Goal: Task Accomplishment & Management: Use online tool/utility

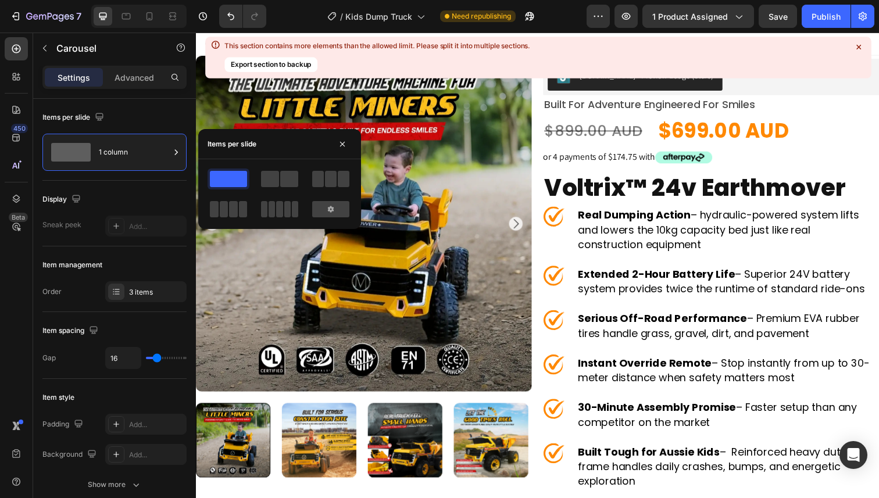
scroll to position [543, 0]
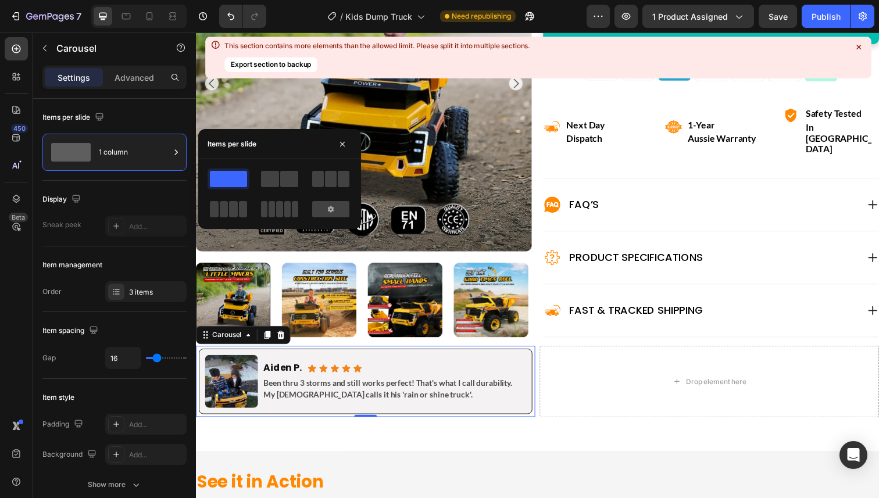
click at [125, 159] on div "1 column" at bounding box center [134, 152] width 71 height 27
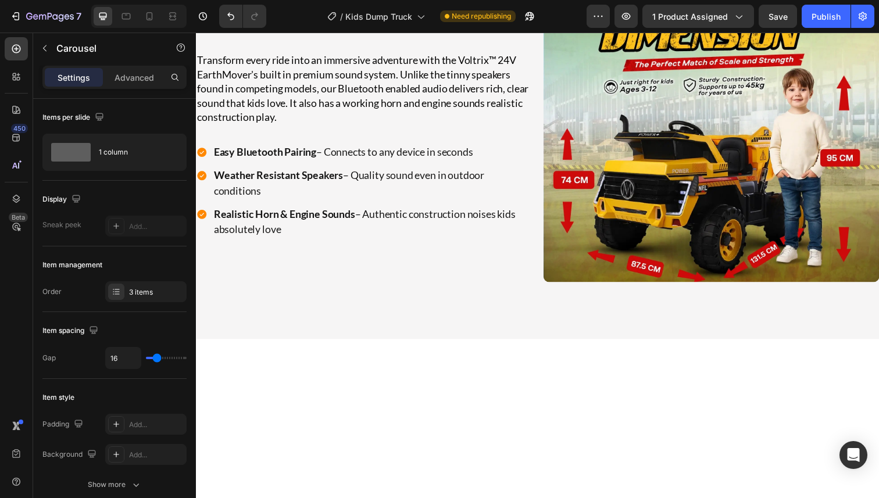
scroll to position [3383, 0]
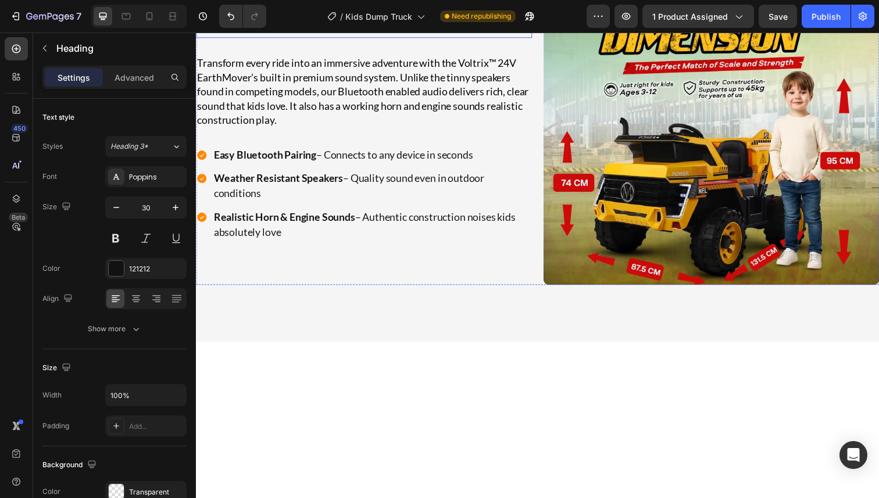
click at [334, 38] on h2 "Premium Sound System That Makes Every Ride Better" at bounding box center [366, 15] width 340 height 46
click at [333, 38] on h2 "Premium Sound System That Makes Every Ride Better" at bounding box center [366, 15] width 340 height 46
click at [333, 37] on p "Premium Sound System That Makes Every Ride Better" at bounding box center [366, 15] width 338 height 44
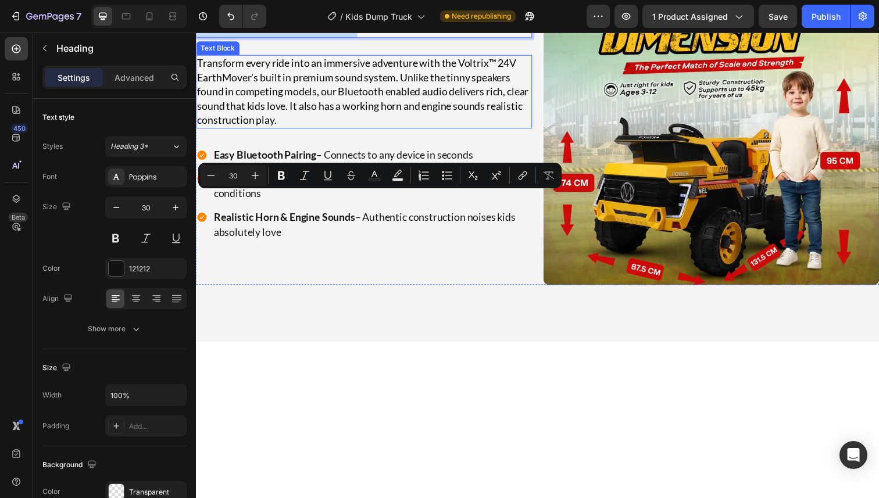
click at [350, 130] on p "Transform every ride into an immersive adventure with the Voltrix™ 24V EarthMov…" at bounding box center [367, 93] width 341 height 73
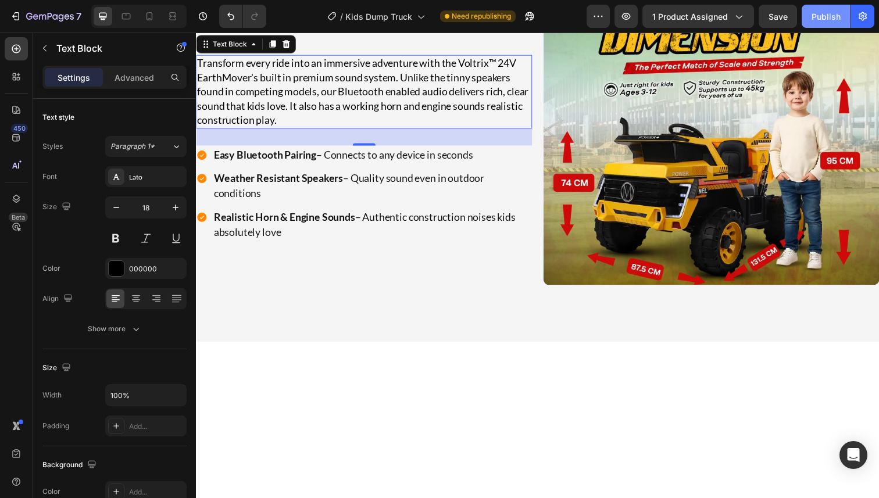
click at [820, 10] on div "Publish" at bounding box center [825, 16] width 29 height 12
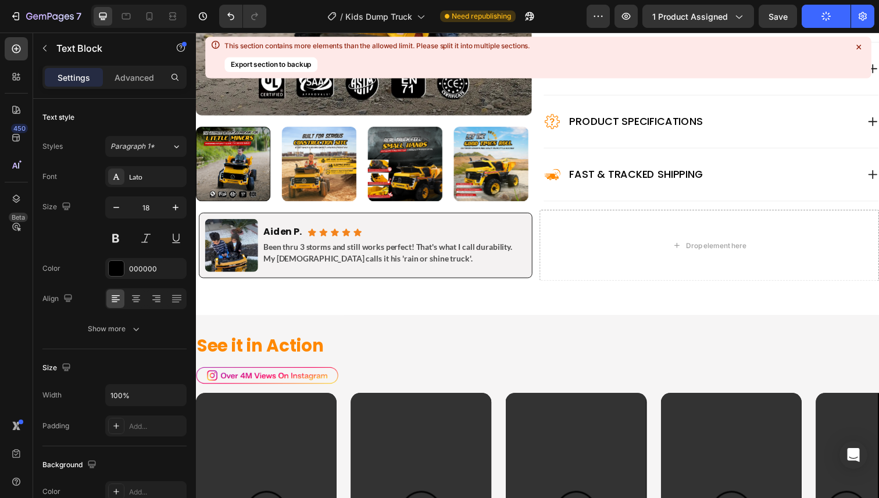
scroll to position [680, 0]
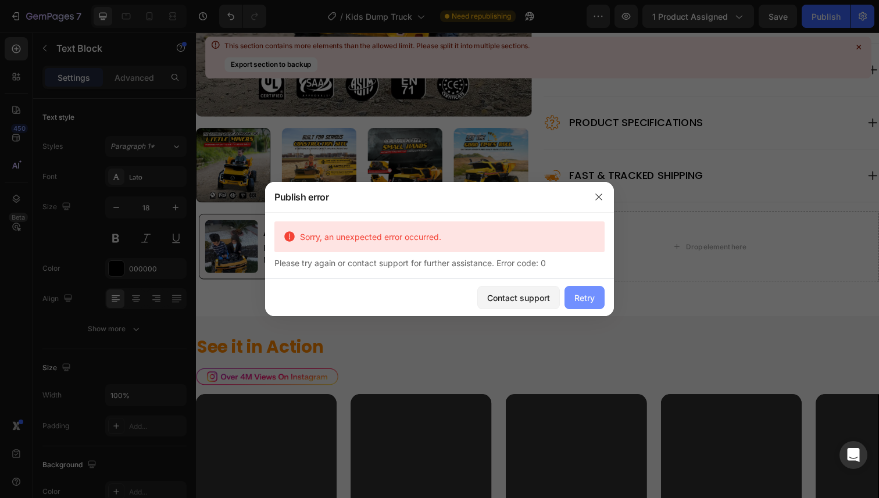
click at [577, 298] on div "Retry" at bounding box center [584, 298] width 20 height 12
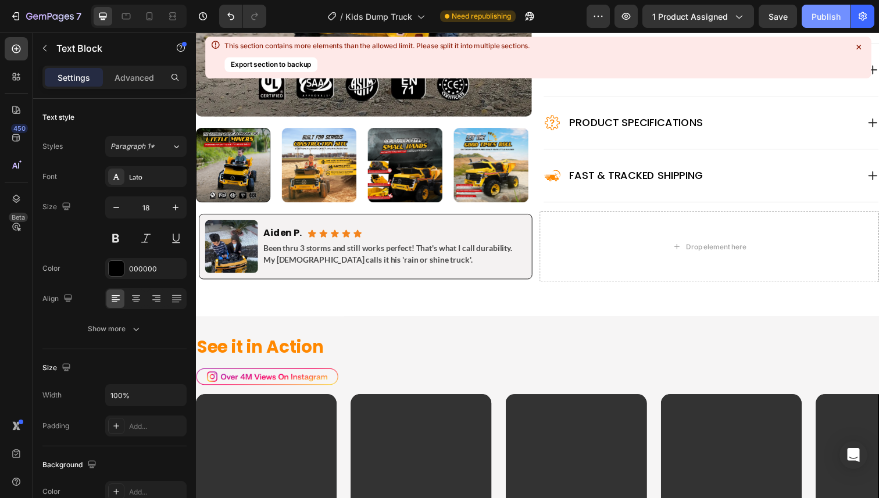
click at [817, 19] on div "Publish" at bounding box center [825, 16] width 29 height 12
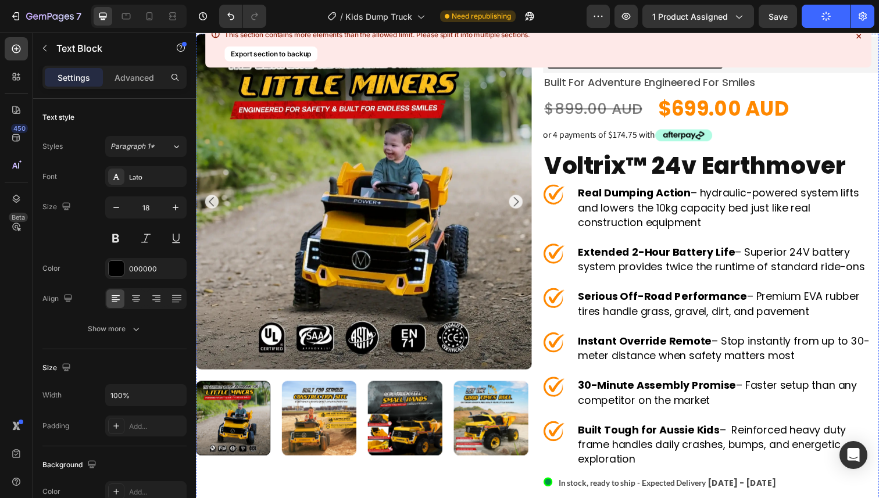
scroll to position [0, 0]
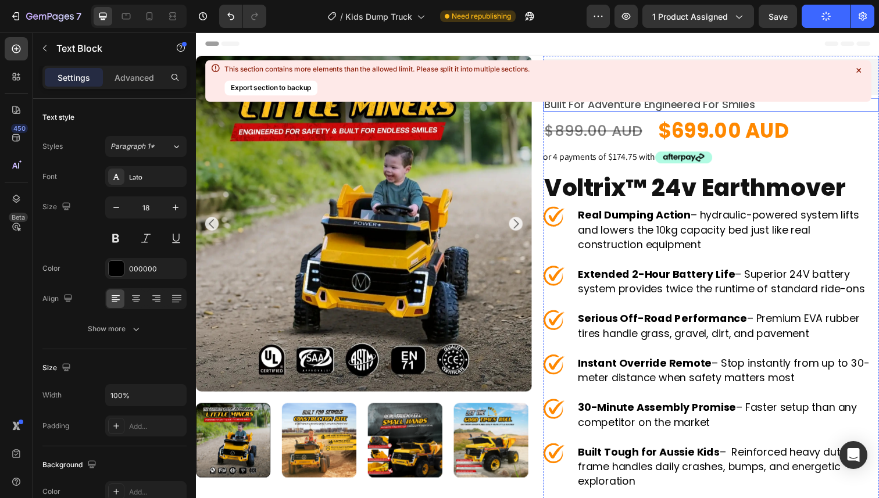
click at [855, 70] on icon at bounding box center [858, 71] width 12 height 12
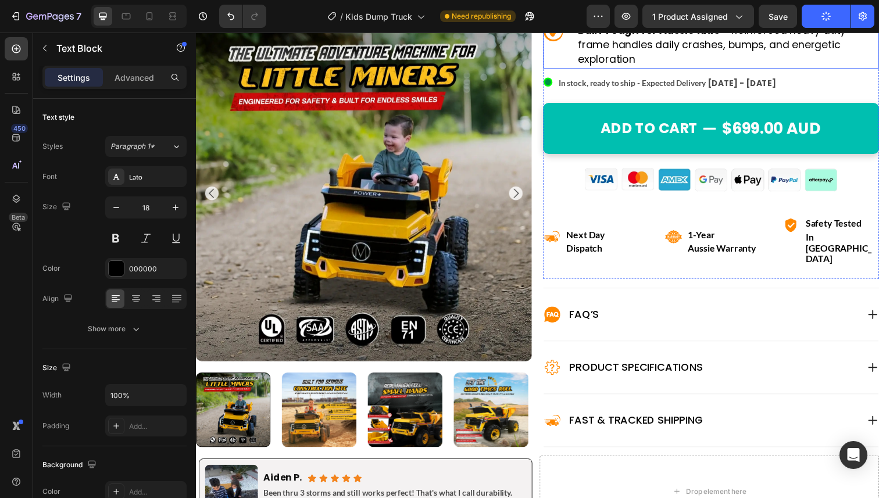
scroll to position [533, 0]
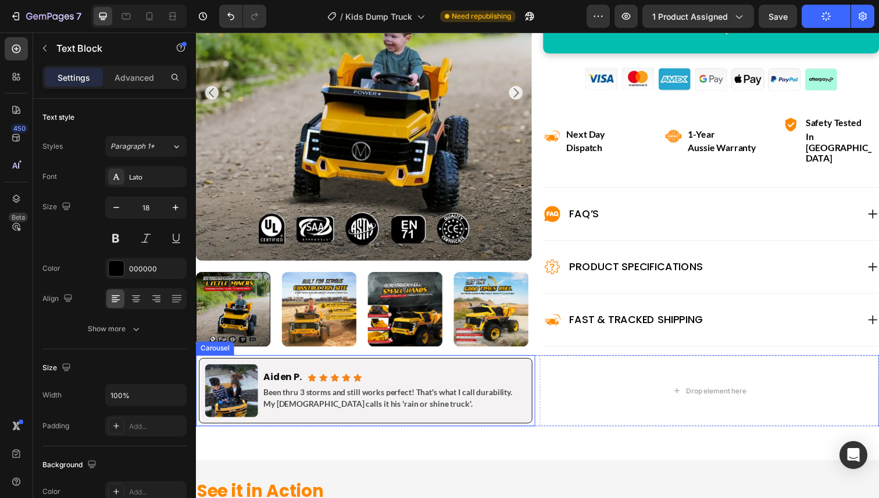
click at [225, 362] on div "Image Aiden P. Heading Icon Icon Icon Icon Icon Icon List Row Been thru 3 storm…" at bounding box center [369, 398] width 341 height 73
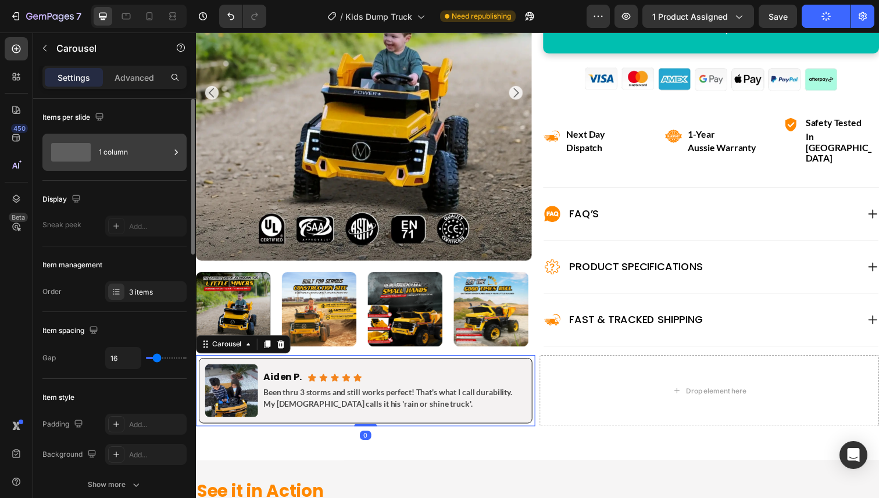
click at [112, 150] on div "1 column" at bounding box center [134, 152] width 71 height 27
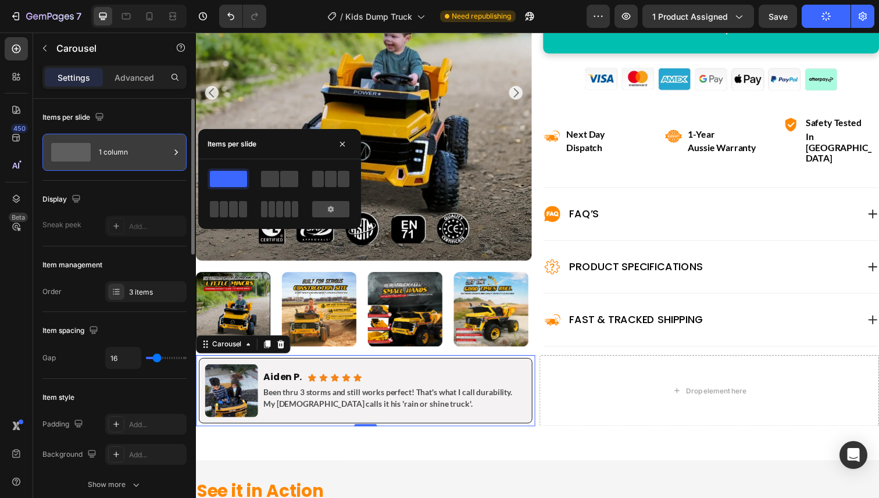
click at [112, 150] on div "1 column" at bounding box center [134, 152] width 71 height 27
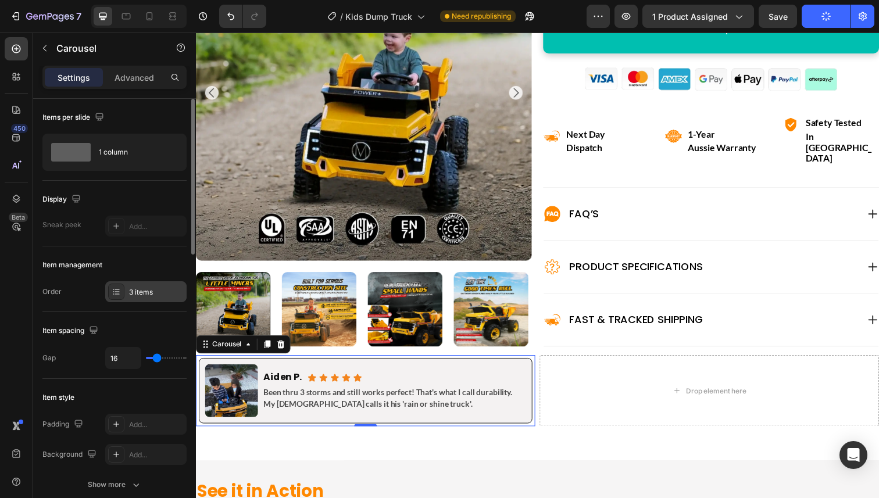
click at [147, 298] on div "3 items" at bounding box center [145, 291] width 81 height 21
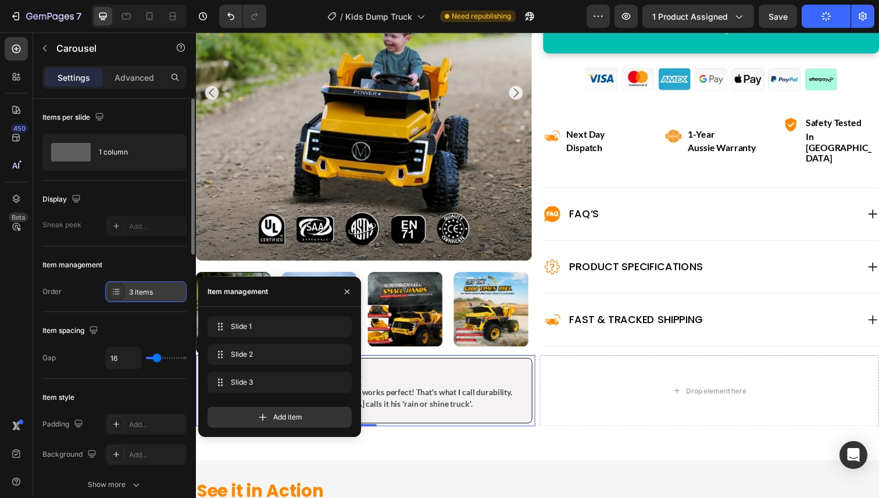
click at [163, 289] on div "3 items" at bounding box center [156, 292] width 55 height 10
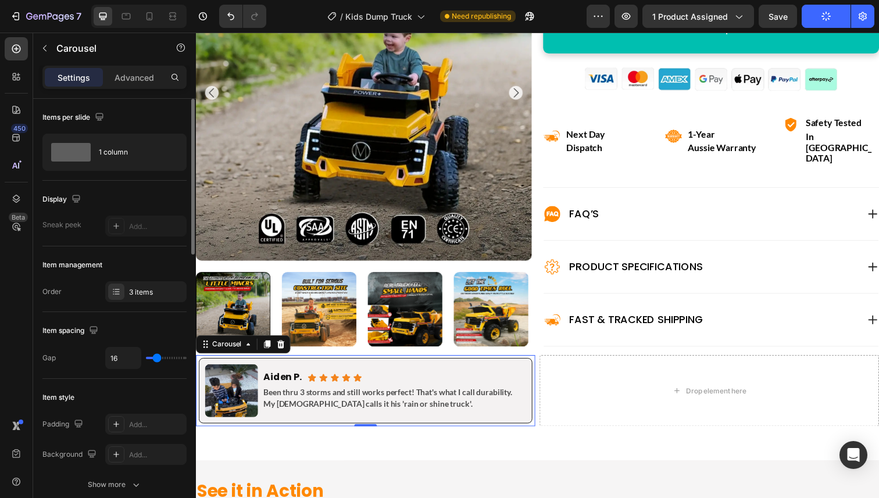
scroll to position [61, 0]
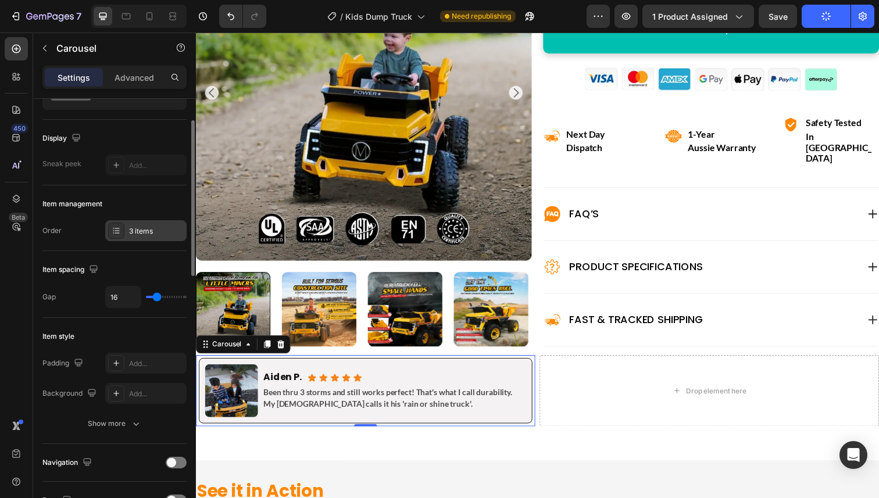
click at [127, 232] on div "3 items" at bounding box center [145, 230] width 81 height 21
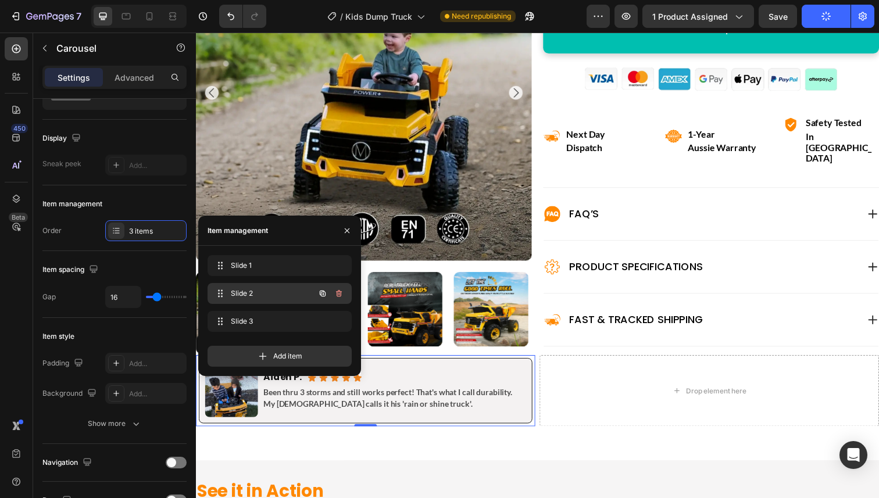
click at [256, 293] on span "Slide 2" at bounding box center [264, 293] width 66 height 10
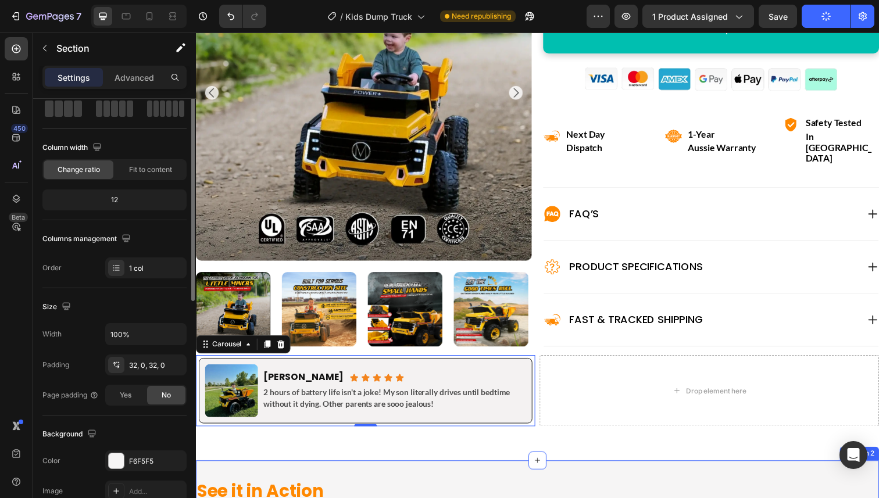
scroll to position [0, 0]
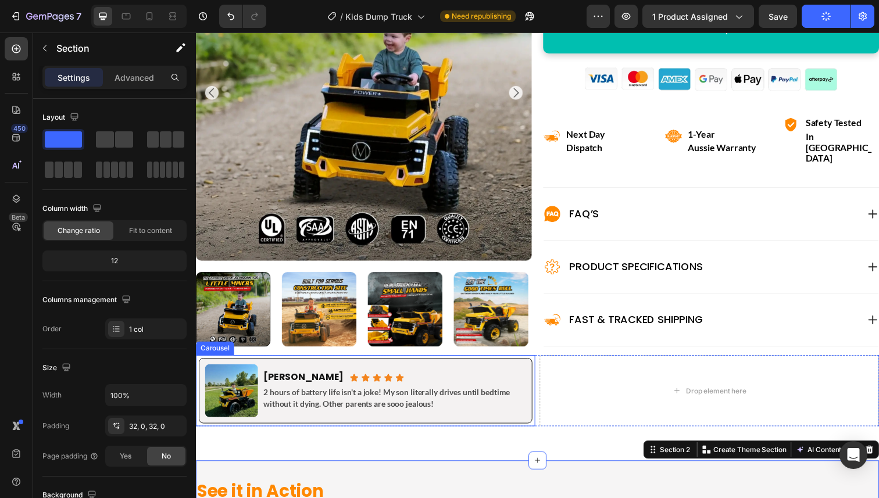
click at [234, 362] on div "Image [PERSON_NAME] Heading Icon Icon Icon Icon Icon Icon List Row 2 hours of b…" at bounding box center [369, 398] width 341 height 73
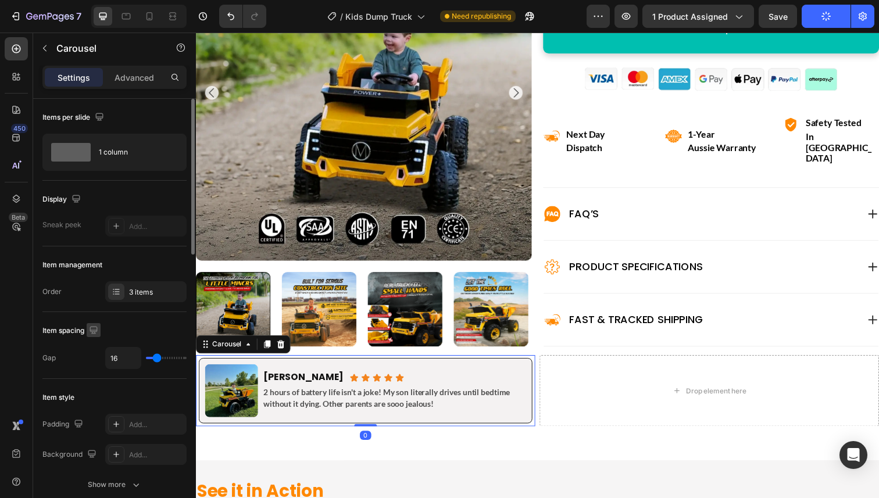
scroll to position [18, 0]
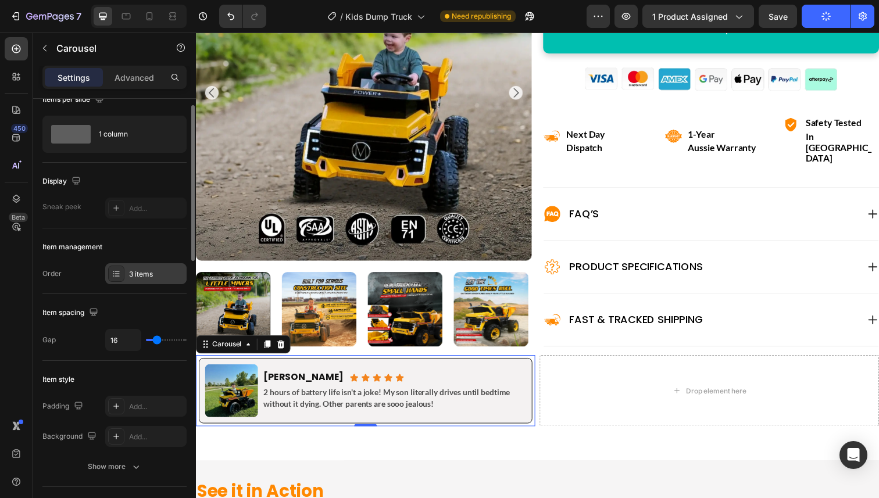
click at [144, 276] on div "3 items" at bounding box center [156, 274] width 55 height 10
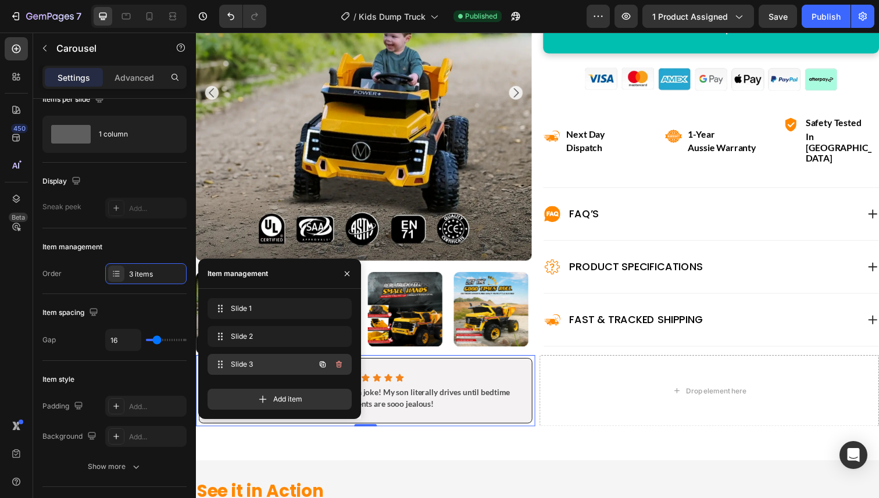
click at [249, 368] on span "Slide 3" at bounding box center [264, 364] width 66 height 10
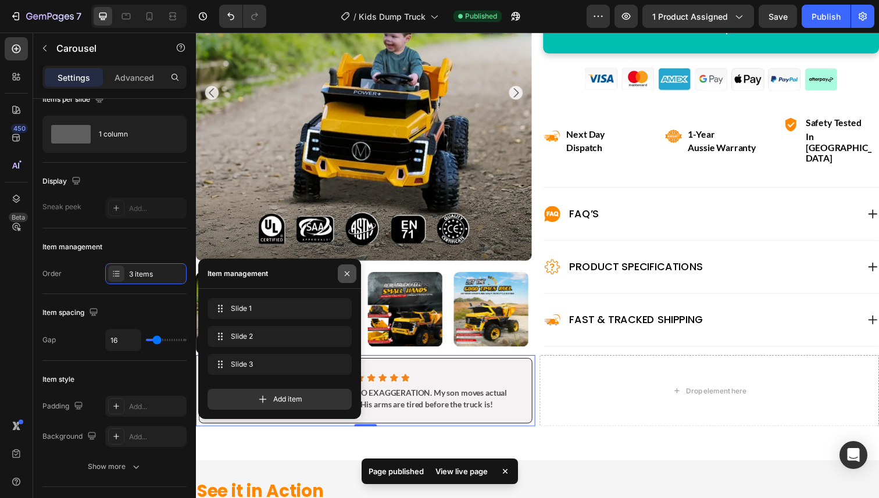
click at [346, 271] on icon "button" at bounding box center [346, 273] width 9 height 9
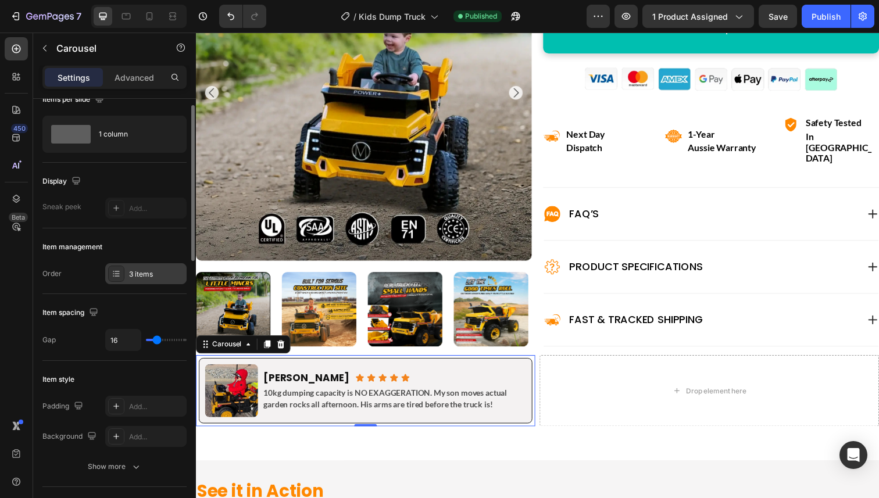
click at [152, 274] on div "3 items" at bounding box center [156, 274] width 55 height 10
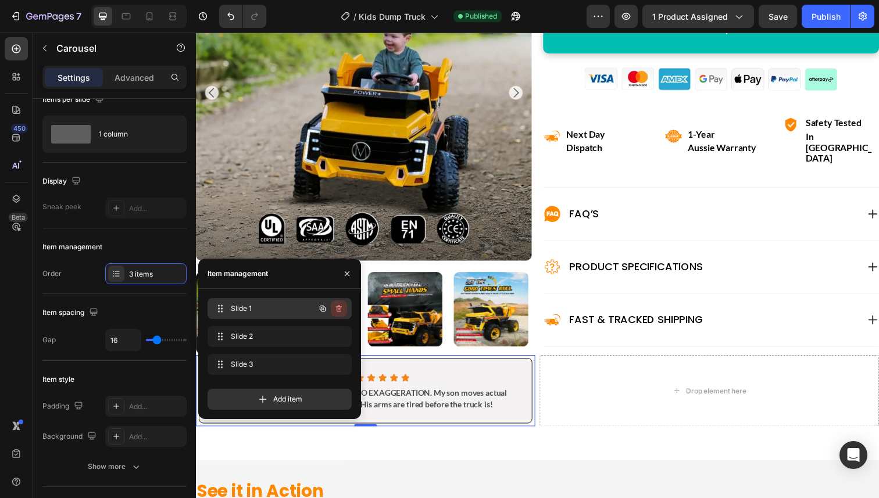
click at [340, 307] on icon "button" at bounding box center [339, 308] width 6 height 7
click at [340, 307] on div "Delete" at bounding box center [331, 308] width 22 height 10
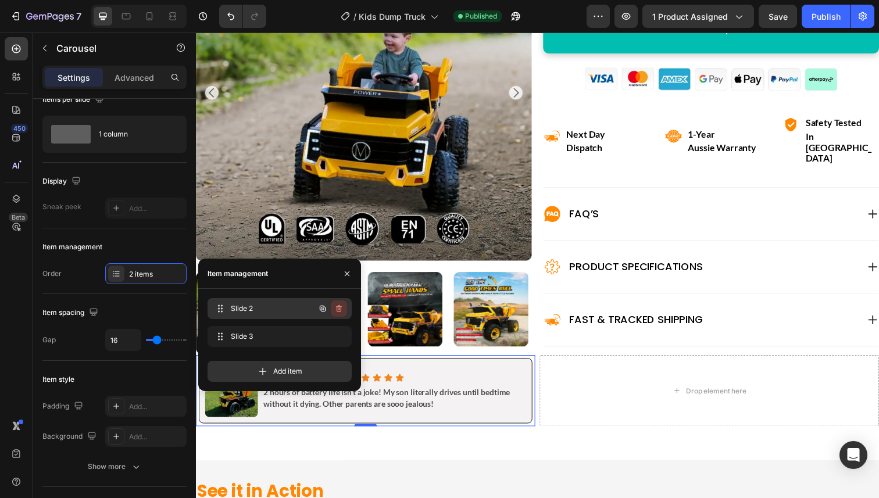
click at [339, 308] on icon "button" at bounding box center [339, 309] width 1 height 3
click at [339, 307] on div "Delete" at bounding box center [331, 308] width 22 height 10
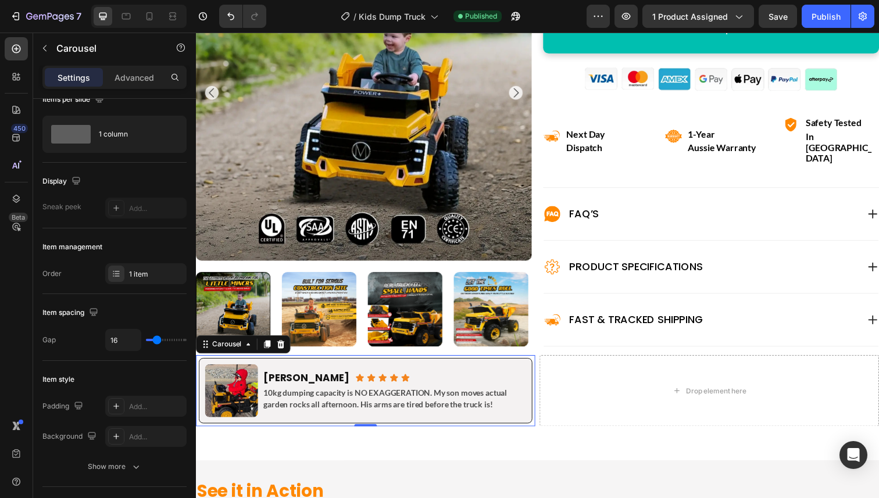
click at [320, 410] on div "Image [PERSON_NAME] Heading Icon Icon Icon Icon Icon Icon List Row 10kg dumping…" at bounding box center [369, 401] width 341 height 73
click at [205, 368] on div "Row" at bounding box center [239, 377] width 81 height 19
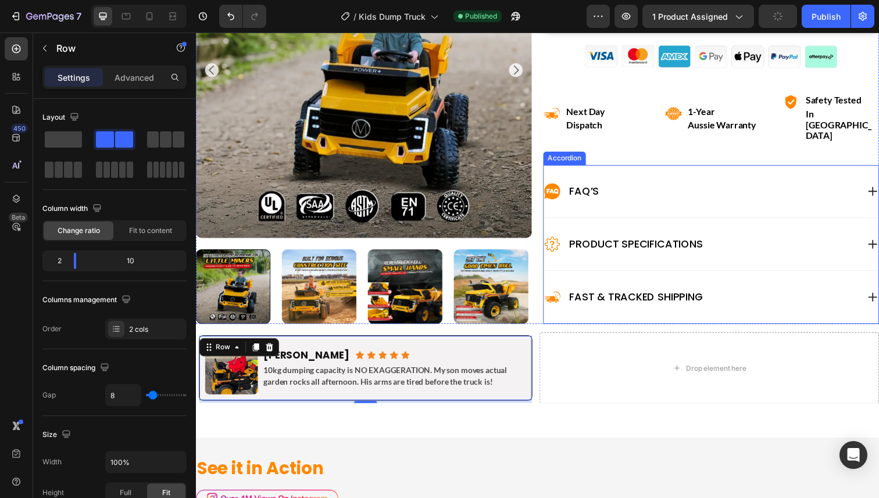
scroll to position [586, 0]
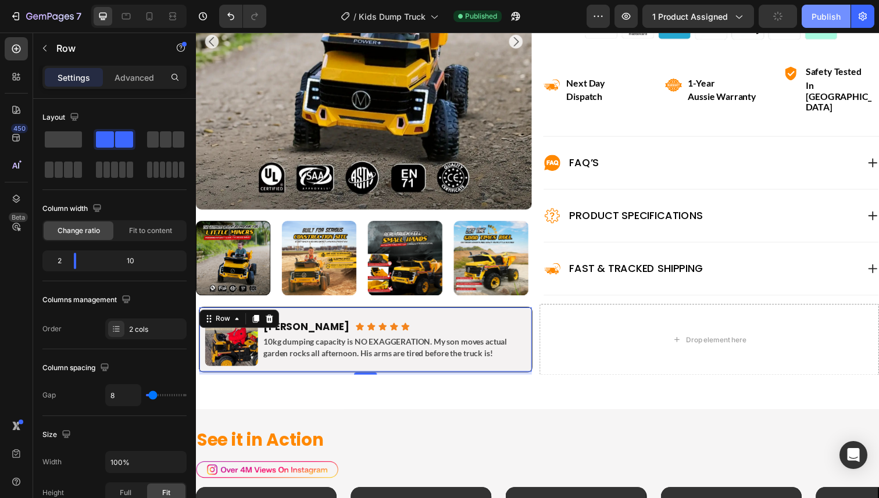
click at [820, 19] on div "Publish" at bounding box center [825, 16] width 29 height 12
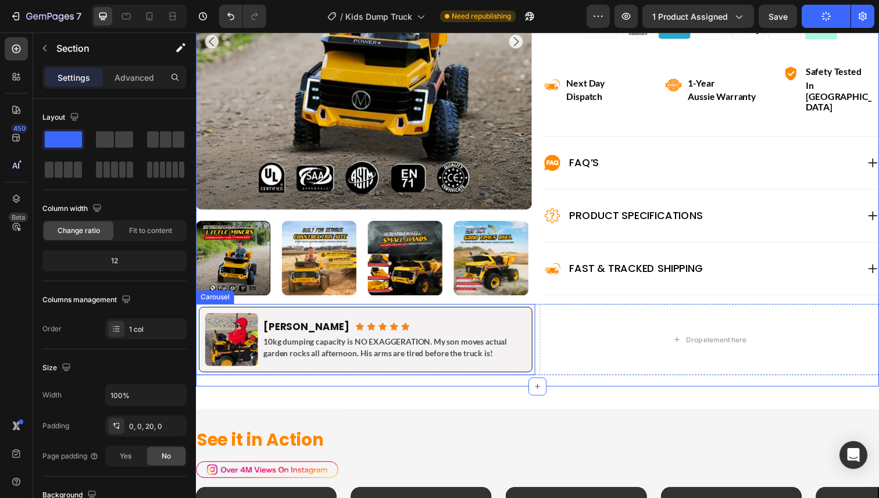
click at [220, 310] on div "Image [PERSON_NAME] Heading Icon Icon Icon Icon Icon Icon List Row 10kg dumping…" at bounding box center [369, 346] width 341 height 73
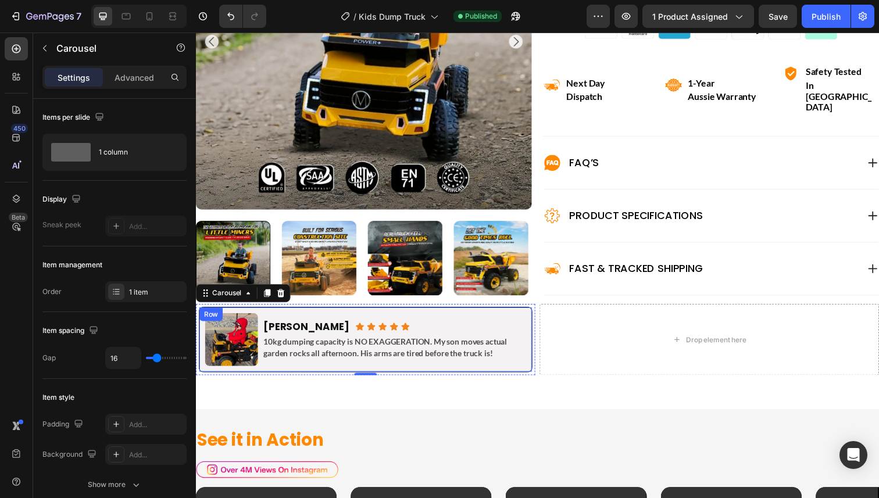
click at [204, 315] on div "Row" at bounding box center [211, 320] width 19 height 10
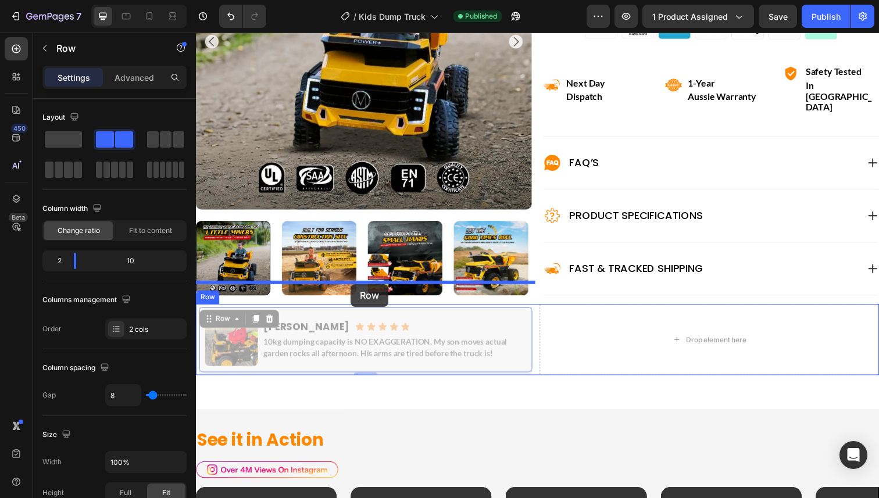
drag, startPoint x: 209, startPoint y: 301, endPoint x: 353, endPoint y: 289, distance: 145.2
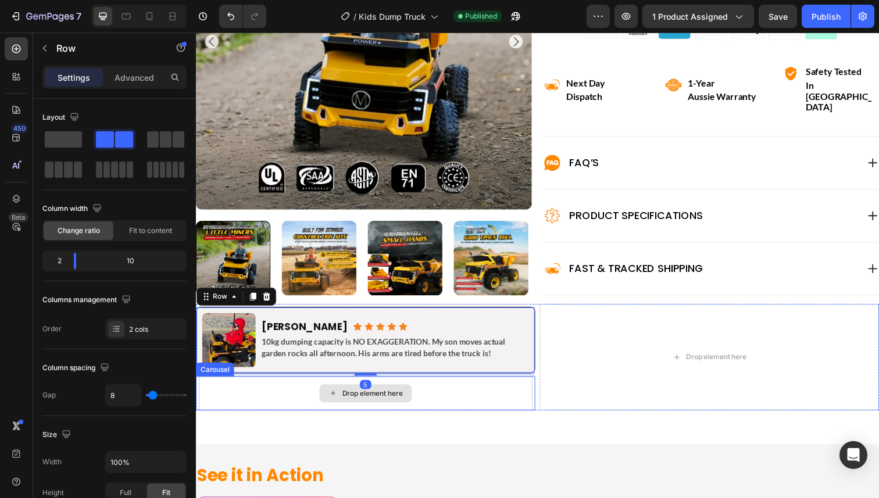
click at [301, 384] on div "Drop element here" at bounding box center [369, 401] width 341 height 35
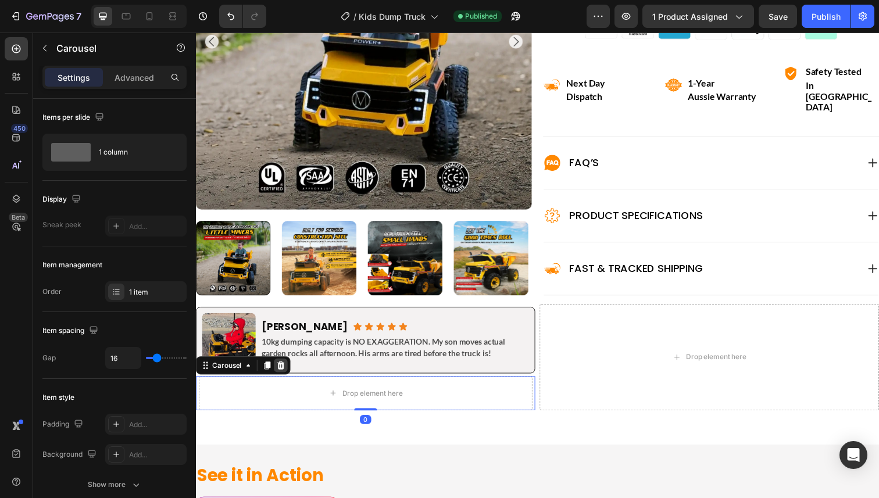
click at [285, 368] on icon at bounding box center [283, 372] width 8 height 8
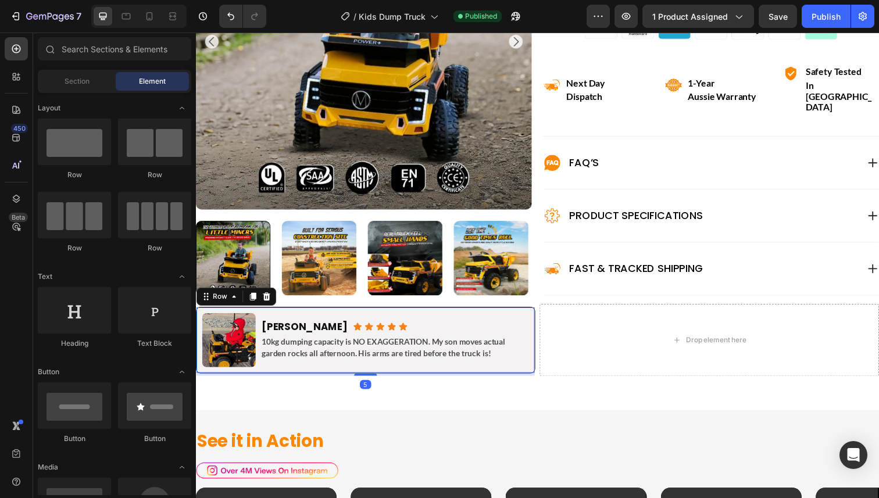
click at [242, 313] on div "Image [PERSON_NAME] Heading Icon Icon Icon Icon Icon Icon List Row 10kg dumping…" at bounding box center [369, 346] width 346 height 67
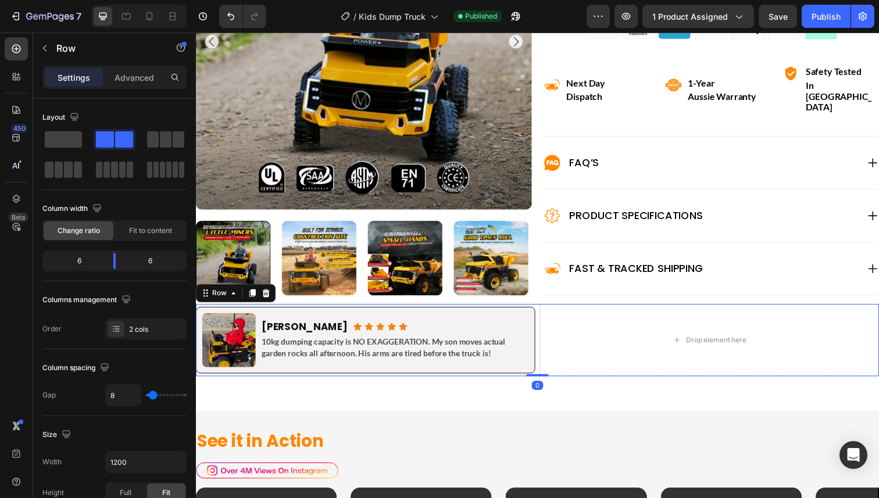
click at [280, 310] on div "Image [PERSON_NAME] Heading Icon Icon Icon Icon Icon Icon List Row 10kg dumping…" at bounding box center [369, 346] width 346 height 73
click at [278, 313] on div "Image [PERSON_NAME] Heading Icon Icon Icon Icon Icon Icon List Row 10kg dumping…" at bounding box center [369, 346] width 346 height 67
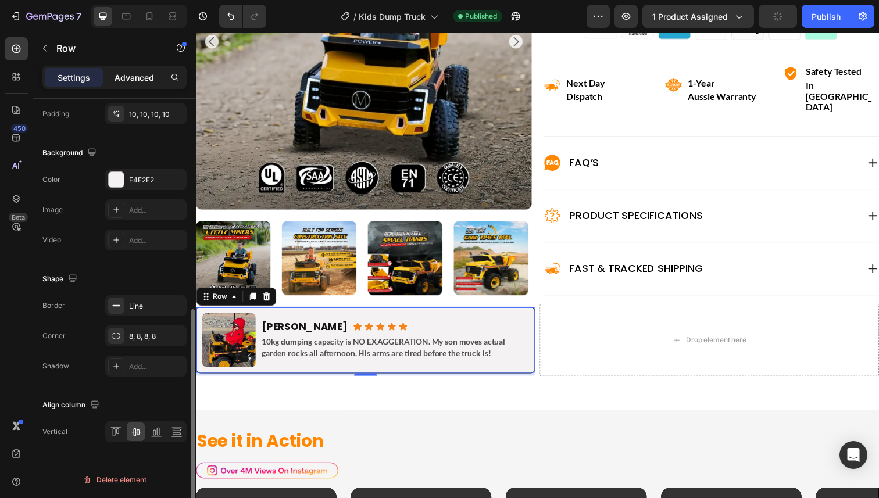
click at [132, 75] on p "Advanced" at bounding box center [134, 77] width 40 height 12
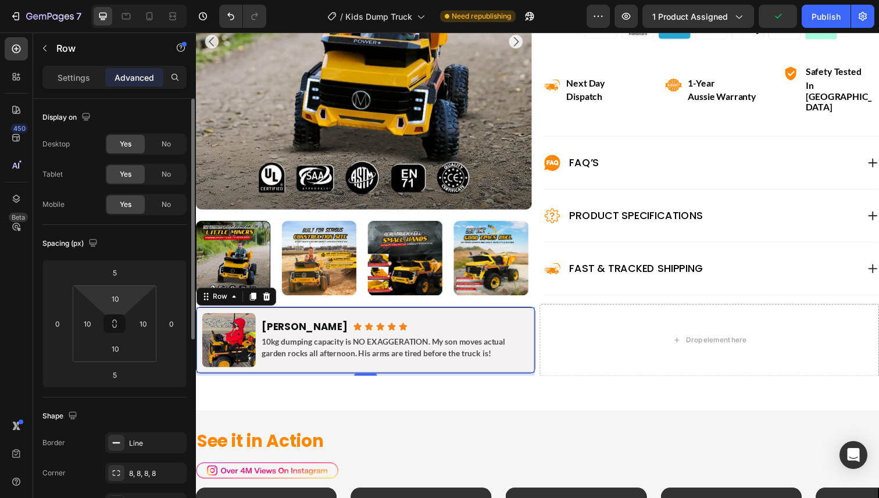
scroll to position [1, 0]
click at [89, 322] on input "10" at bounding box center [86, 322] width 17 height 17
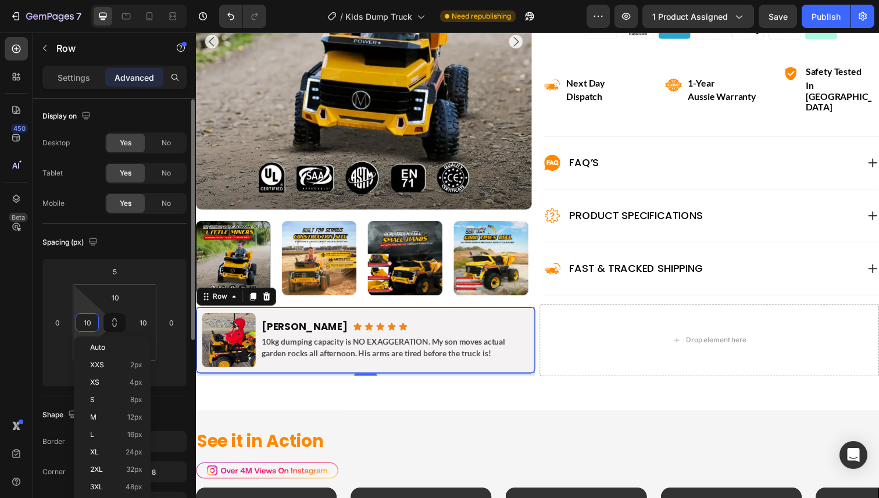
click at [64, 325] on input "0" at bounding box center [57, 322] width 17 height 17
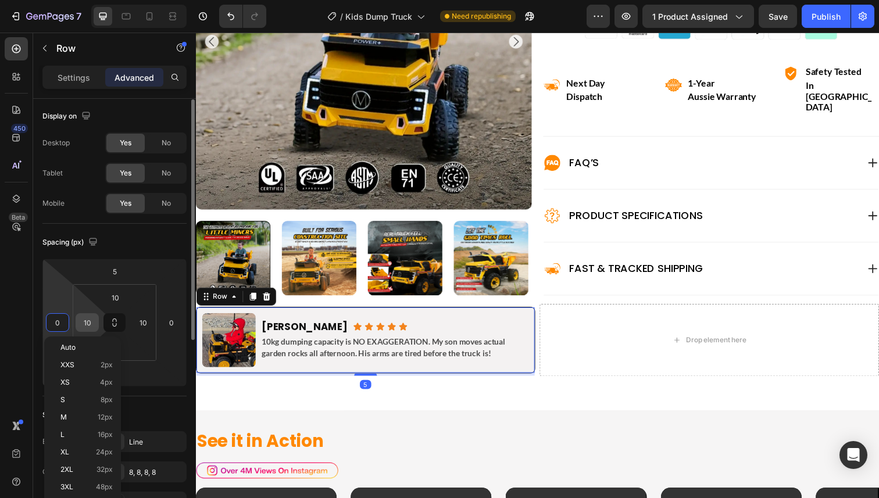
click at [90, 323] on input "10" at bounding box center [86, 322] width 17 height 17
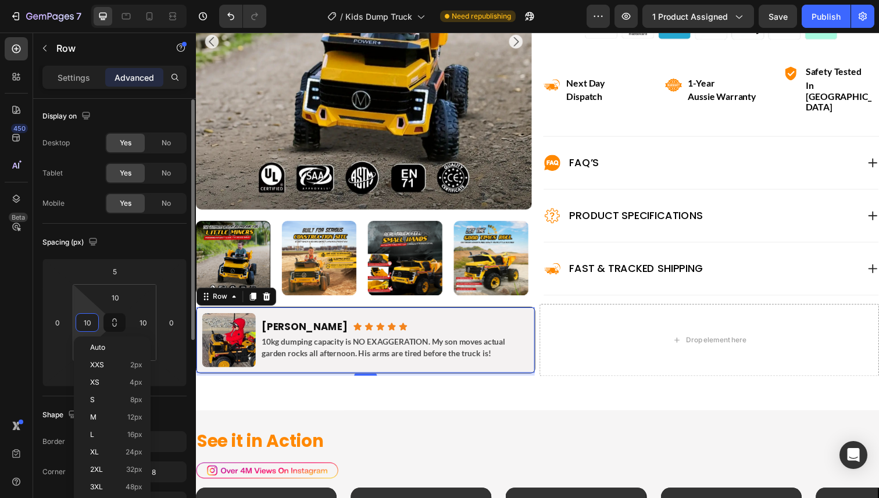
click at [90, 323] on input "10" at bounding box center [86, 322] width 17 height 17
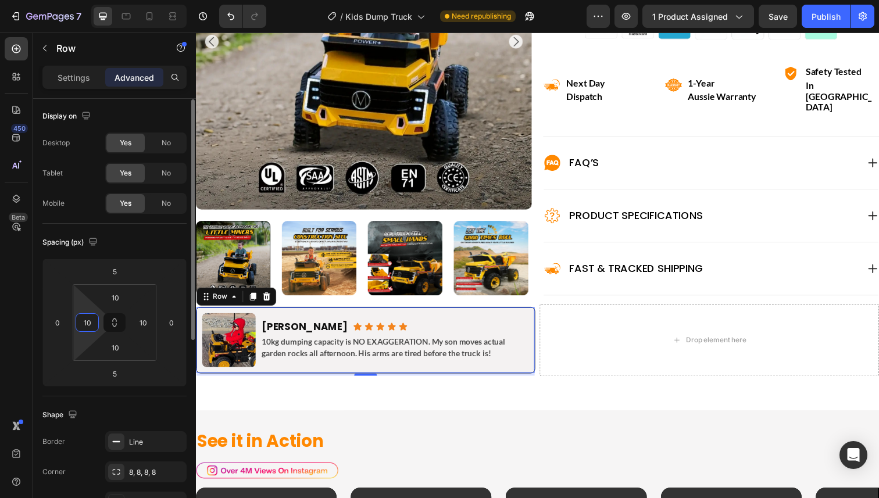
click at [90, 323] on input "10" at bounding box center [86, 322] width 17 height 17
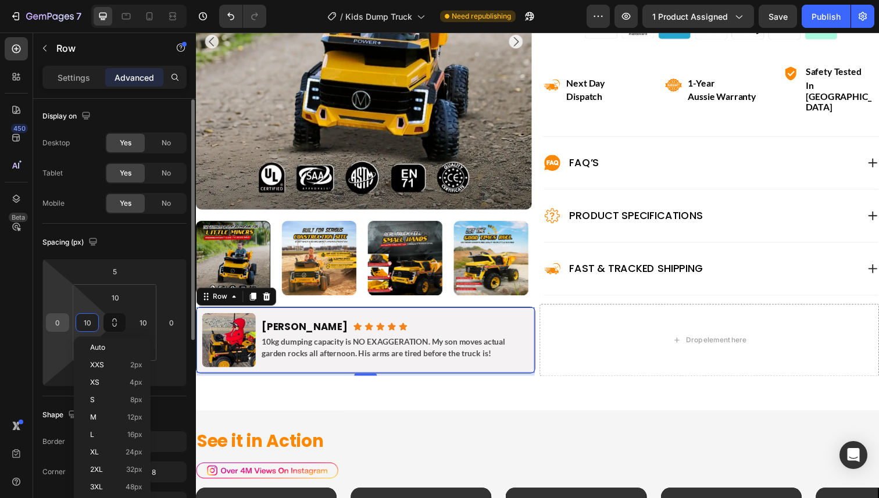
click at [57, 321] on input "0" at bounding box center [57, 322] width 17 height 17
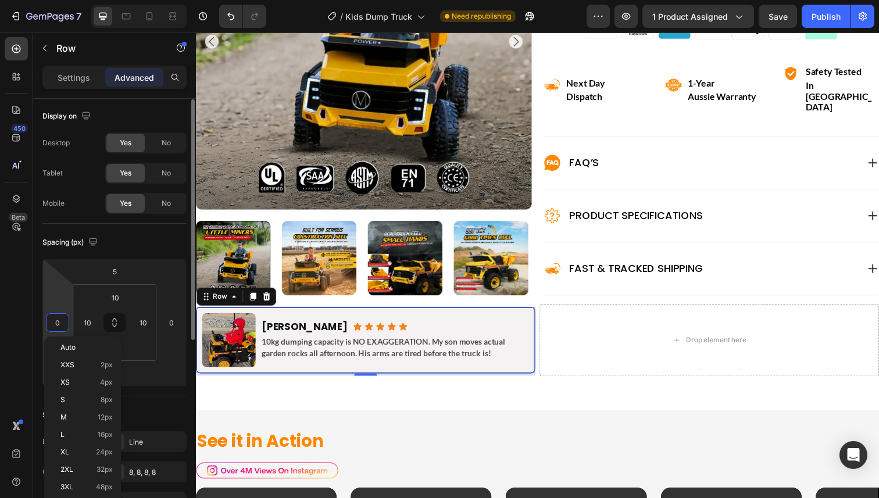
click at [57, 321] on input "0" at bounding box center [57, 322] width 17 height 17
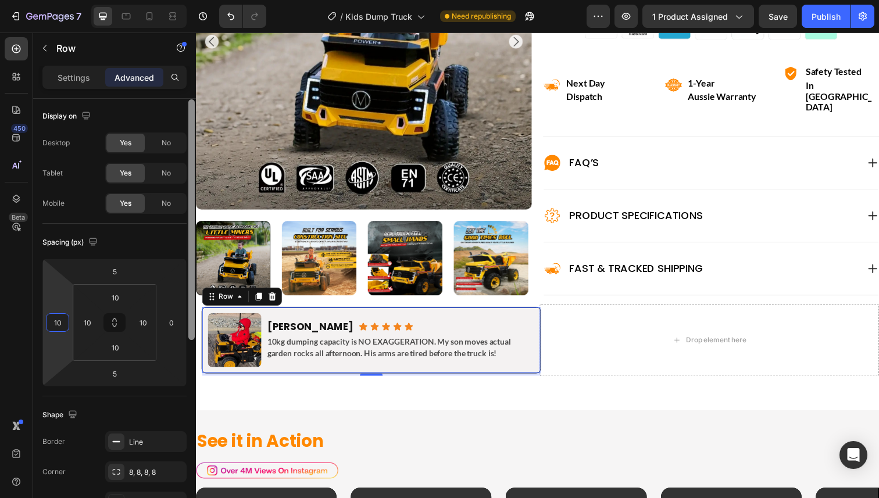
type input "1"
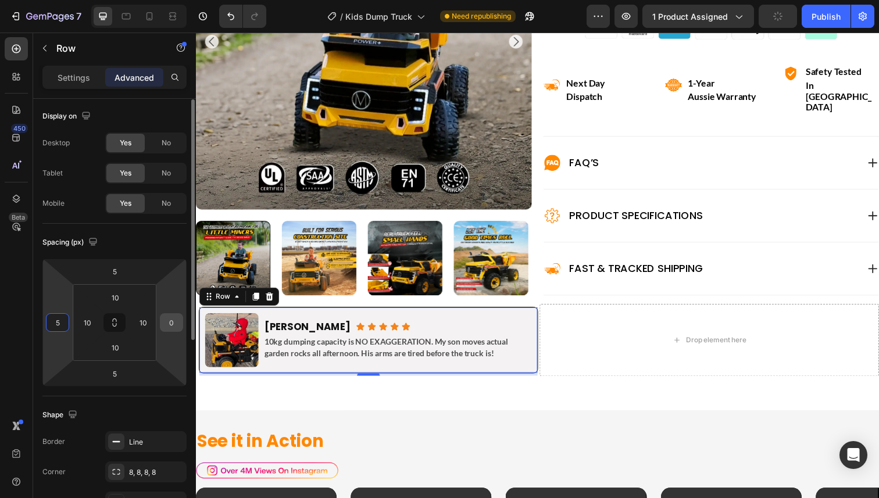
type input "5"
click at [174, 324] on input "0" at bounding box center [171, 322] width 17 height 17
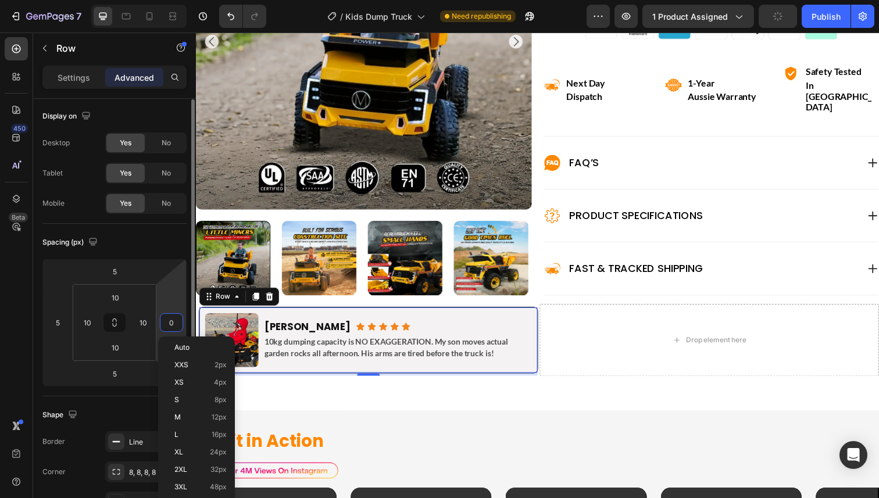
type input "5"
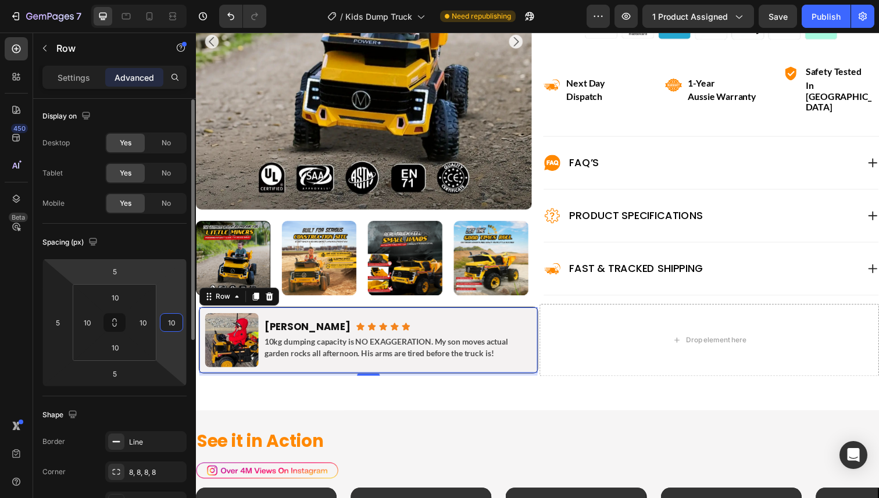
type input "1"
click at [0, 0] on div "Spacing (px) 5 5 5 10 10 10 10" at bounding box center [0, 0] width 0 height 0
type input "0"
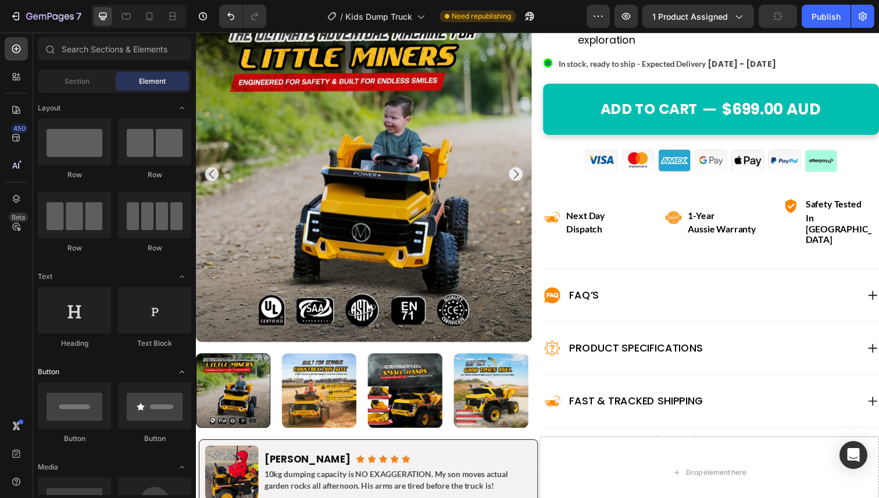
scroll to position [31, 0]
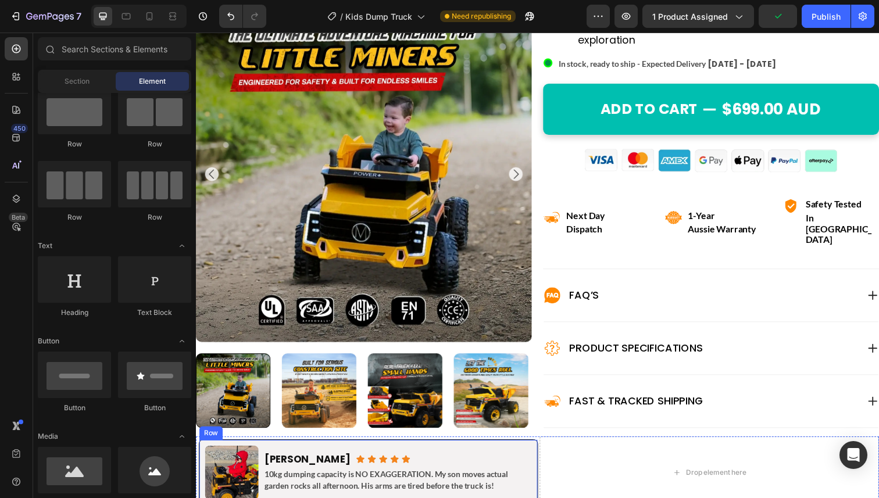
click at [253, 448] on div "Image [PERSON_NAME] Heading Icon Icon Icon Icon Icon Icon List Row 10kg dumping…" at bounding box center [372, 481] width 346 height 67
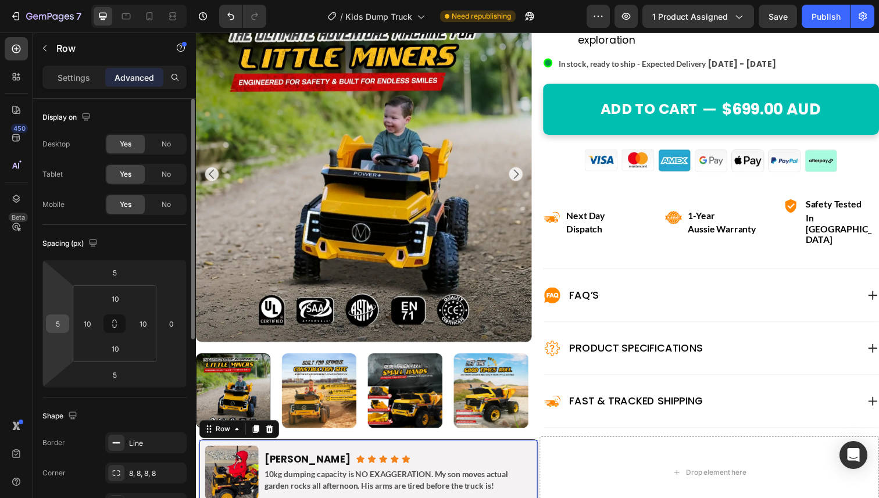
click at [60, 324] on input "5" at bounding box center [57, 323] width 17 height 17
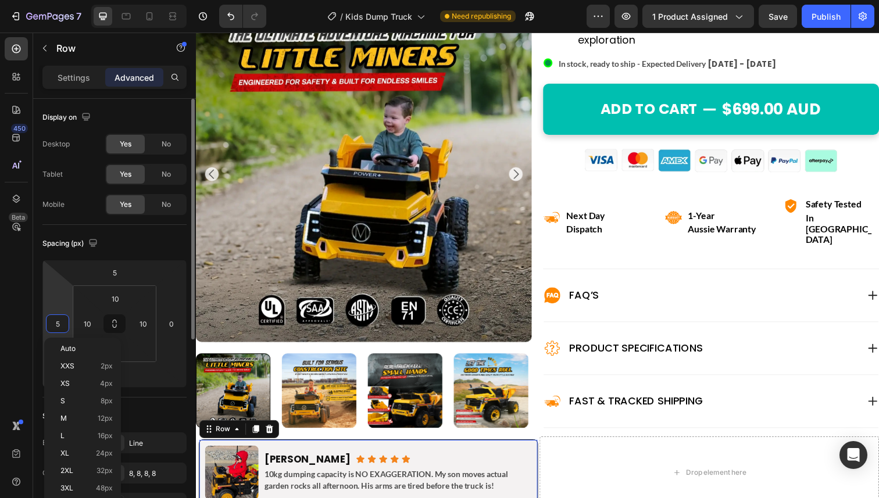
click at [60, 324] on input "5" at bounding box center [57, 323] width 17 height 17
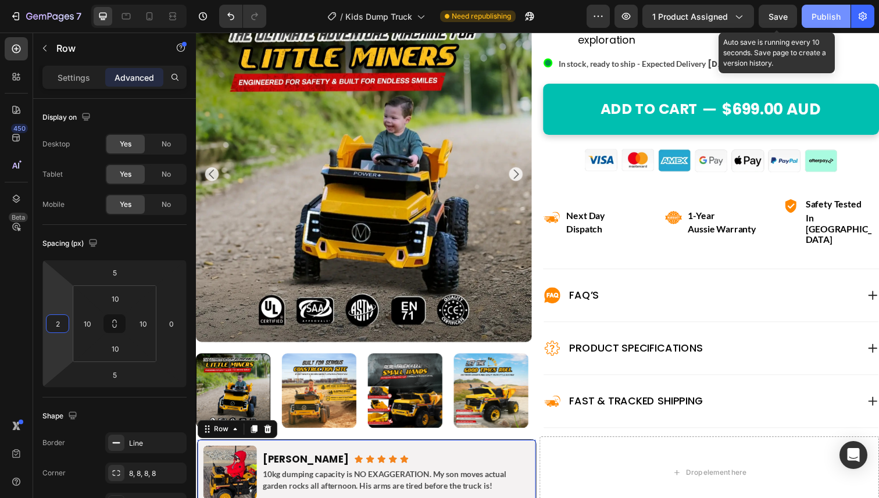
type input "2"
click at [784, 15] on span "Save" at bounding box center [777, 17] width 19 height 10
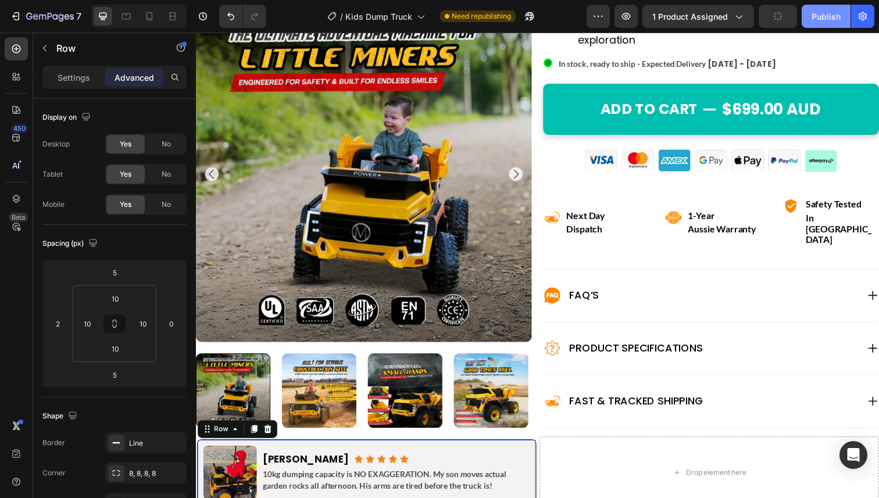
click at [827, 15] on div "Publish" at bounding box center [825, 16] width 29 height 12
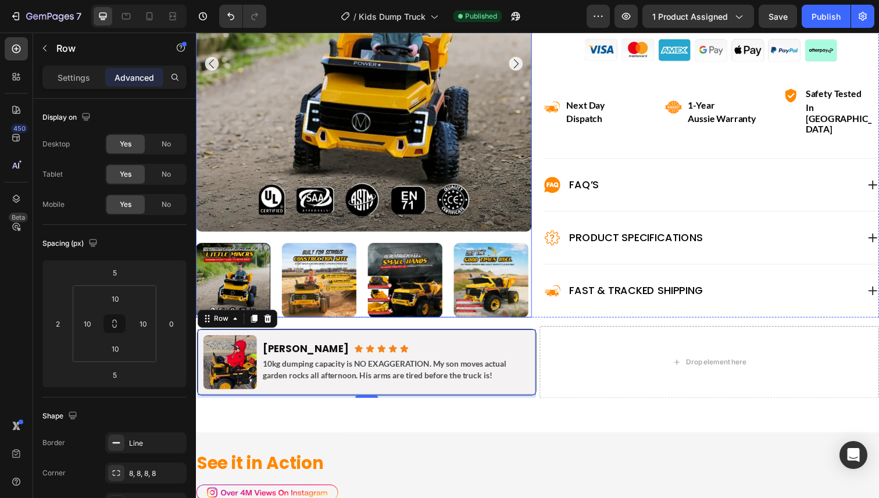
scroll to position [581, 0]
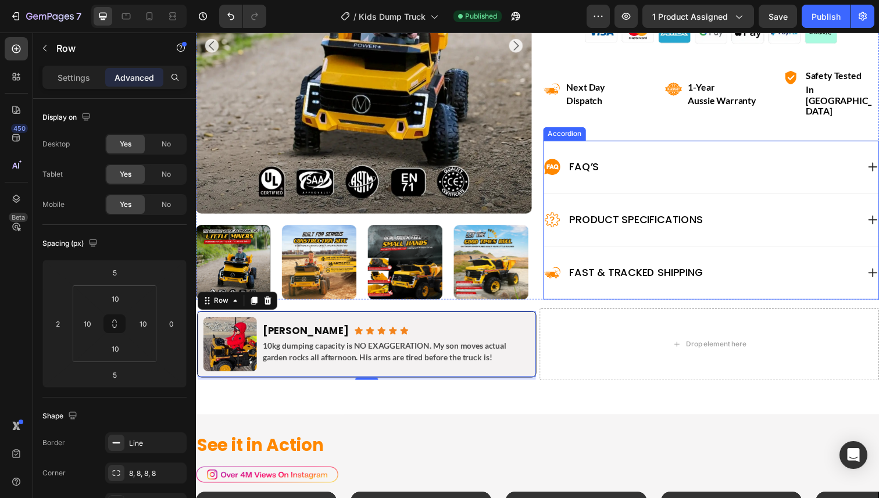
click at [728, 159] on div "FAQ’s" at bounding box center [722, 170] width 342 height 53
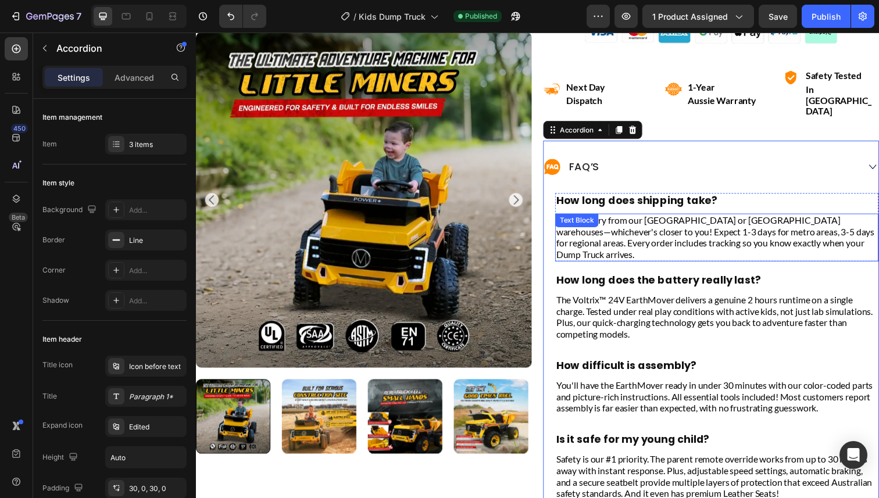
scroll to position [617, 0]
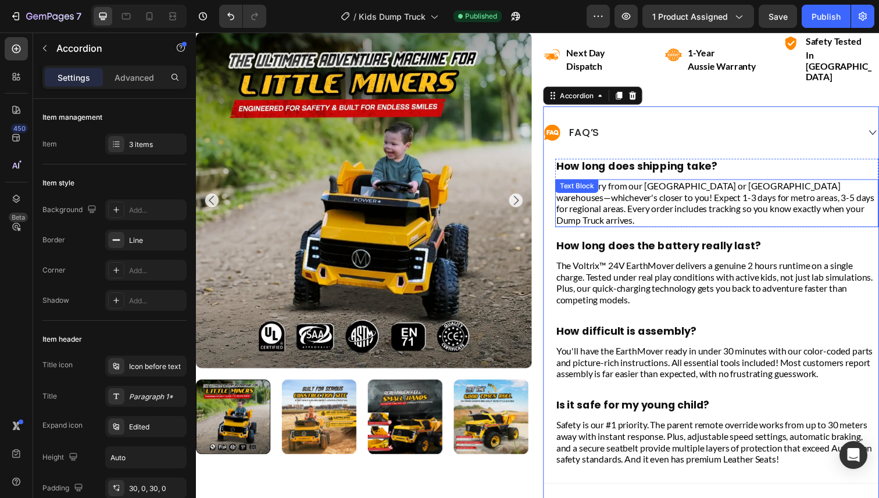
click at [730, 184] on p "Fast delivery from our [GEOGRAPHIC_DATA] or [GEOGRAPHIC_DATA] warehouses—whiche…" at bounding box center [728, 207] width 328 height 46
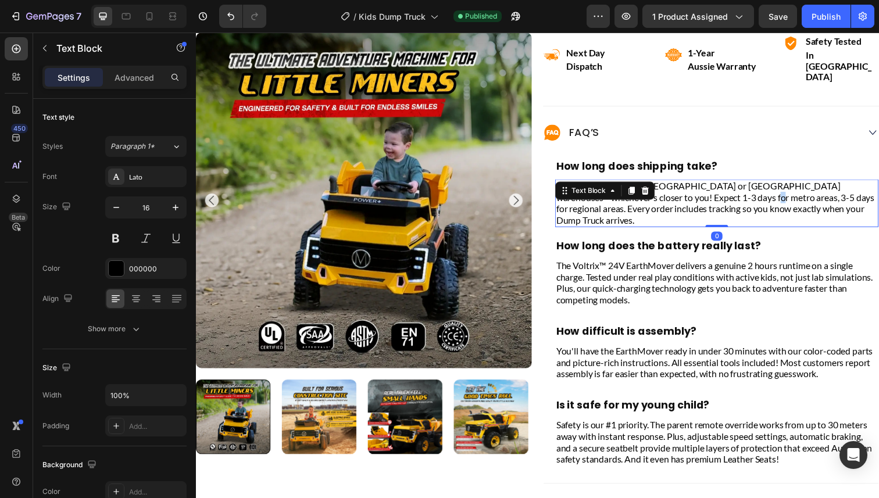
click at [730, 184] on p "Fast delivery from our [GEOGRAPHIC_DATA] or [GEOGRAPHIC_DATA] warehouses—whiche…" at bounding box center [728, 207] width 328 height 46
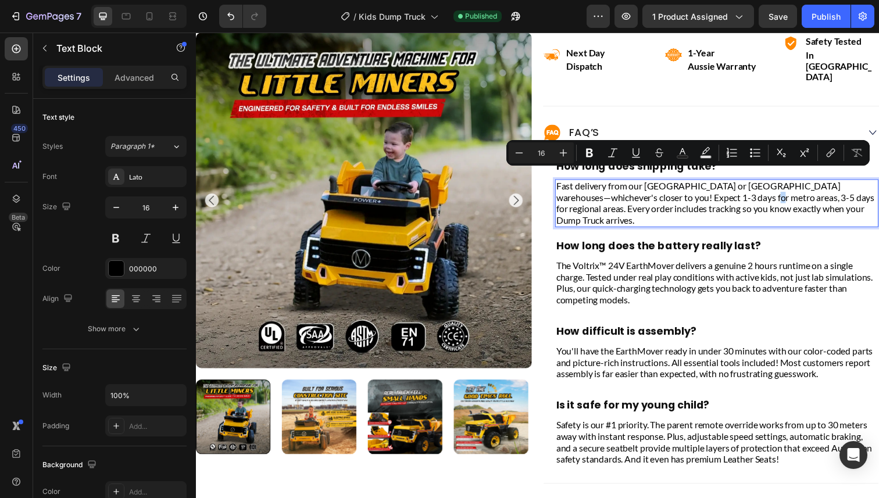
click at [729, 184] on p "Fast delivery from our [GEOGRAPHIC_DATA] or [GEOGRAPHIC_DATA] warehouses—whiche…" at bounding box center [728, 207] width 328 height 46
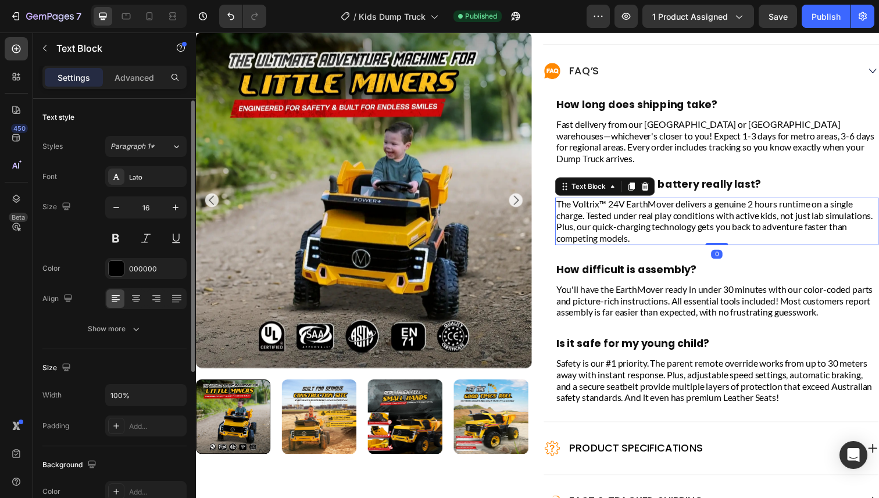
scroll to position [1, 0]
click at [651, 202] on p "The Voltrix™ 24V EarthMover delivers a genuine 2 hours runtime on a single char…" at bounding box center [728, 225] width 328 height 46
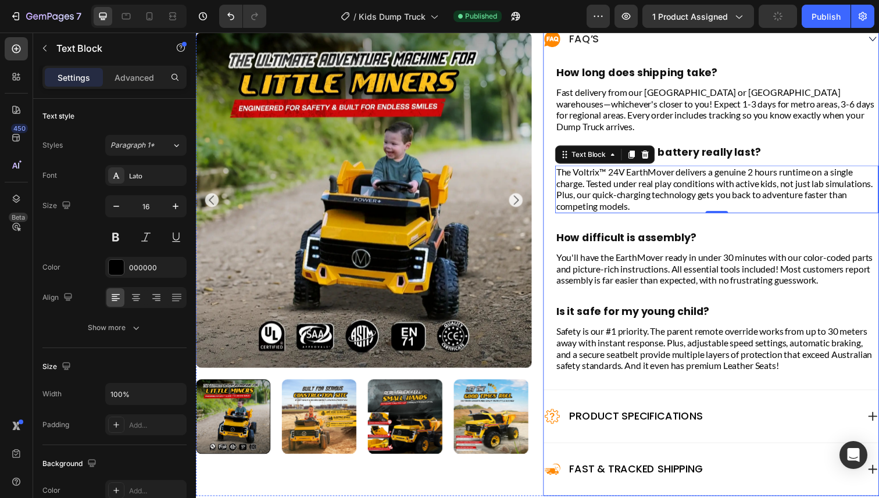
scroll to position [722, 0]
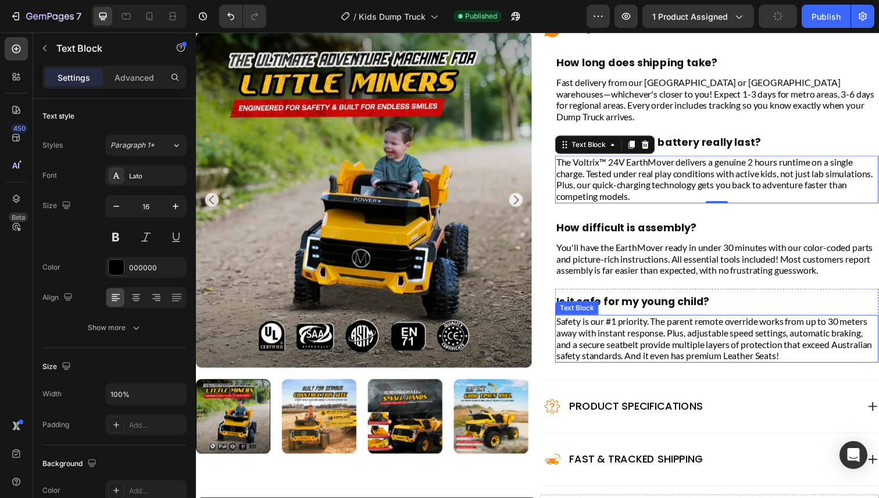
click at [635, 323] on p "Safety is our #1 priority. The parent remote override works from up to 30 meter…" at bounding box center [728, 346] width 328 height 46
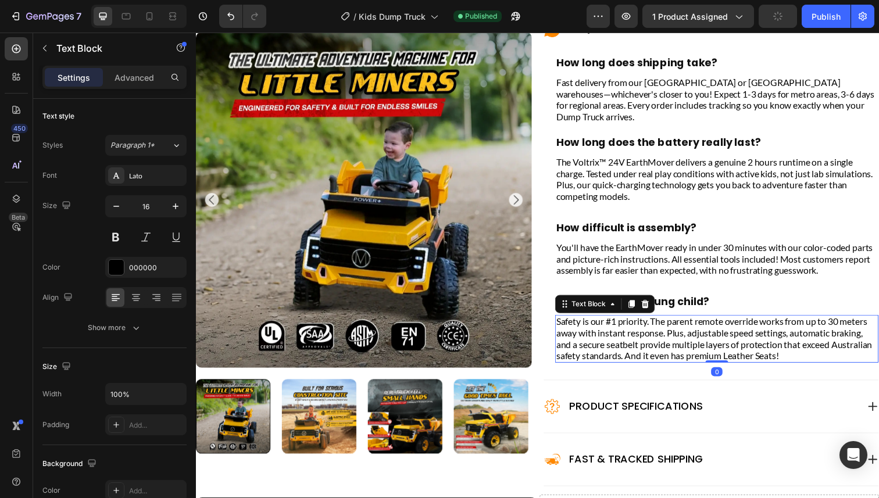
scroll to position [843, 0]
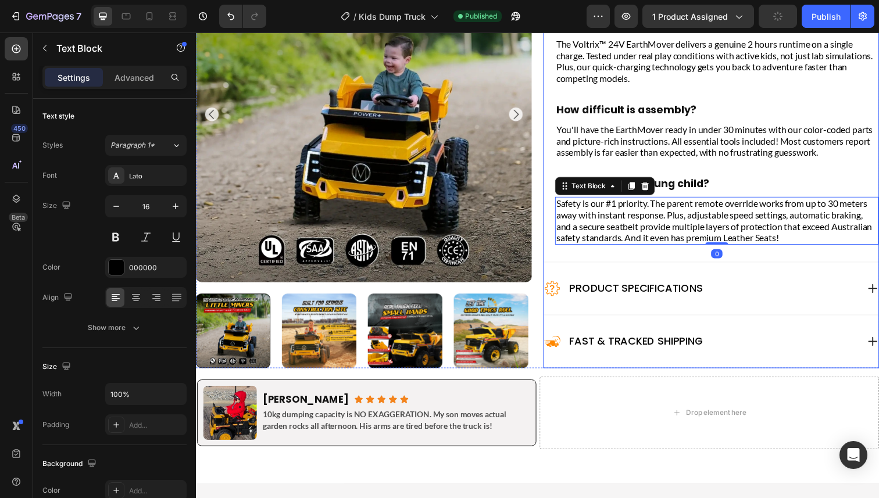
click at [754, 285] on div "Product Specifications" at bounding box center [711, 294] width 321 height 19
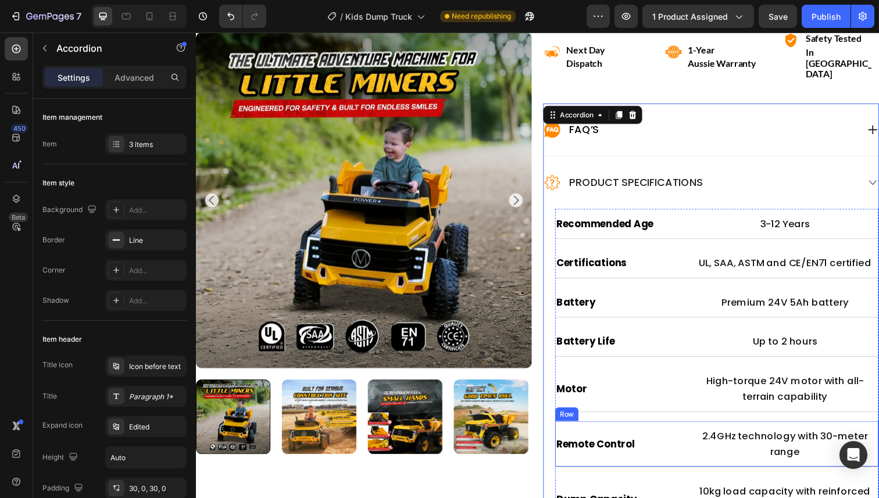
scroll to position [657, 0]
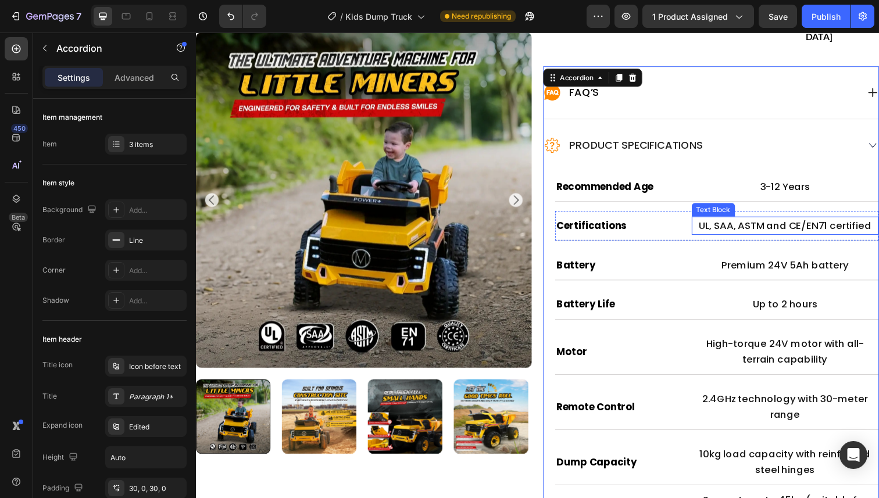
click at [793, 222] on p "UL, SAA, ASTM and CE/EN71 certified" at bounding box center [797, 230] width 188 height 16
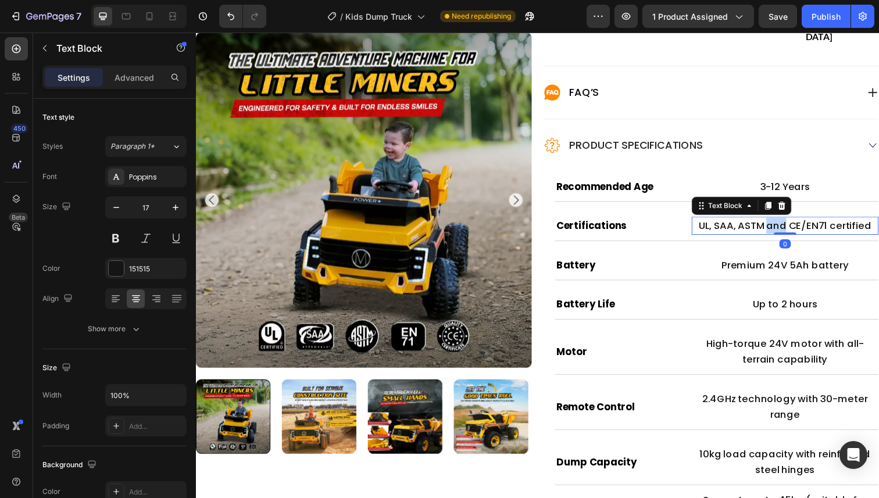
click at [793, 222] on p "UL, SAA, ASTM and CE/EN71 certified" at bounding box center [797, 230] width 188 height 16
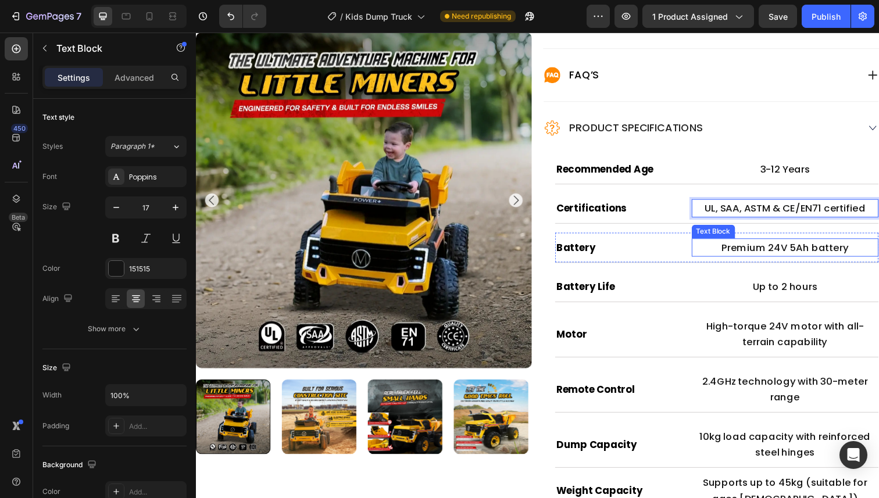
scroll to position [680, 0]
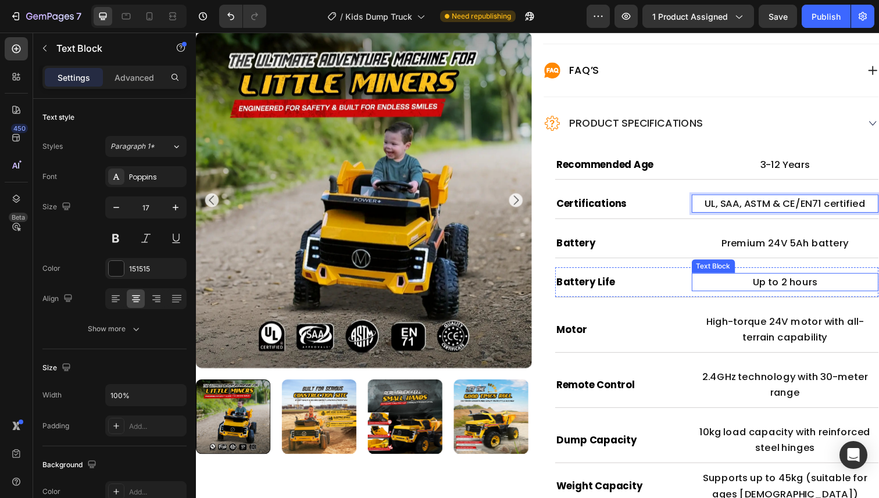
click at [789, 280] on p "Up to 2 hours" at bounding box center [797, 288] width 188 height 16
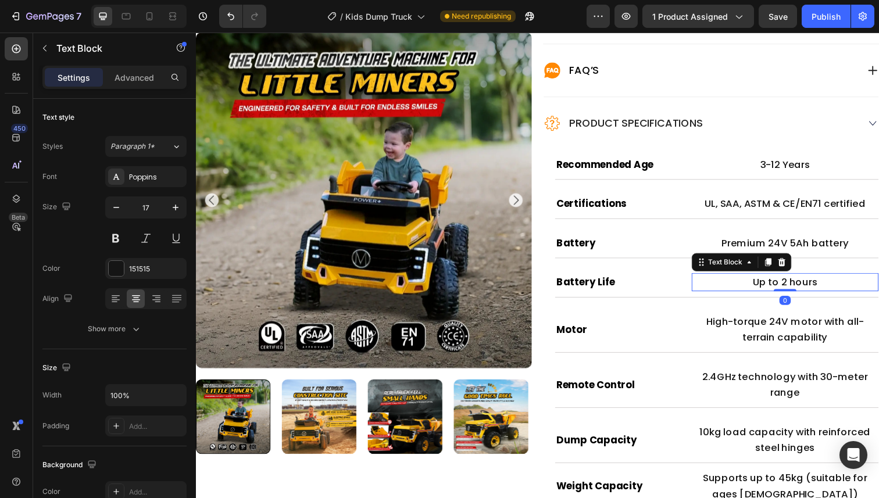
scroll to position [708, 0]
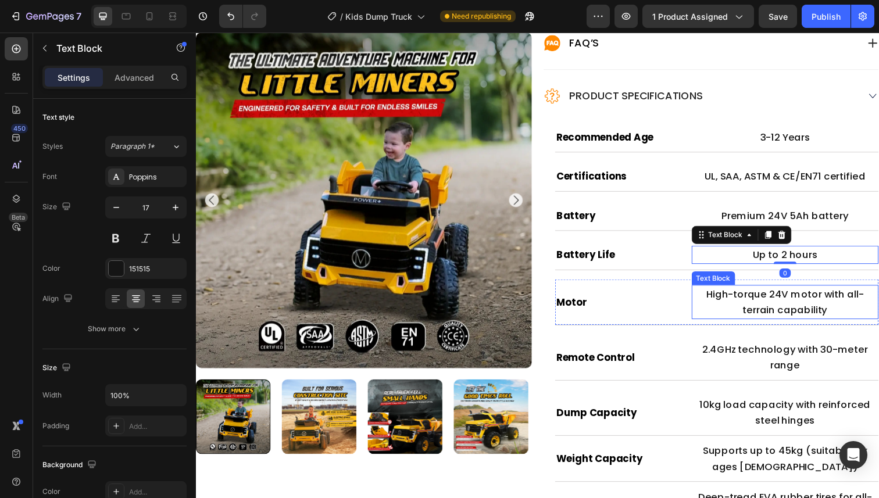
click at [789, 292] on p "High-torque 24V motor with all-terrain capability" at bounding box center [797, 308] width 188 height 33
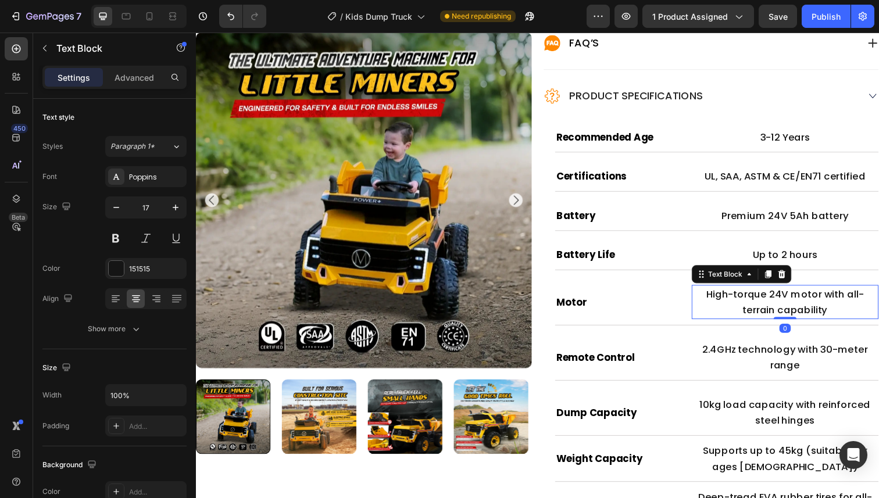
click at [807, 292] on p "High-torque 24V motor with all-terrain capability" at bounding box center [797, 308] width 188 height 33
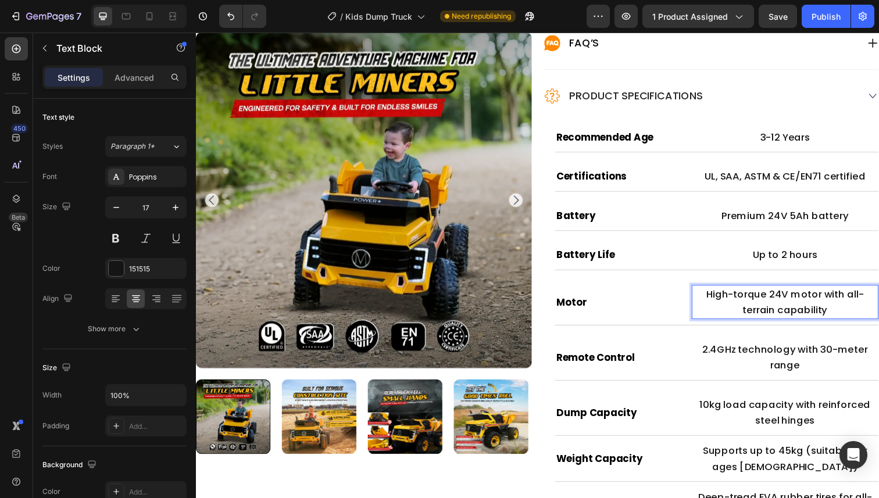
click at [823, 292] on p "High-torque 24V motor with all-terrain capability" at bounding box center [797, 308] width 188 height 33
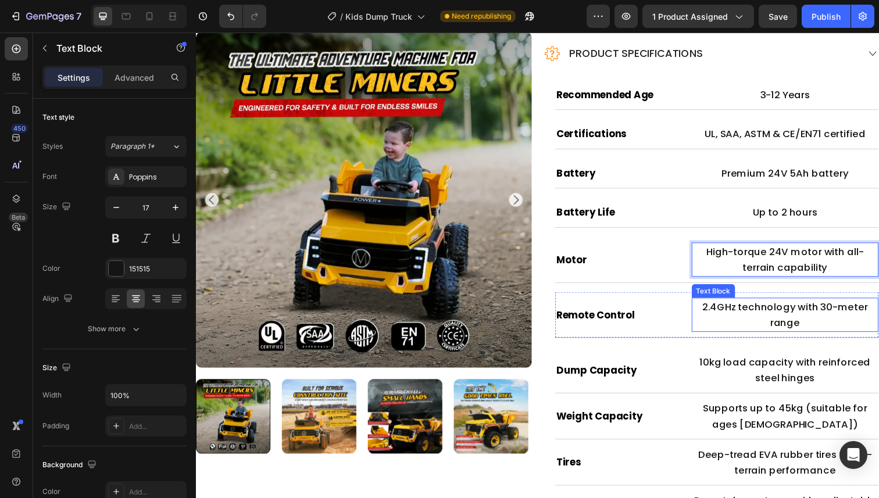
click at [787, 308] on p "2.4GHz technology with 30-meter range" at bounding box center [797, 321] width 188 height 33
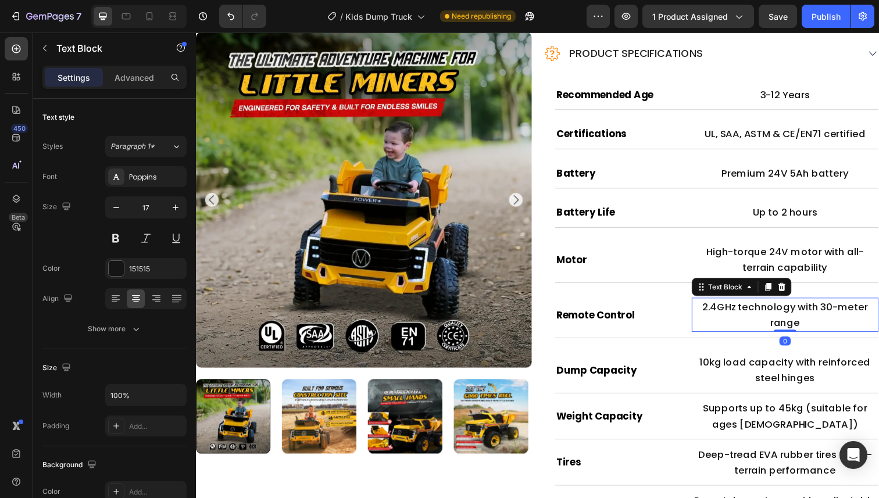
click at [795, 305] on p "2.4GHz technology with 30-meter range" at bounding box center [797, 321] width 188 height 33
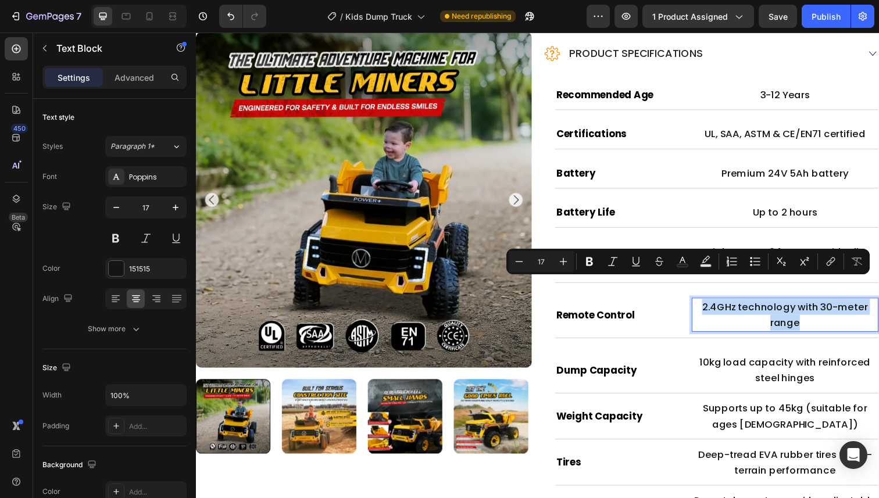
click at [787, 305] on p "2.4GHz technology with 30-meter range" at bounding box center [797, 321] width 188 height 33
drag, startPoint x: 749, startPoint y: 288, endPoint x: 828, endPoint y: 293, distance: 79.2
click at [828, 305] on p "2.4GHz technology with 30-meter range" at bounding box center [797, 321] width 188 height 33
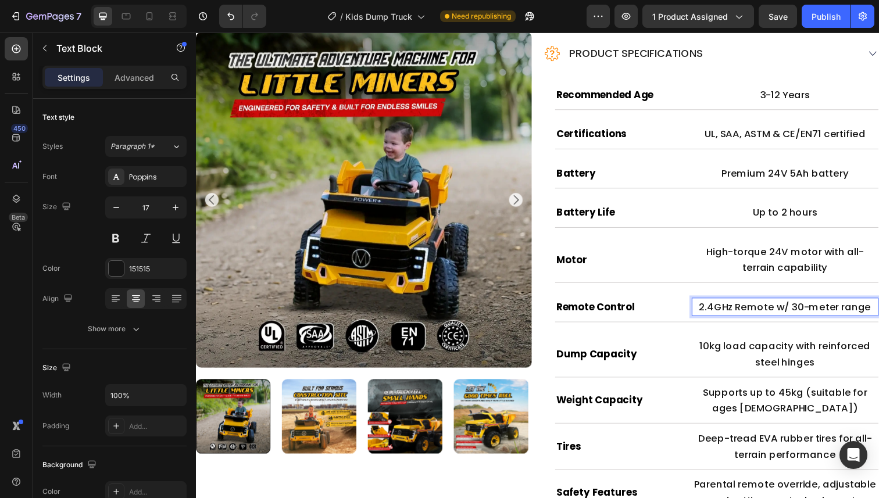
click at [854, 305] on p "2.4GHz Remote w/ 30-meter range" at bounding box center [797, 313] width 188 height 16
click at [837, 305] on p "2.4GHz Remote w/ 30-meter range" at bounding box center [797, 313] width 188 height 16
click at [796, 338] on div "Dump Capacity Heading 10kg load capacity with reinforced steel hinges Text Bloc…" at bounding box center [727, 361] width 330 height 47
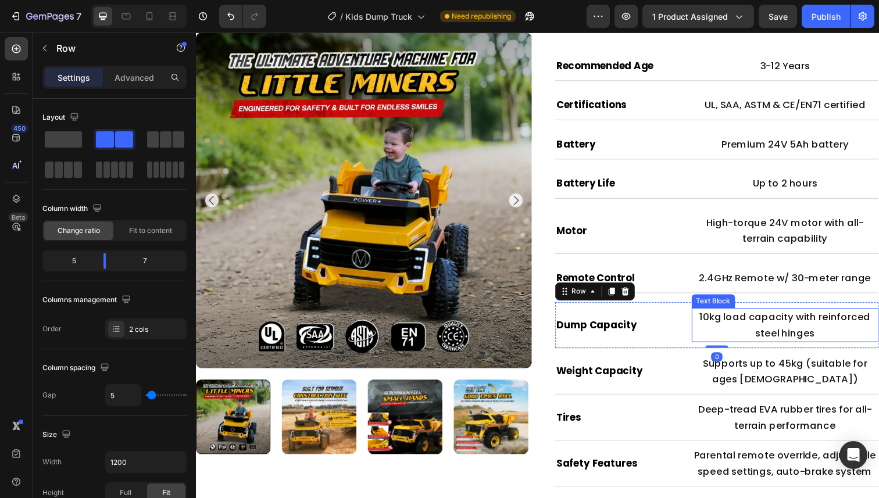
scroll to position [796, 0]
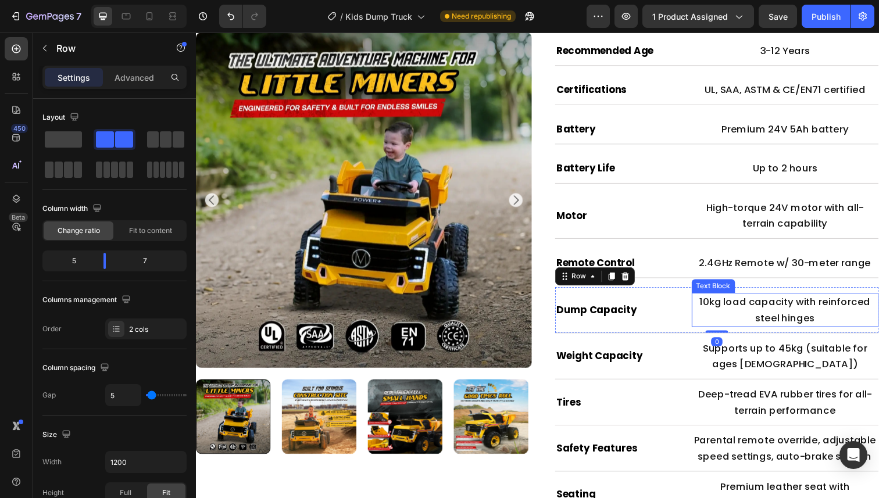
click at [780, 300] on p "10kg load capacity with reinforced steel hinges" at bounding box center [797, 316] width 188 height 33
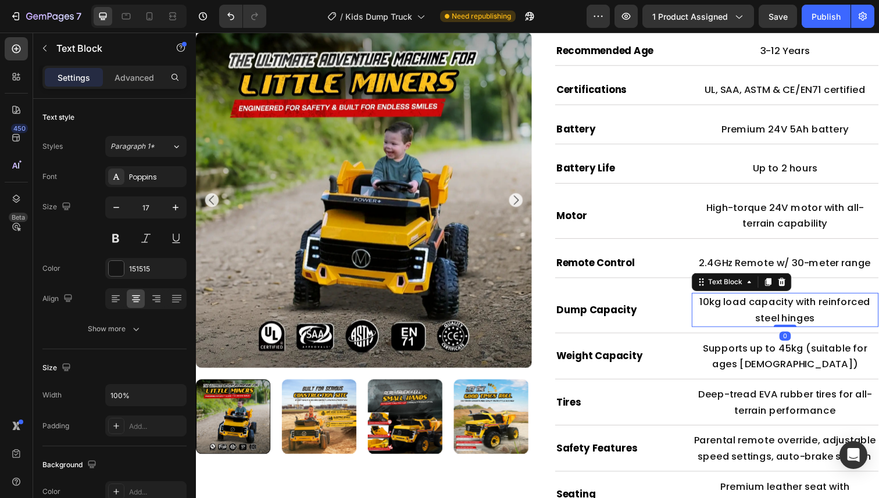
click at [780, 300] on p "10kg load capacity with reinforced steel hinges" at bounding box center [797, 316] width 188 height 33
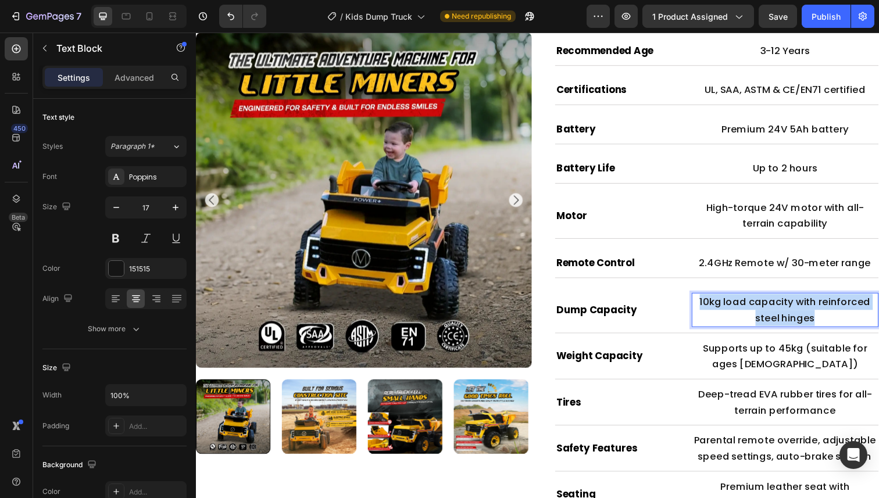
click at [808, 300] on p "10kg load capacity with reinforced steel hinges" at bounding box center [797, 316] width 188 height 33
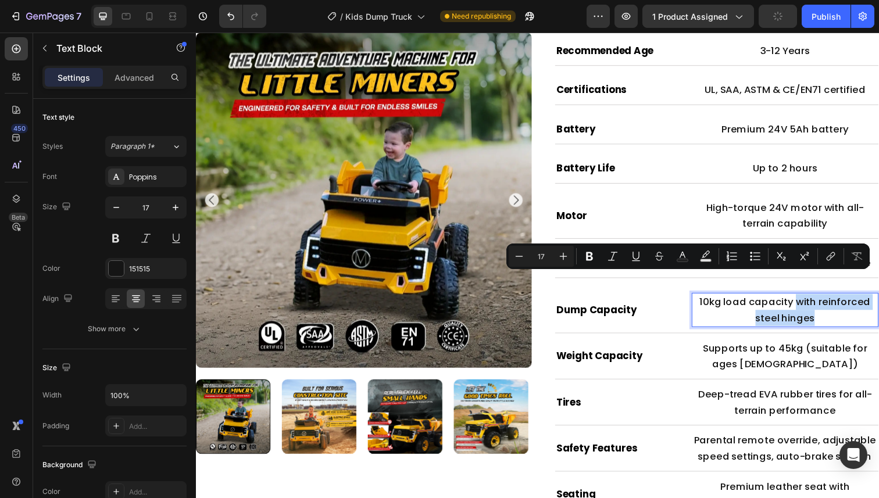
drag, startPoint x: 826, startPoint y: 303, endPoint x: 811, endPoint y: 287, distance: 22.2
click at [811, 300] on p "10kg load capacity with reinforced steel hinges" at bounding box center [797, 316] width 188 height 33
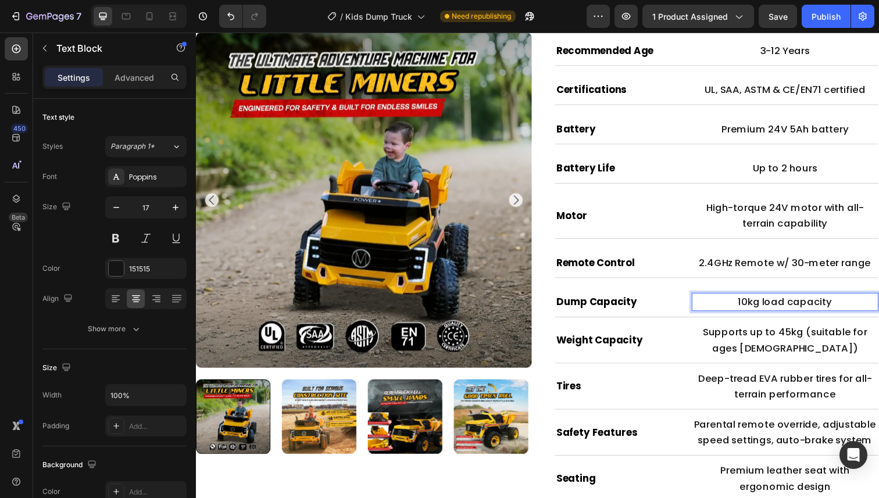
click at [786, 300] on p "10kg load capacity" at bounding box center [797, 308] width 188 height 16
click at [862, 300] on p "10kg electric dumping capacity" at bounding box center [797, 308] width 188 height 16
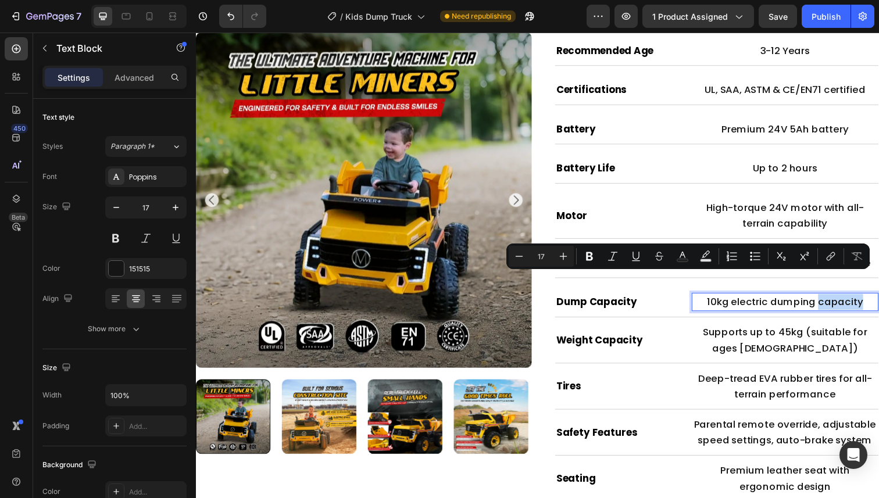
click at [847, 299] on div "10kg electric dumping capacity" at bounding box center [797, 308] width 191 height 19
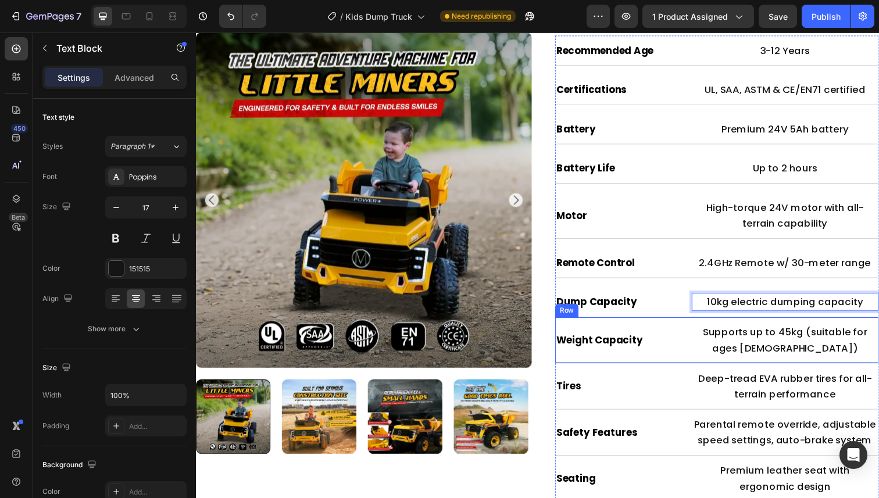
click at [786, 331] on p "Supports up to 45kg (suitable for ages [DEMOGRAPHIC_DATA])" at bounding box center [797, 347] width 188 height 33
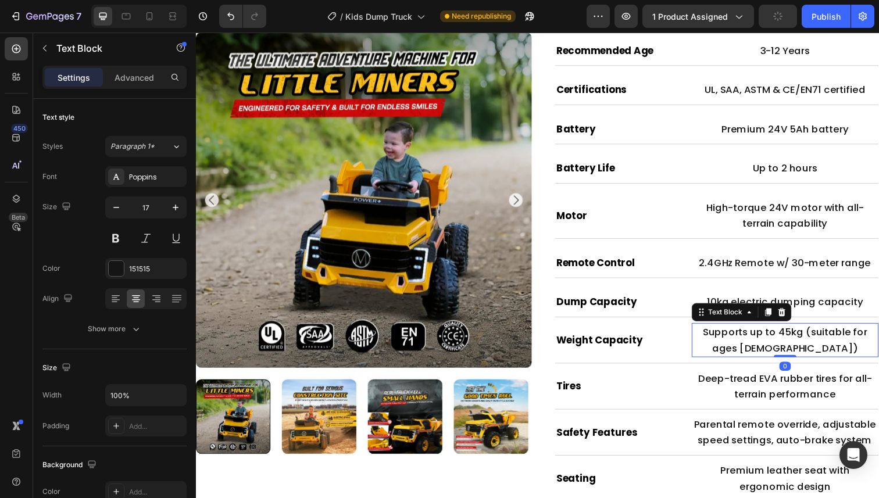
click at [781, 331] on p "Supports up to 45kg (suitable for ages [DEMOGRAPHIC_DATA])" at bounding box center [797, 347] width 188 height 33
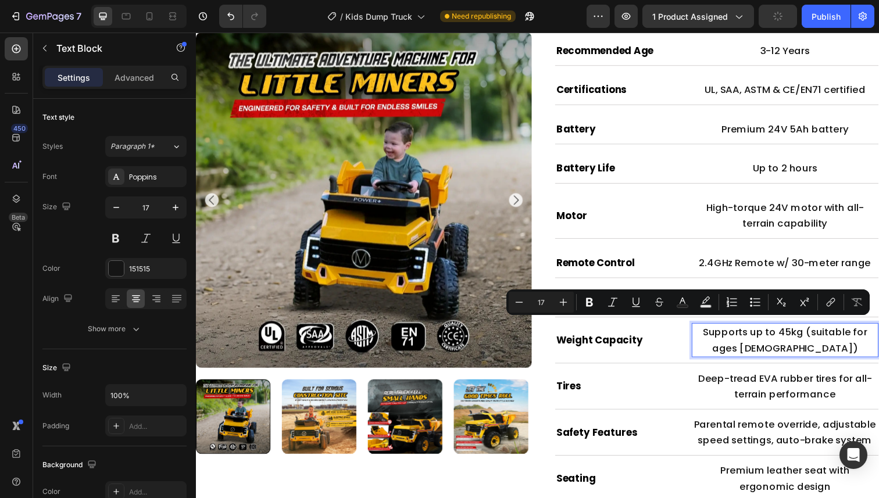
click at [798, 331] on p "Supports up to 45kg (suitable for ages [DEMOGRAPHIC_DATA])" at bounding box center [797, 347] width 188 height 33
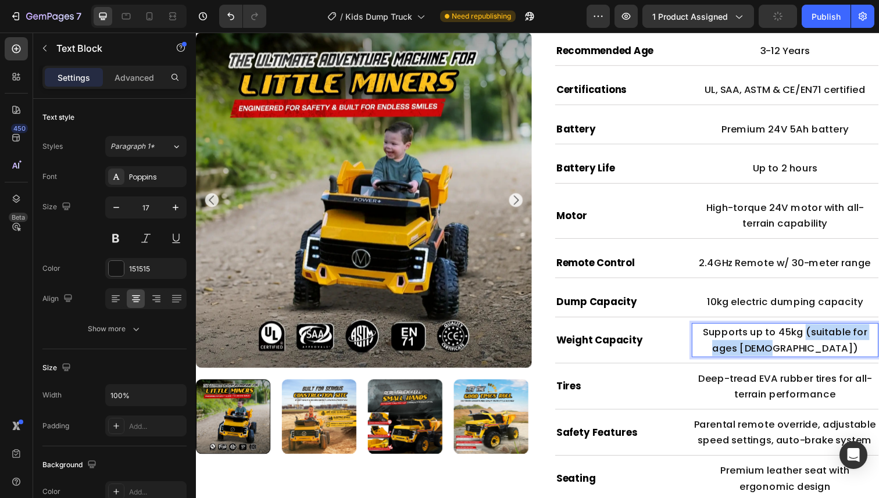
drag, startPoint x: 828, startPoint y: 335, endPoint x: 819, endPoint y: 318, distance: 19.5
click at [819, 331] on p "Supports up to 45kg (suitable for ages [DEMOGRAPHIC_DATA])" at bounding box center [797, 347] width 188 height 33
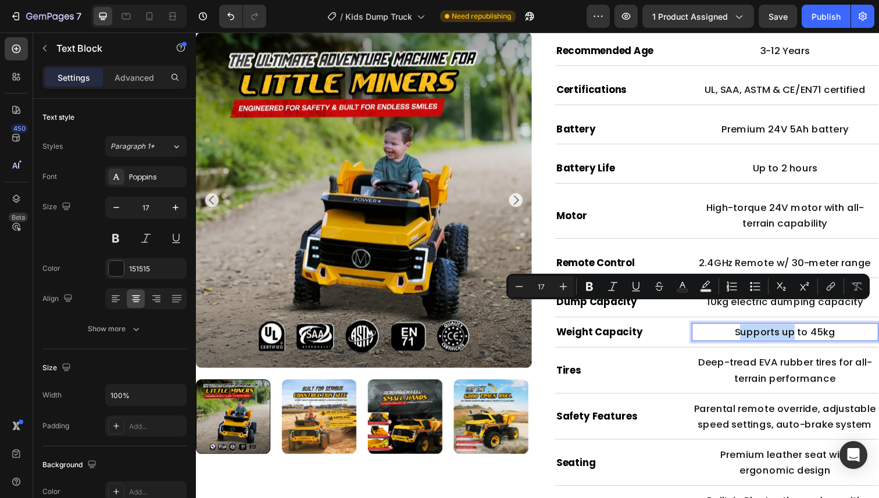
drag, startPoint x: 805, startPoint y: 318, endPoint x: 751, endPoint y: 317, distance: 54.0
click at [751, 331] on p "Supports up to 45kg" at bounding box center [797, 339] width 188 height 16
drag, startPoint x: 747, startPoint y: 317, endPoint x: 801, endPoint y: 315, distance: 54.1
click at [801, 331] on p "Supports up to 45kg" at bounding box center [797, 339] width 188 height 16
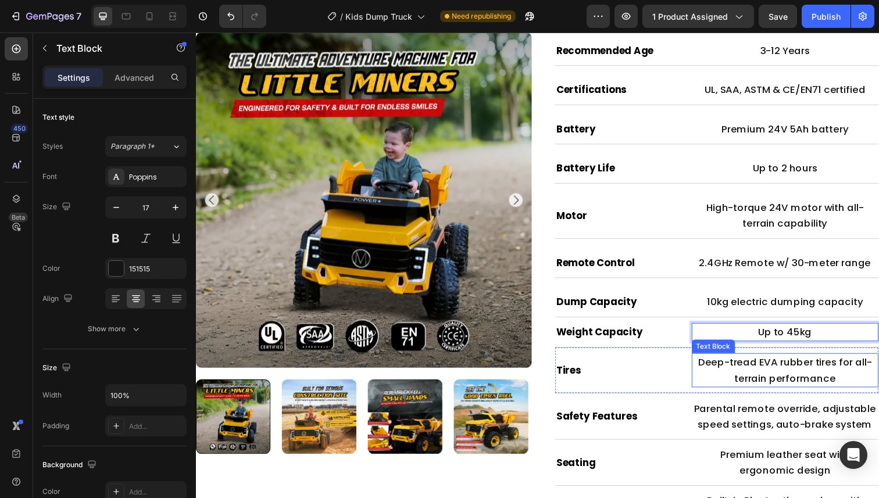
click at [762, 361] on p "Deep-tread EVA rubber tires for all-terrain performance" at bounding box center [797, 377] width 188 height 33
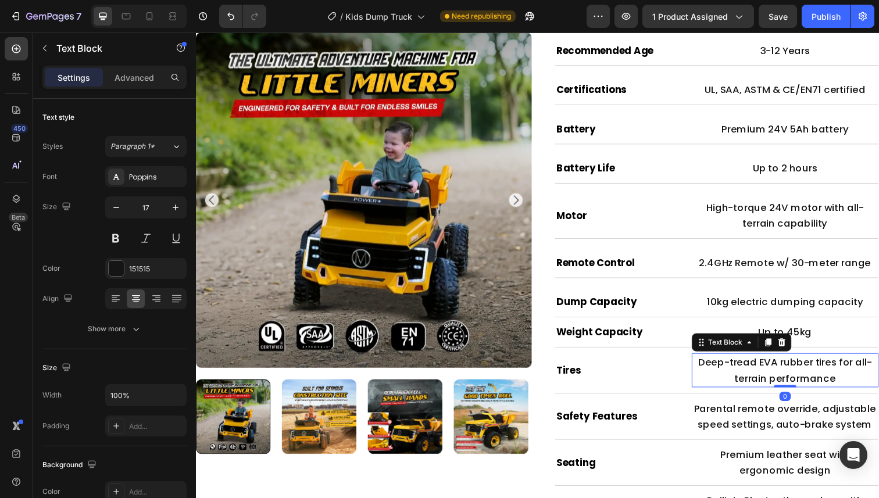
click at [771, 361] on p "Deep-tread EVA rubber tires for all-terrain performance" at bounding box center [797, 377] width 188 height 33
click at [786, 363] on p "Deep-tread EVA rubber tires for all-terrain performance" at bounding box center [797, 377] width 188 height 33
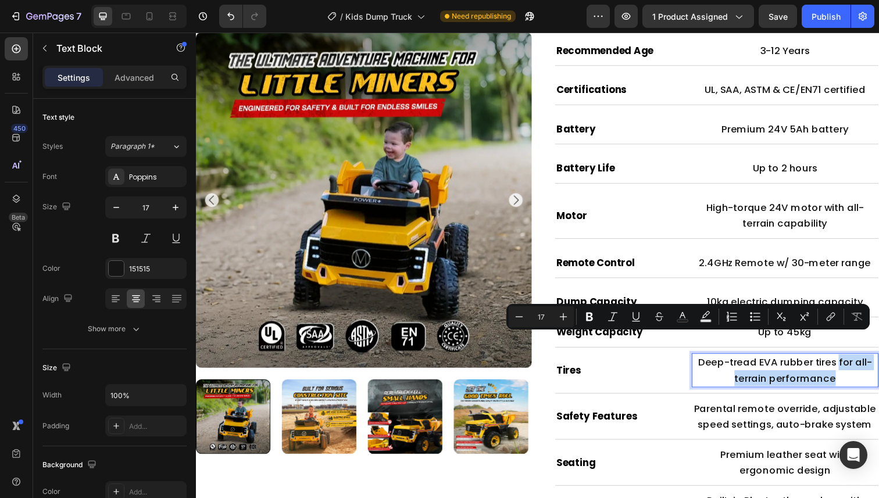
drag, startPoint x: 855, startPoint y: 361, endPoint x: 852, endPoint y: 348, distance: 13.6
click at [852, 361] on p "Deep-tread EVA rubber tires for all-terrain performance" at bounding box center [797, 377] width 188 height 33
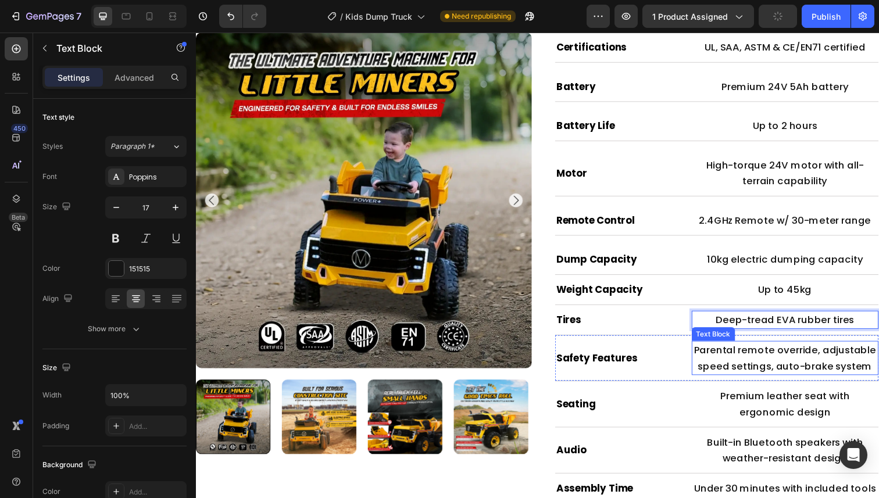
scroll to position [845, 0]
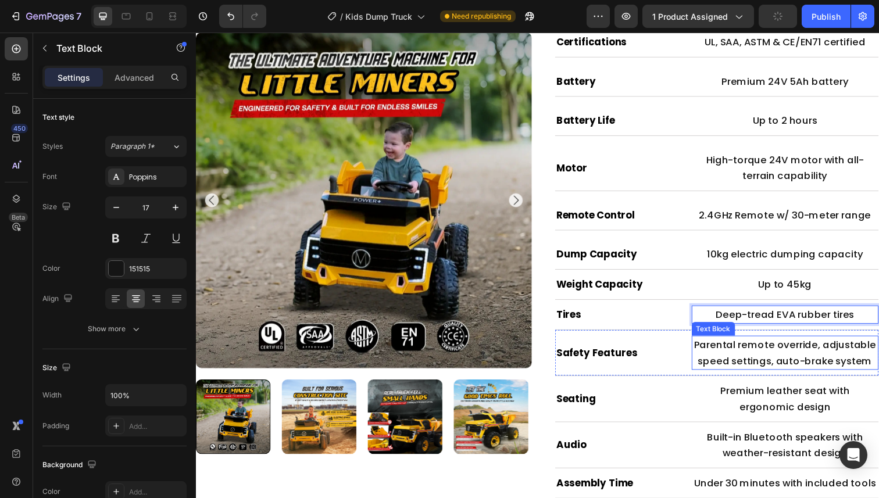
click at [778, 343] on p "Parental remote override, adjustable speed settings, auto-brake system" at bounding box center [797, 359] width 188 height 33
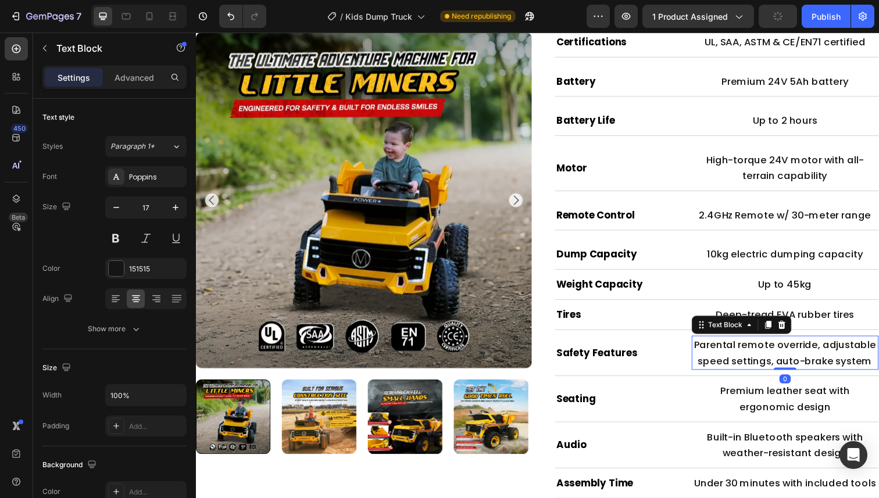
click at [778, 343] on p "Parental remote override, adjustable speed settings, auto-brake system" at bounding box center [797, 359] width 188 height 33
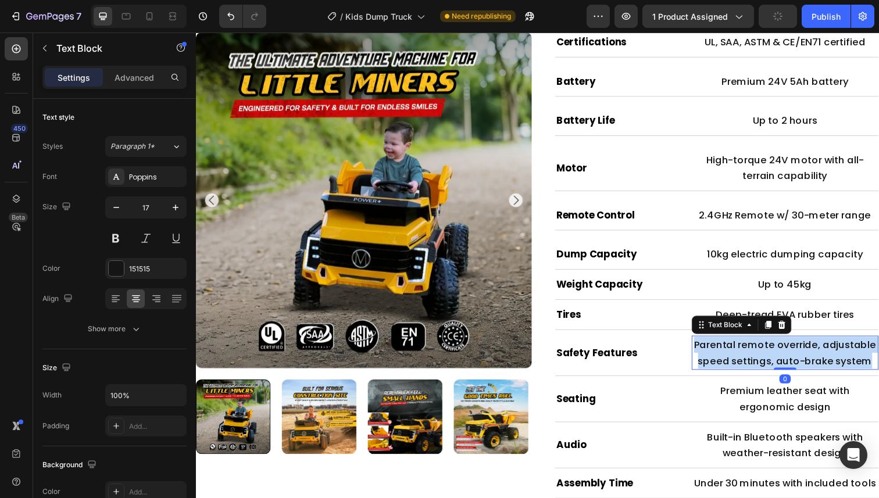
click at [778, 343] on p "Parental remote override, adjustable speed settings, auto-brake system" at bounding box center [797, 359] width 188 height 33
click at [762, 343] on p "Parental remote override, adjustable speed settings, auto-brake system" at bounding box center [797, 359] width 188 height 33
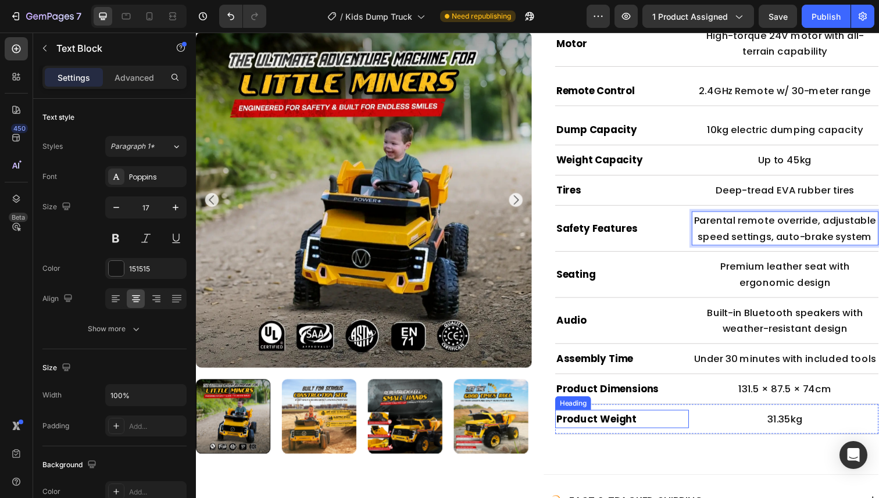
scroll to position [975, 0]
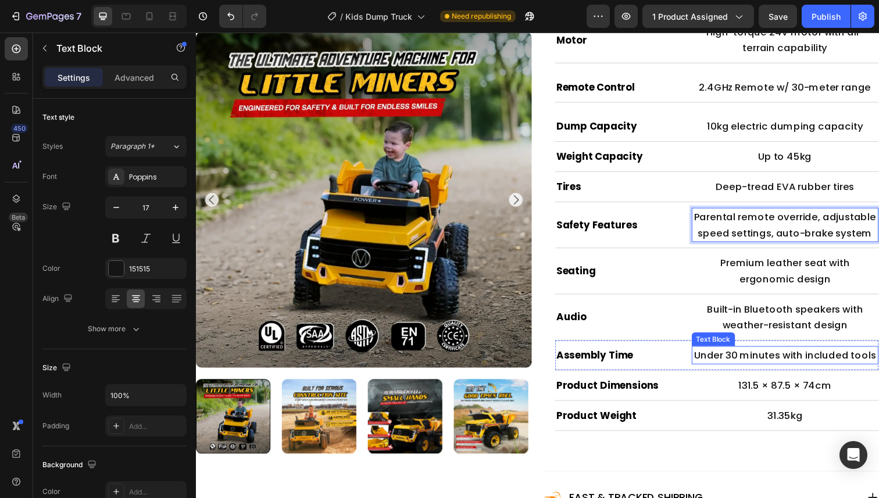
click at [793, 354] on p "Under 30 minutes with included tools" at bounding box center [797, 362] width 188 height 16
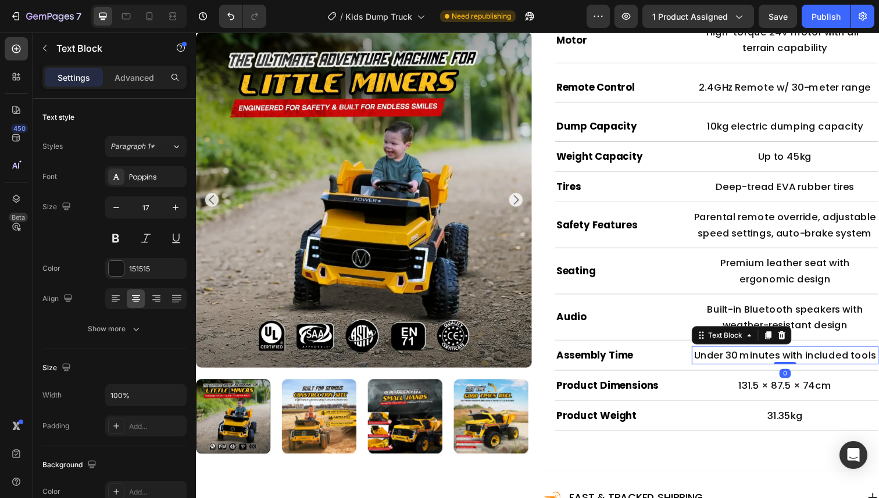
click at [797, 354] on p "Under 30 minutes with included tools" at bounding box center [797, 362] width 188 height 16
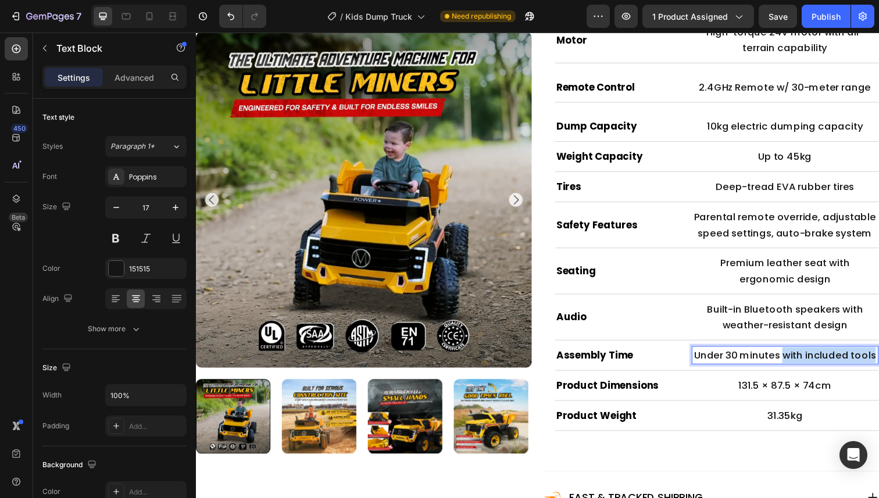
drag, startPoint x: 796, startPoint y: 339, endPoint x: 891, endPoint y: 341, distance: 95.3
click at [878, 354] on p "Under 30 minutes with included tools" at bounding box center [797, 362] width 188 height 16
click at [863, 313] on p "Built-in Bluetooth speakers with weather-resistant design" at bounding box center [797, 323] width 188 height 33
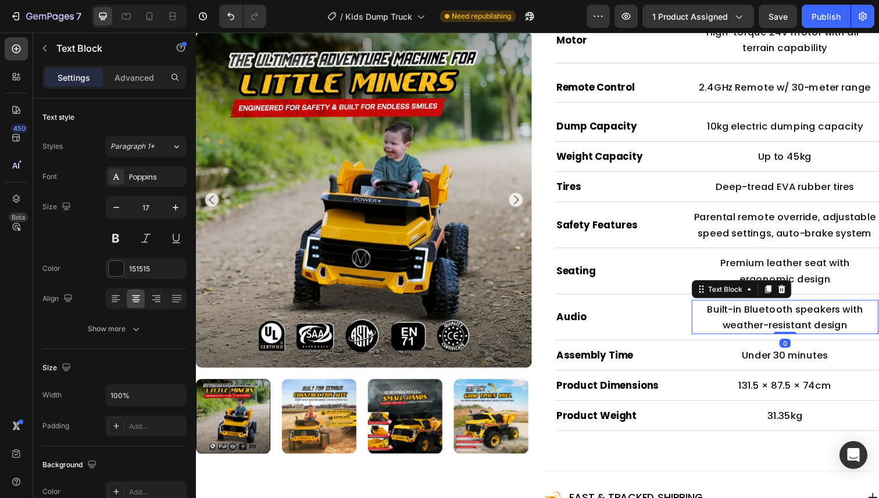
click at [863, 310] on p "Built-in Bluetooth speakers with weather-resistant design" at bounding box center [797, 323] width 188 height 33
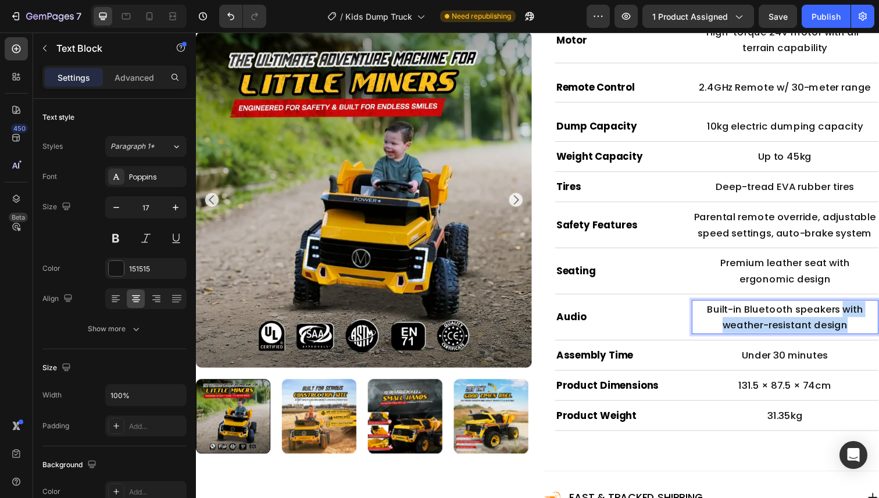
drag, startPoint x: 865, startPoint y: 310, endPoint x: 856, endPoint y: 291, distance: 21.1
click at [856, 307] on p "Built-in Bluetooth speakers with weather-resistant design" at bounding box center [797, 323] width 188 height 33
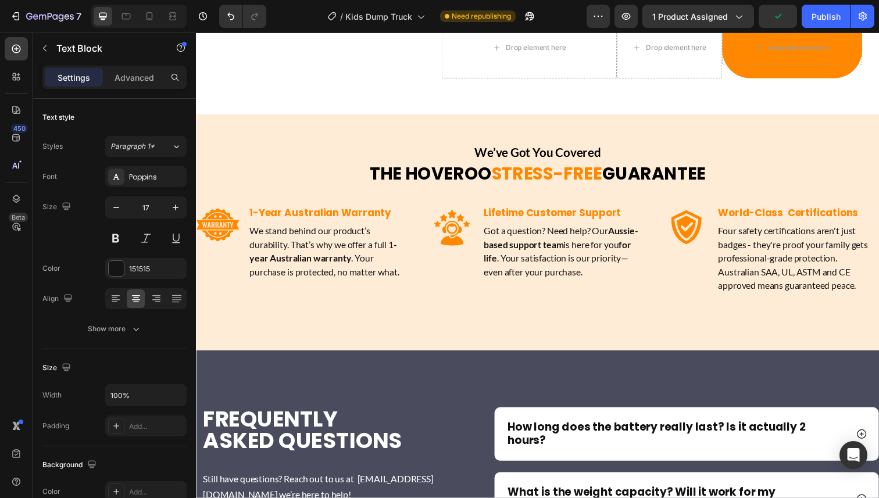
scroll to position [5678, 0]
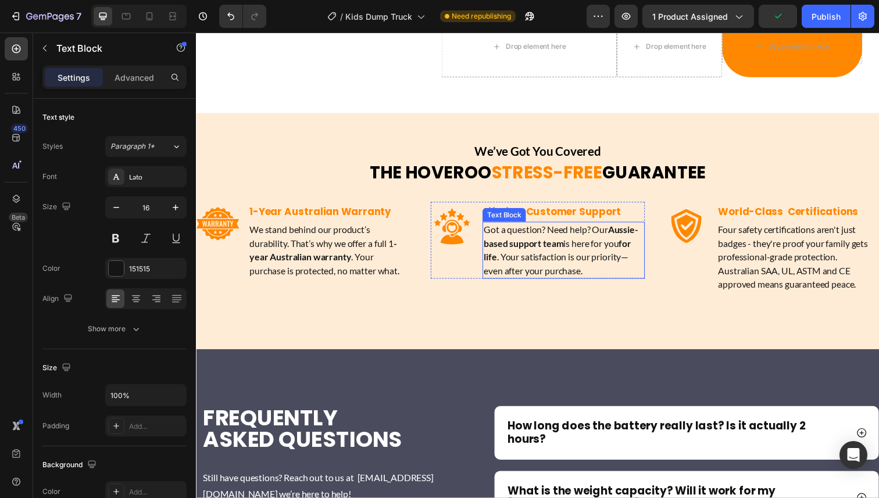
click at [556, 228] on strong "Aussie-based support team" at bounding box center [567, 240] width 157 height 25
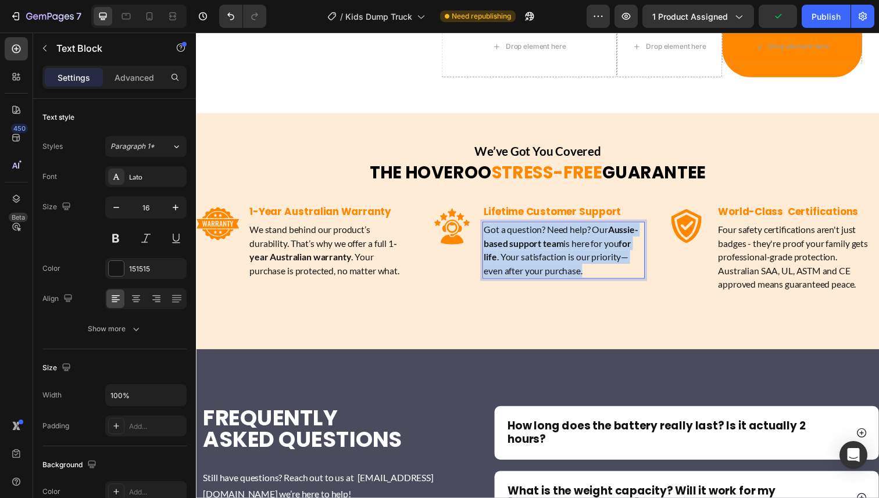
click at [556, 228] on strong "Aussie-based support team" at bounding box center [567, 240] width 157 height 25
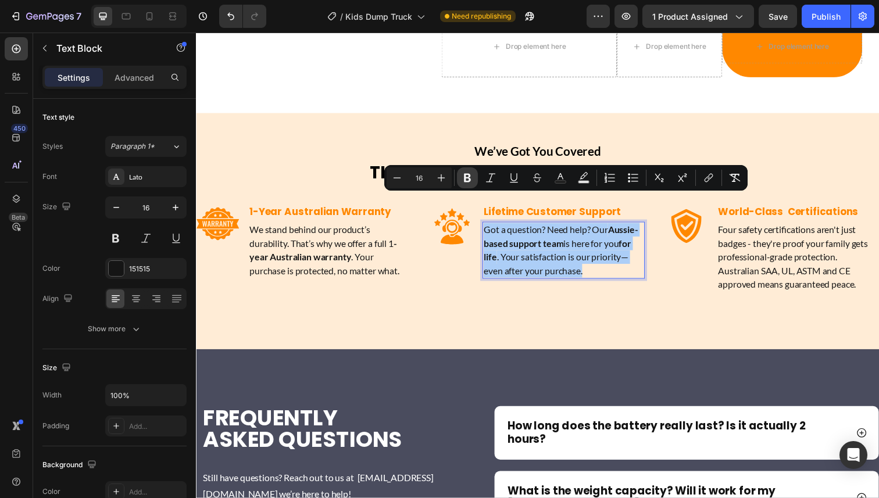
click at [468, 179] on icon "Editor contextual toolbar" at bounding box center [467, 178] width 12 height 12
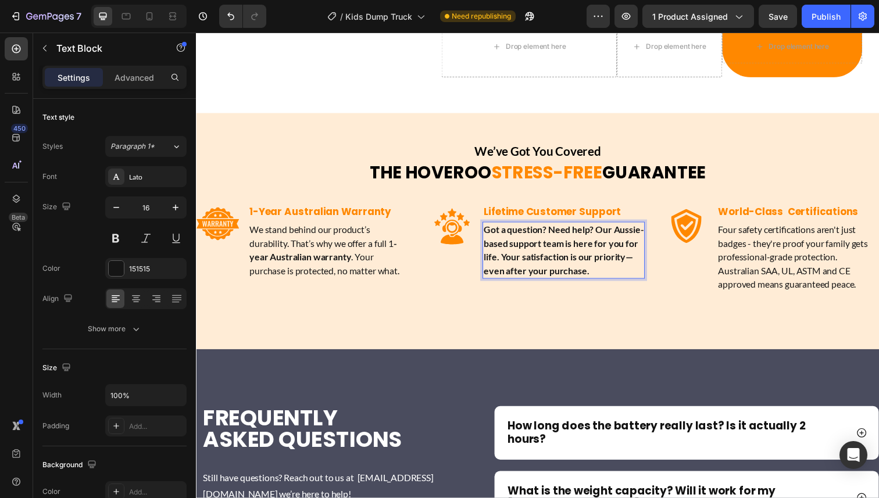
click at [474, 209] on img at bounding box center [457, 231] width 44 height 44
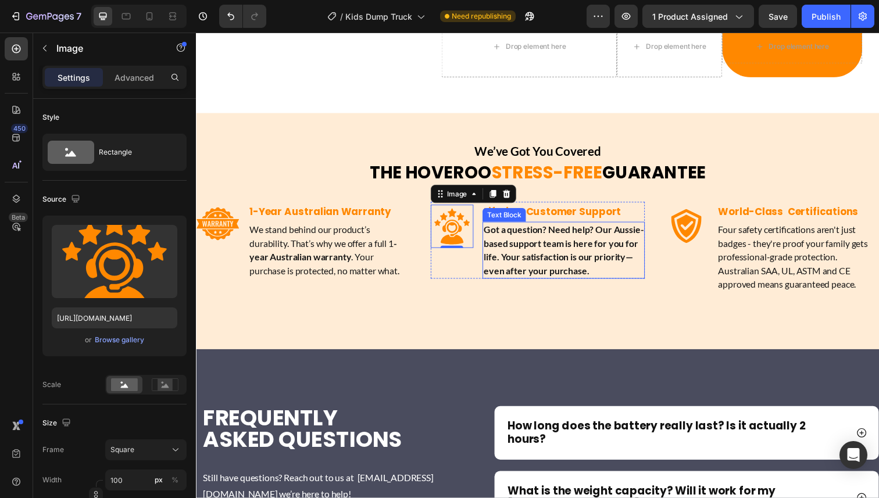
click at [546, 227] on p "Got a question? Need help? Our Aussie-based support team is here for you for li…" at bounding box center [570, 255] width 163 height 56
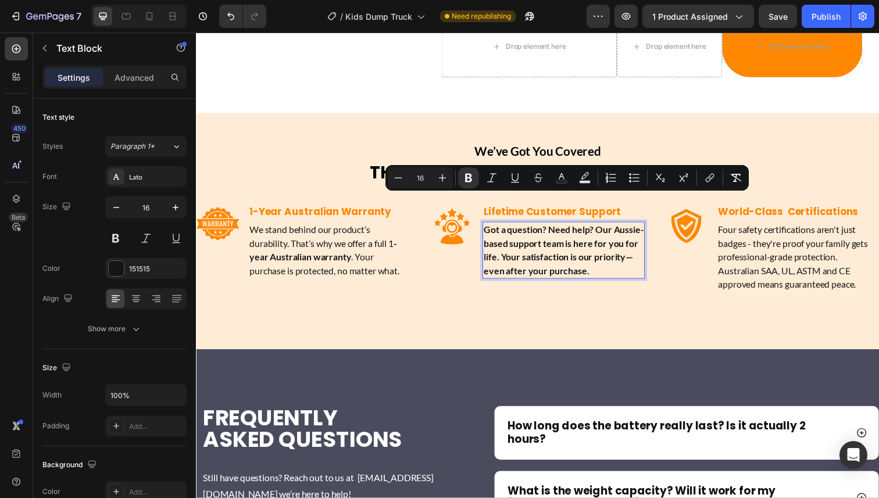
click at [478, 171] on div "Minus 16 Plus Bold Italic Underline Strikethrough Text Color Text Background Co…" at bounding box center [567, 177] width 359 height 21
click at [470, 177] on icon "Editor contextual toolbar" at bounding box center [468, 178] width 7 height 9
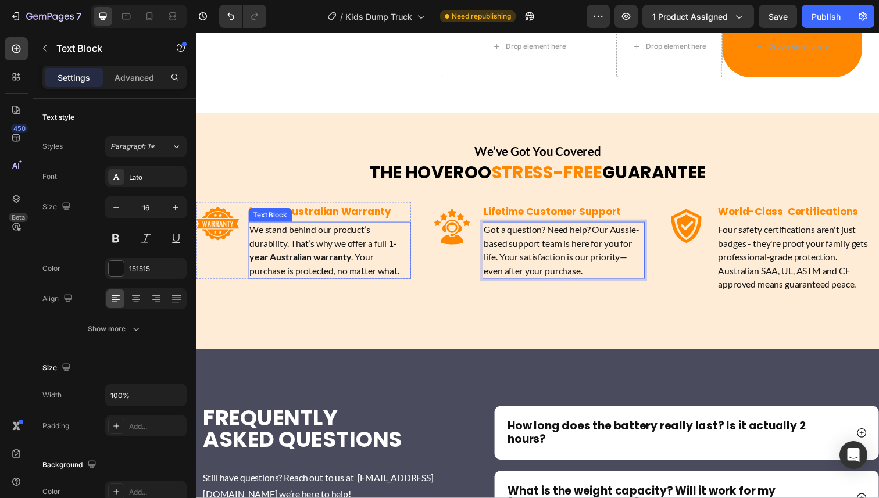
click at [329, 227] on p "We stand behind our product’s durability. That’s why we offer a full 1 -year Au…" at bounding box center [331, 255] width 163 height 56
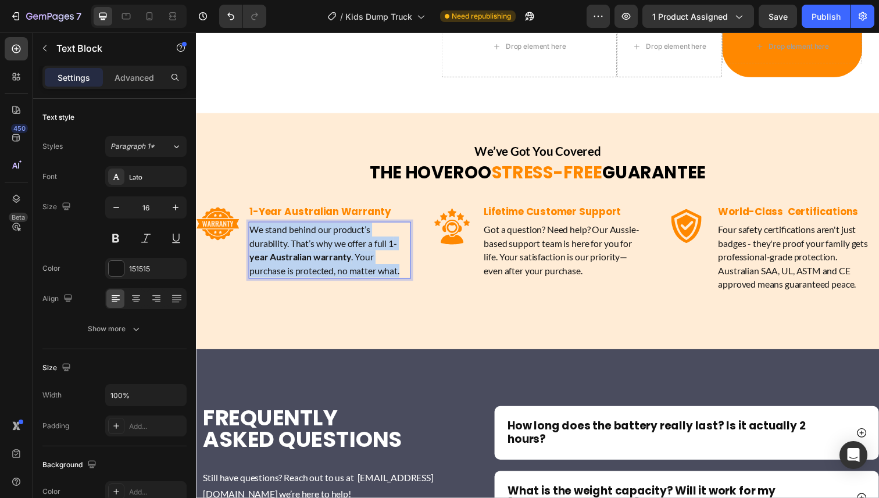
click at [329, 227] on p "We stand behind our product’s durability. That’s why we offer a full 1 -year Au…" at bounding box center [331, 255] width 163 height 56
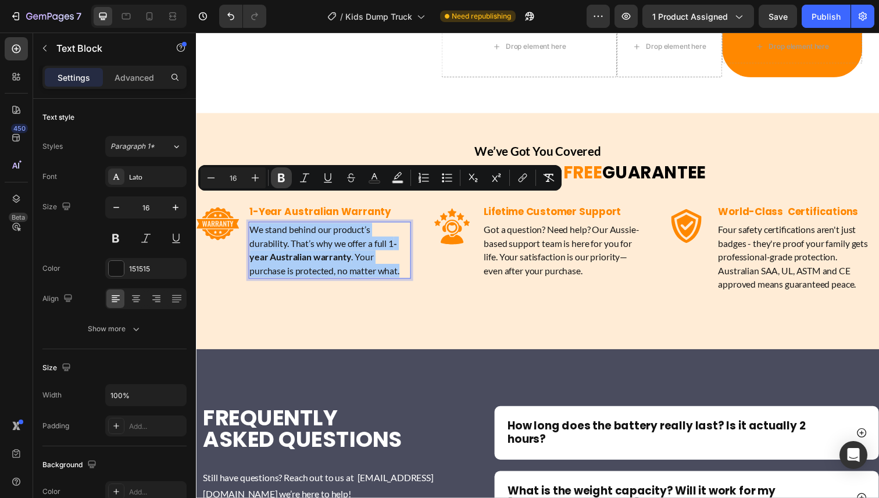
click at [281, 182] on icon "Editor contextual toolbar" at bounding box center [281, 178] width 7 height 9
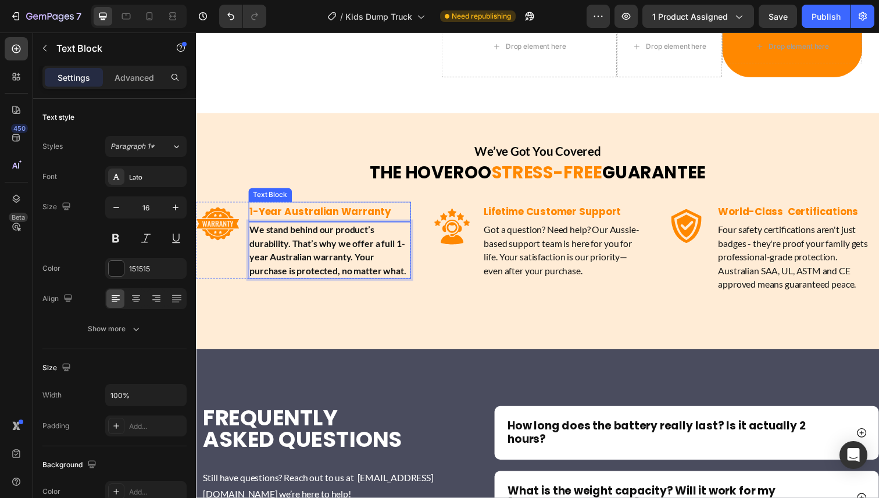
click at [283, 209] on strong "1-Year Australian Warranty" at bounding box center [322, 216] width 145 height 14
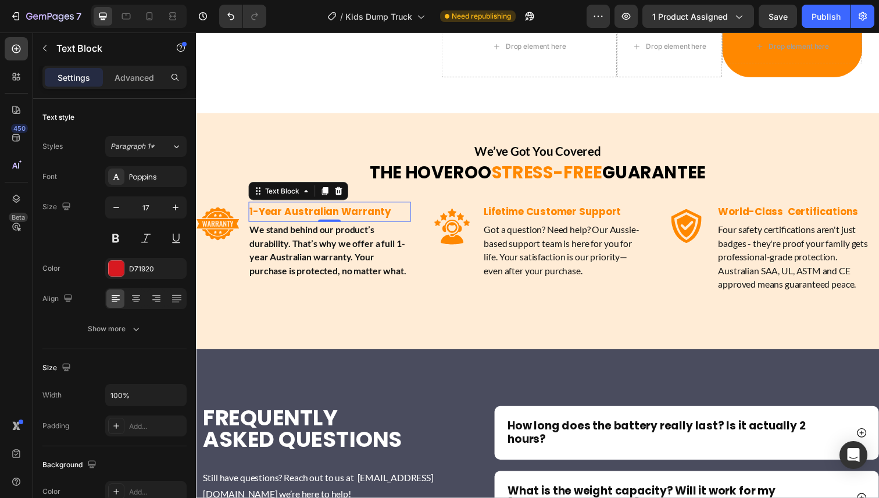
click at [289, 228] on strong "We stand behind our product’s durability. That’s why we offer a full 1-year Aus…" at bounding box center [330, 254] width 160 height 53
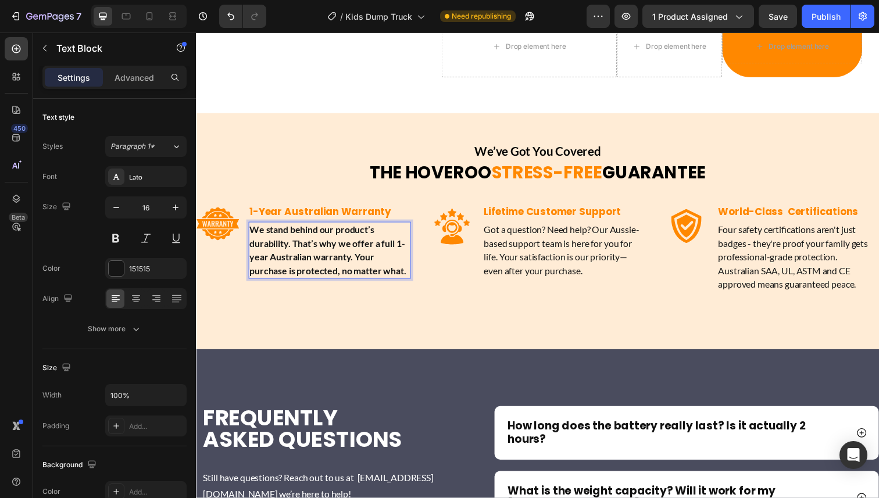
click at [289, 228] on strong "We stand behind our product’s durability. That’s why we offer a full 1-year Aus…" at bounding box center [330, 254] width 160 height 53
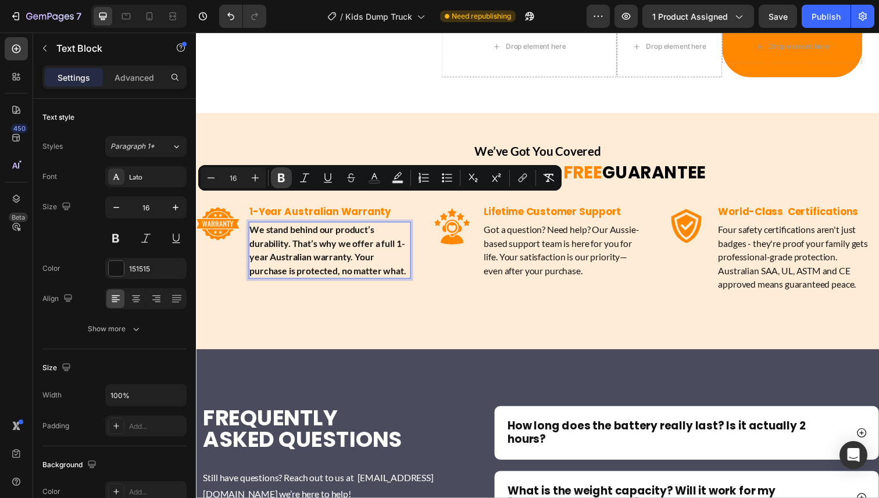
click at [282, 182] on icon "Editor contextual toolbar" at bounding box center [281, 178] width 7 height 9
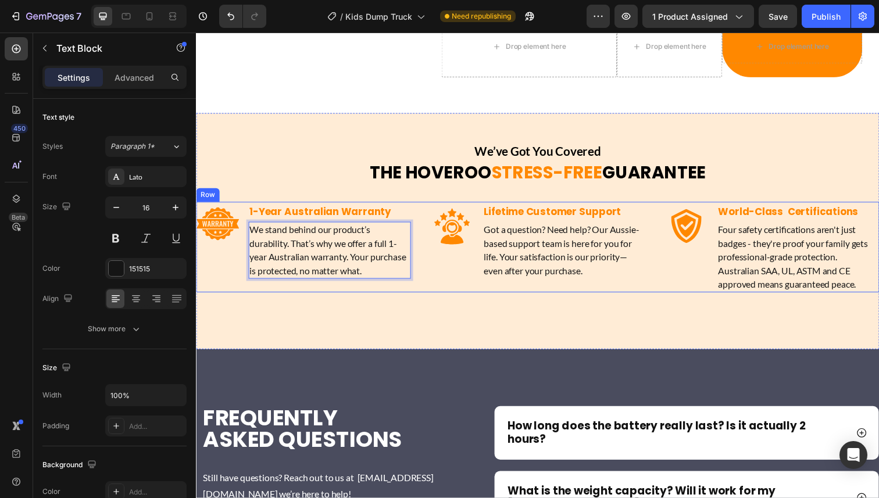
click at [424, 243] on div "Image 1-Year Australian Warranty Text Block We stand behind our product’s durab…" at bounding box center [544, 252] width 697 height 92
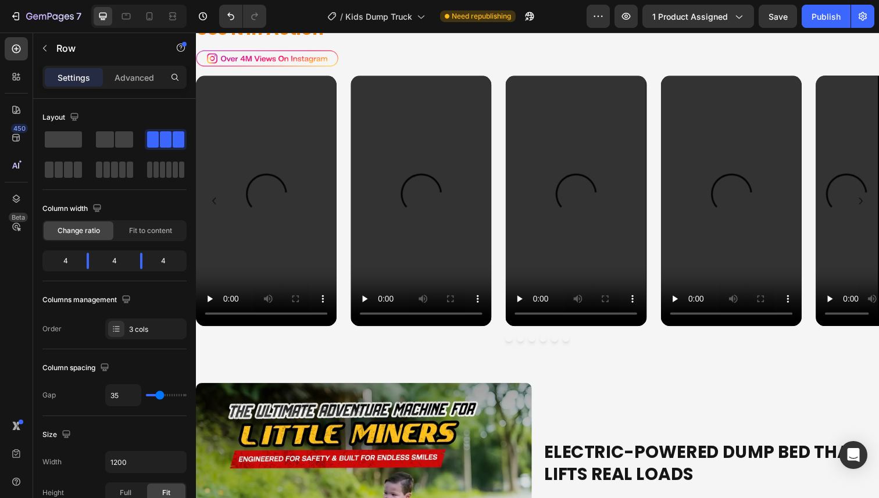
scroll to position [429, 0]
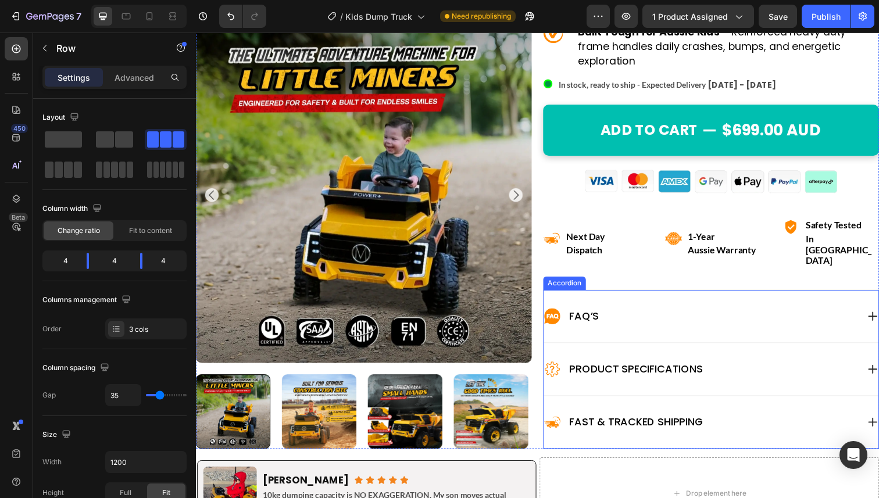
click at [769, 367] on div "Product Specifications" at bounding box center [711, 376] width 321 height 19
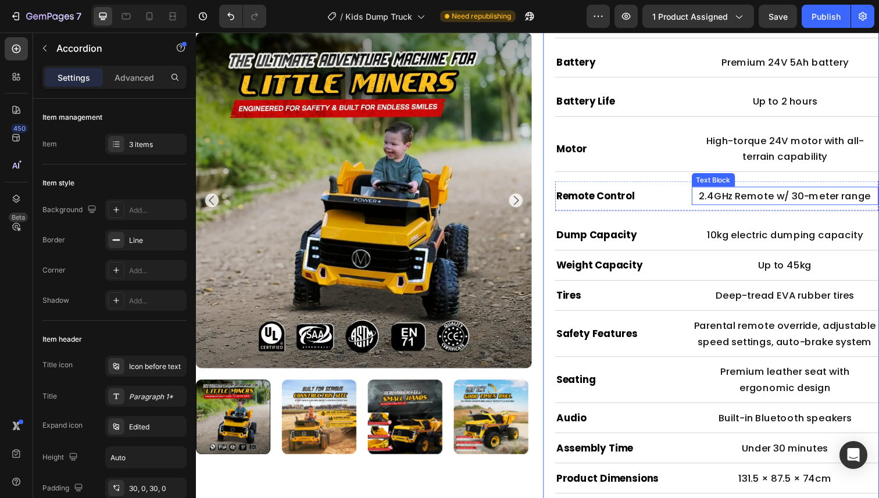
scroll to position [877, 0]
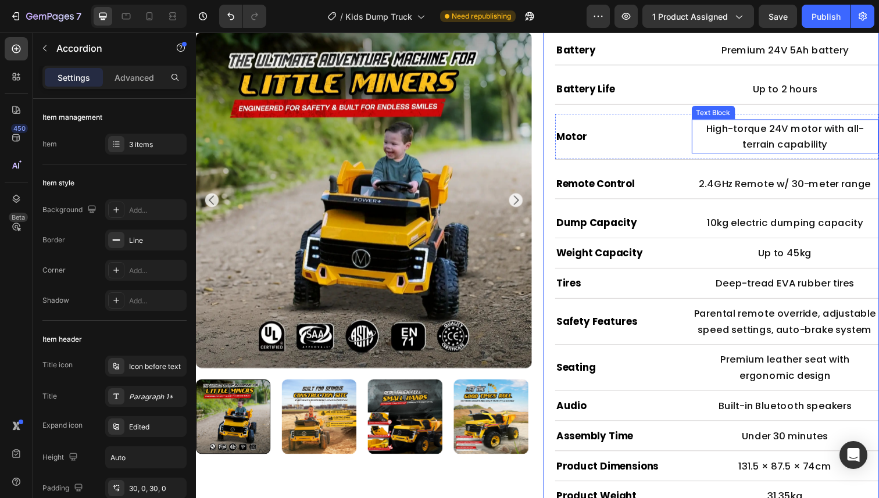
click at [857, 123] on p "High-torque 24V motor with all-terrain capability" at bounding box center [797, 139] width 188 height 33
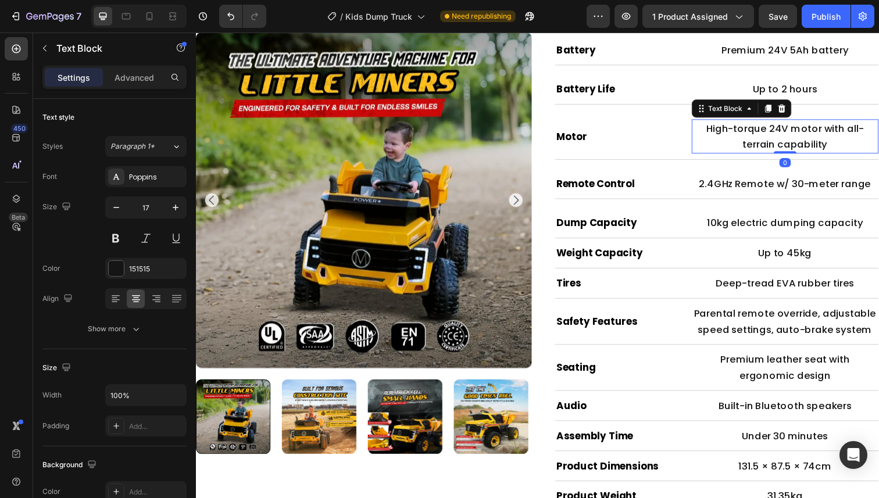
click at [856, 123] on p "High-torque 24V motor with all-terrain capability" at bounding box center [797, 139] width 188 height 33
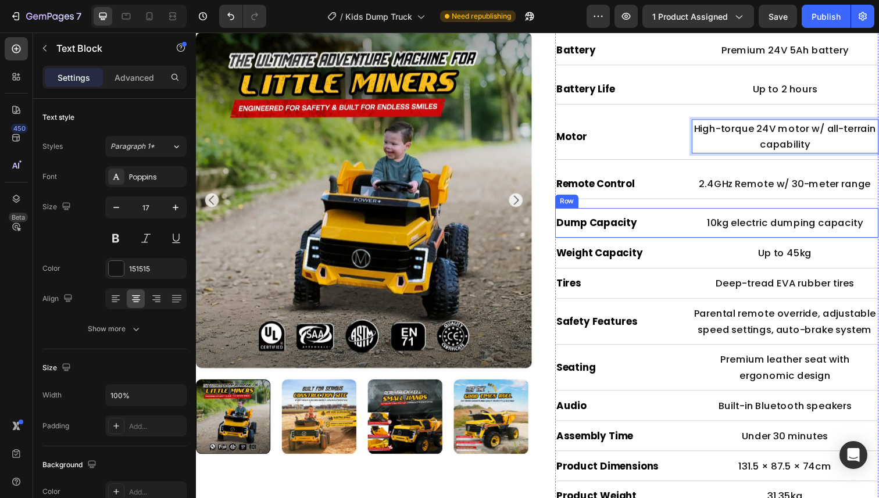
click at [695, 212] on div "Dump Capacity Heading 10kg electric dumping capacity Text Block Row" at bounding box center [727, 227] width 330 height 31
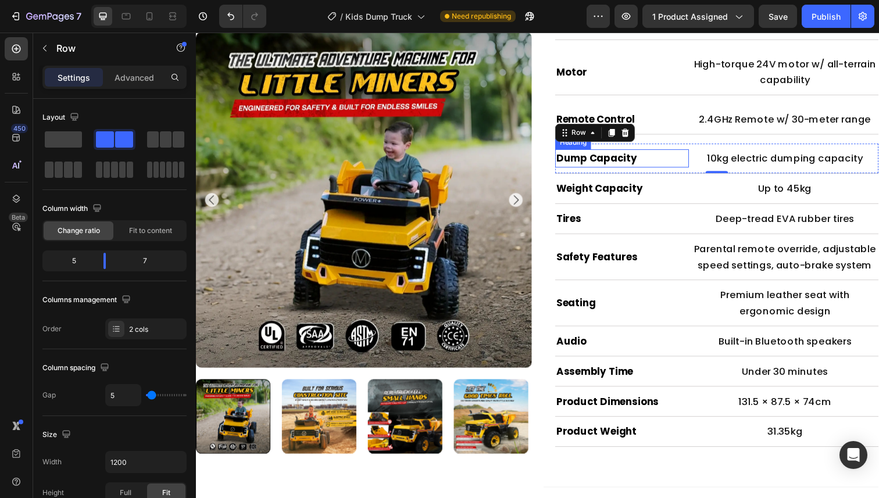
scroll to position [940, 0]
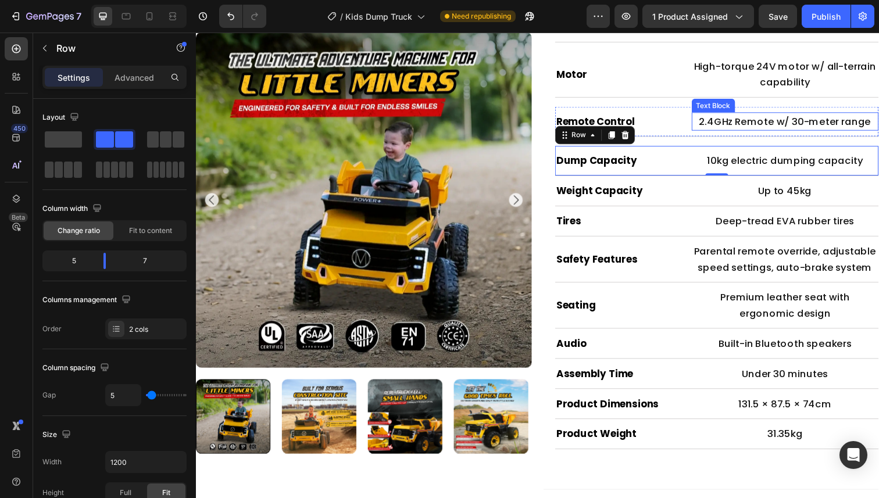
click at [800, 116] on p "2.4GHz Remote w/ 30-meter range" at bounding box center [797, 124] width 188 height 16
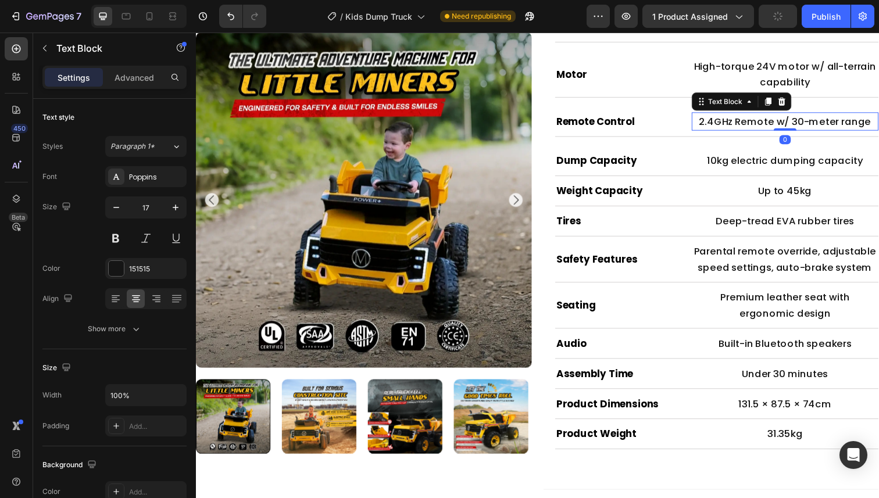
click at [800, 116] on p "2.4GHz Remote w/ 30-meter range" at bounding box center [797, 124] width 188 height 16
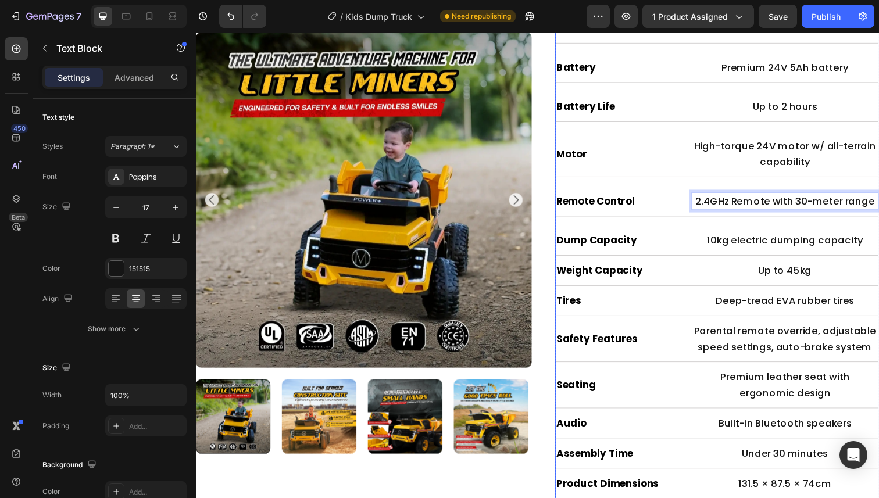
scroll to position [834, 0]
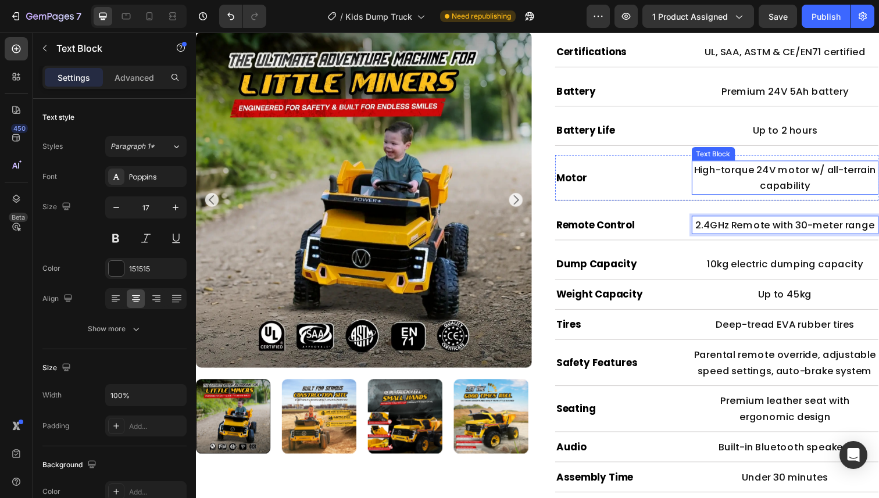
click at [837, 165] on p "High-torque 24V motor w/ all-terrain capability" at bounding box center [797, 181] width 188 height 33
click at [836, 165] on p "High-torque 24V motor w/ all-terrain capability" at bounding box center [797, 181] width 188 height 33
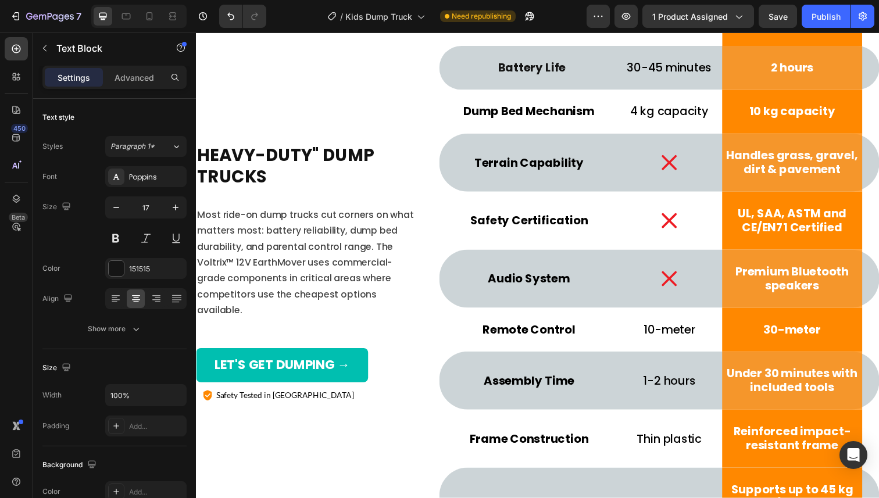
scroll to position [5133, 0]
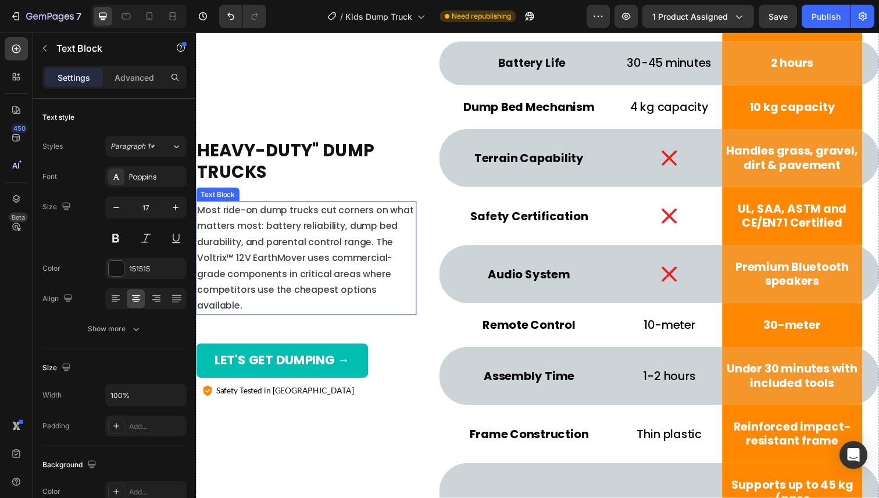
click at [285, 243] on p "Most ride-on dump trucks cut corners on what matters most: battery reliability,…" at bounding box center [308, 263] width 223 height 114
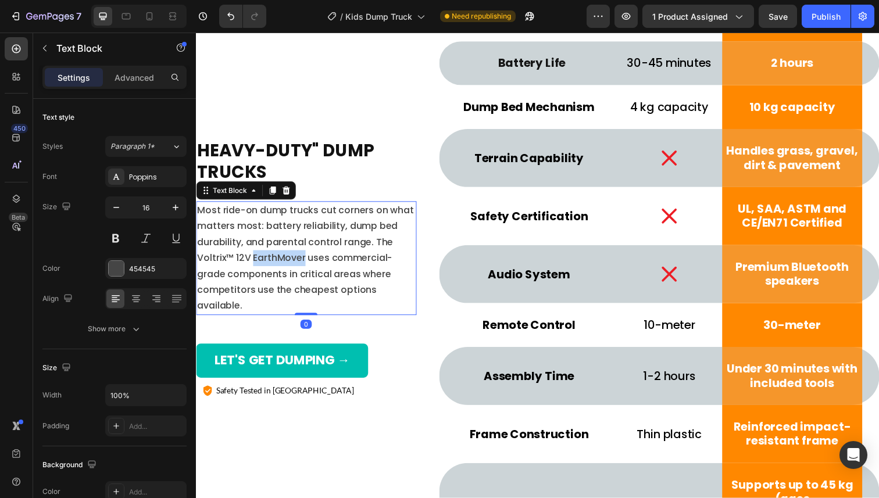
click at [285, 243] on p "Most ride-on dump trucks cut corners on what matters most: battery reliability,…" at bounding box center [308, 263] width 223 height 114
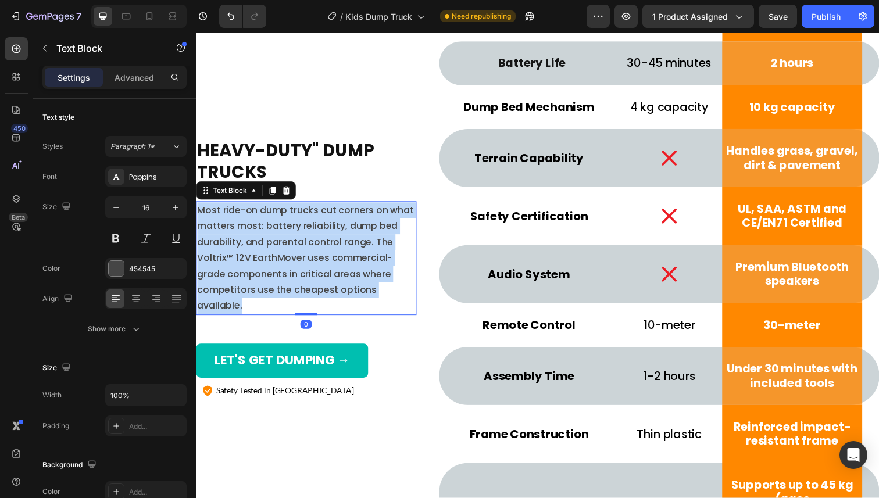
click at [285, 243] on p "Most ride-on dump trucks cut corners on what matters most: battery reliability,…" at bounding box center [308, 263] width 223 height 114
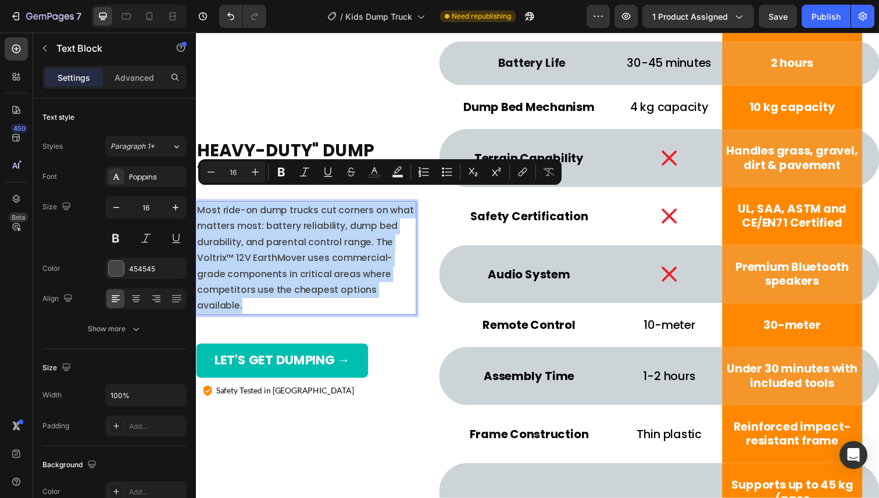
click at [279, 260] on p "Most ride-on dump trucks cut corners on what matters most: battery reliability,…" at bounding box center [308, 263] width 223 height 114
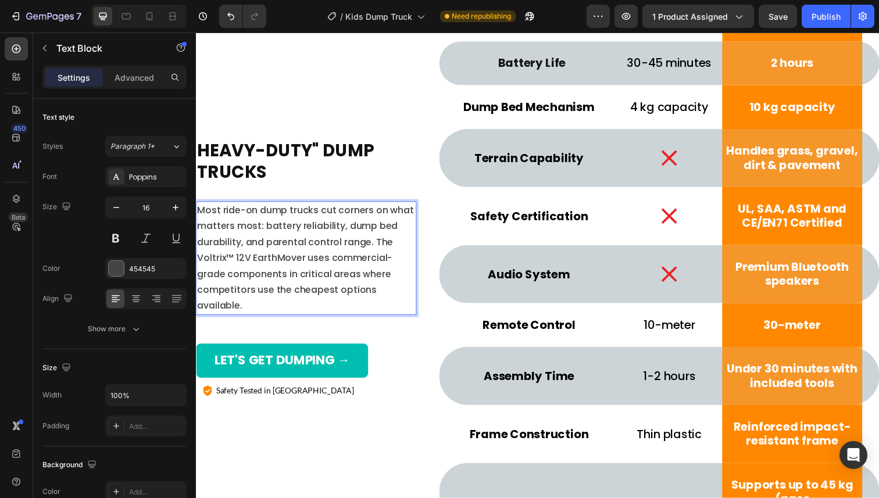
click at [264, 296] on p "Most ride-on dump trucks cut corners on what matters most: battery reliability,…" at bounding box center [308, 263] width 223 height 114
drag, startPoint x: 250, startPoint y: 247, endPoint x: 239, endPoint y: 245, distance: 11.8
click at [239, 245] on p "Most ride-on dump trucks cut corners on what matters most: battery reliability,…" at bounding box center [308, 263] width 223 height 114
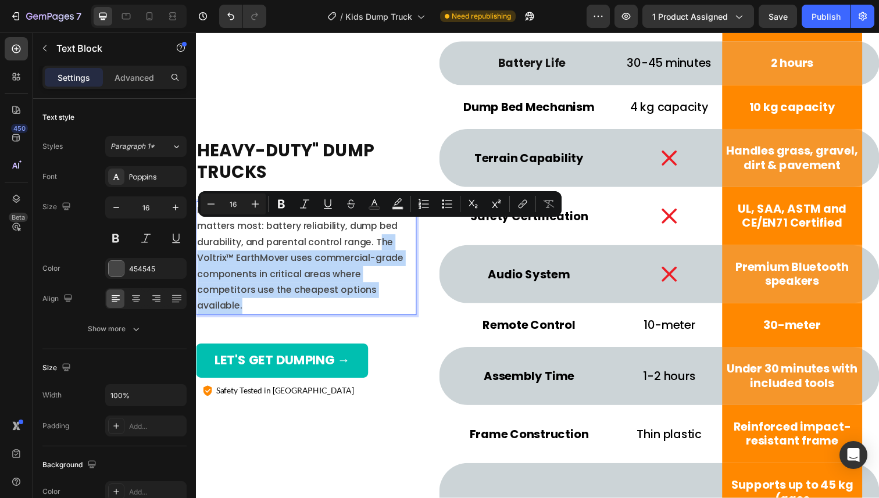
drag, startPoint x: 266, startPoint y: 297, endPoint x: 382, endPoint y: 234, distance: 132.1
click at [382, 234] on p "Most ride-on dump trucks cut corners on what matters most: battery reliability,…" at bounding box center [308, 263] width 223 height 114
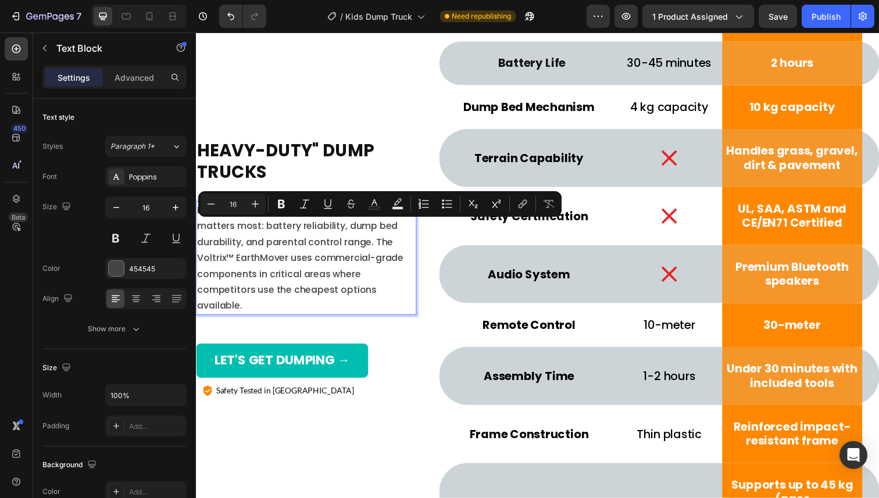
scroll to position [5166, 0]
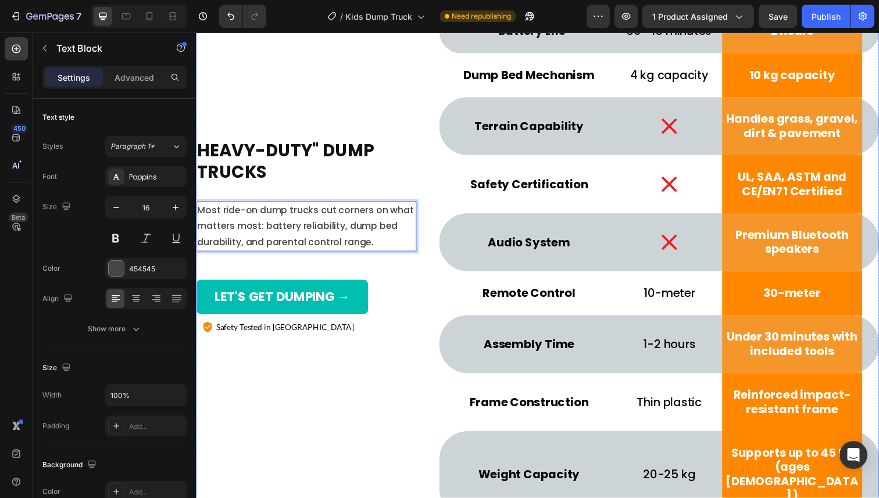
click at [421, 265] on div "Heavy-Duty" Dump Trucks Heading Most ride-on dump trucks cut corners on what ma…" at bounding box center [544, 240] width 697 height 701
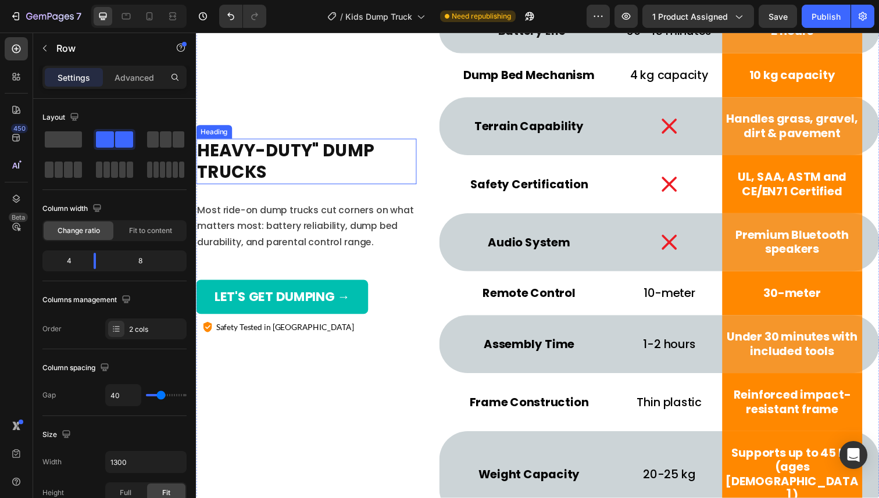
click at [322, 141] on h2 "Heavy-Duty" Dump Trucks" at bounding box center [308, 164] width 225 height 46
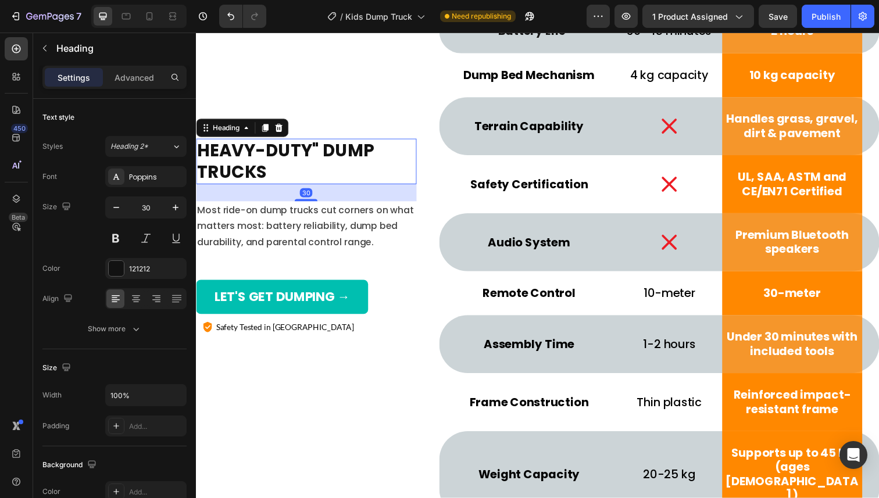
click at [315, 141] on h2 "Heavy-Duty" Dump Trucks" at bounding box center [308, 164] width 225 height 46
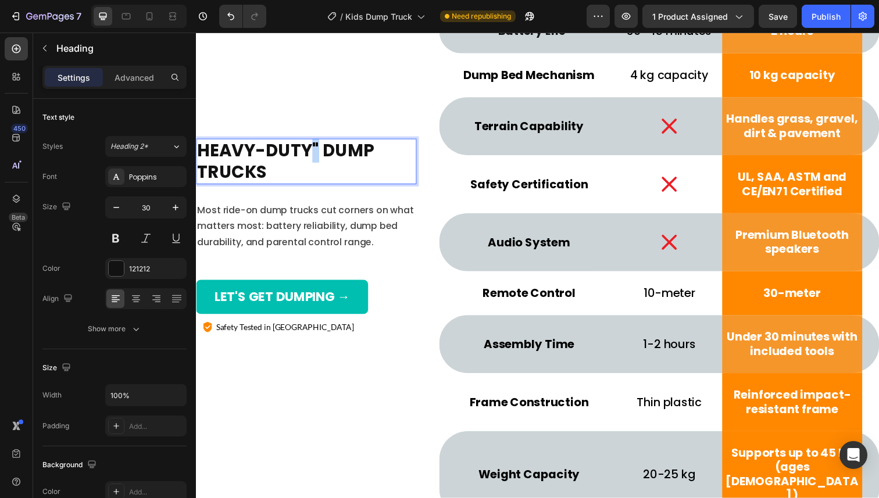
click at [315, 142] on p "Heavy-Duty" Dump Trucks" at bounding box center [308, 164] width 223 height 44
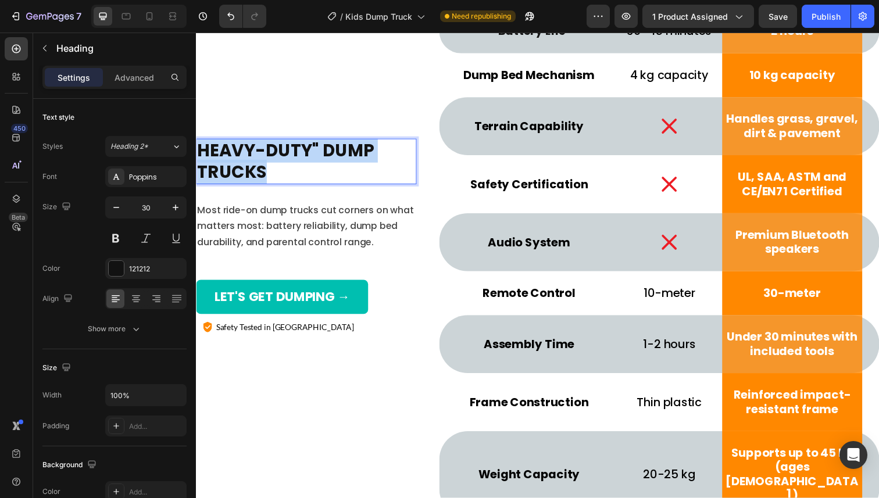
click at [315, 142] on p "Heavy-Duty" Dump Trucks" at bounding box center [308, 164] width 223 height 44
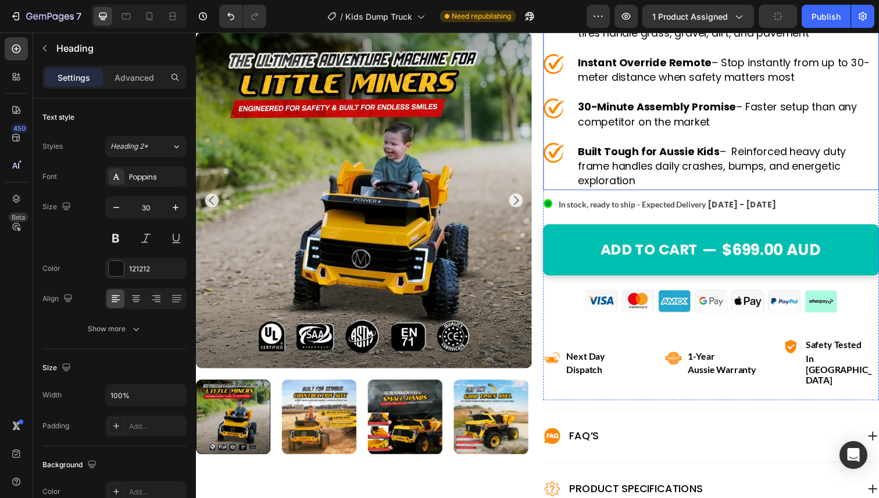
scroll to position [322, 0]
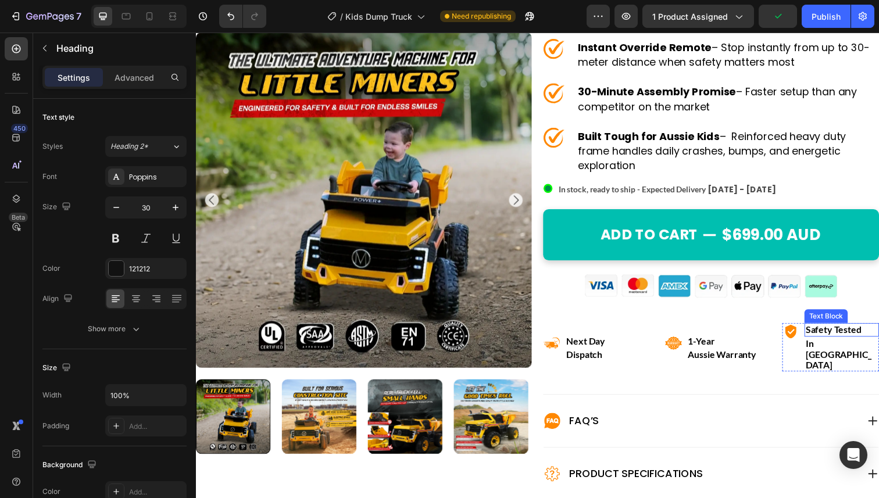
click at [870, 336] on strong "safety tested" at bounding box center [846, 336] width 57 height 11
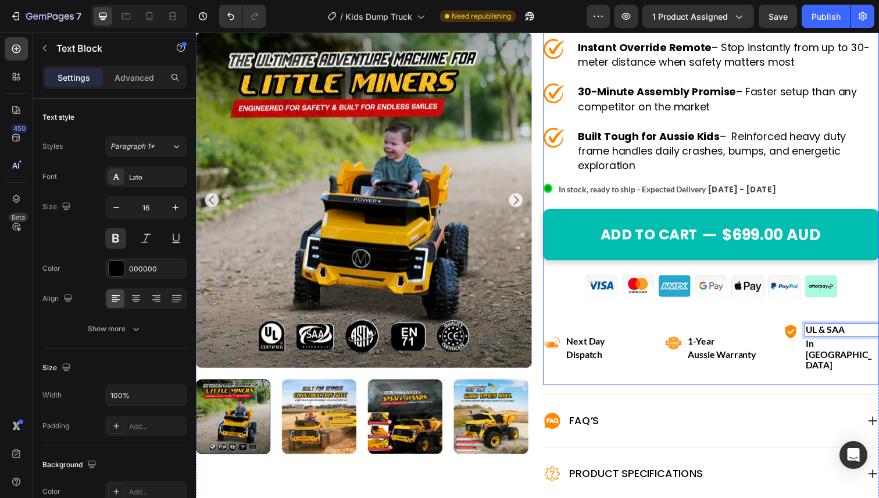
click at [861, 350] on strong "in [GEOGRAPHIC_DATA]" at bounding box center [851, 361] width 67 height 33
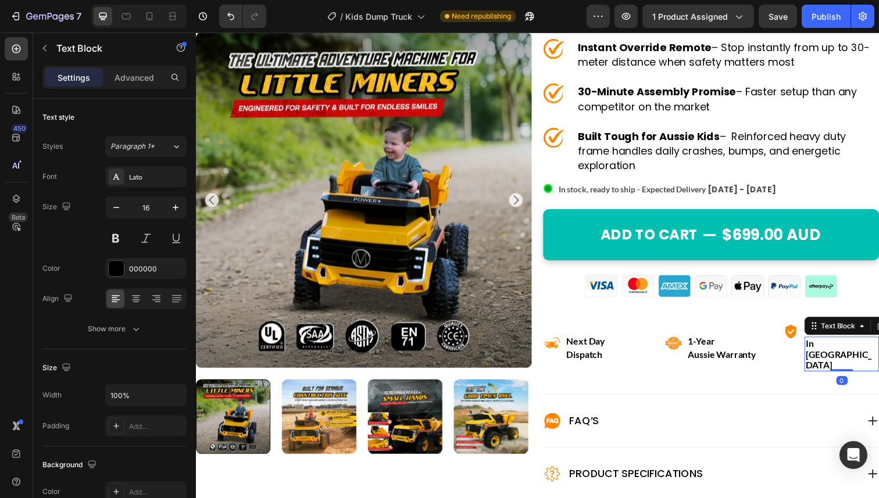
click at [861, 350] on strong "in [GEOGRAPHIC_DATA]" at bounding box center [851, 361] width 67 height 33
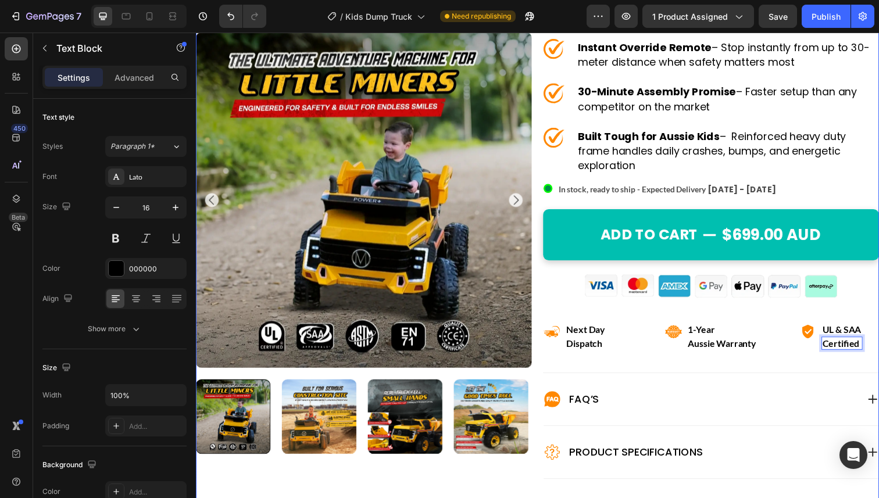
click at [819, 371] on div "[DOMAIN_NAME] - Preview Badge (Stars) [DOMAIN_NAME] built for adventure enginee…" at bounding box center [721, 138] width 343 height 808
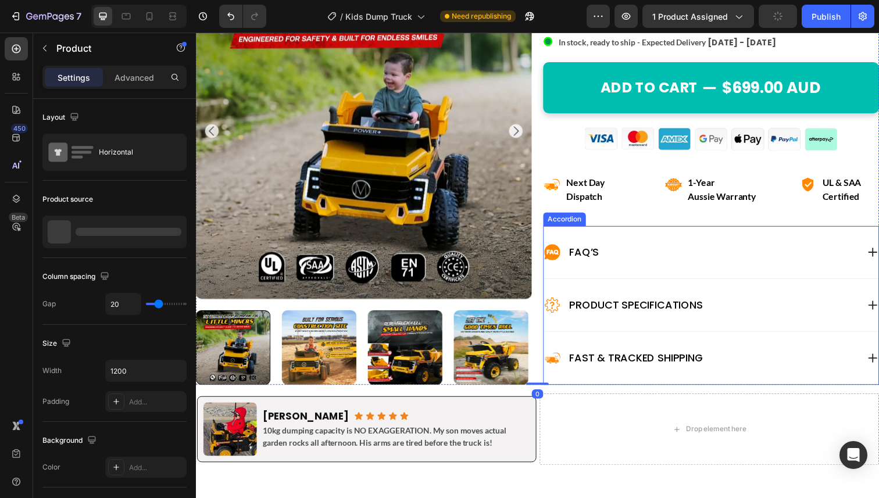
scroll to position [496, 0]
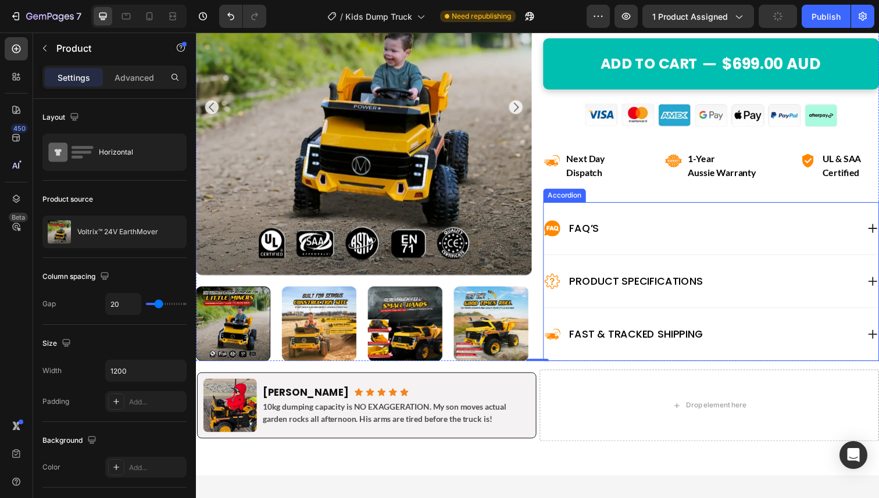
click at [723, 336] on div "Fast & Tracked shipping" at bounding box center [711, 341] width 321 height 19
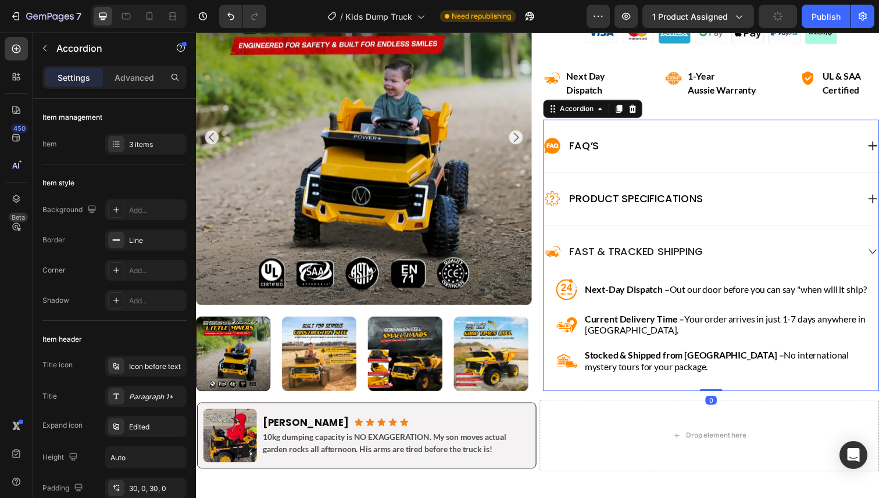
scroll to position [603, 0]
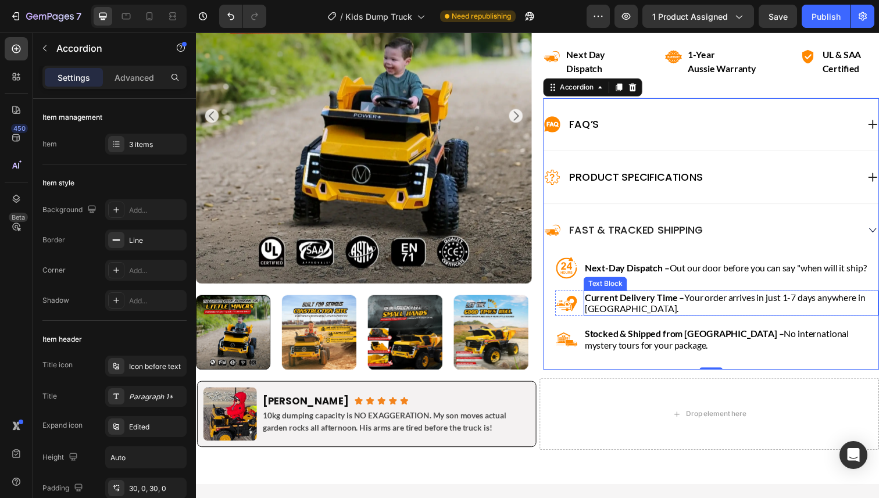
click at [646, 299] on strong "Current Delivery Time –" at bounding box center [644, 303] width 102 height 11
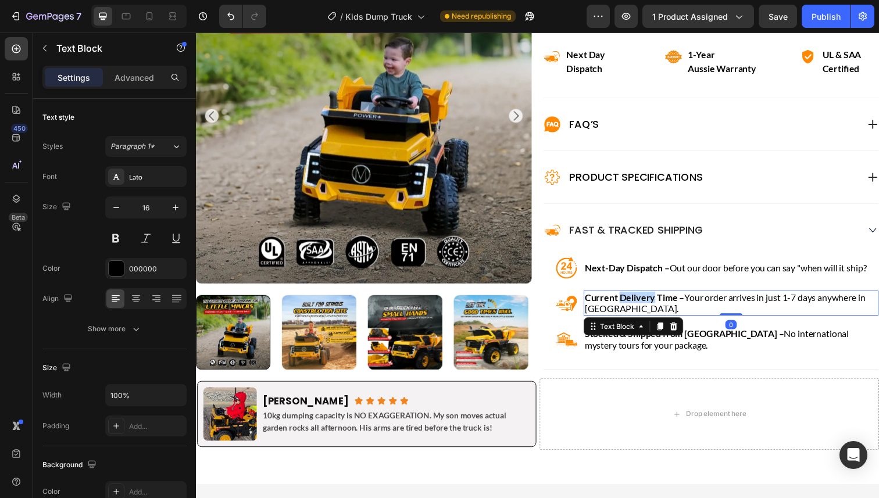
click at [646, 299] on strong "Current Delivery Time –" at bounding box center [644, 303] width 102 height 11
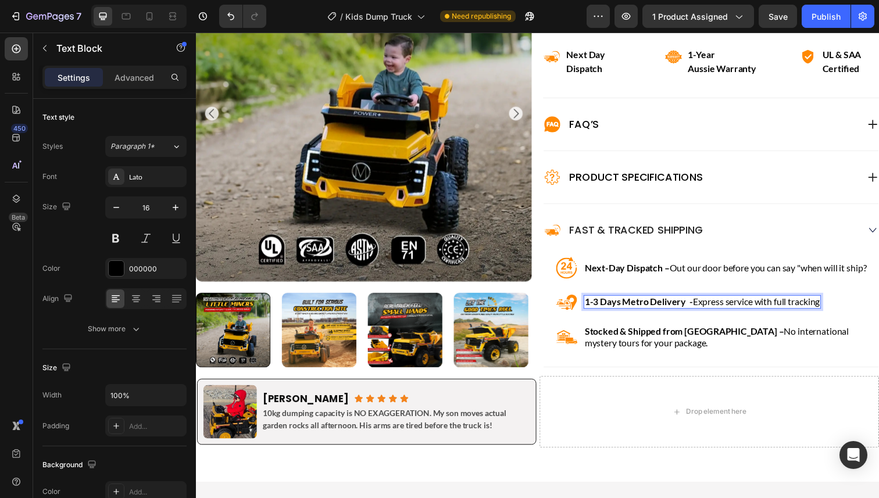
scroll to position [607, 0]
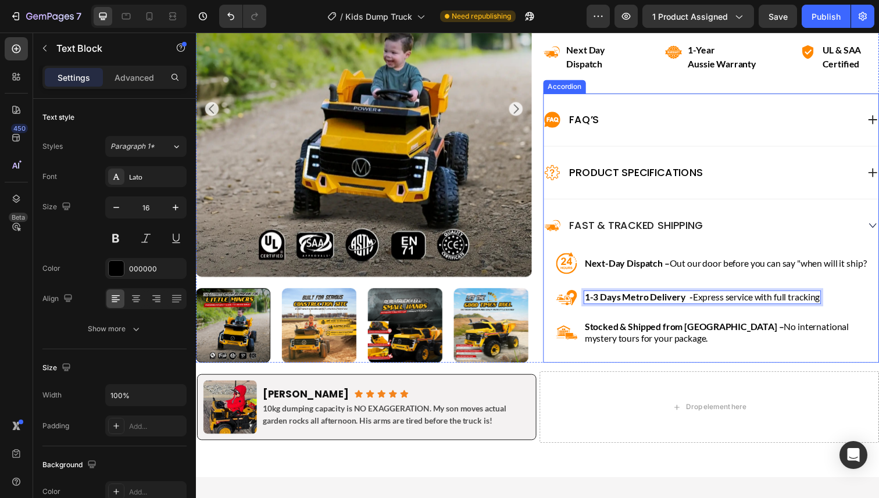
click at [766, 317] on div "Image Next-Day Dispatch – Out our door before you can say "when will it ship? T…" at bounding box center [727, 304] width 330 height 95
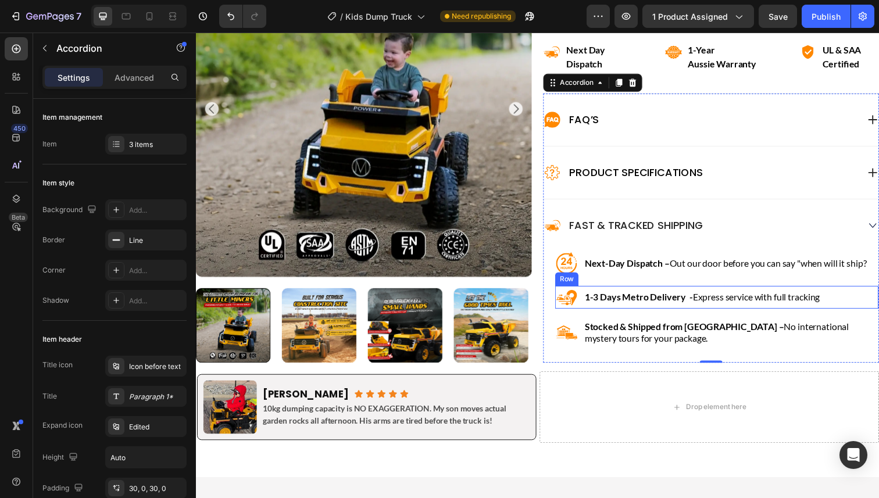
click at [588, 295] on div "Image 1-3 Days Metro Delivery - Express service with full tracking Text Block R…" at bounding box center [727, 303] width 330 height 23
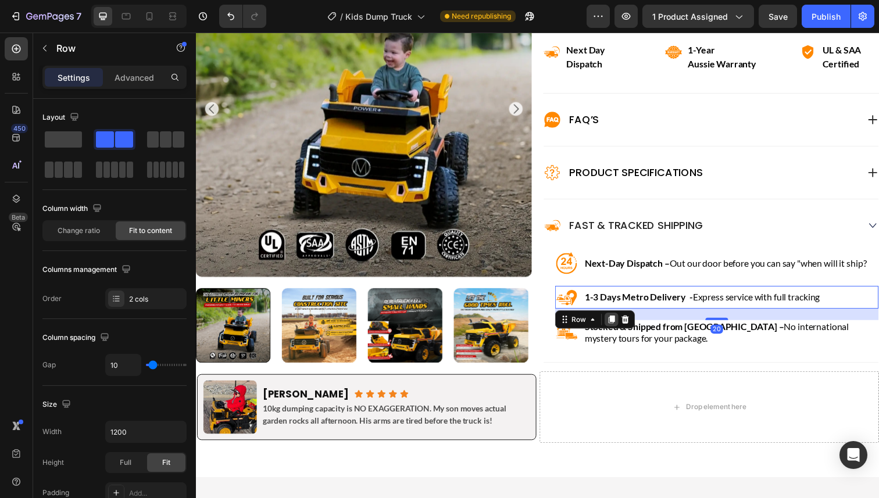
click at [618, 325] on icon at bounding box center [619, 325] width 9 height 9
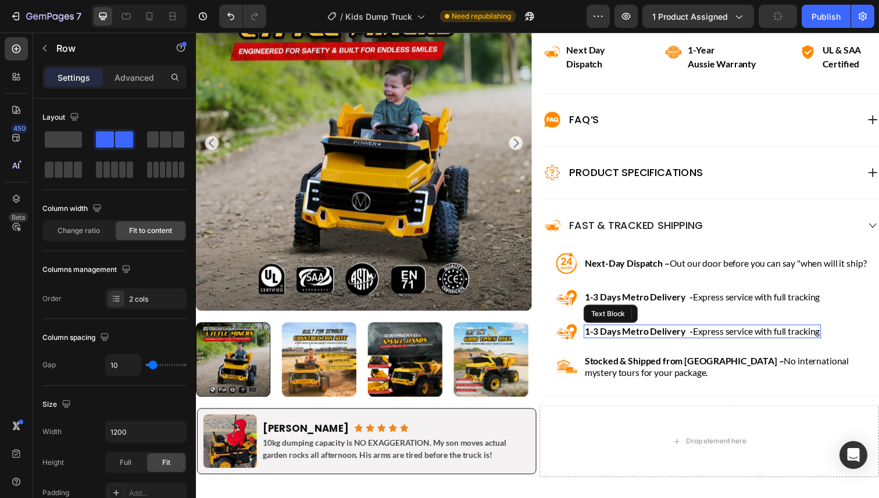
click at [624, 338] on strong "1-3 Days Metro Delivery -" at bounding box center [648, 337] width 110 height 11
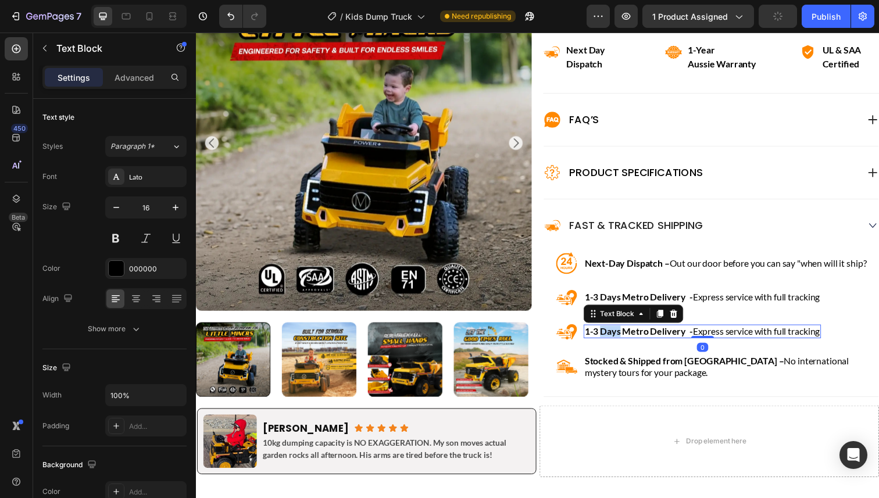
click at [624, 338] on strong "1-3 Days Metro Delivery -" at bounding box center [648, 337] width 110 height 11
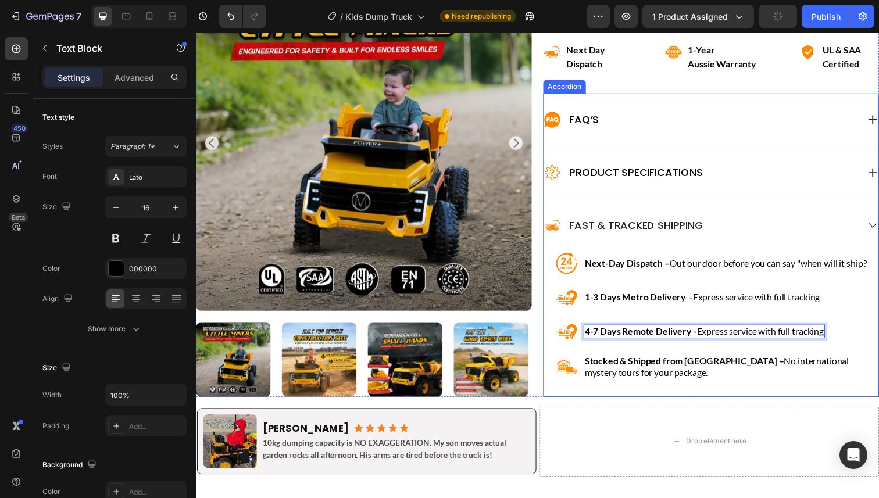
scroll to position [597, 0]
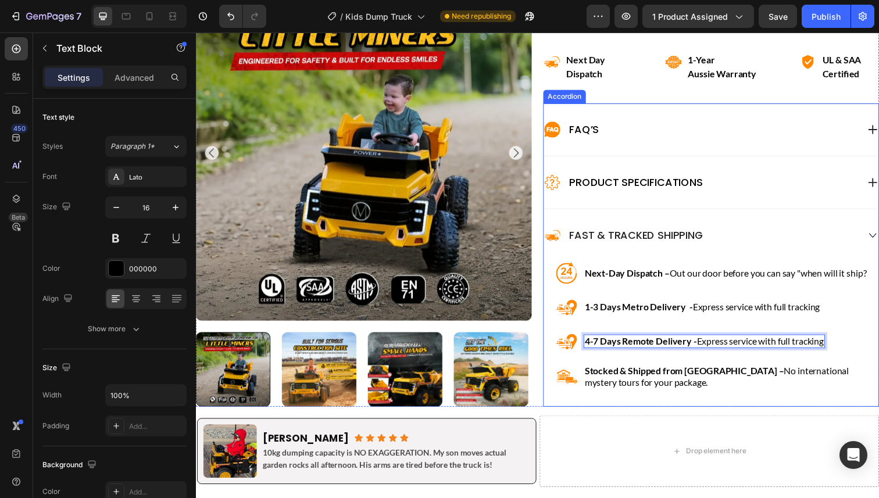
click at [753, 193] on div "Product Specifications" at bounding box center [711, 186] width 321 height 19
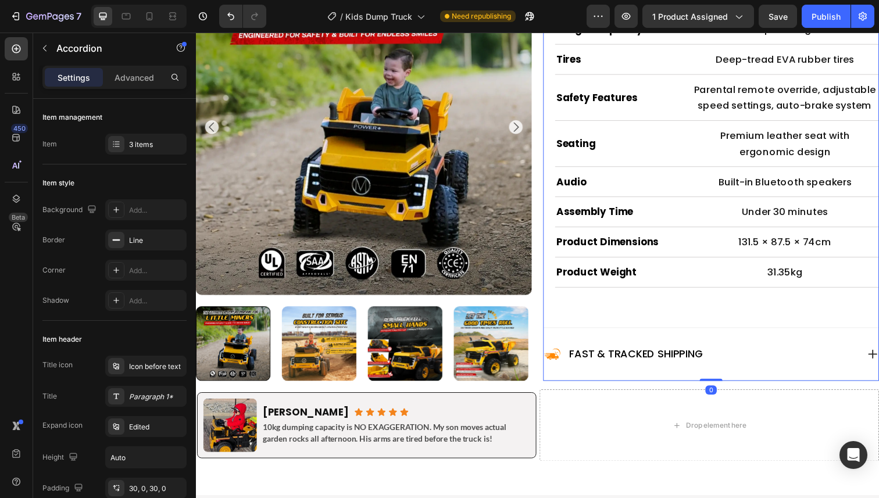
scroll to position [1087, 0]
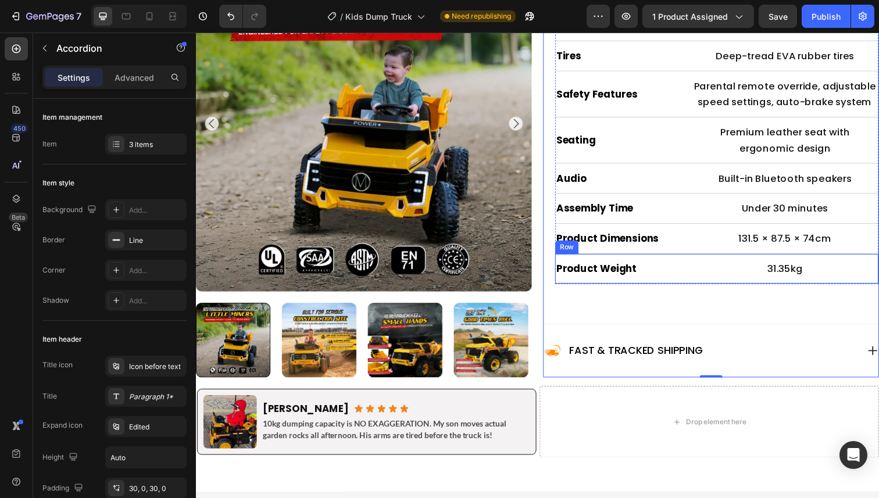
click at [682, 263] on div "Product Weight Heading 31.35kg Text Block Row" at bounding box center [727, 274] width 330 height 31
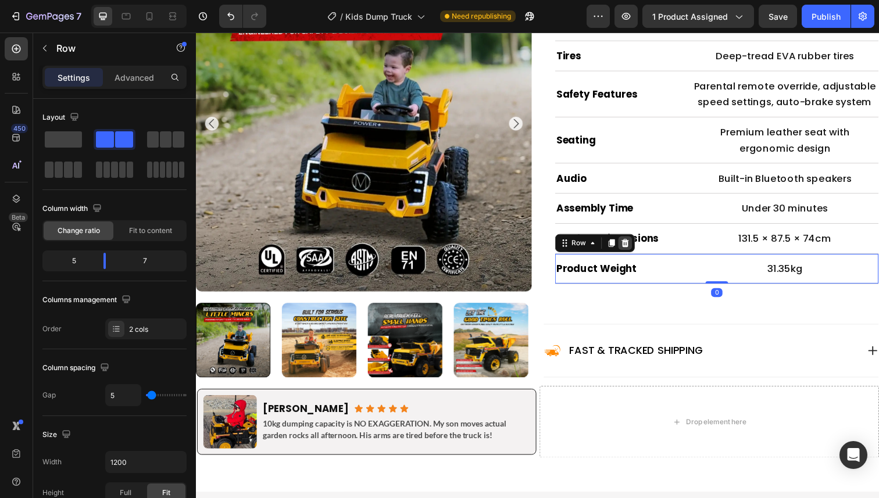
click at [634, 250] on icon at bounding box center [634, 248] width 8 height 8
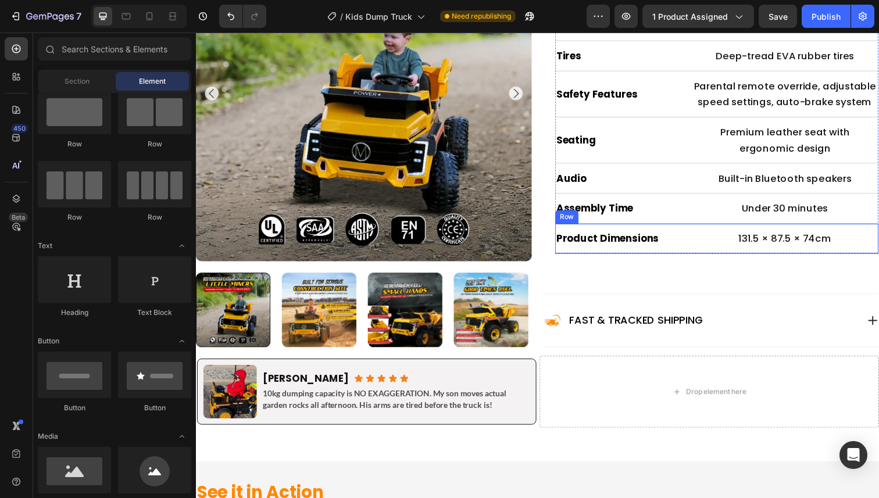
click at [697, 232] on div "Product Dimensions Heading 131.5 × 87.5 × 74cm Text Block Row" at bounding box center [727, 243] width 330 height 31
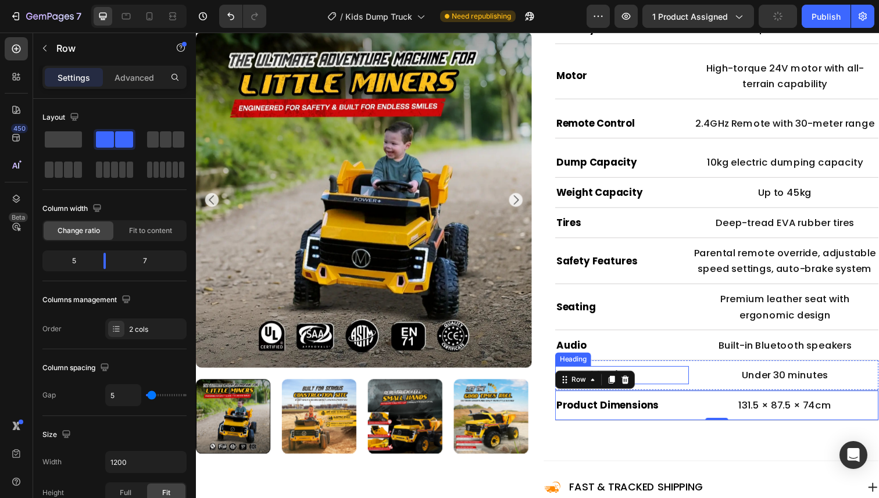
scroll to position [911, 0]
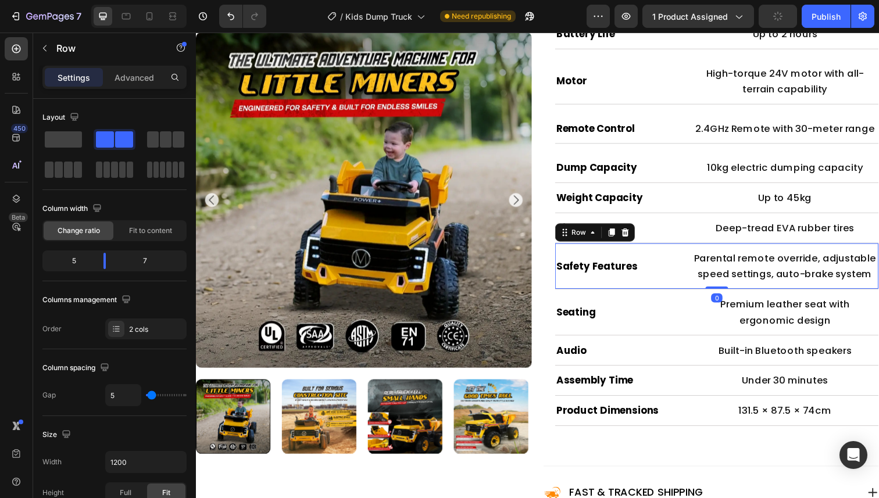
click at [687, 255] on div "Safety Features Heading" at bounding box center [630, 271] width 137 height 35
click at [635, 238] on icon at bounding box center [633, 236] width 9 height 9
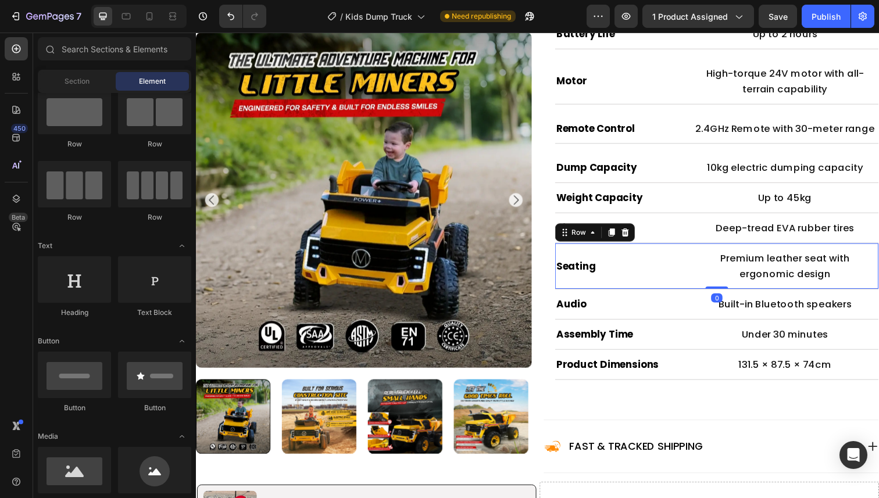
click at [671, 257] on div "Seating Heading" at bounding box center [630, 271] width 137 height 35
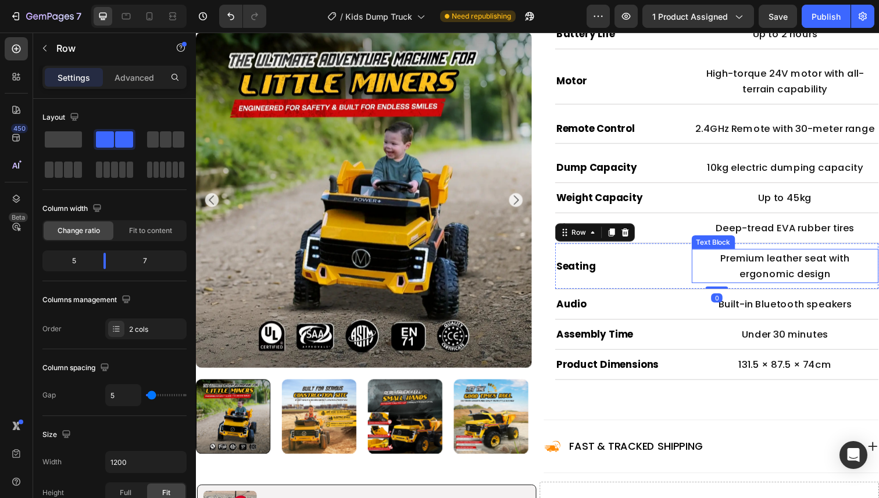
click at [834, 280] on p "Premium leather seat with ergonomic design" at bounding box center [797, 271] width 188 height 33
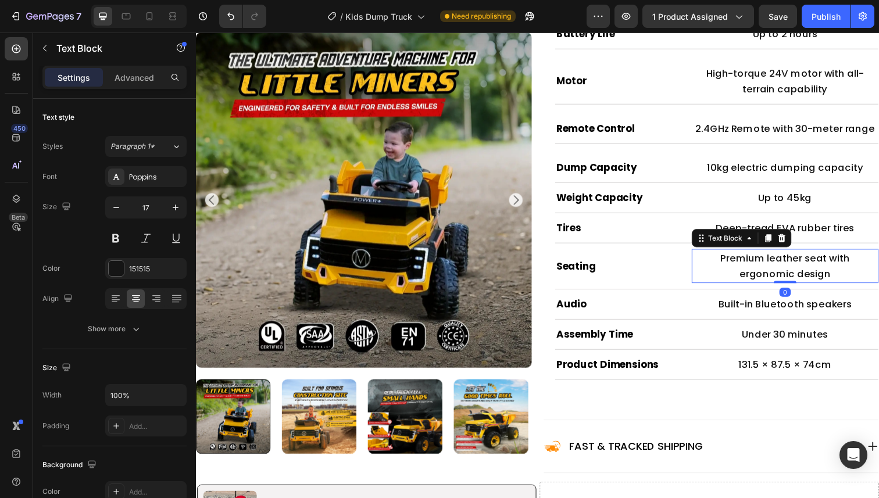
click at [823, 280] on p "Premium leather seat with ergonomic design" at bounding box center [797, 271] width 188 height 33
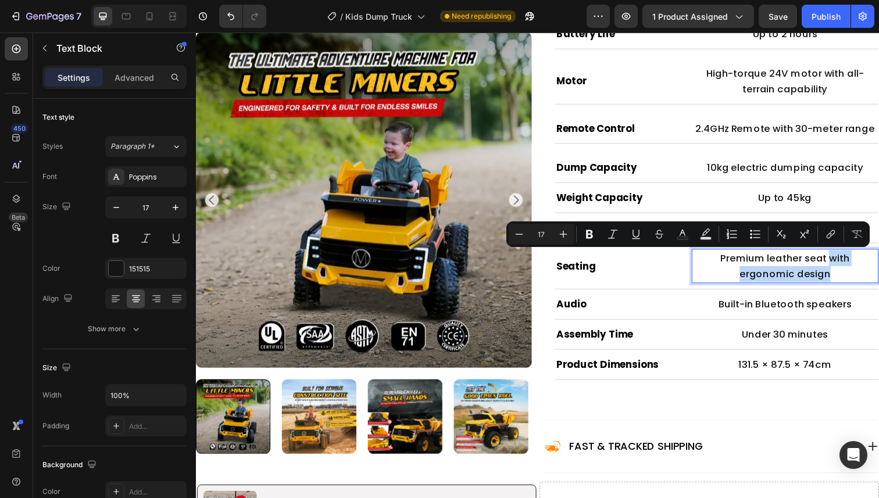
drag, startPoint x: 820, startPoint y: 280, endPoint x: 816, endPoint y: 262, distance: 17.9
click at [816, 262] on p "Premium leather seat with ergonomic design" at bounding box center [797, 271] width 188 height 33
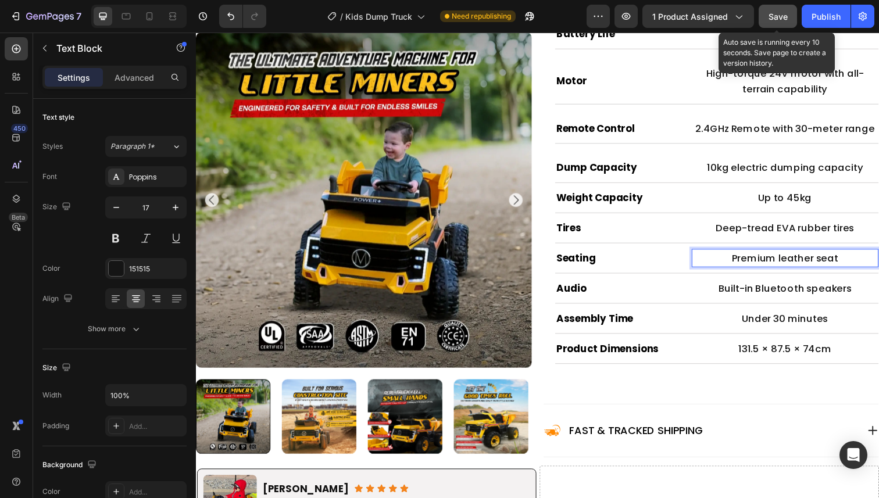
click at [774, 16] on span "Save" at bounding box center [777, 17] width 19 height 10
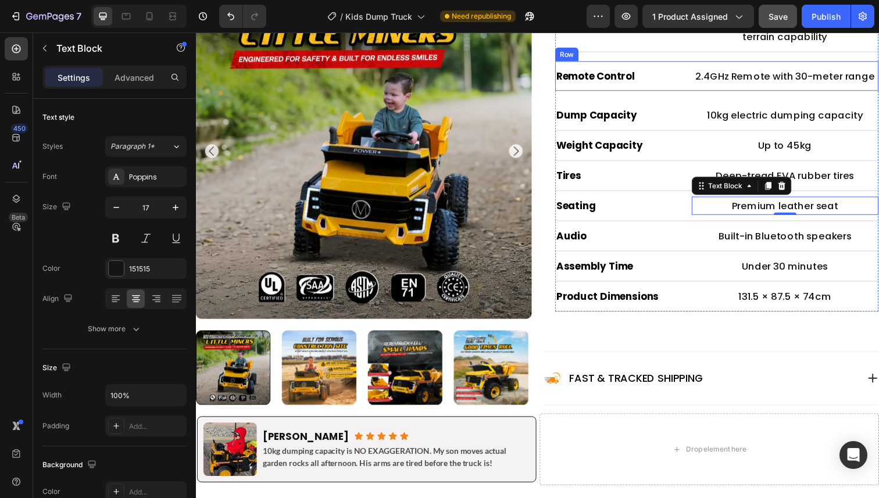
scroll to position [963, 0]
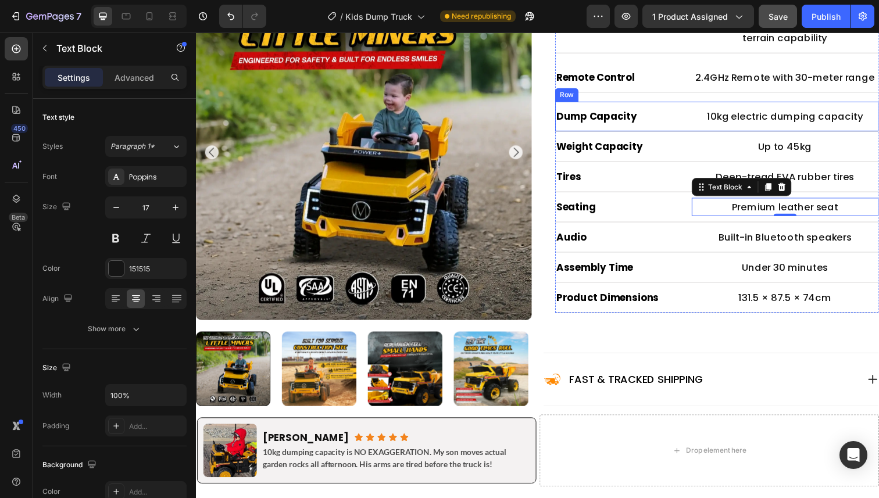
click at [687, 106] on div "Dump Capacity Heading 10kg electric dumping capacity Text Block Row" at bounding box center [727, 118] width 330 height 31
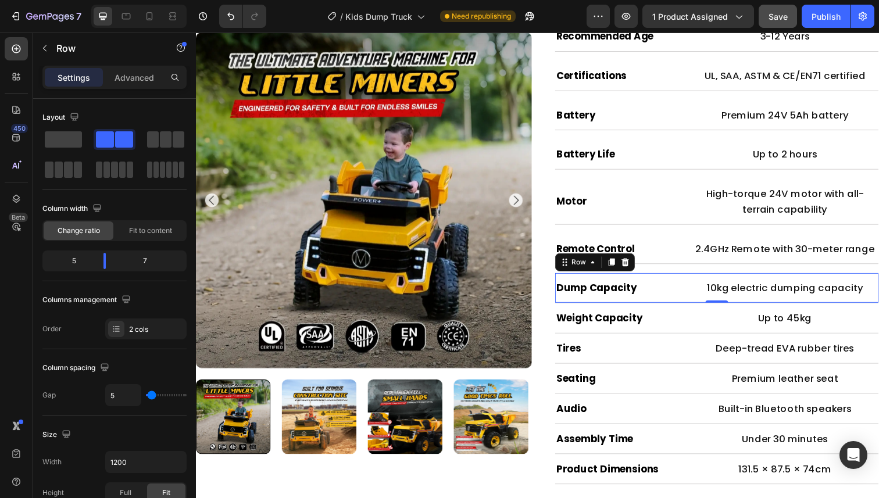
scroll to position [786, 0]
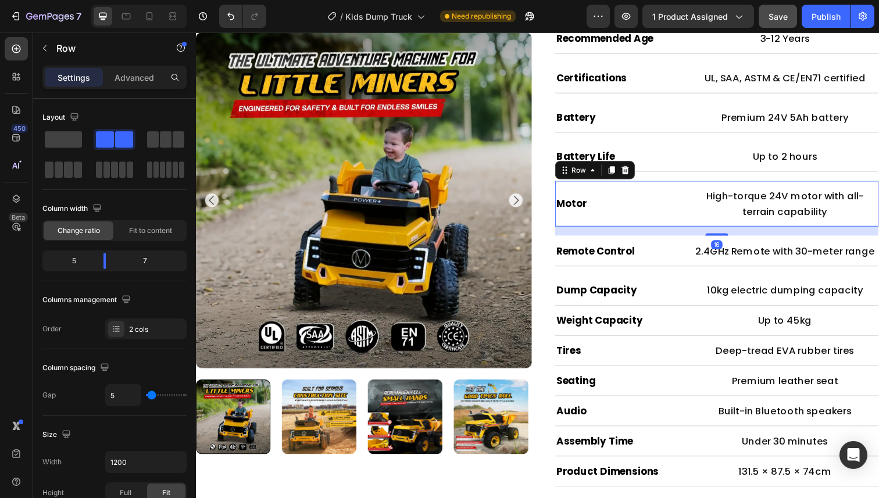
click at [652, 186] on div "Motor Heading High-torque 24V motor with all-terrain capability Text Block Row …" at bounding box center [727, 207] width 330 height 47
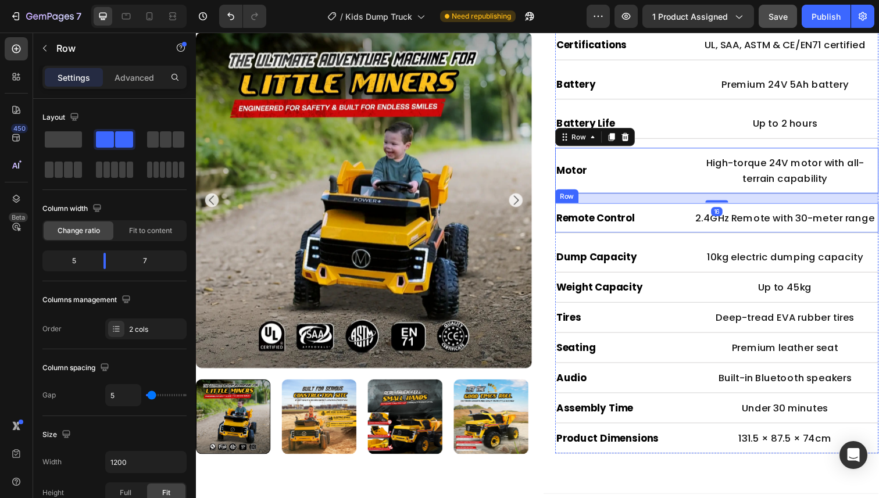
click at [676, 210] on div "Remote Control Heading 2.4GHz Remote with 30-meter range Text Block Row" at bounding box center [727, 222] width 330 height 31
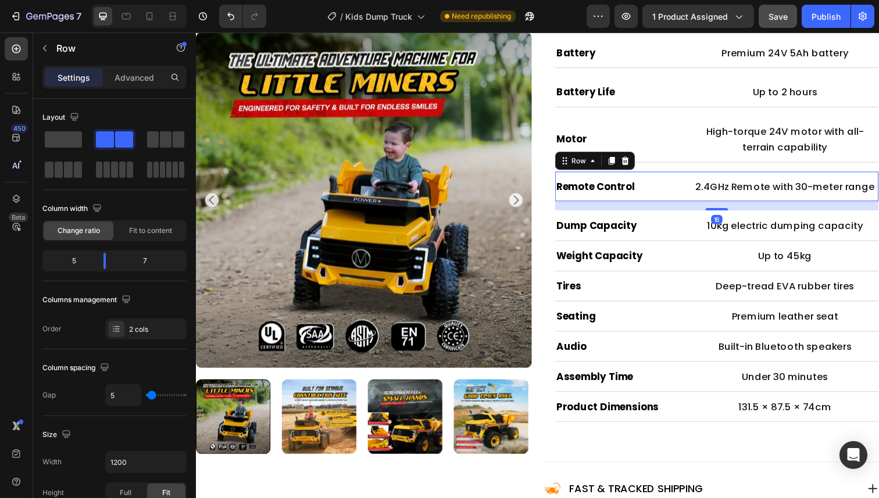
scroll to position [854, 0]
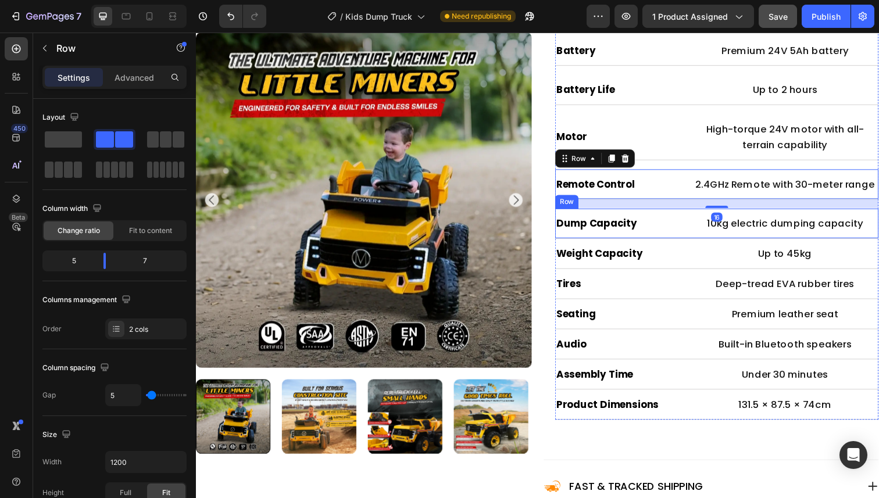
click at [685, 214] on div "Dump Capacity Heading 10kg electric dumping capacity Text Block Row" at bounding box center [727, 228] width 330 height 31
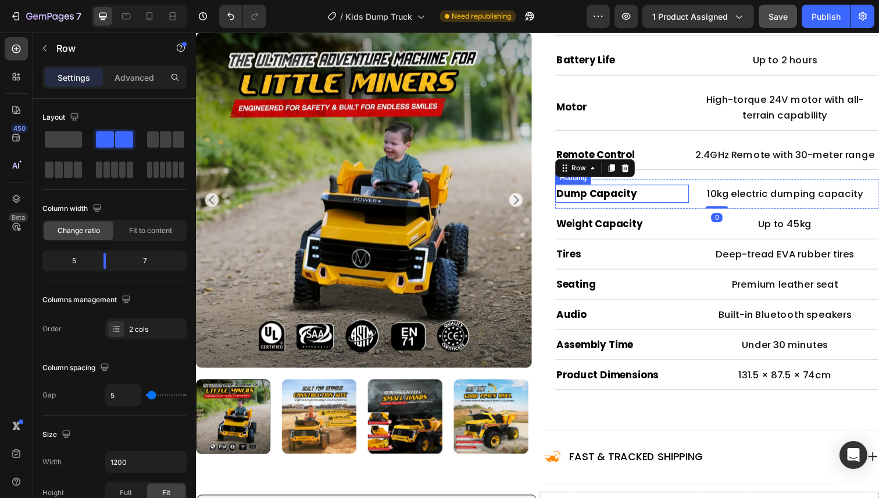
scroll to position [888, 0]
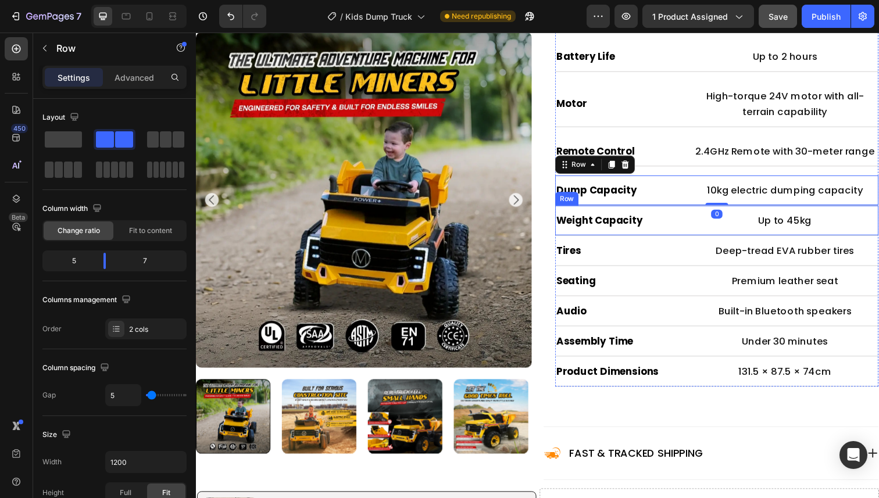
click at [694, 210] on div "Weight Capacity Heading Up to 45kg Text Block Row" at bounding box center [727, 225] width 330 height 31
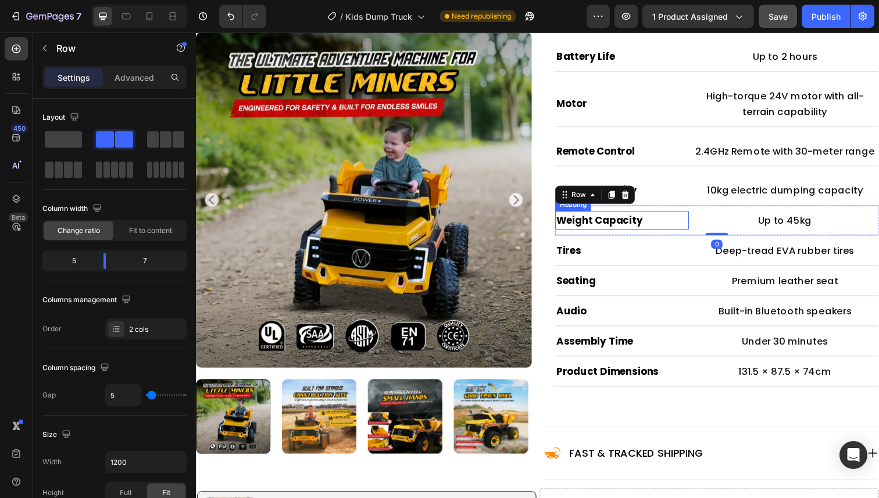
scroll to position [908, 0]
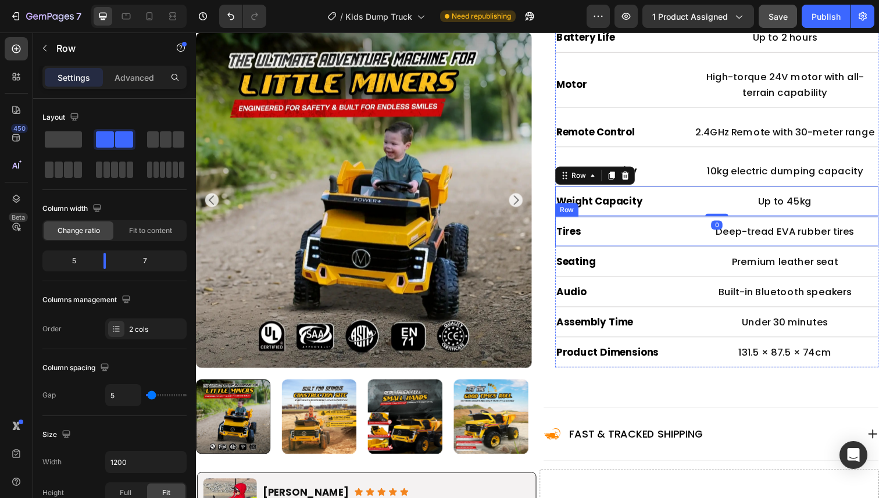
click at [696, 227] on h2 "Tires" at bounding box center [630, 236] width 137 height 19
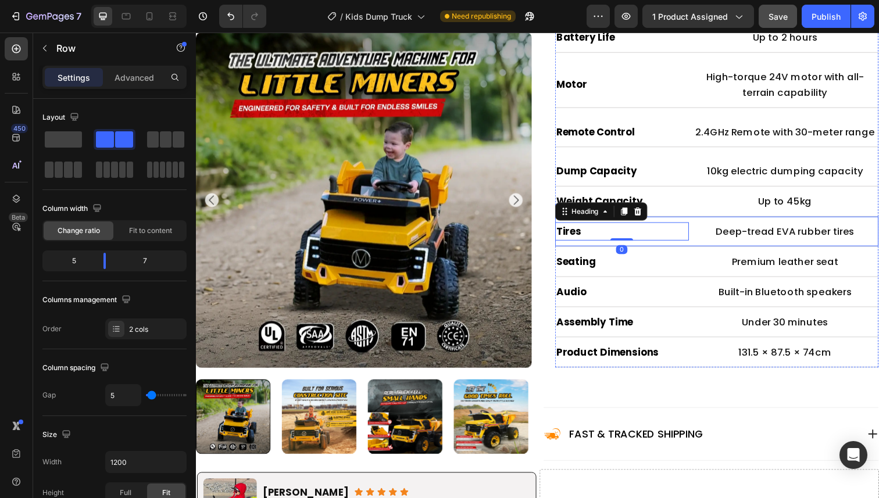
click at [701, 224] on div "Tires Heading 0 Deep-tread EVA rubber tires Text Block Row" at bounding box center [727, 236] width 330 height 31
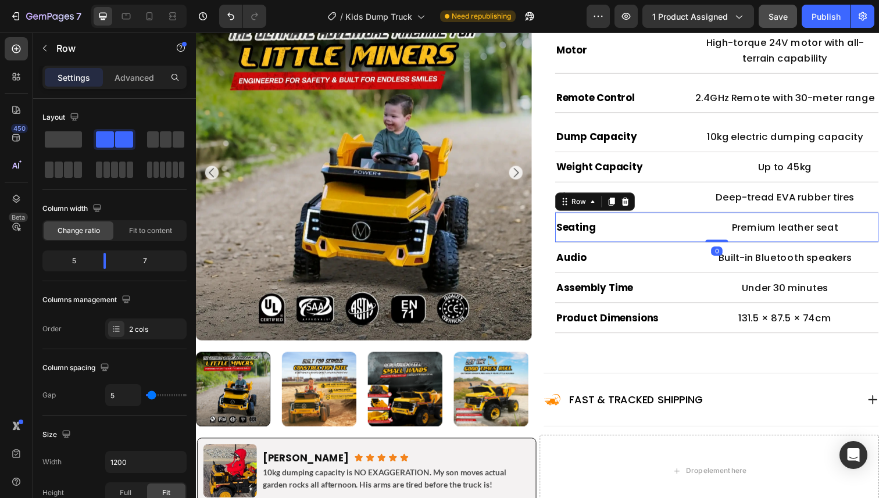
click at [698, 220] on div "Seating Heading Premium leather seat Text Block Row 0" at bounding box center [727, 232] width 330 height 31
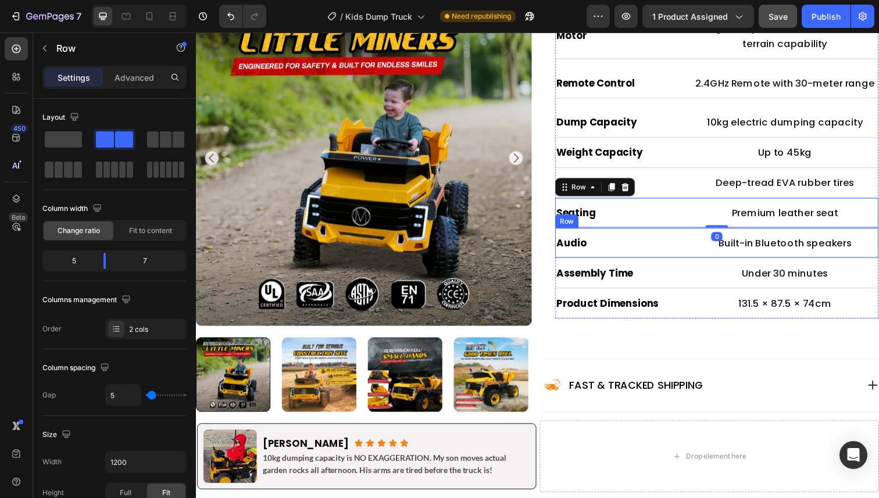
click at [700, 238] on div "Audio Heading Built-in Bluetooth speakers Text Block Row" at bounding box center [727, 247] width 330 height 31
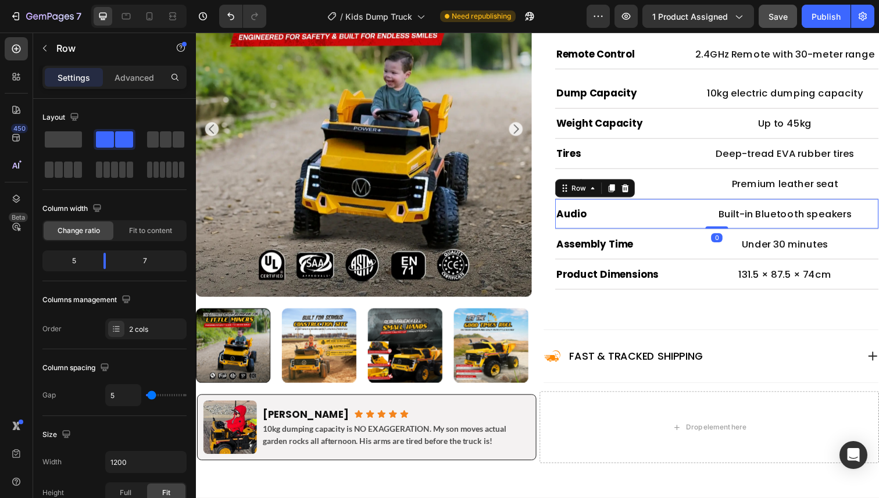
scroll to position [991, 0]
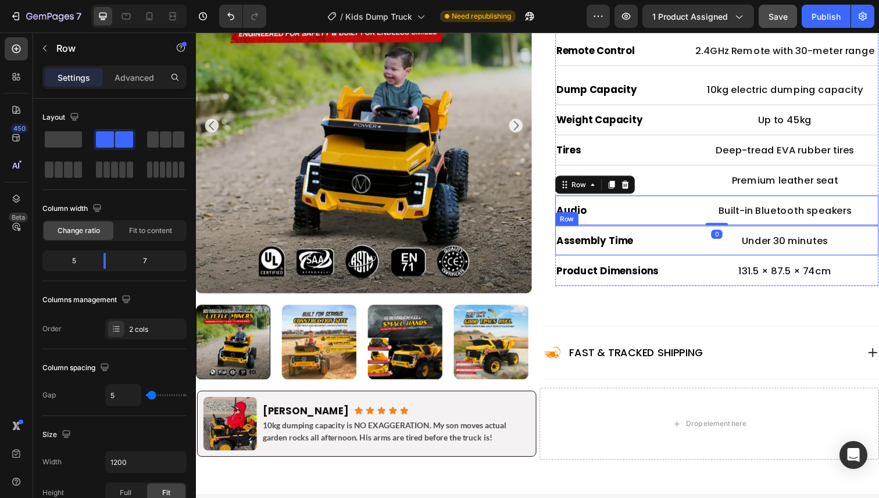
click at [702, 236] on div "Under 30 minutes" at bounding box center [797, 245] width 191 height 19
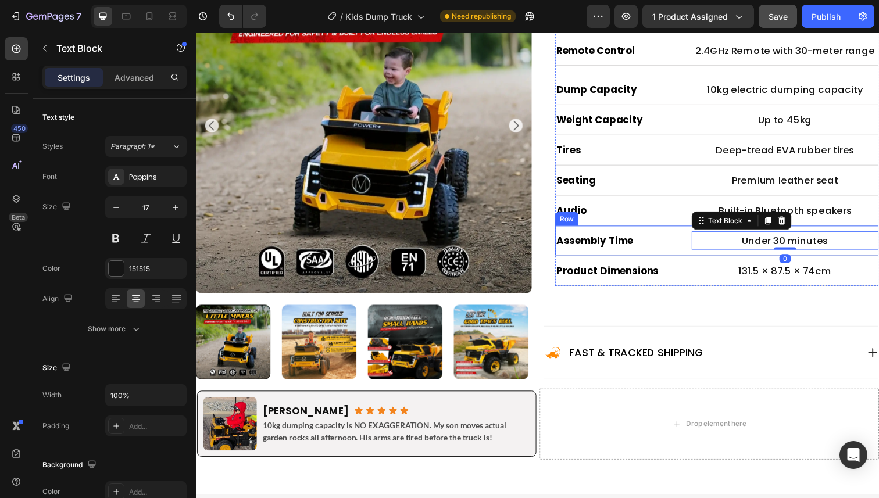
click at [692, 234] on div "Assembly Time Heading Under 30 minutes Text Block 0 Row" at bounding box center [727, 245] width 330 height 31
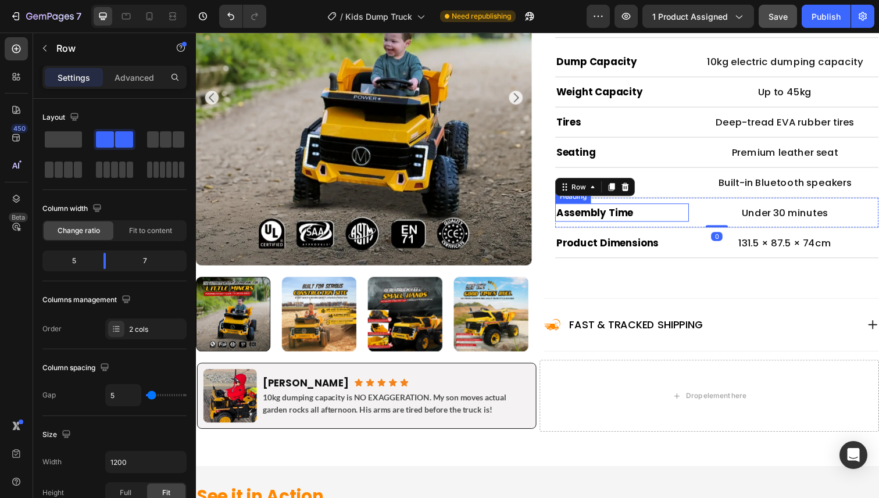
scroll to position [1038, 0]
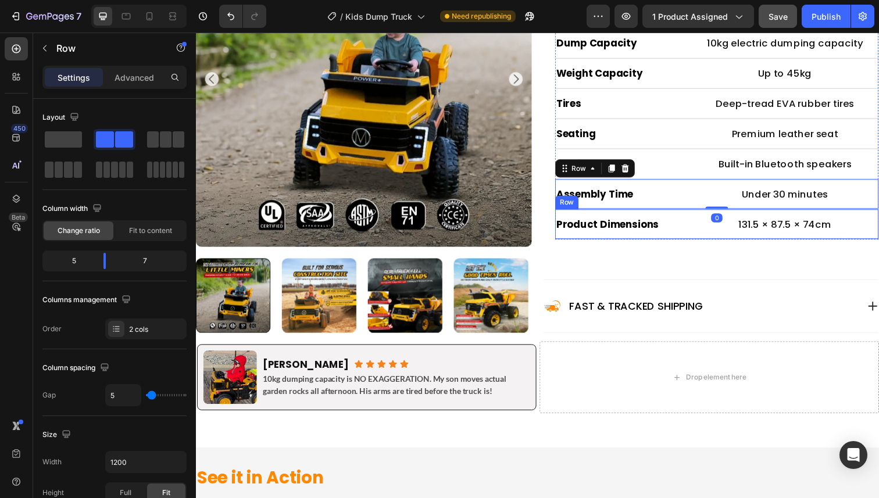
click at [700, 217] on div "Product Dimensions Heading 131.5 × 87.5 × 74cm Text Block Row" at bounding box center [727, 228] width 330 height 31
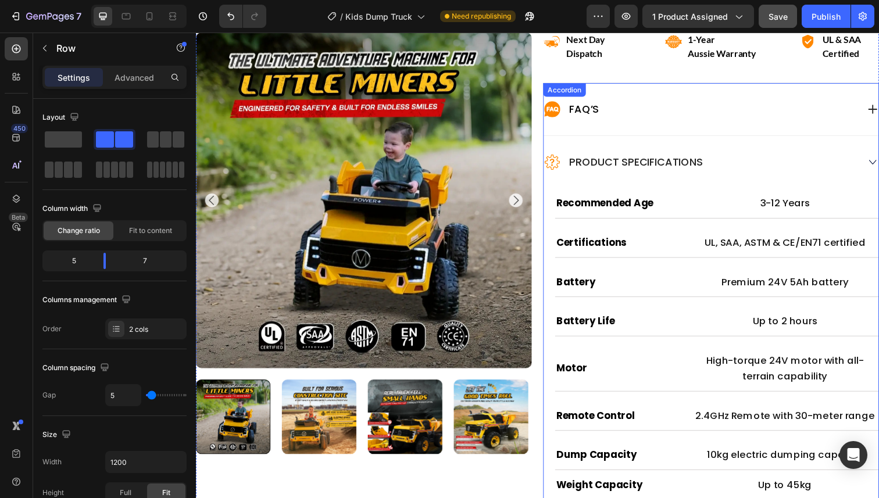
scroll to position [611, 0]
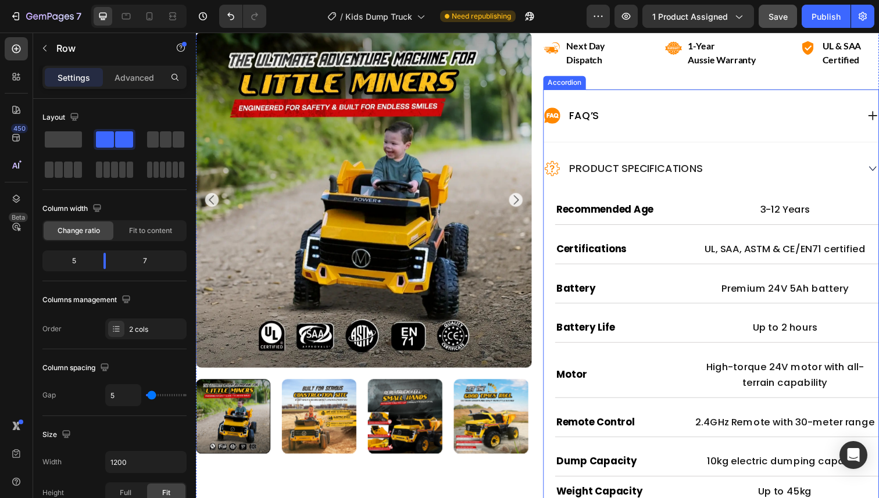
click at [770, 162] on div "Product Specifications" at bounding box center [722, 171] width 342 height 53
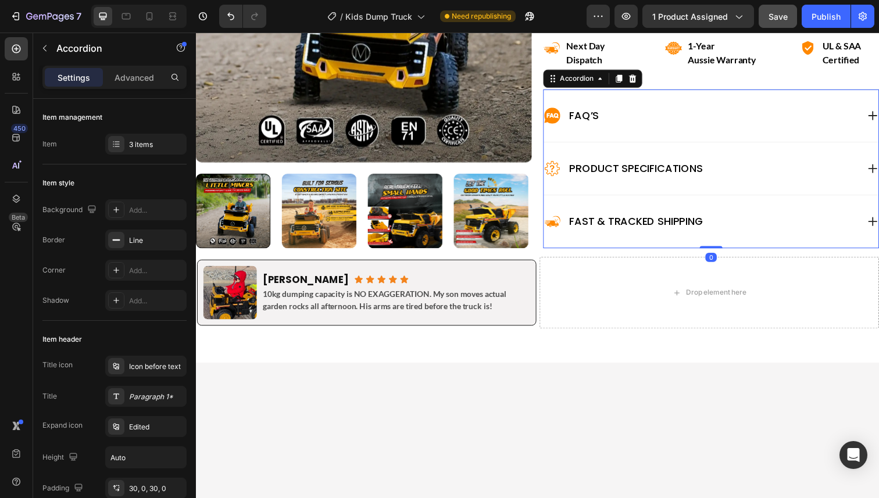
click at [766, 130] on div "FAQ’s" at bounding box center [722, 117] width 342 height 53
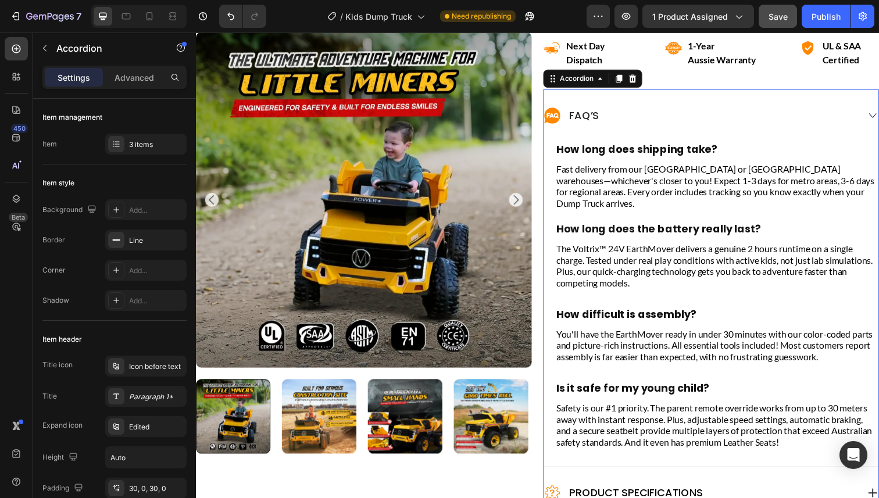
click at [766, 130] on div "FAQ’s" at bounding box center [722, 117] width 342 height 53
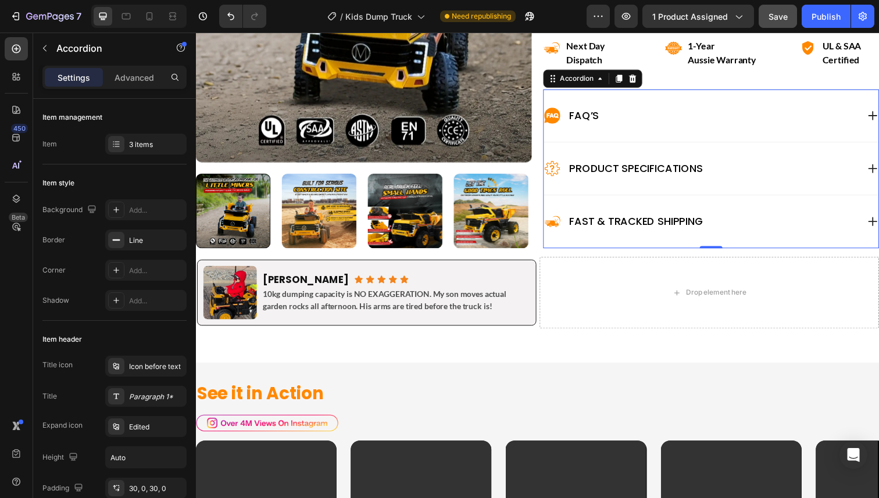
scroll to position [638, 0]
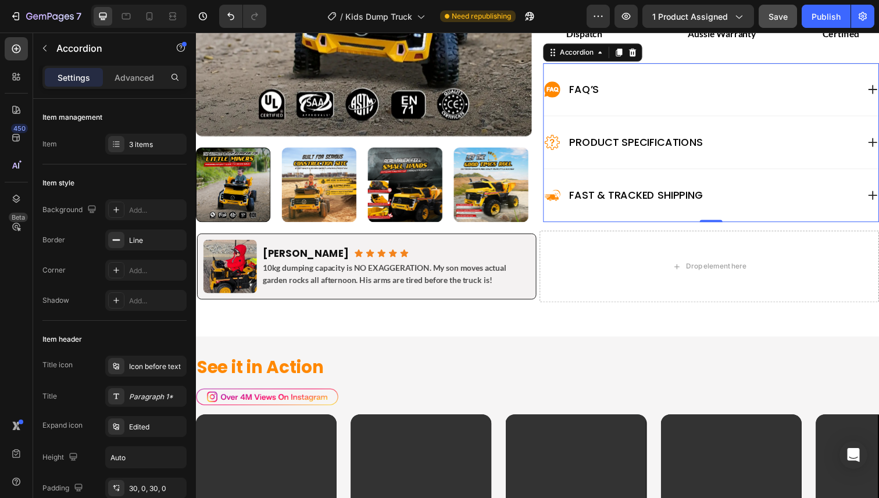
click at [757, 203] on div "Fast & Tracked shipping" at bounding box center [711, 199] width 321 height 19
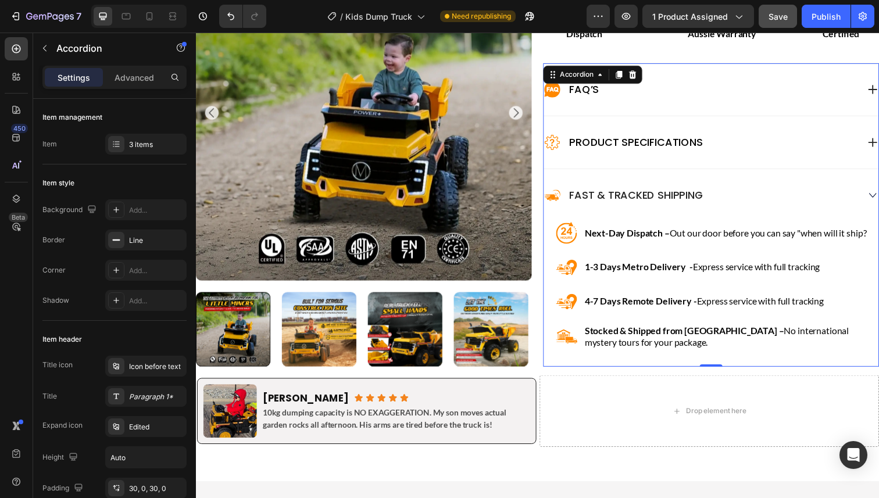
click at [775, 196] on div "Fast & Tracked shipping" at bounding box center [711, 199] width 321 height 19
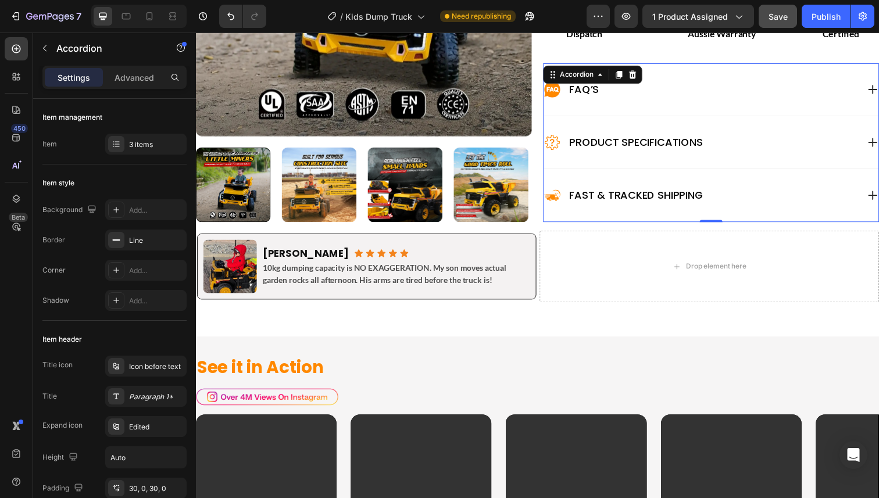
click at [779, 197] on div "Fast & Tracked shipping" at bounding box center [711, 199] width 321 height 19
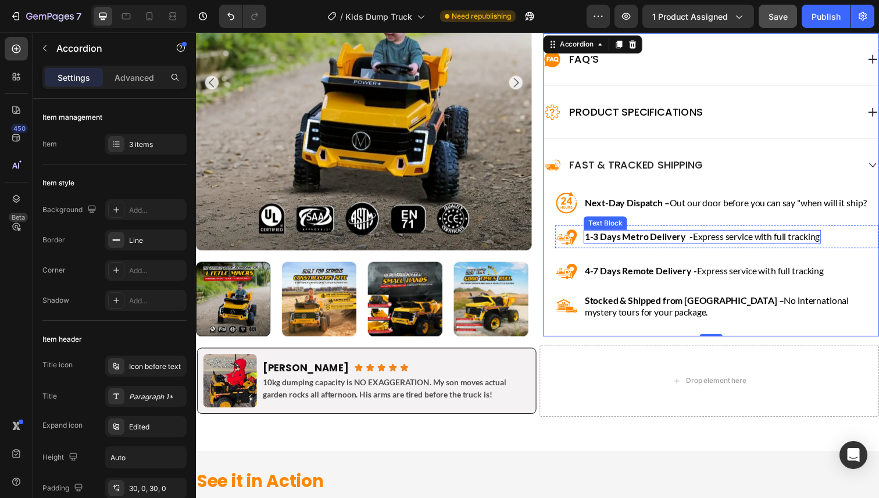
scroll to position [669, 0]
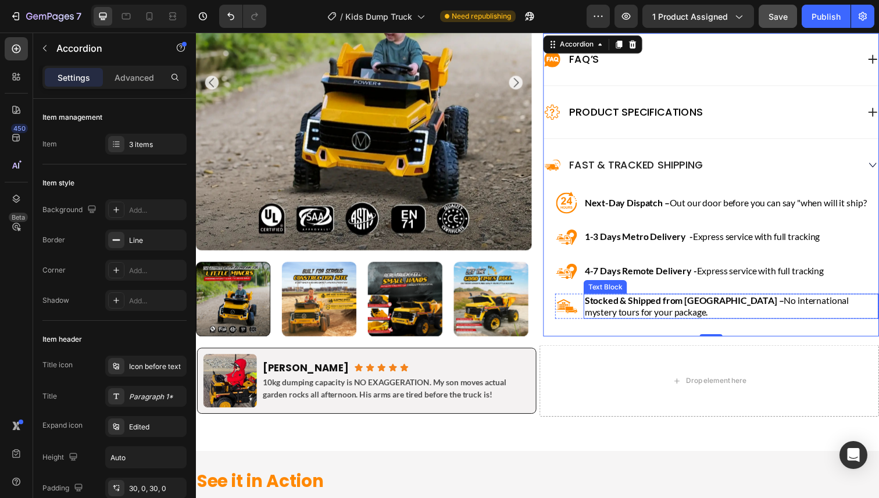
click at [635, 308] on strong "Stocked & Shipped from [GEOGRAPHIC_DATA] –" at bounding box center [694, 305] width 203 height 11
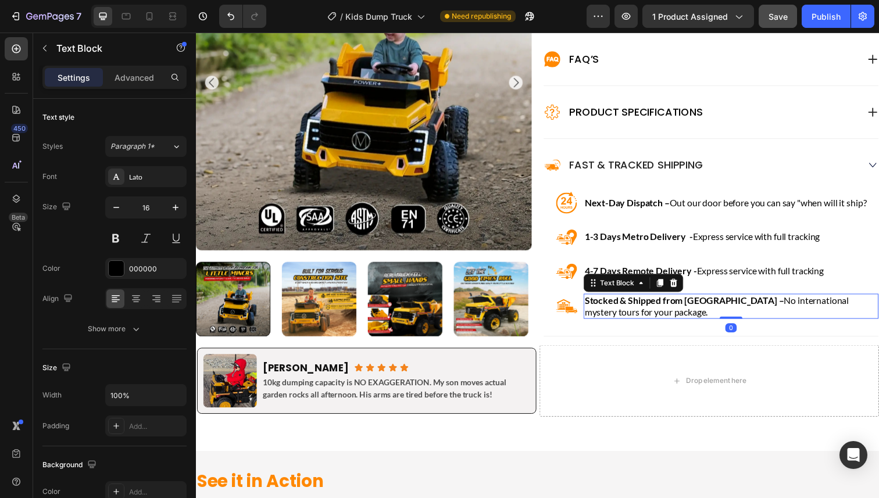
click at [636, 307] on strong "Stocked & Shipped from [GEOGRAPHIC_DATA] –" at bounding box center [694, 305] width 203 height 11
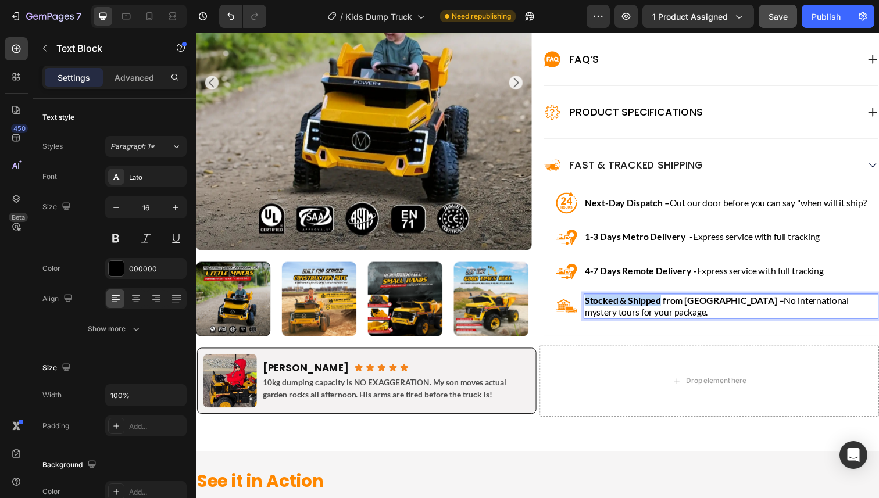
drag, startPoint x: 636, startPoint y: 306, endPoint x: 603, endPoint y: 306, distance: 33.1
click at [603, 306] on strong "Stocked & Shipped from [GEOGRAPHIC_DATA] –" at bounding box center [694, 305] width 203 height 11
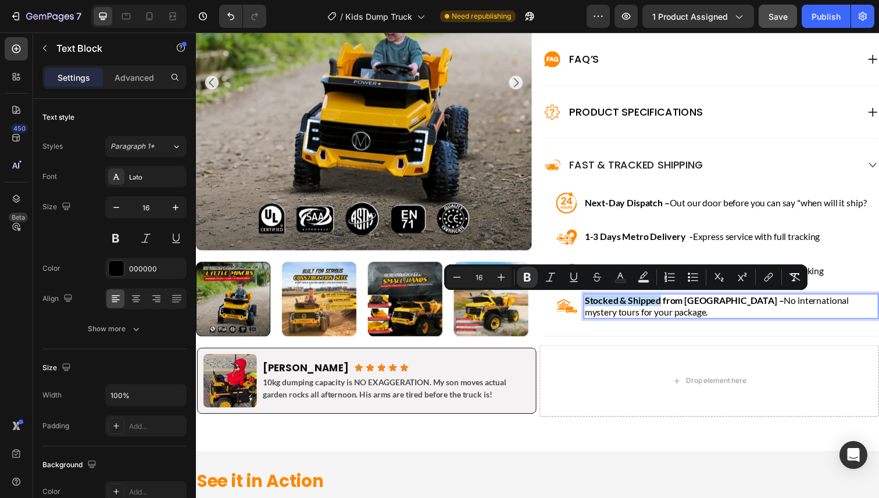
click at [624, 309] on strong "Stocked & Shipped from [GEOGRAPHIC_DATA] –" at bounding box center [694, 305] width 203 height 11
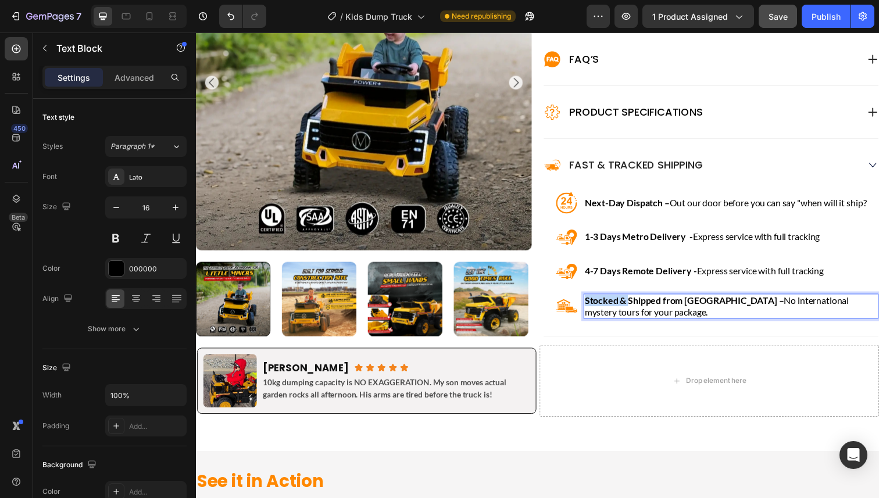
drag, startPoint x: 636, startPoint y: 306, endPoint x: 588, endPoint y: 306, distance: 47.6
click at [587, 306] on div "Image Stocked & Shipped from [GEOGRAPHIC_DATA] – No international mystery tours…" at bounding box center [727, 312] width 330 height 26
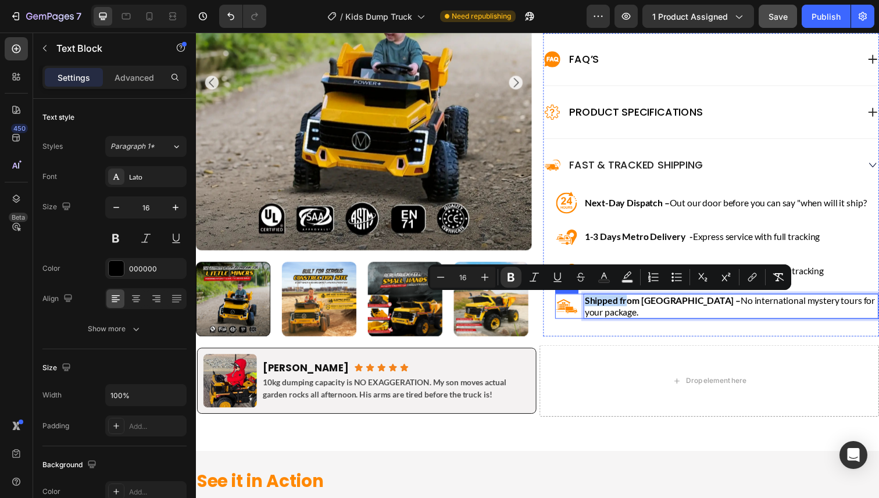
scroll to position [674, 0]
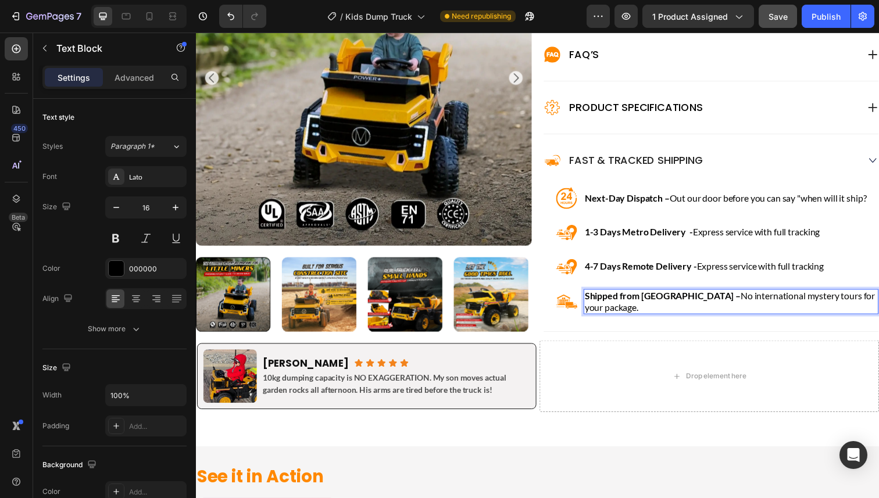
click at [678, 306] on strong "Shipped from [GEOGRAPHIC_DATA] –" at bounding box center [672, 301] width 159 height 11
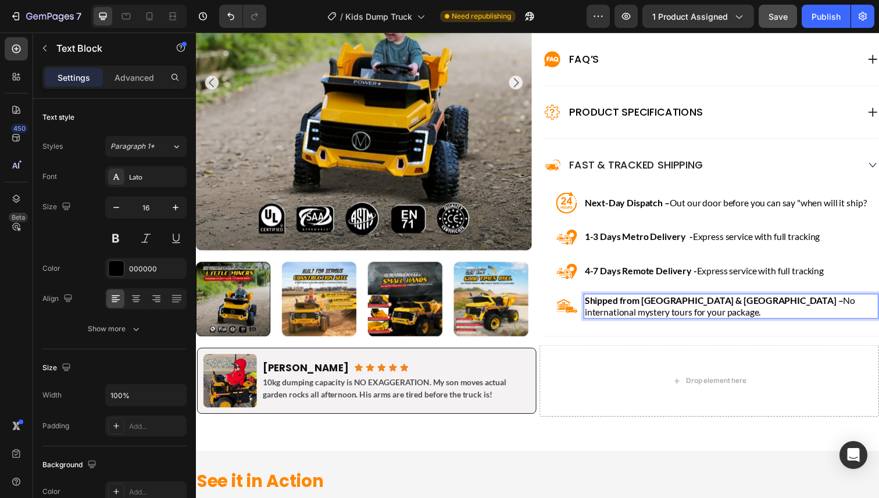
click at [686, 314] on p "Shipped from [GEOGRAPHIC_DATA] & [GEOGRAPHIC_DATA] – No international mystery t…" at bounding box center [742, 311] width 299 height 23
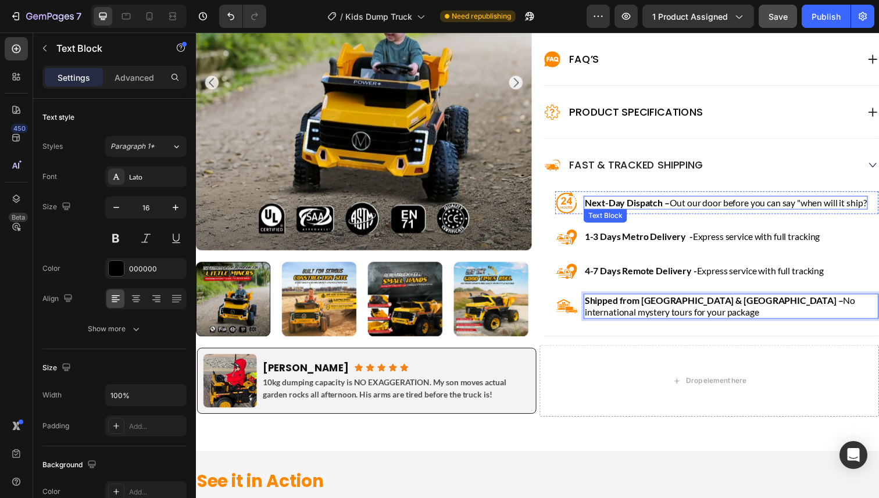
click at [761, 208] on p "Next-Day Dispatch – Out our door before you can say "when will it ship?" at bounding box center [737, 206] width 288 height 12
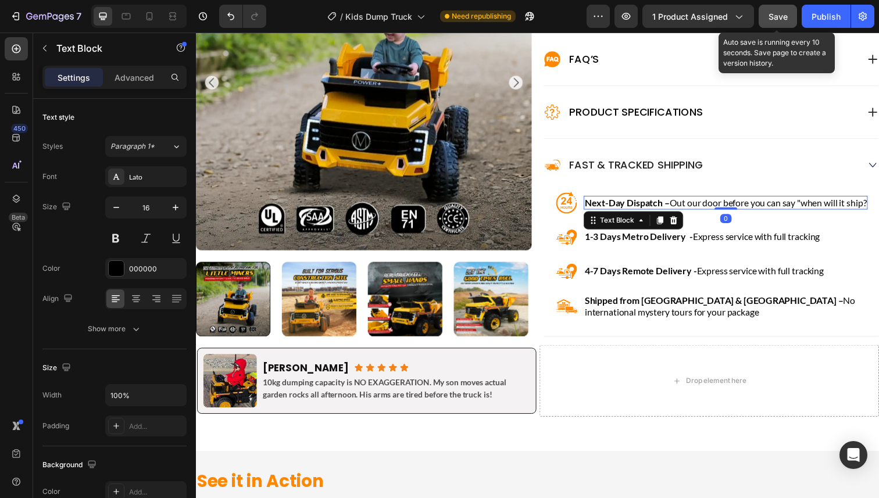
click at [773, 14] on span "Save" at bounding box center [777, 17] width 19 height 10
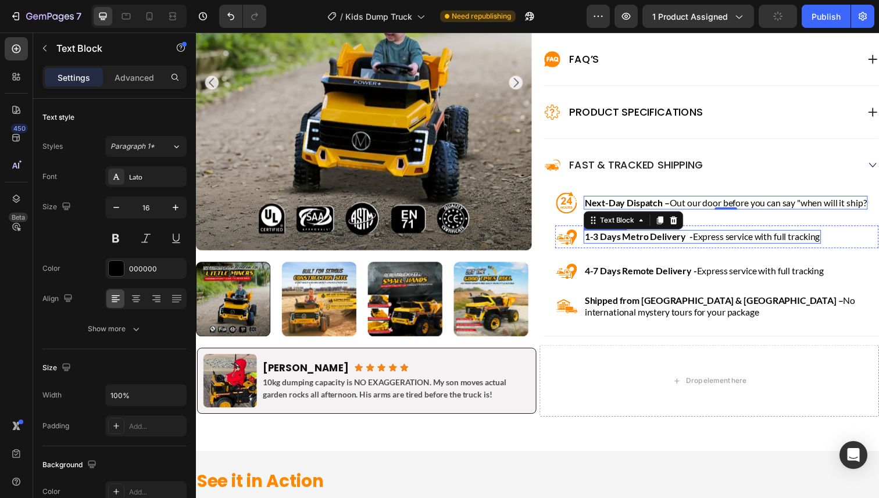
scroll to position [692, 0]
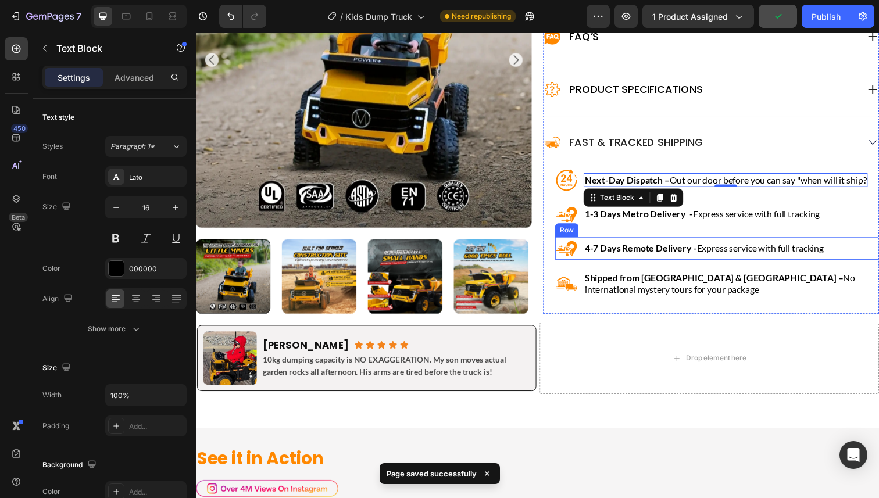
click at [675, 264] on div "4-7 Days Remote Delivery - Express service with full tracking Text Block" at bounding box center [715, 253] width 246 height 23
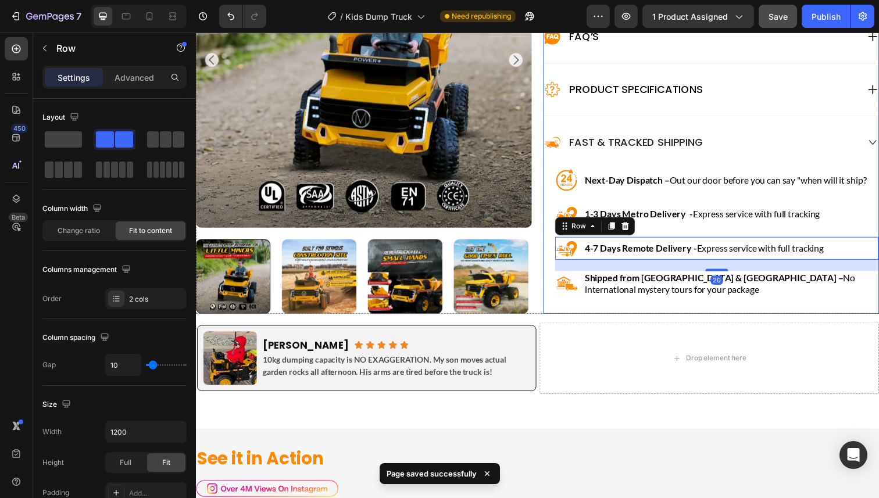
click at [685, 235] on div "Image Next-Day Dispatch – Out our door before you can say "when will it ship? T…" at bounding box center [727, 237] width 330 height 130
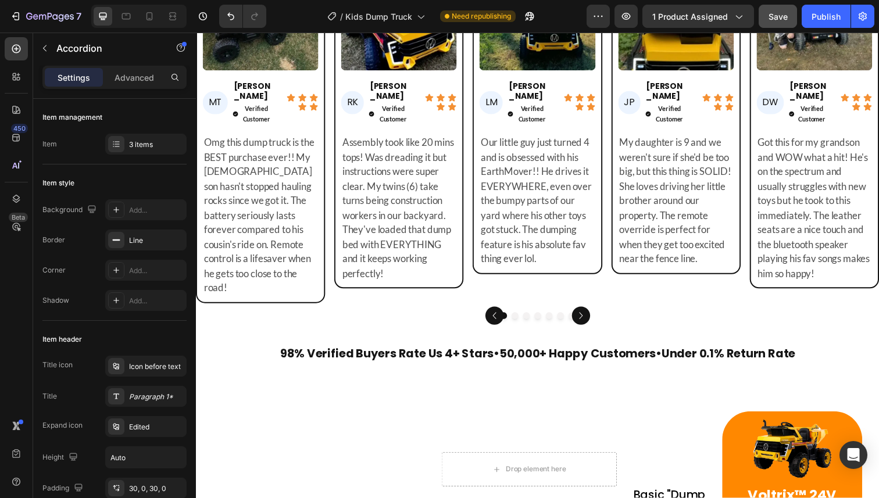
scroll to position [4070, 0]
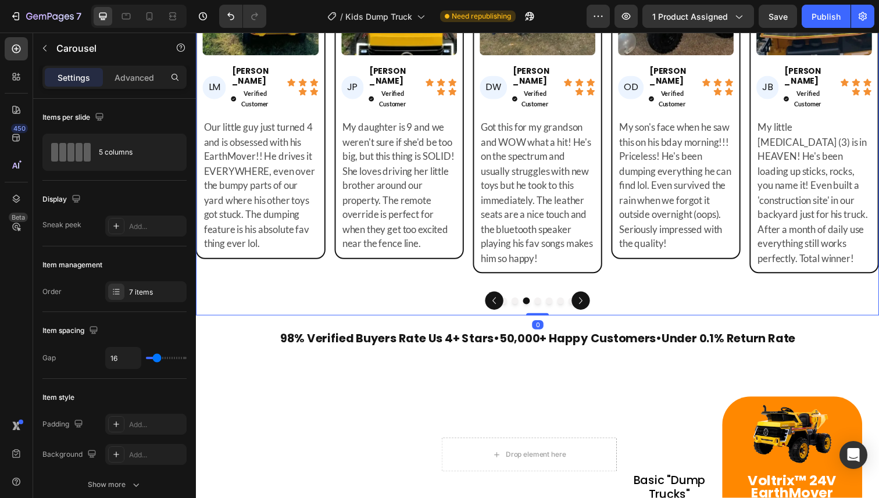
click at [586, 300] on icon "Carousel Next Arrow" at bounding box center [589, 307] width 14 height 14
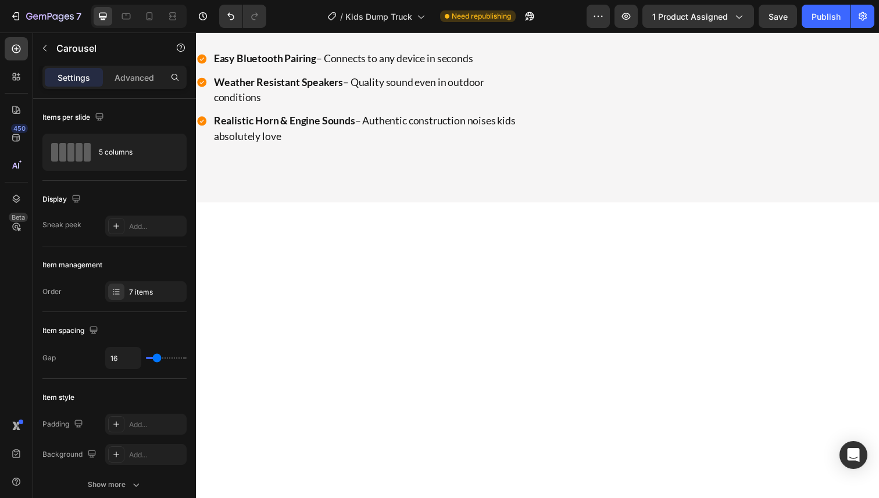
scroll to position [3414, 0]
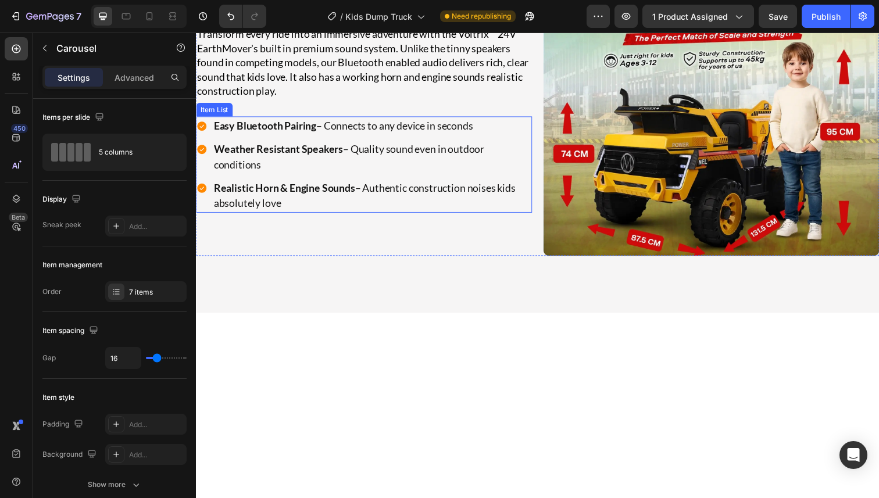
click at [357, 136] on p "Easy Bluetooth Pairing – Connects to any device in seconds" at bounding box center [375, 128] width 323 height 16
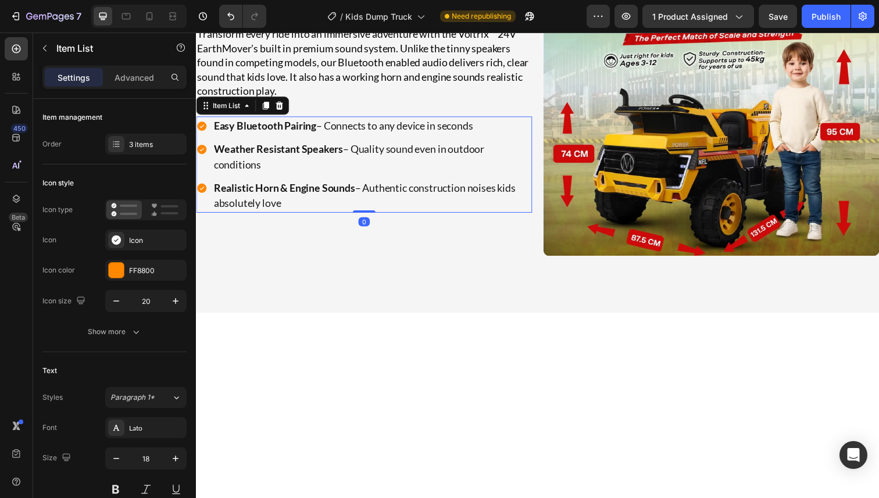
click at [357, 136] on p "Easy Bluetooth Pairing – Connects to any device in seconds" at bounding box center [375, 128] width 323 height 16
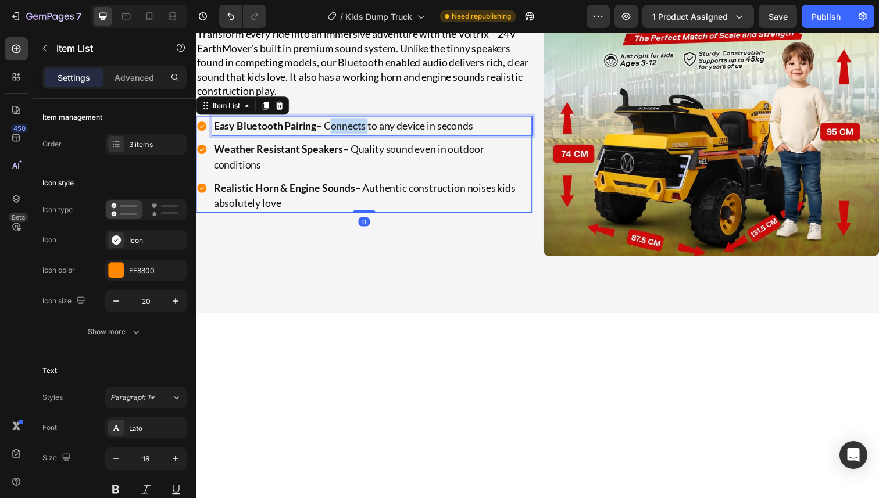
click at [357, 136] on p "Easy Bluetooth Pairing – Connects to any device in seconds" at bounding box center [375, 128] width 323 height 16
click at [375, 136] on p "Easy Bluetooth Pairing – Connects to any device in seconds" at bounding box center [375, 128] width 323 height 16
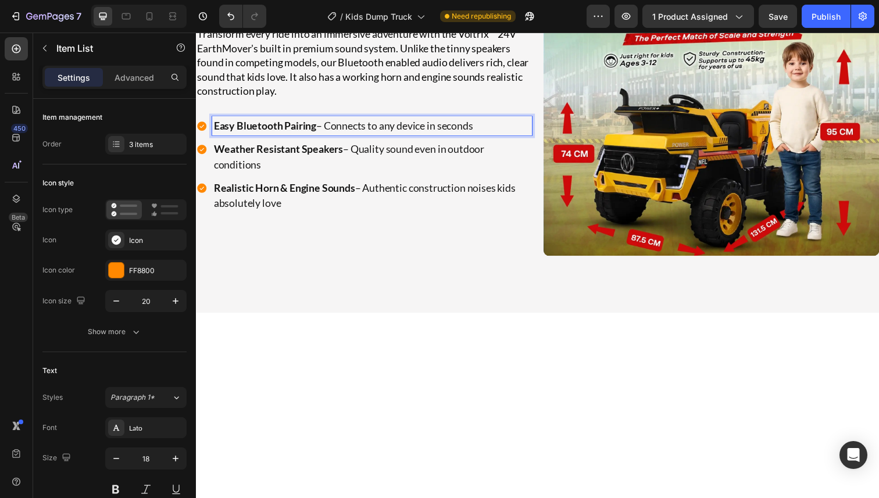
click at [379, 175] on p "Weather Resistant Speakers – Quality sound even in outdoor conditions" at bounding box center [375, 159] width 323 height 31
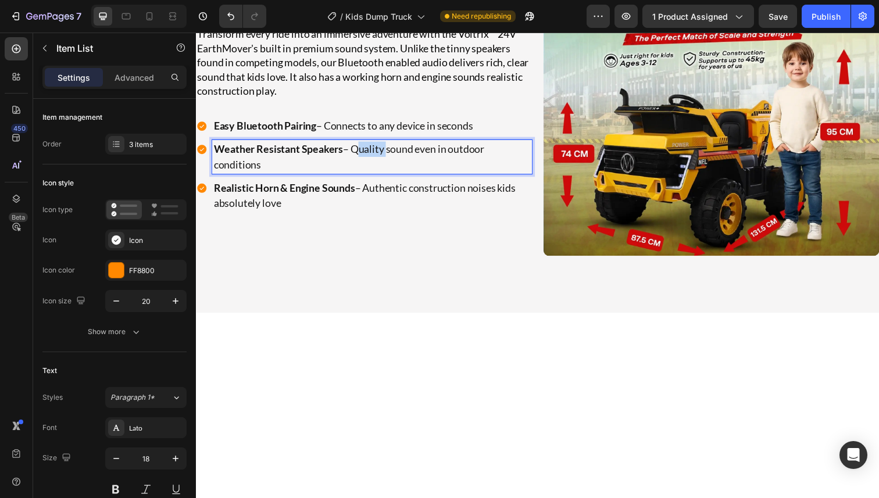
click at [379, 175] on p "Weather Resistant Speakers – Quality sound even in outdoor conditions" at bounding box center [375, 159] width 323 height 31
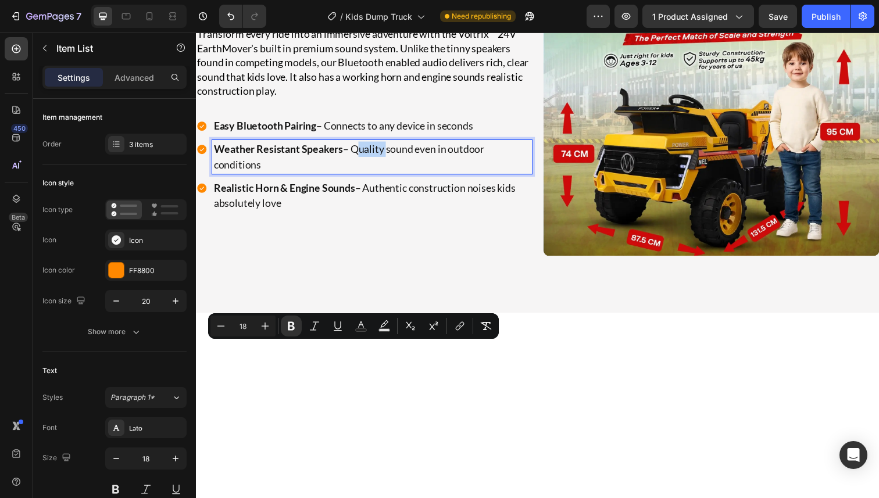
click at [377, 175] on p "Weather Resistant Speakers – Quality sound even in outdoor conditions" at bounding box center [375, 159] width 323 height 31
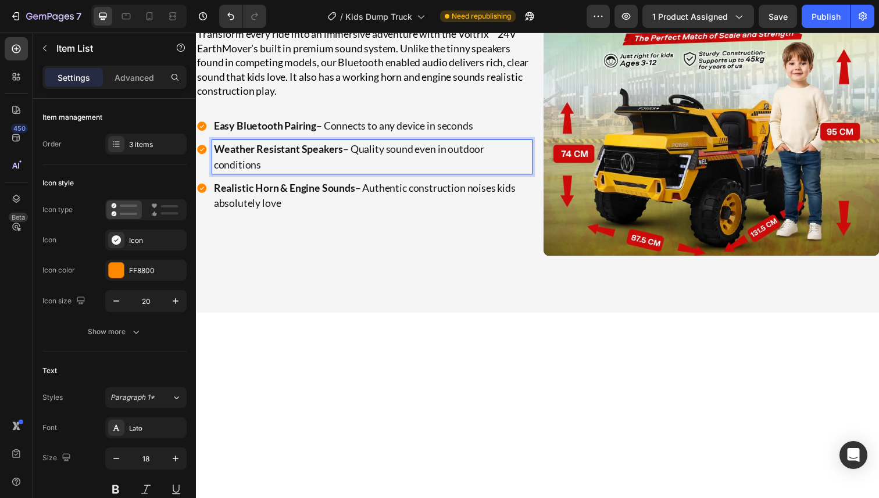
scroll to position [3423, 0]
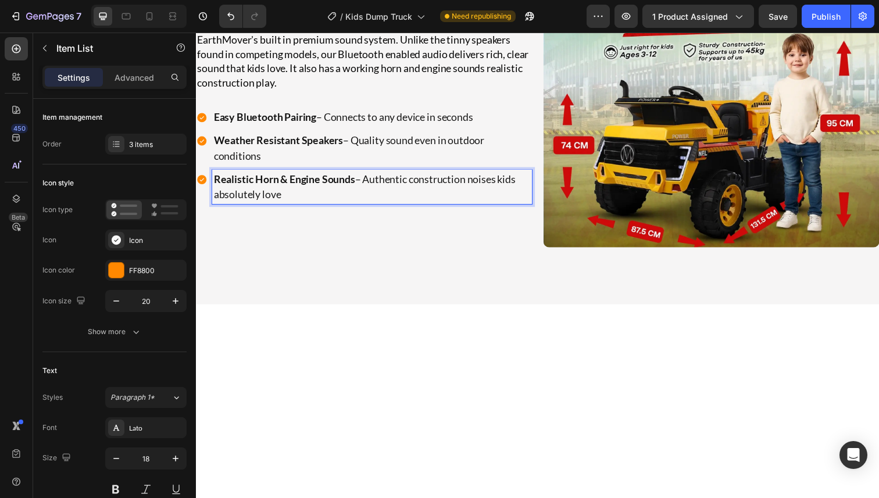
click at [341, 189] on strong "Realistic Horn & Engine Sounds" at bounding box center [286, 182] width 144 height 13
click at [349, 189] on strong "Realistic Horn & Engine Sounds" at bounding box center [286, 182] width 144 height 13
click at [348, 189] on strong "Realistic Horn & Engine Sounds" at bounding box center [286, 182] width 144 height 13
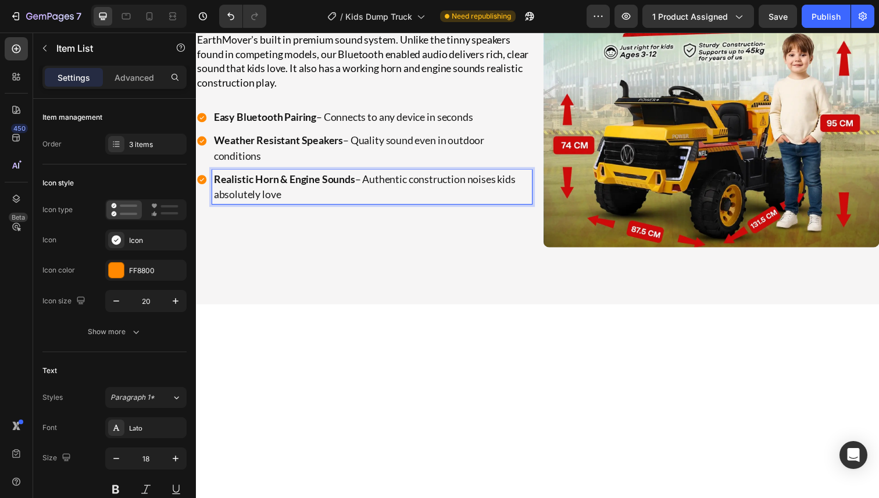
click at [354, 189] on strong "Realistic Horn & Engine Sounds" at bounding box center [286, 182] width 144 height 13
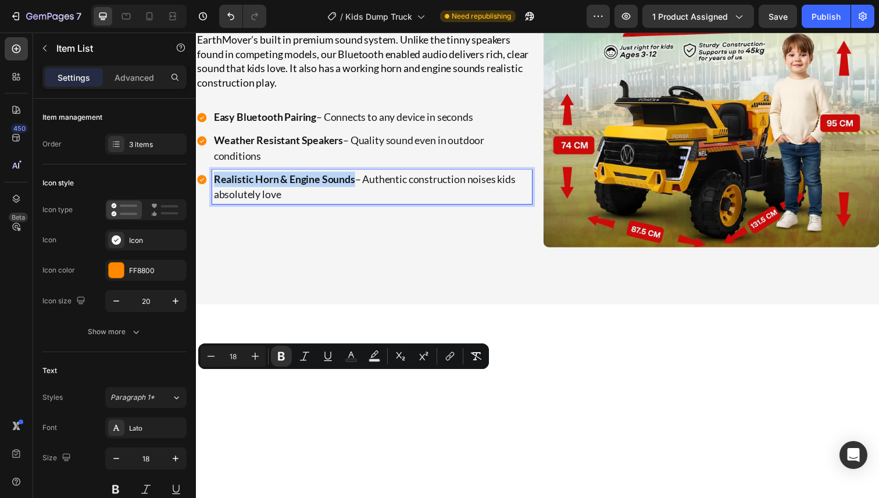
drag, startPoint x: 359, startPoint y: 389, endPoint x: 217, endPoint y: 389, distance: 141.2
click at [217, 206] on p "Realistic Horn & Engine Sounds – Authentic construction noises kids absolutely …" at bounding box center [375, 190] width 323 height 31
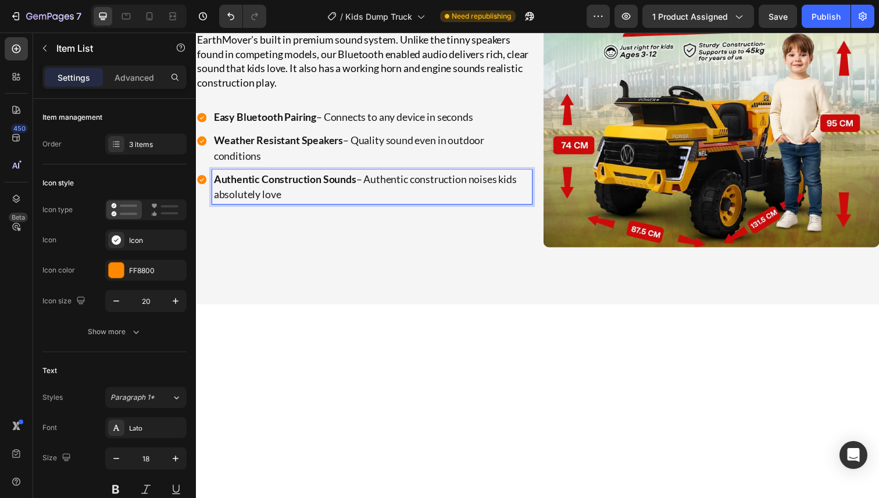
click at [431, 206] on p "Authentic Construction Sounds – Authentic construction noises kids absolutely l…" at bounding box center [375, 190] width 323 height 31
click at [378, 206] on p "Authentic Construction Sounds – Authentic construction noises kids absolutely l…" at bounding box center [375, 190] width 323 height 31
click at [370, 206] on p "Authentic Construction Sounds – Authentic construction noises kids absolutely l…" at bounding box center [375, 190] width 323 height 31
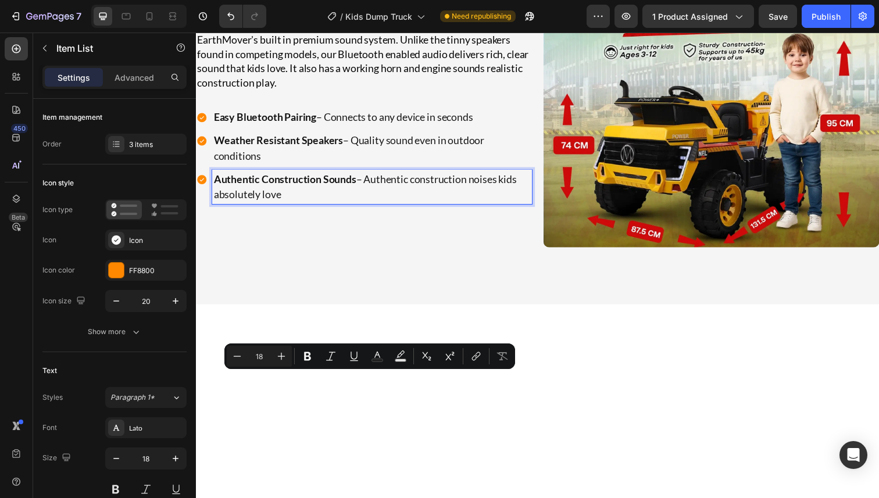
drag, startPoint x: 370, startPoint y: 386, endPoint x: 388, endPoint y: 398, distance: 21.4
click at [388, 206] on p "Authentic Construction Sounds – Authentic construction noises kids absolutely l…" at bounding box center [375, 190] width 323 height 31
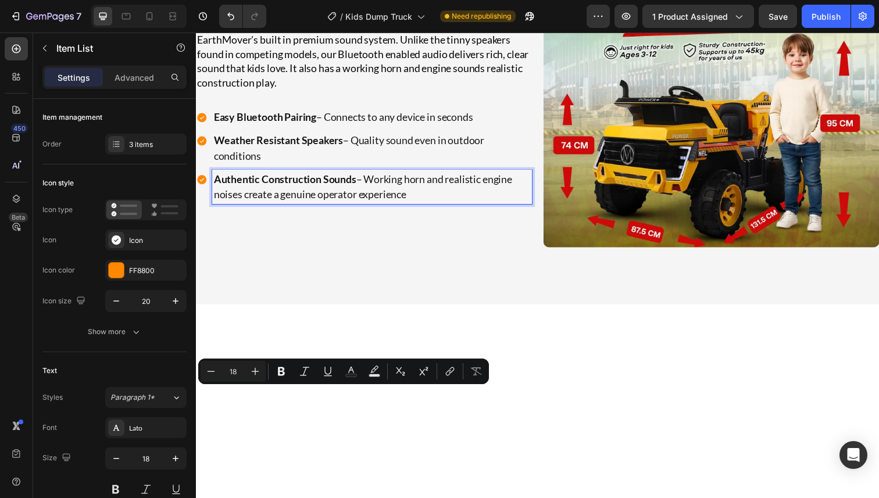
drag, startPoint x: 419, startPoint y: 404, endPoint x: 248, endPoint y: 402, distance: 170.9
click at [248, 206] on p "Authentic Construction Sounds – Working horn and realistic engine noises create…" at bounding box center [375, 190] width 323 height 31
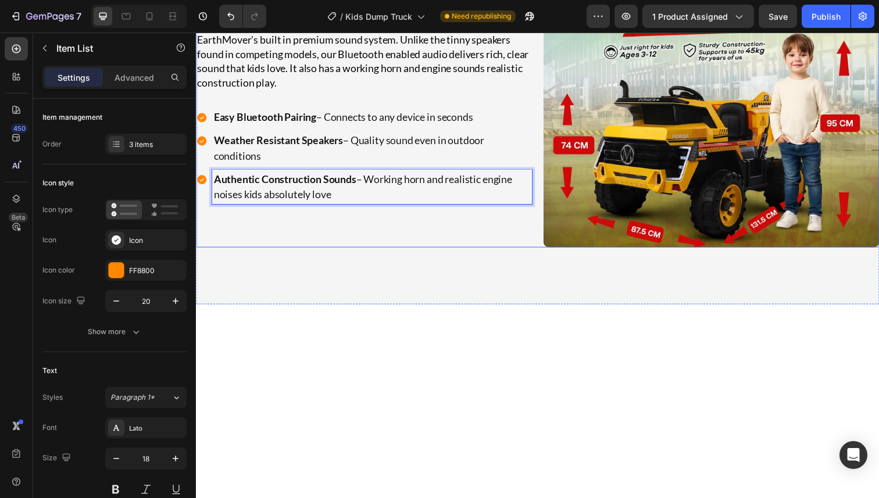
click at [265, 252] on div "Premium Sound System That Makes Every Ride Better Heading Transform every ride …" at bounding box center [367, 80] width 343 height 343
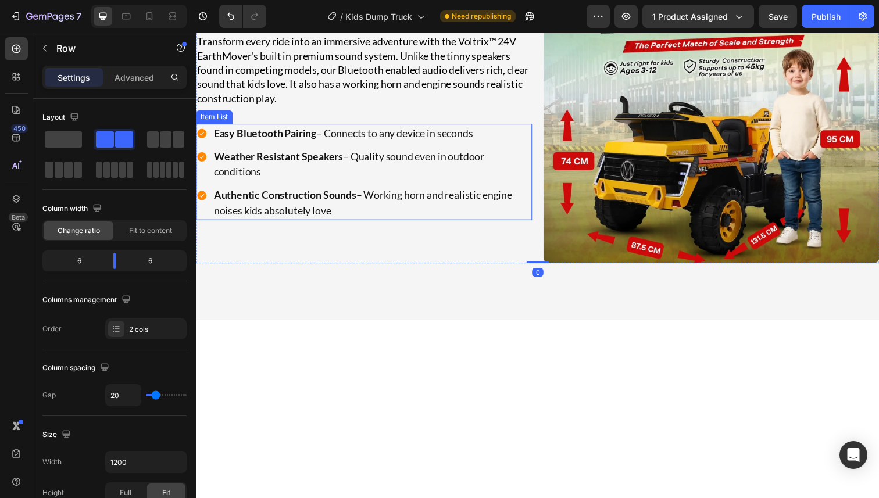
scroll to position [3378, 0]
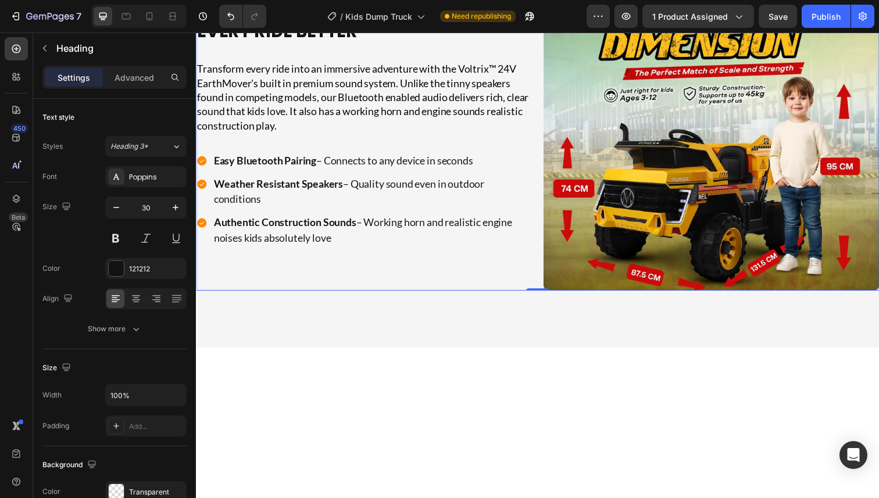
click at [277, 44] on h2 "Premium Sound System That Makes Every Ride Better" at bounding box center [366, 21] width 340 height 46
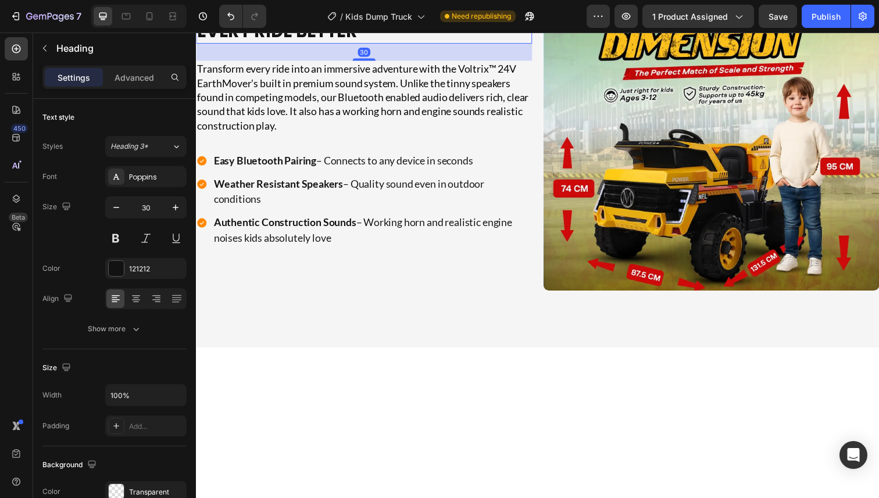
click at [277, 44] on h2 "Premium Sound System That Makes Every Ride Better" at bounding box center [366, 21] width 340 height 46
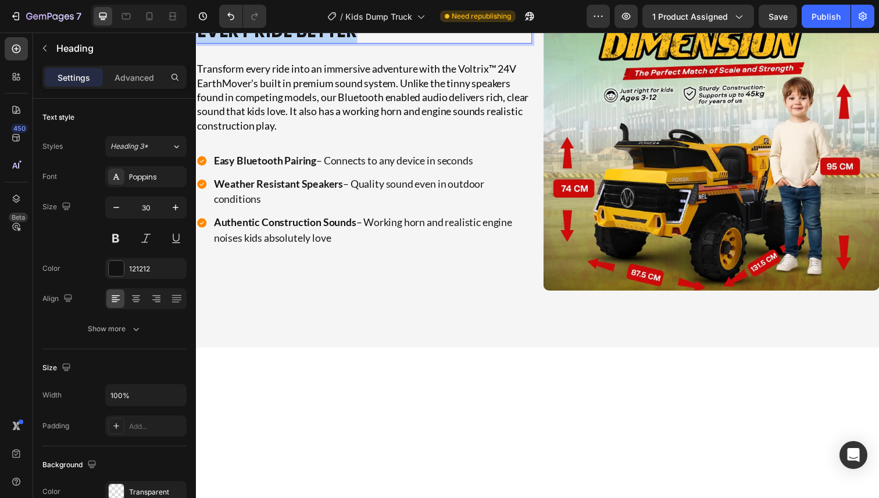
click at [277, 43] on p "Premium Sound System That Makes Every Ride Better" at bounding box center [366, 21] width 338 height 44
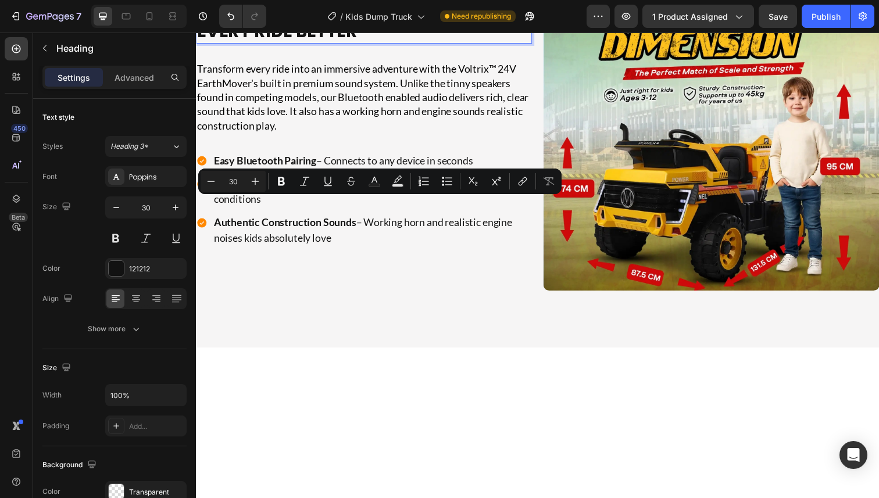
scroll to position [3389, 0]
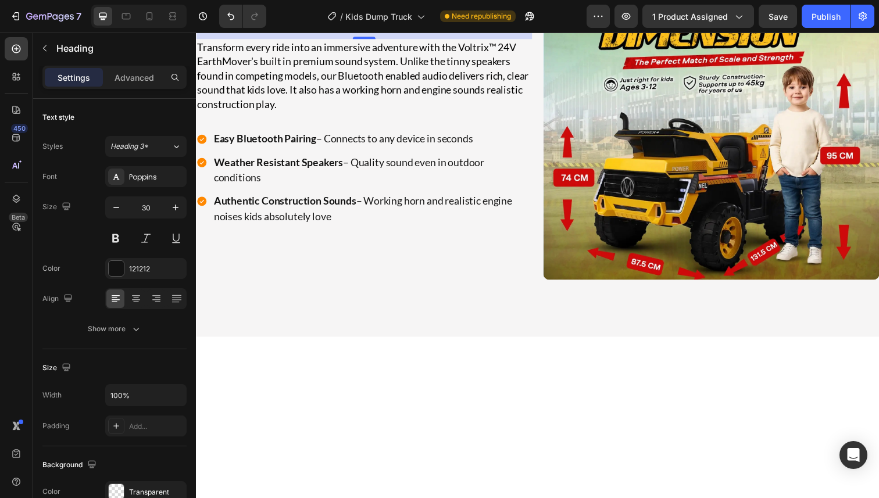
click at [377, 21] on p "Built-In Speakers" at bounding box center [366, 10] width 338 height 22
click at [275, 21] on p "Built-In Speakers" at bounding box center [366, 10] width 338 height 22
click at [464, 21] on p "Built-In Bluetooth Speakers" at bounding box center [366, 10] width 338 height 22
click at [470, 21] on p "Built-In Bluetooth Speakers" at bounding box center [366, 10] width 338 height 22
click at [392, 113] on p "Transform every ride into an immersive adventure with the Voltrix™ 24V EarthMov…" at bounding box center [367, 77] width 341 height 73
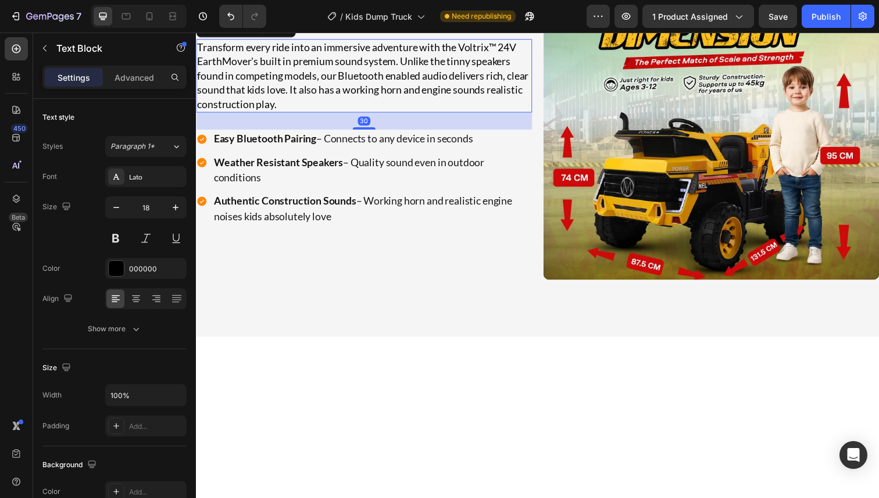
click at [349, 113] on p "Transform every ride into an immersive adventure with the Voltrix™ 24V EarthMov…" at bounding box center [367, 77] width 341 height 73
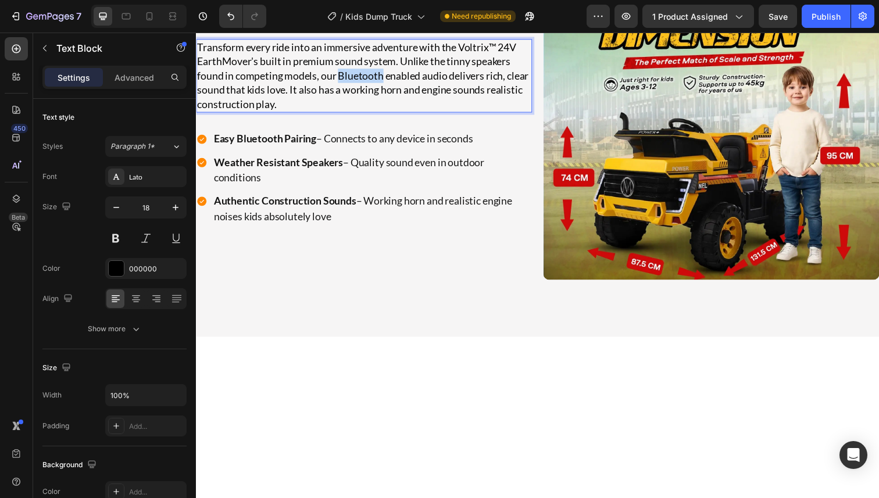
click at [349, 113] on p "Transform every ride into an immersive adventure with the Voltrix™ 24V EarthMov…" at bounding box center [367, 77] width 341 height 73
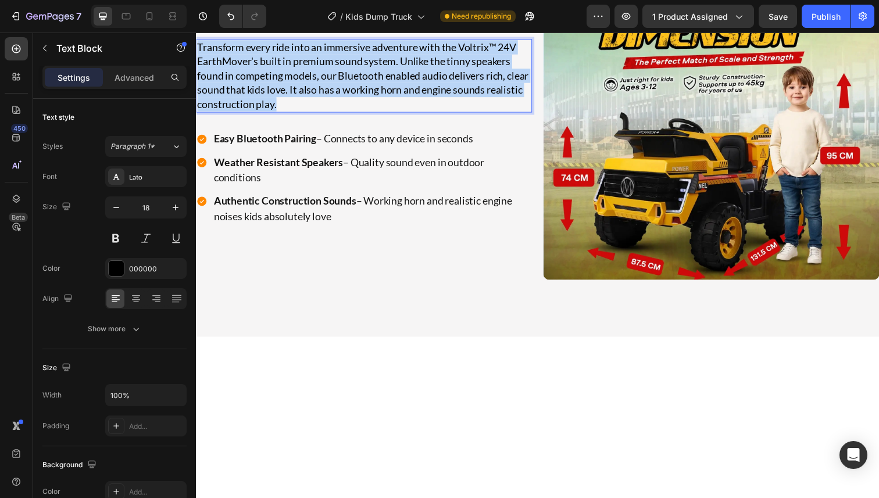
click at [349, 113] on p "Transform every ride into an immersive adventure with the Voltrix™ 24V EarthMov…" at bounding box center [367, 77] width 341 height 73
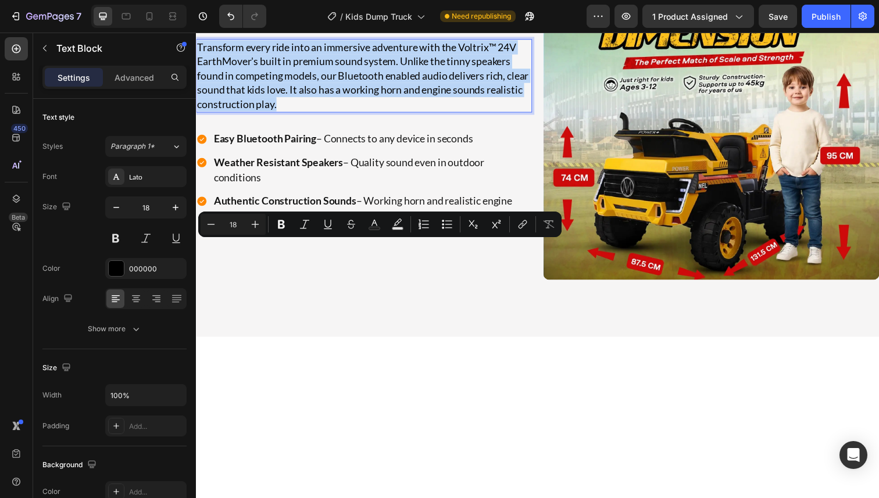
click at [361, 113] on p "Transform every ride into an immersive adventure with the Voltrix™ 24V EarthMov…" at bounding box center [367, 77] width 341 height 73
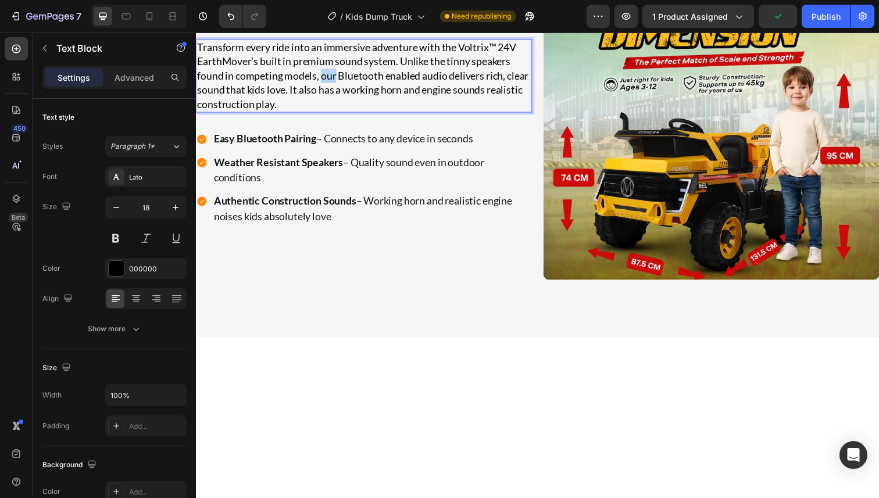
click at [325, 113] on p "Transform every ride into an immersive adventure with the Voltrix™ 24V EarthMov…" at bounding box center [367, 77] width 341 height 73
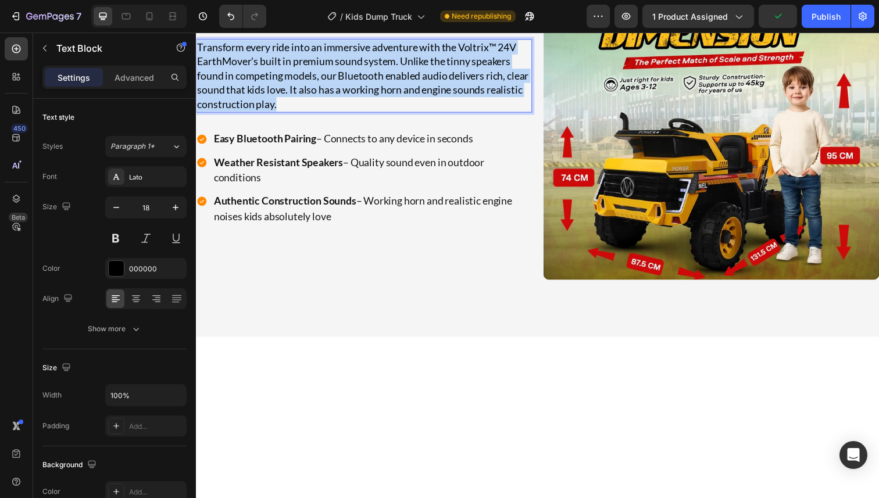
click at [325, 113] on p "Transform every ride into an immersive adventure with the Voltrix™ 24V EarthMov…" at bounding box center [367, 77] width 341 height 73
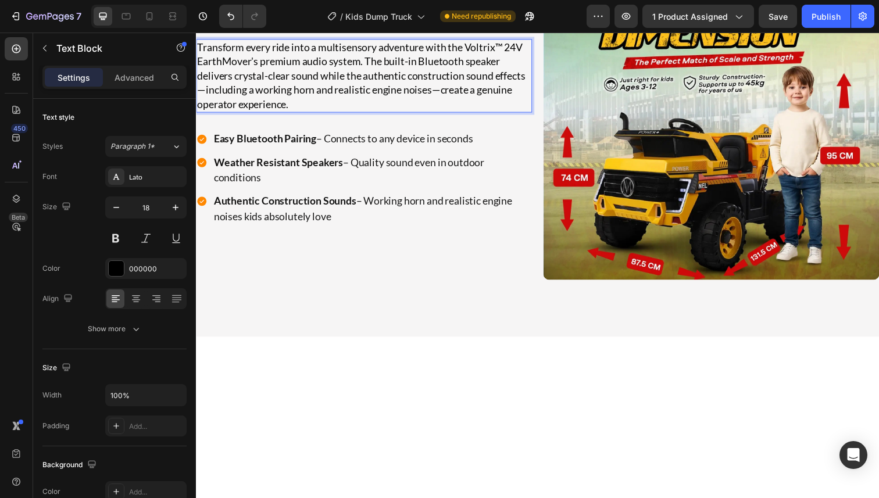
click at [322, 113] on p "Transform every ride into a multisensory adventure with the Voltrix™ 24V EarthM…" at bounding box center [367, 77] width 341 height 73
drag, startPoint x: 253, startPoint y: 267, endPoint x: 515, endPoint y: 252, distance: 261.9
click at [515, 113] on p "Transform every ride into a multisensory adventure with the Voltrix™ 24V EarthM…" at bounding box center [367, 77] width 341 height 73
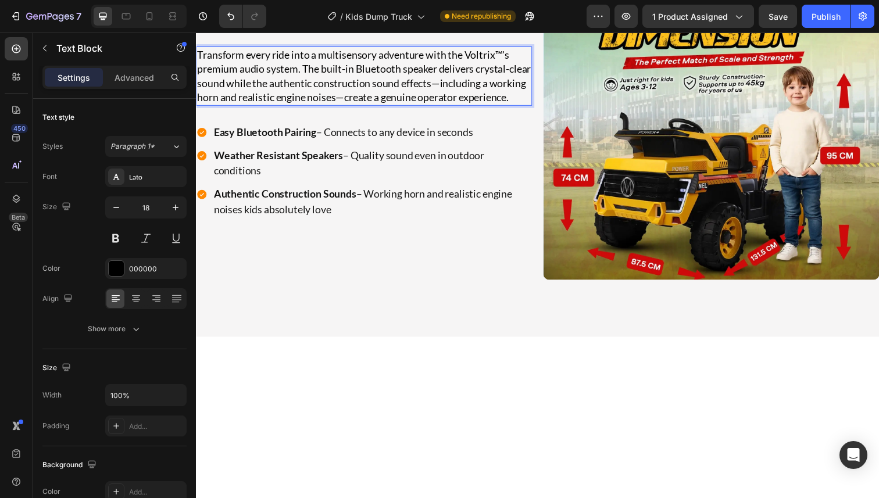
click at [524, 106] on p "Transform every ride into a multisensory adventure with the Voltrix™'s premium …" at bounding box center [367, 77] width 341 height 58
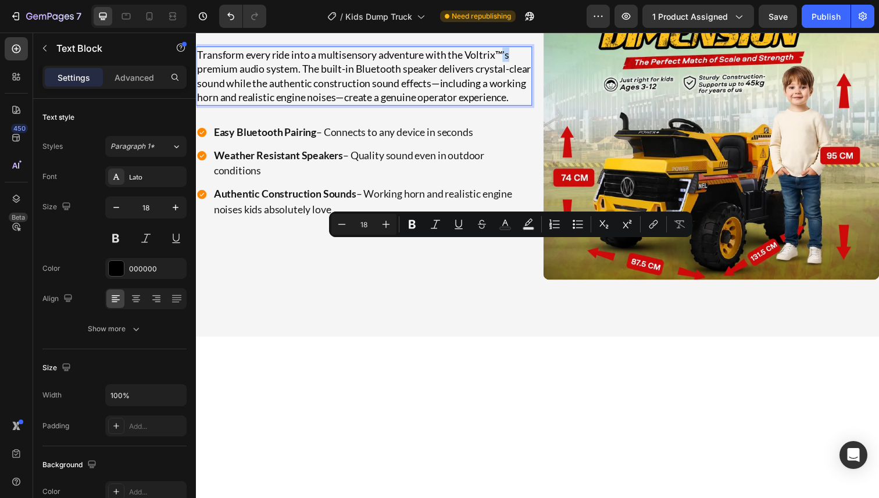
click at [511, 106] on p "Transform every ride into a multisensory adventure with the Voltrix™'s premium …" at bounding box center [367, 77] width 341 height 58
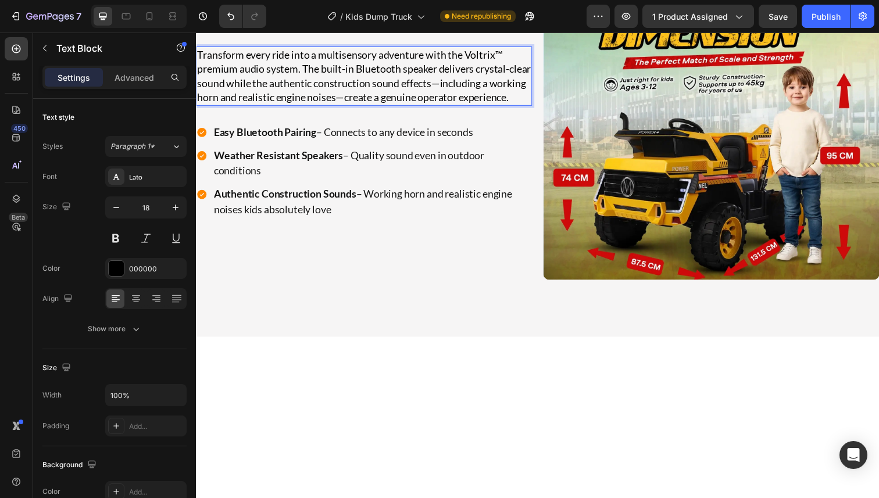
click at [503, 106] on p "Transform every ride into a multisensory adventure with the Voltrix™ premium au…" at bounding box center [367, 77] width 341 height 58
click at [516, 106] on p "Transform every ride into a multisensory adventure with the Voltrix's™ premium …" at bounding box center [367, 77] width 341 height 58
click at [327, 106] on p "Transform every ride into a multisensory adventure with the Voltrix's™ premium …" at bounding box center [367, 77] width 341 height 58
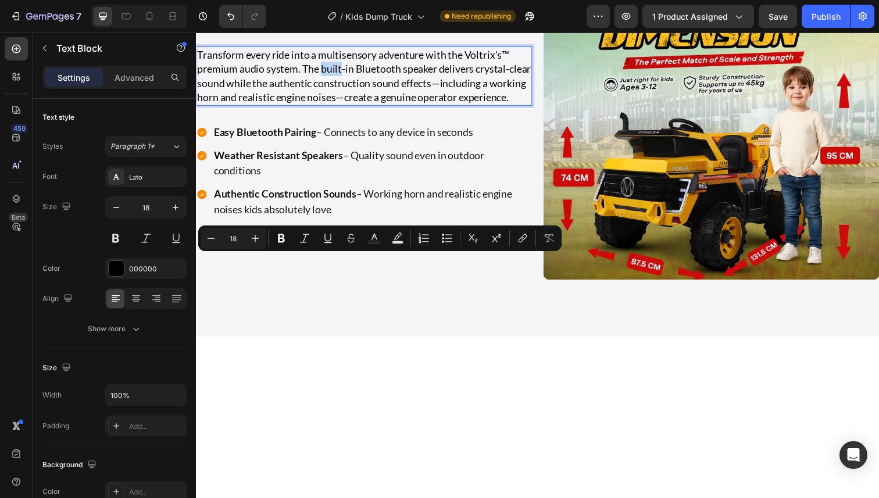
click at [338, 106] on p "Transform every ride into a multisensory adventure with the Voltrix's™ premium …" at bounding box center [367, 77] width 341 height 58
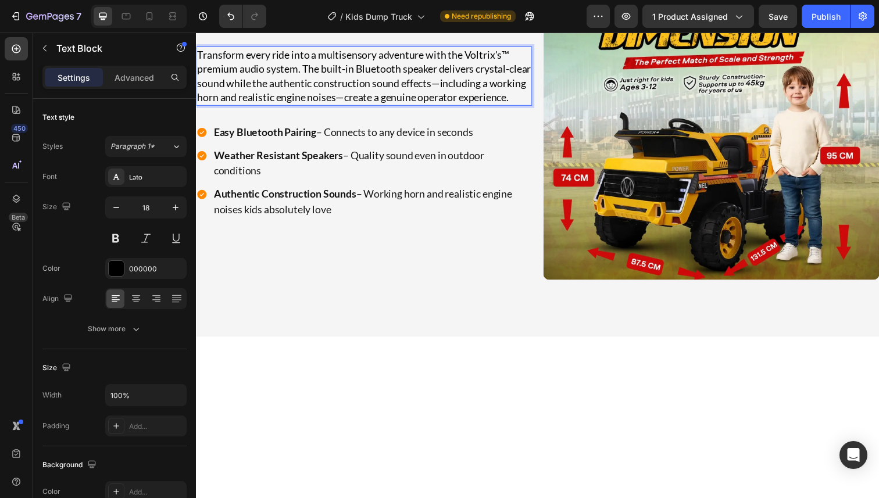
click at [350, 106] on p "Transform every ride into a multisensory adventure with the Voltrix's™ premium …" at bounding box center [367, 77] width 341 height 58
click at [367, 106] on p "Transform every ride into a multisensory adventure with the Voltrix's™ premium …" at bounding box center [367, 77] width 341 height 58
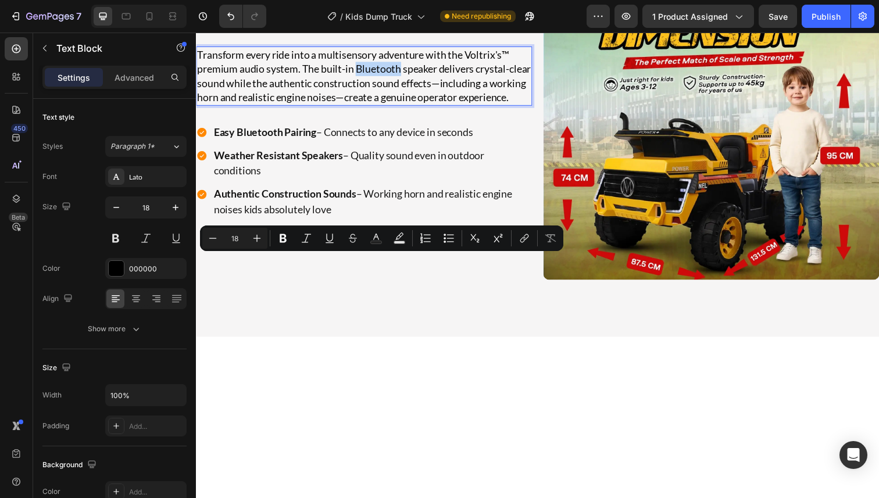
click at [388, 106] on p "Transform every ride into a multisensory adventure with the Voltrix's™ premium …" at bounding box center [367, 77] width 341 height 58
click at [401, 106] on p "Transform every ride into a multisensory adventure with the Voltrix's™ premium …" at bounding box center [367, 77] width 341 height 58
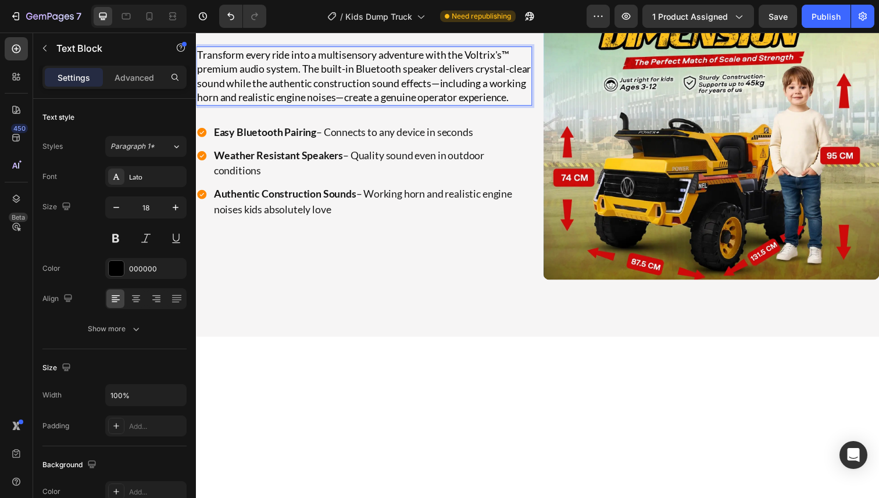
click at [270, 106] on p "Transform every ride into a multisensory adventure with the Voltrix's™ premium …" at bounding box center [367, 77] width 341 height 58
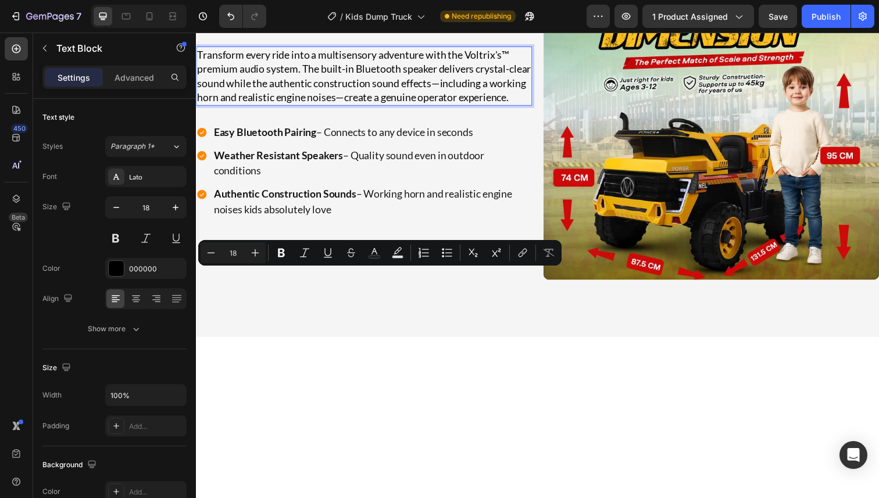
click at [308, 106] on p "Transform every ride into a multisensory adventure with the Voltrix's™ premium …" at bounding box center [367, 77] width 341 height 58
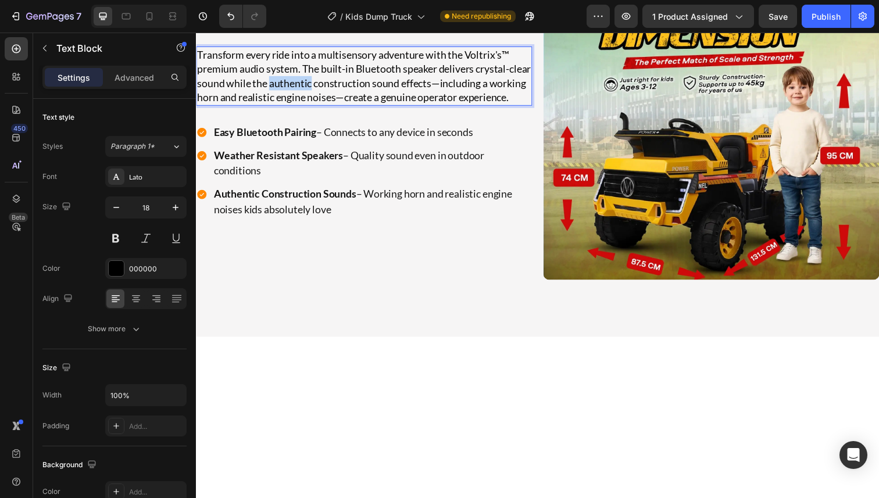
click at [308, 106] on p "Transform every ride into a multisensory adventure with the Voltrix's™ premium …" at bounding box center [367, 77] width 341 height 58
click at [342, 106] on p "Transform every ride into a multisensory adventure with the Voltrix's™ premium …" at bounding box center [367, 77] width 341 height 58
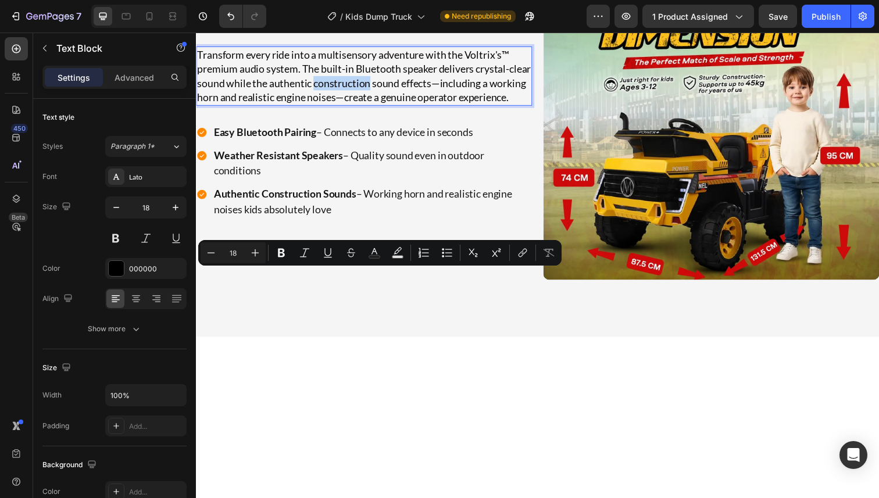
click at [367, 106] on p "Transform every ride into a multisensory adventure with the Voltrix's™ premium …" at bounding box center [367, 77] width 341 height 58
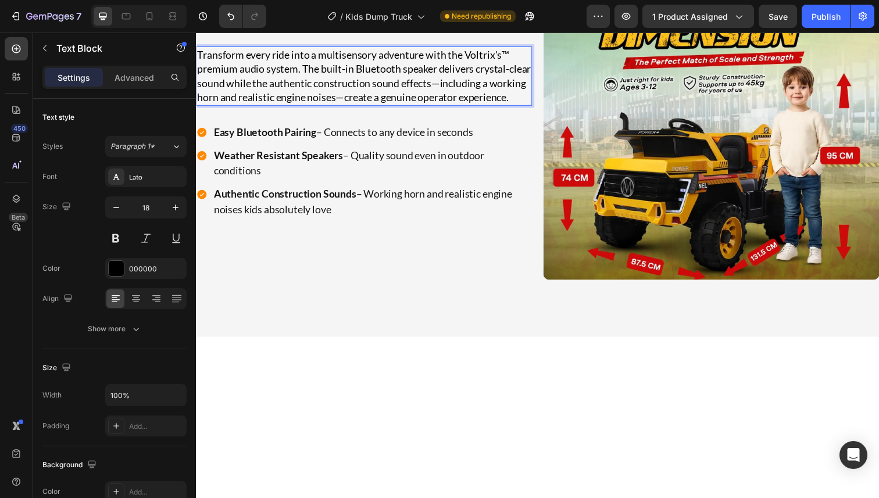
click at [275, 106] on p "Transform every ride into a multisensory adventure with the Voltrix's™ premium …" at bounding box center [367, 77] width 341 height 58
click at [386, 106] on p "Transform every ride into a multisensory adventure with the Voltrix's™ premium …" at bounding box center [367, 77] width 341 height 58
drag, startPoint x: 386, startPoint y: 296, endPoint x: 464, endPoint y: 281, distance: 78.6
click at [464, 106] on p "Transform every ride into a multisensory adventure with the Voltrix's™ premium …" at bounding box center [367, 77] width 341 height 58
click at [390, 106] on p "Transform every ride into a multisensory adventure with the Voltrix's™ premium …" at bounding box center [367, 77] width 341 height 58
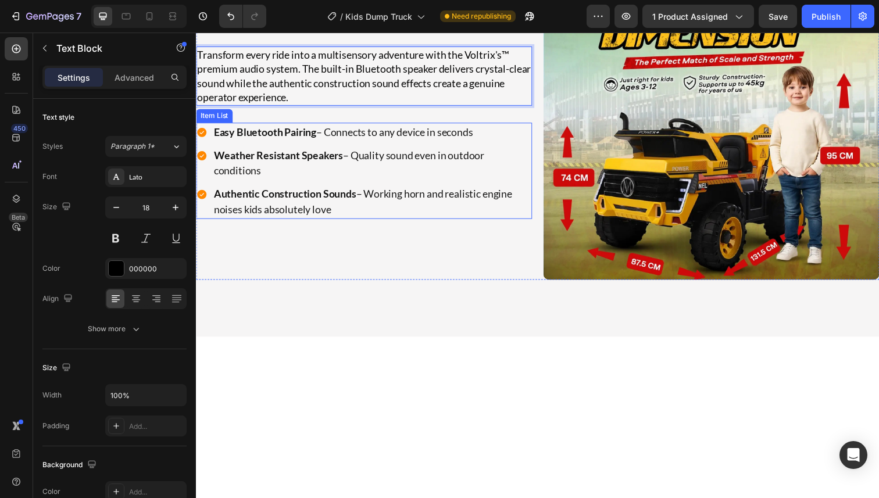
click at [359, 144] on div "Easy Bluetooth Pairing – Connects to any device in seconds" at bounding box center [375, 134] width 327 height 19
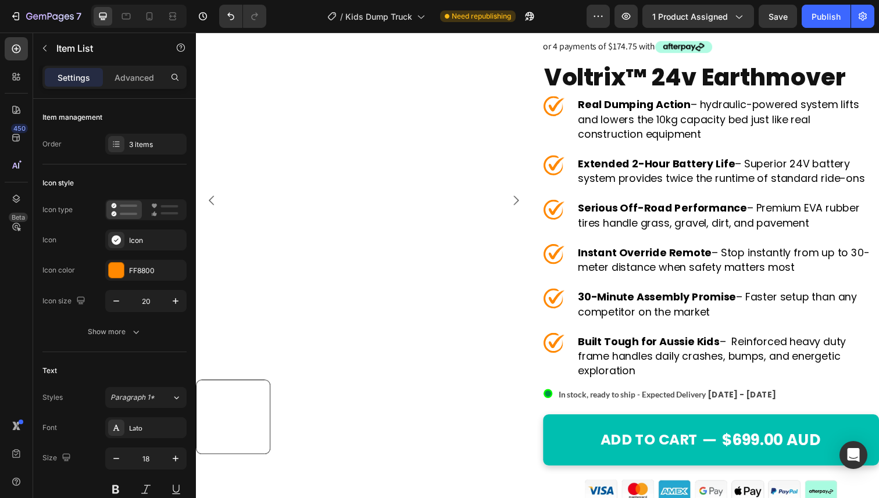
scroll to position [221, 0]
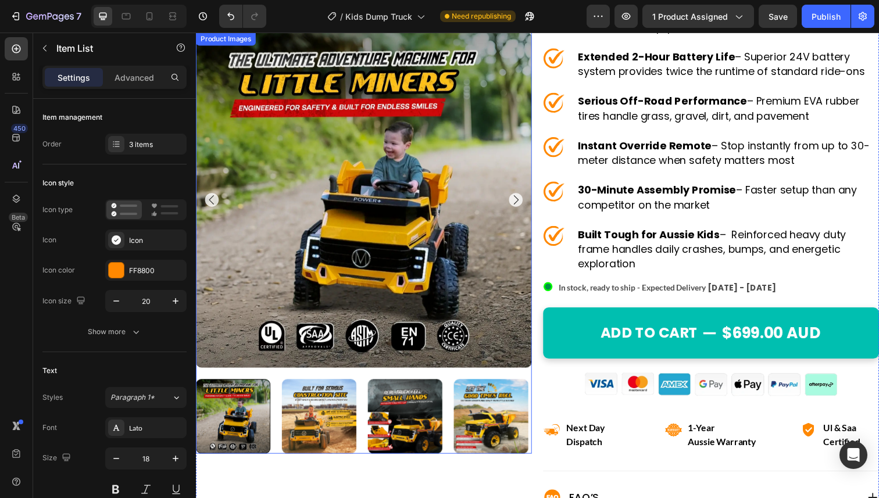
click at [519, 206] on icon "Carousel Next Arrow" at bounding box center [522, 204] width 14 height 14
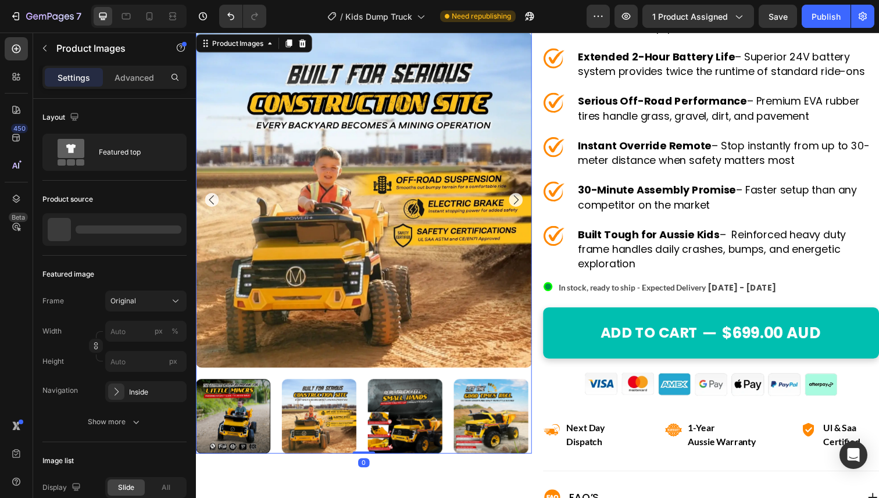
click at [519, 206] on icon "Carousel Next Arrow" at bounding box center [522, 204] width 14 height 14
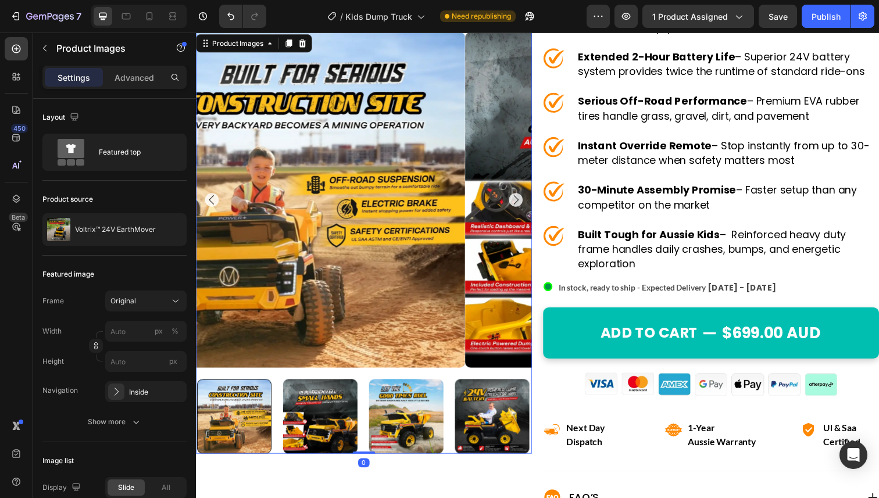
click at [519, 206] on icon "Carousel Next Arrow" at bounding box center [522, 204] width 14 height 14
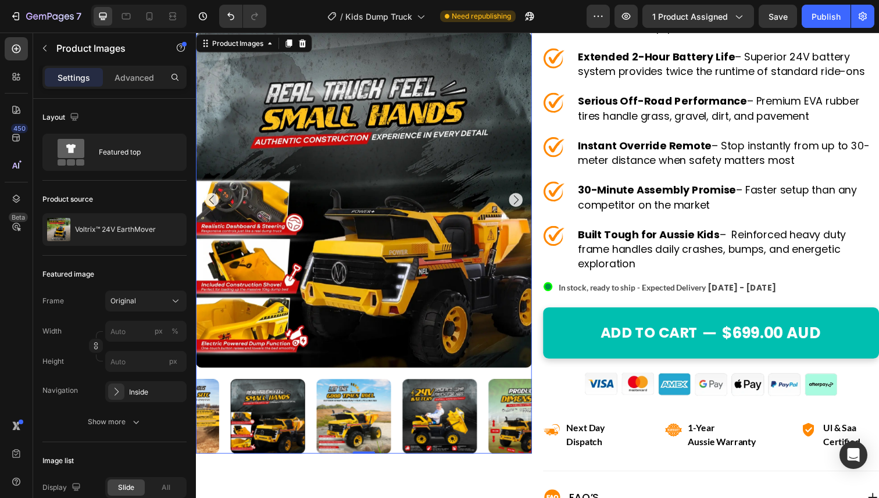
click at [519, 206] on icon "Carousel Next Arrow" at bounding box center [522, 204] width 14 height 14
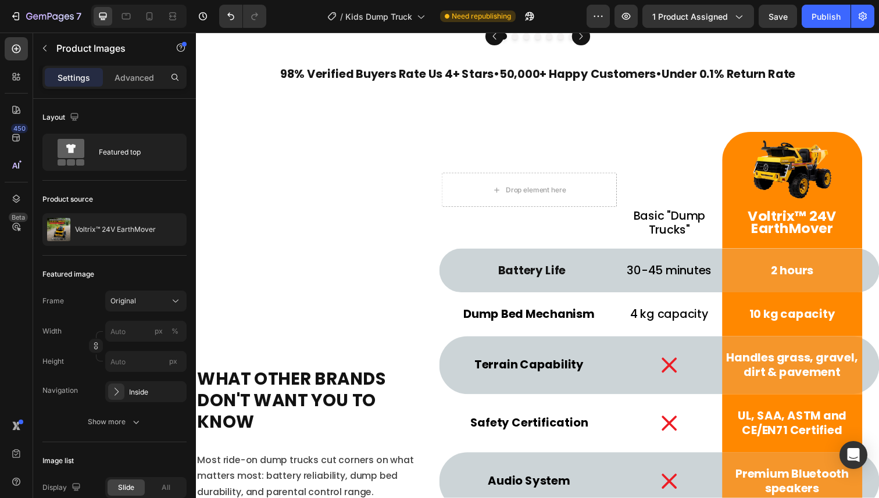
scroll to position [4384, 0]
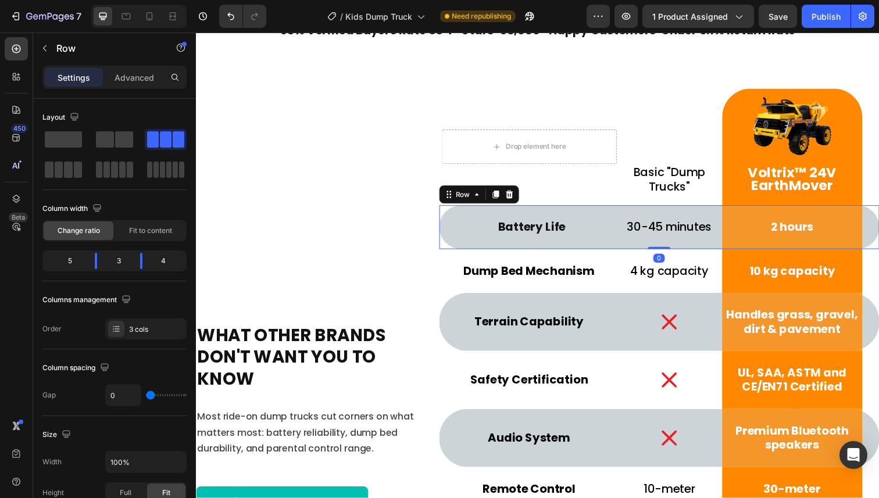
click at [493, 209] on div "Battery Life Text Block Row" at bounding box center [535, 231] width 179 height 45
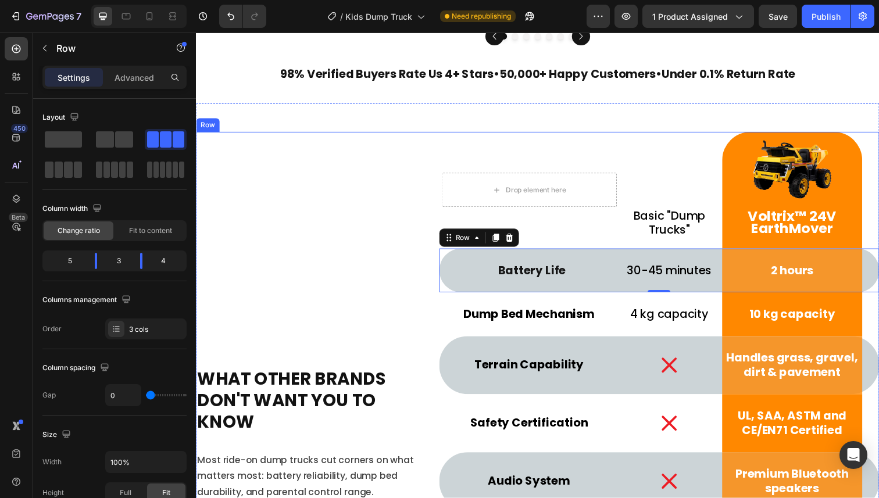
scroll to position [4339, 0]
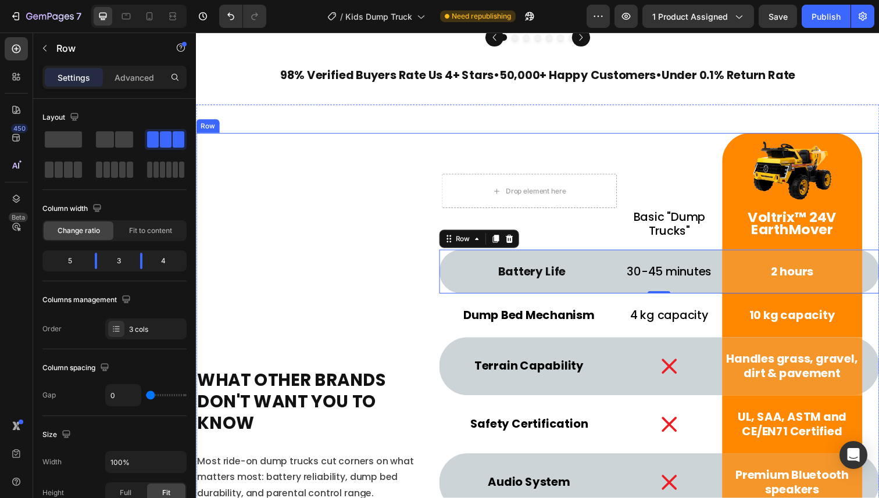
click at [352, 181] on div "What other brands don't want you to know Heading Most ride-on dump trucks cut c…" at bounding box center [308, 485] width 225 height 701
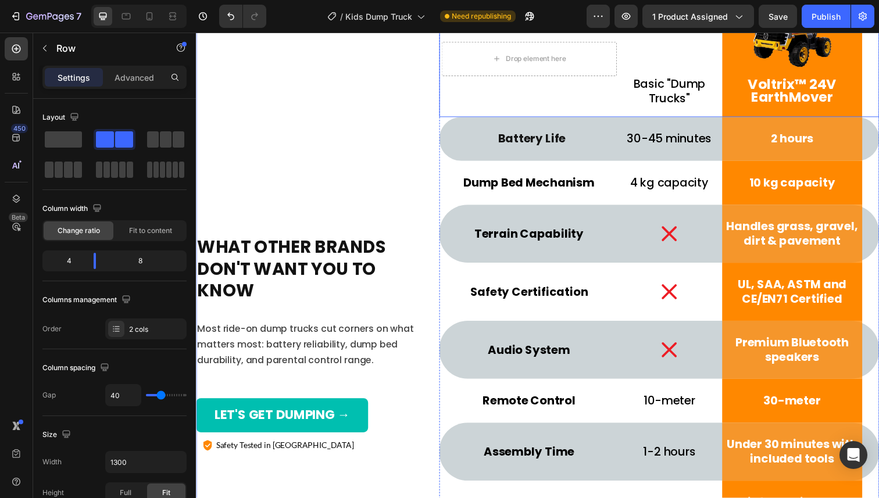
scroll to position [4368, 0]
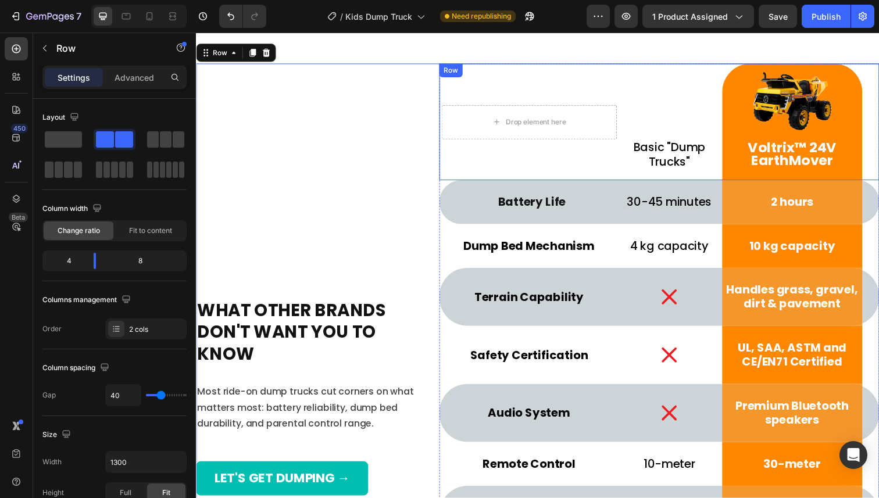
click at [680, 175] on div "Basic "Dump Trucks" Text Block" at bounding box center [679, 124] width 108 height 119
click at [680, 153] on p "Basic "Dump Trucks"" at bounding box center [678, 157] width 105 height 29
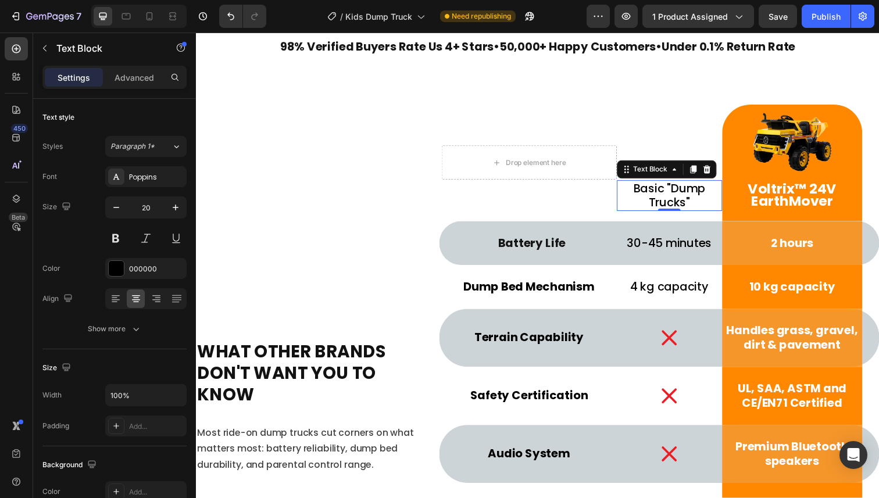
click at [673, 185] on p "Basic "Dump Trucks"" at bounding box center [678, 199] width 105 height 29
click at [677, 185] on p "Basic "Dump Trucks"" at bounding box center [678, 199] width 105 height 29
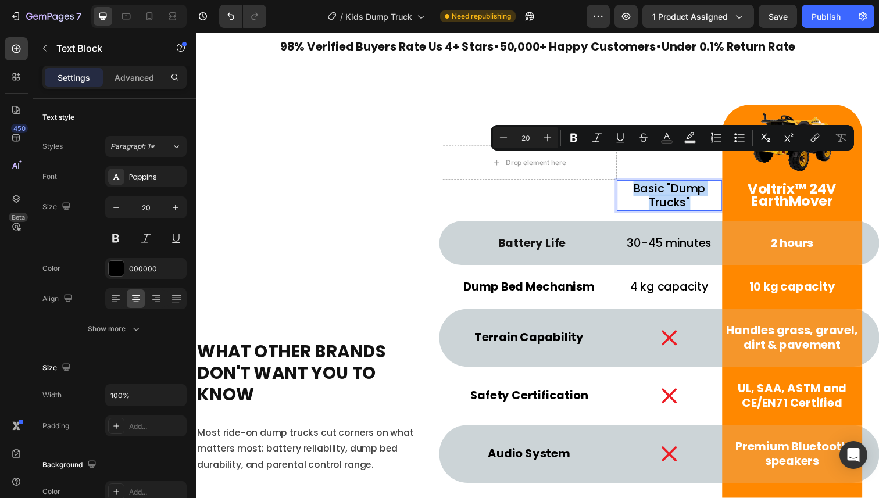
click at [685, 185] on p "Basic "Dump Trucks"" at bounding box center [678, 199] width 105 height 29
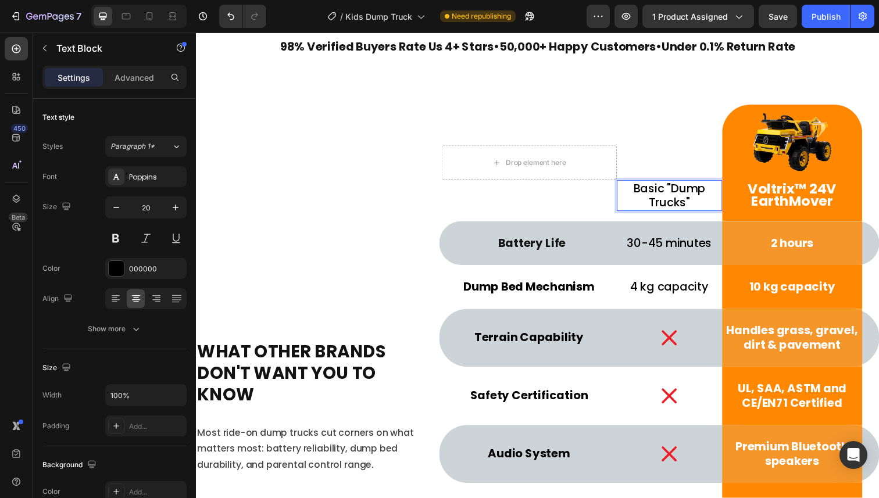
click at [672, 185] on p "Basic "Dump Trucks"" at bounding box center [678, 199] width 105 height 29
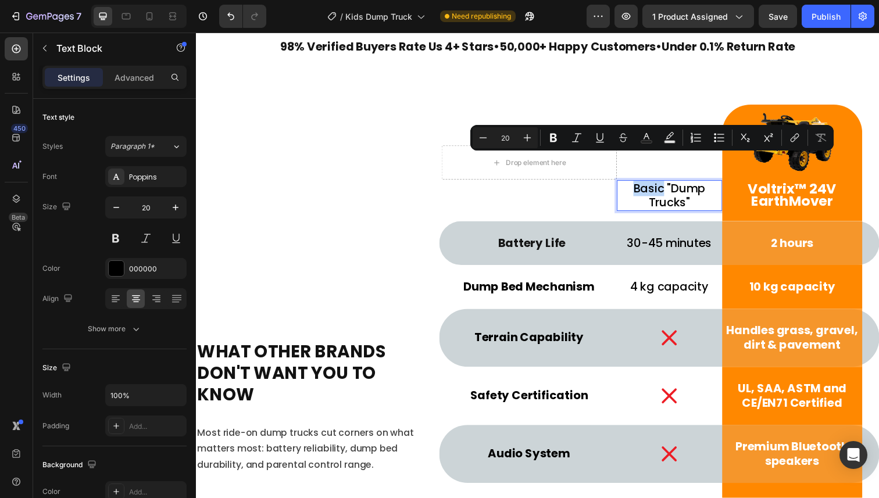
drag, startPoint x: 672, startPoint y: 166, endPoint x: 646, endPoint y: 165, distance: 26.2
click at [646, 185] on p "Basic "Dump Trucks"" at bounding box center [678, 199] width 105 height 29
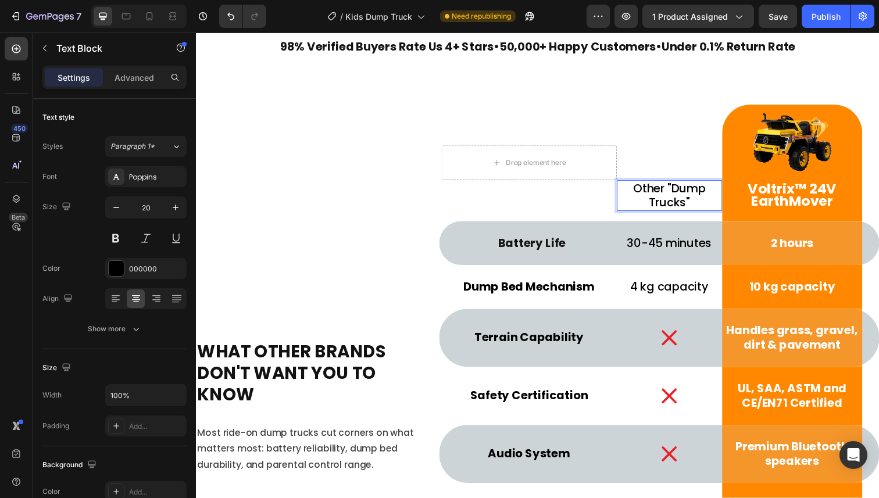
click at [700, 185] on p "Other "Dump Trucks"" at bounding box center [678, 199] width 105 height 29
click at [694, 185] on p "Other "Dump Trucks"" at bounding box center [678, 199] width 105 height 29
click at [702, 185] on p "Other "Dump Truck"" at bounding box center [678, 199] width 105 height 29
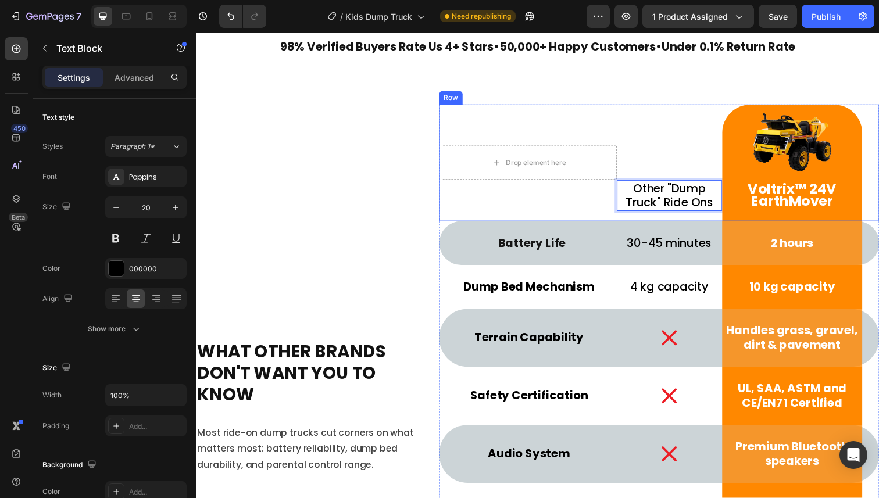
click at [550, 178] on div "Drop element here Row" at bounding box center [535, 165] width 179 height 119
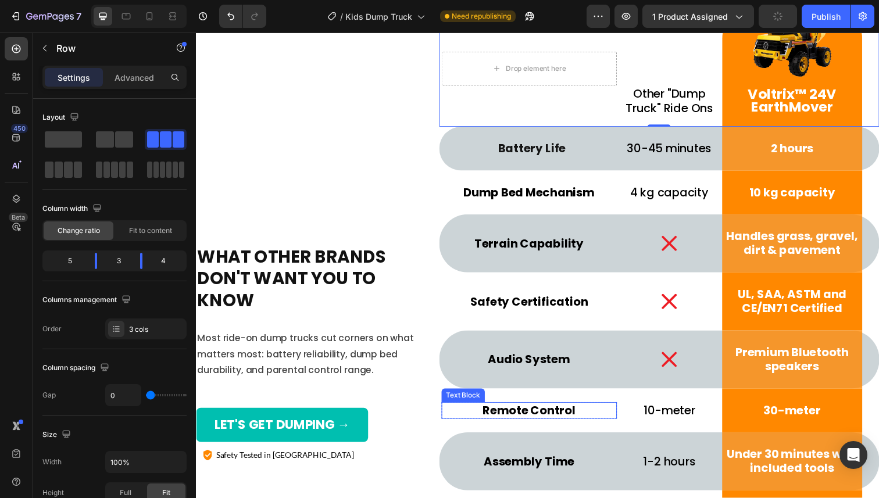
scroll to position [4437, 0]
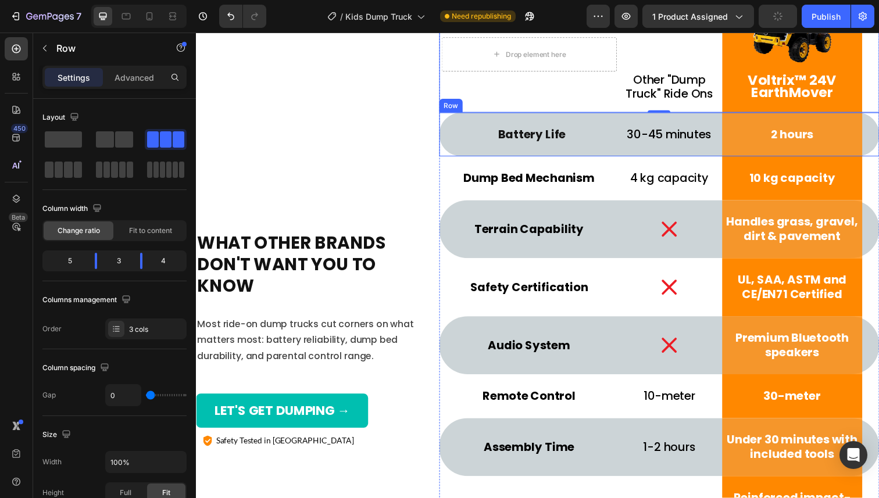
click at [449, 152] on div "Battery Life Text Block Row" at bounding box center [535, 136] width 179 height 45
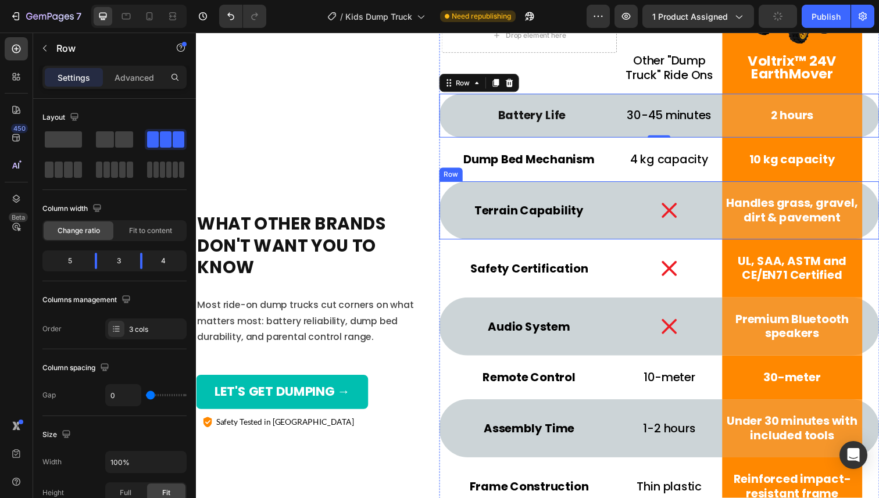
scroll to position [4471, 0]
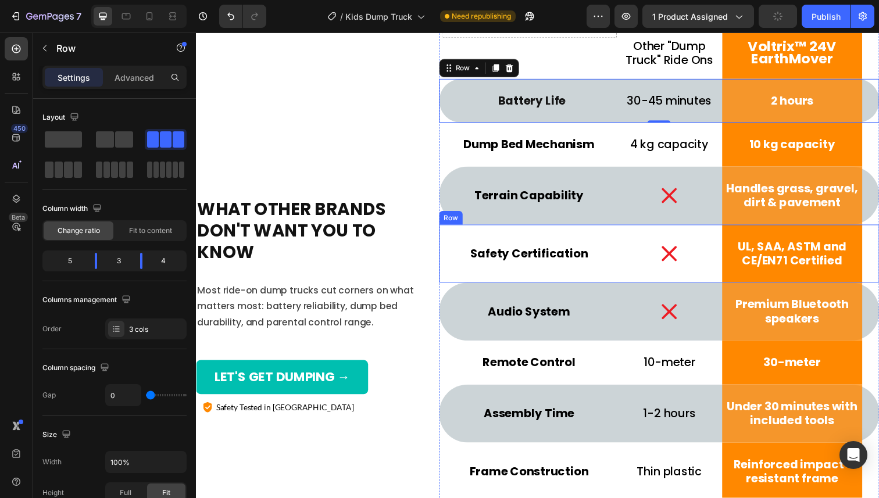
click at [507, 238] on div "Safety Certification Text Block Row" at bounding box center [535, 258] width 179 height 59
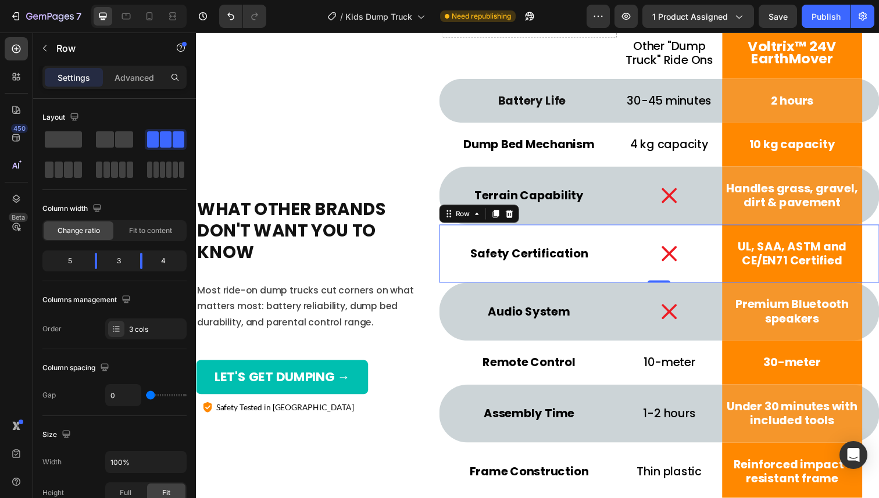
click at [590, 241] on div "Safety Certification Text Block Row" at bounding box center [535, 258] width 179 height 59
click at [592, 259] on p "Safety Certification" at bounding box center [535, 259] width 177 height 15
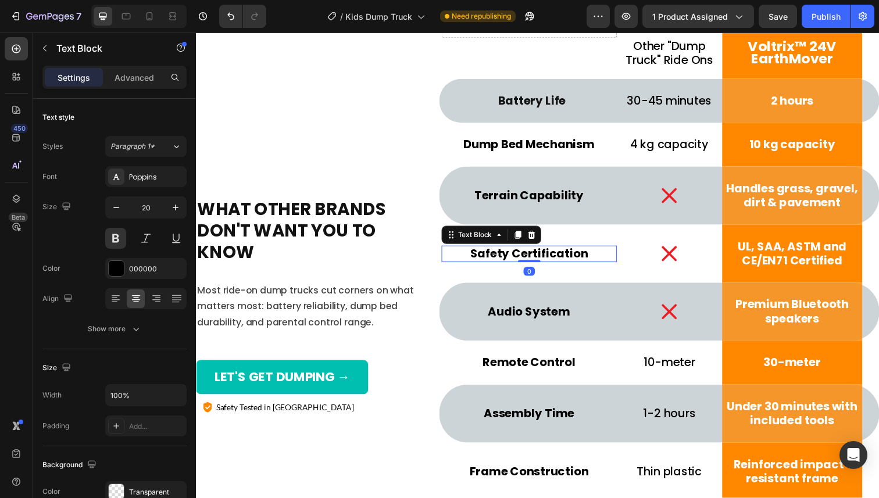
click at [592, 259] on p "Safety Certification" at bounding box center [535, 259] width 177 height 15
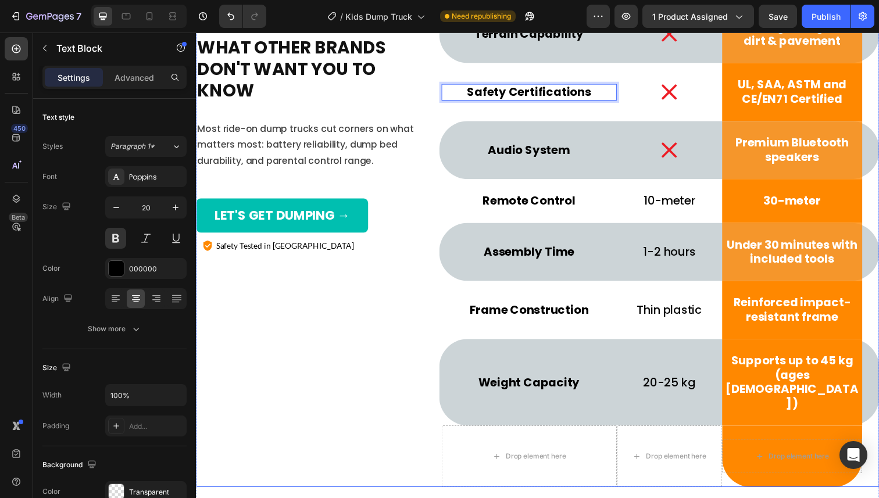
click at [393, 378] on div "What other brands don't want you to know Heading Most ride-on dump trucks cut c…" at bounding box center [308, 146] width 225 height 701
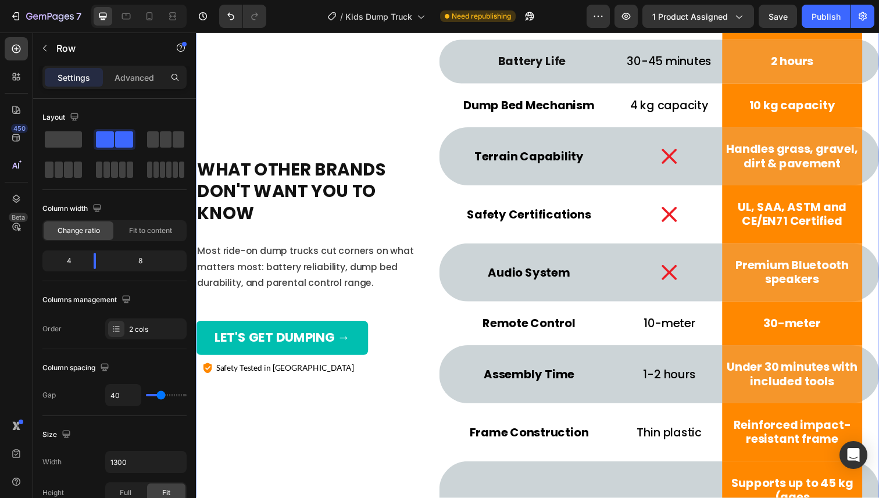
scroll to position [4383, 0]
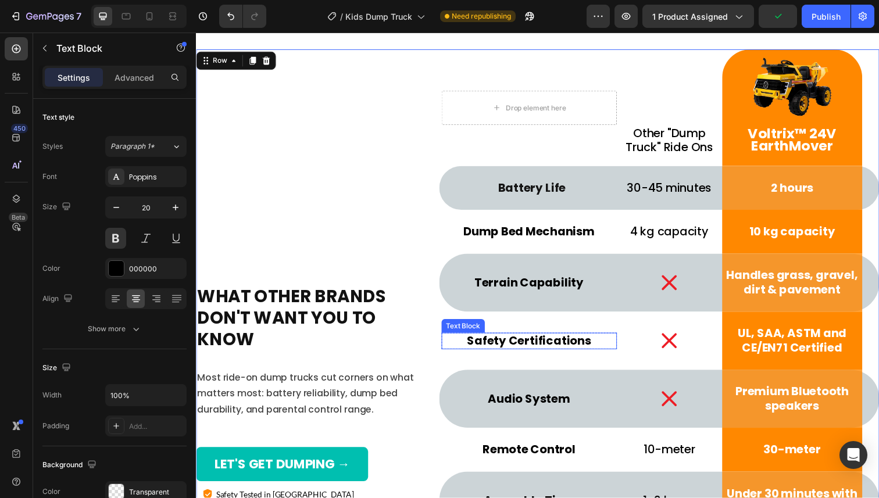
click at [515, 345] on p "Safety Certifications" at bounding box center [535, 348] width 177 height 15
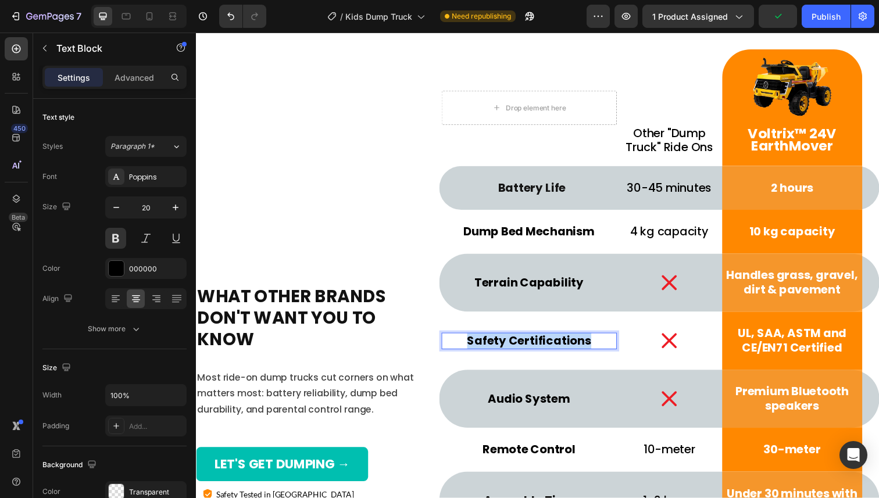
click at [515, 345] on p "Safety Certifications" at bounding box center [535, 348] width 177 height 15
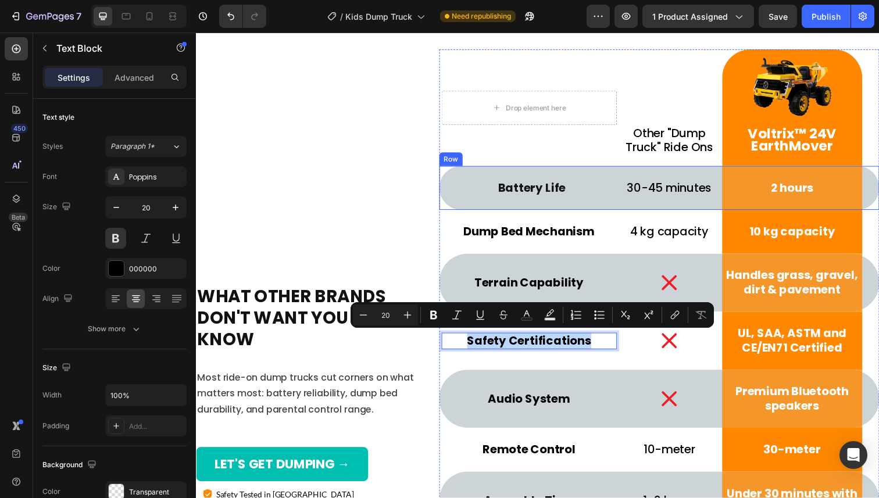
click at [503, 175] on div "Battery Life Text Block Row" at bounding box center [535, 191] width 179 height 45
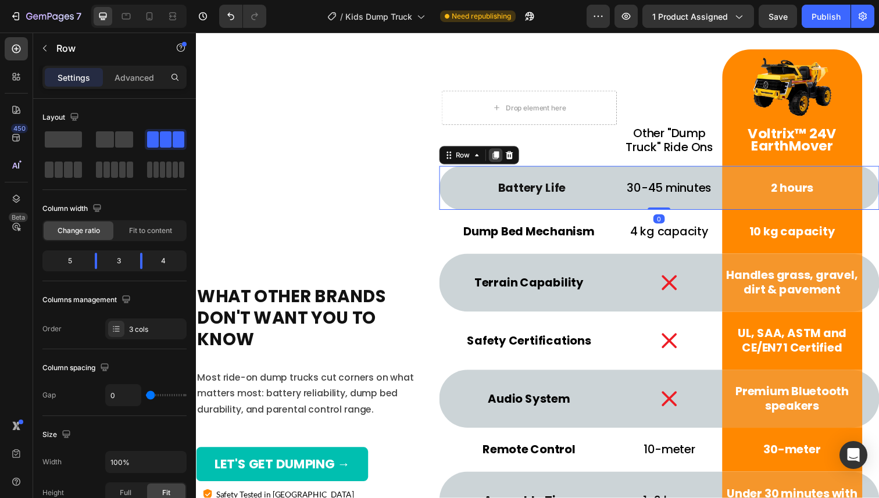
click at [499, 156] on icon at bounding box center [501, 158] width 6 height 8
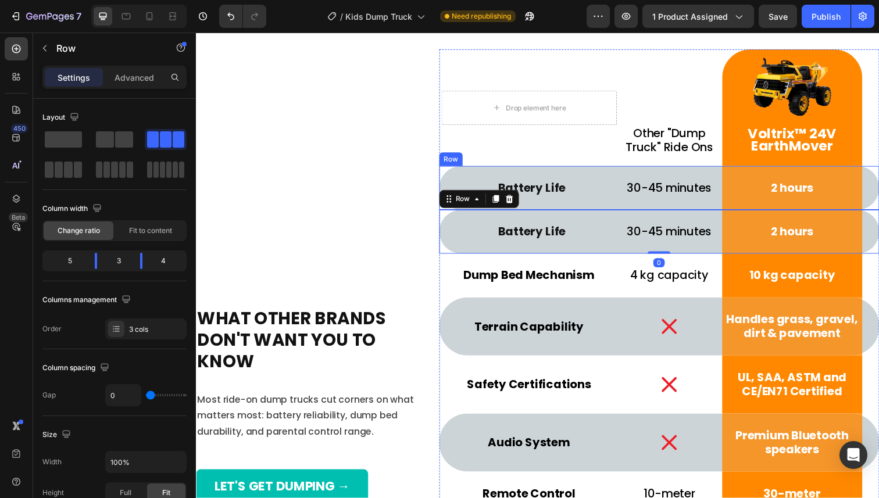
scroll to position [4405, 0]
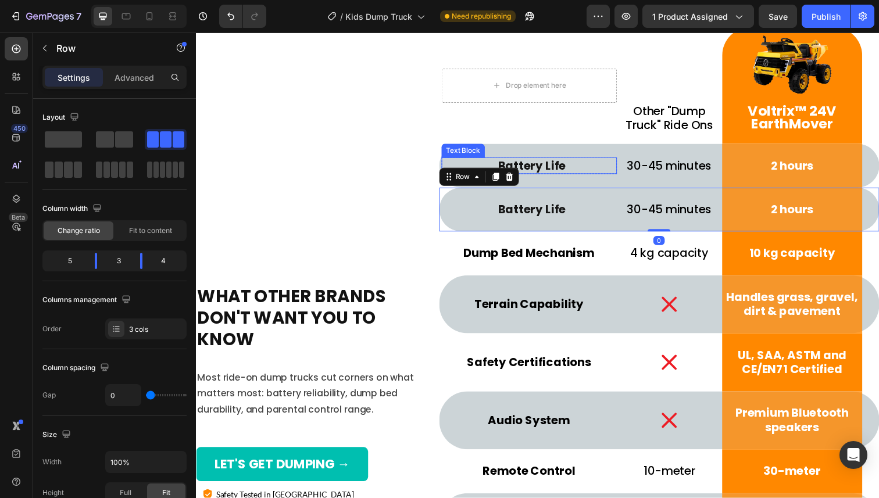
click at [540, 169] on p "Battery Life" at bounding box center [538, 169] width 171 height 15
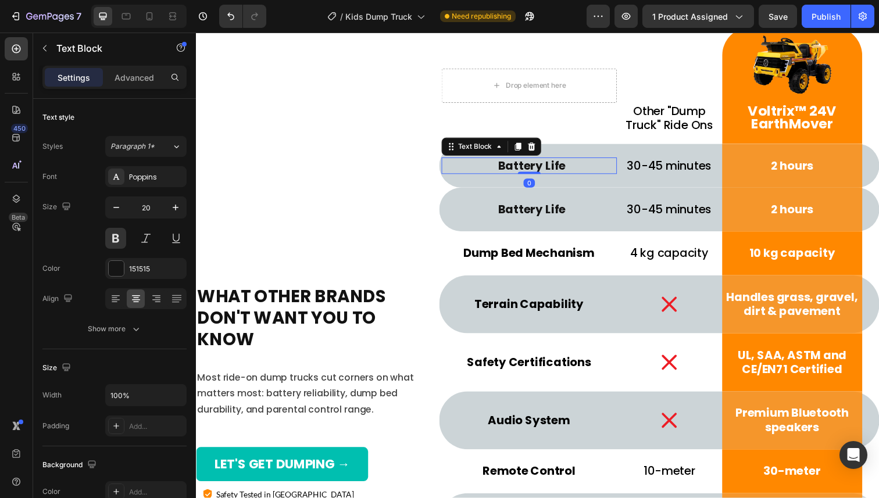
click at [540, 169] on p "Battery Life" at bounding box center [538, 169] width 171 height 15
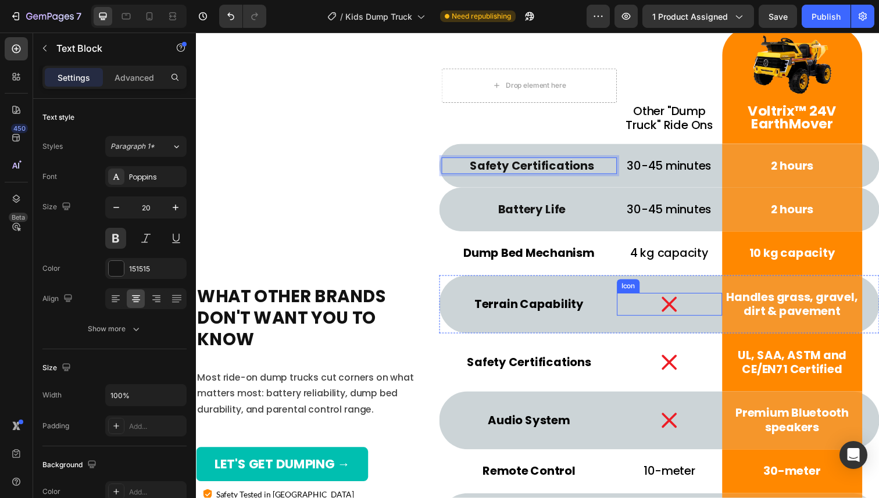
click at [677, 314] on icon at bounding box center [678, 310] width 23 height 23
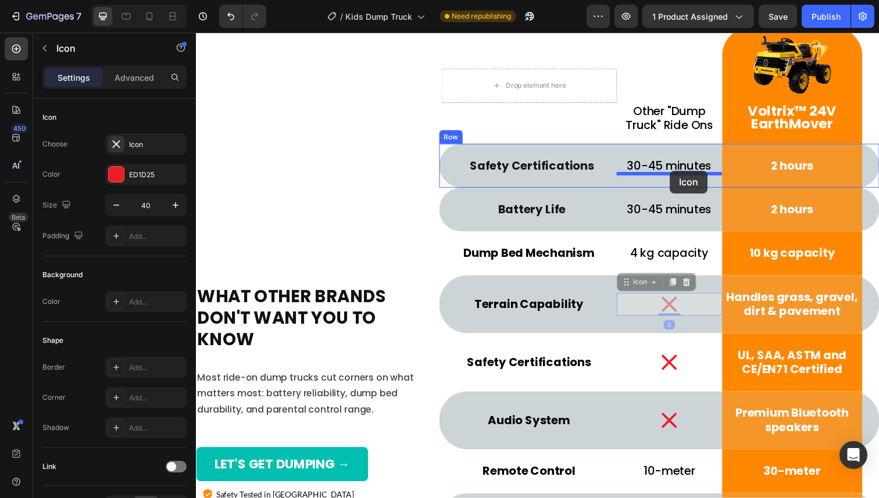
drag, startPoint x: 653, startPoint y: 290, endPoint x: 679, endPoint y: 174, distance: 118.6
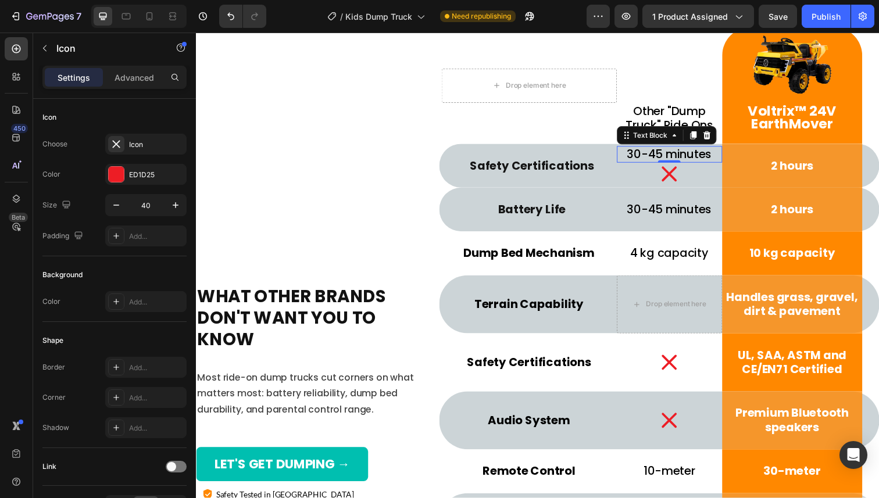
click at [715, 155] on p "30-45 minutes" at bounding box center [678, 157] width 105 height 15
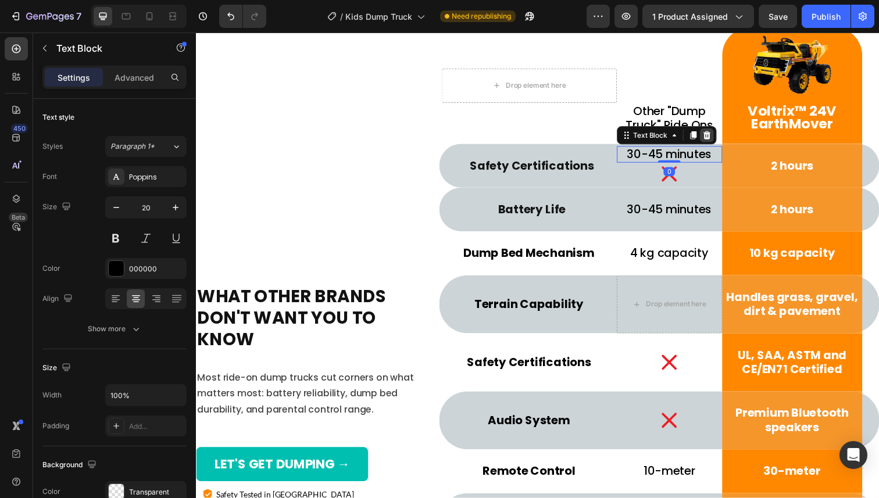
click at [716, 133] on icon at bounding box center [716, 137] width 9 height 9
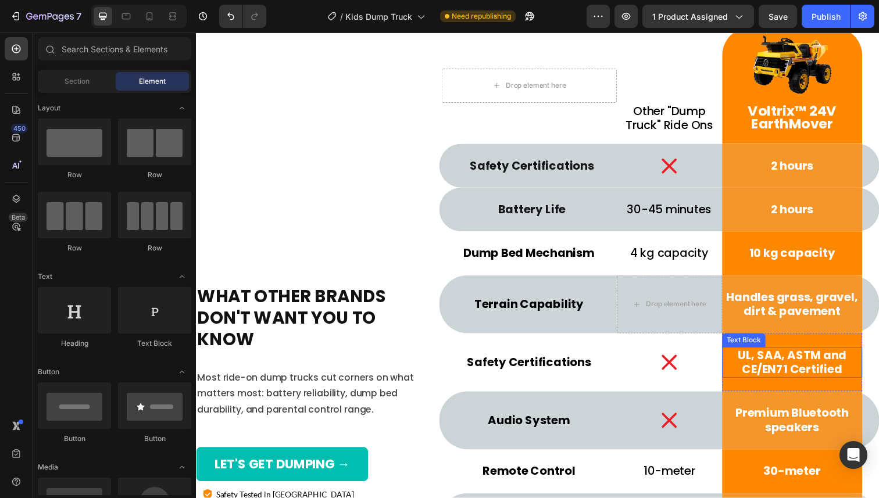
click at [786, 369] on p "UL, SAA, ASTM and CE/EN71 Certified" at bounding box center [804, 369] width 141 height 29
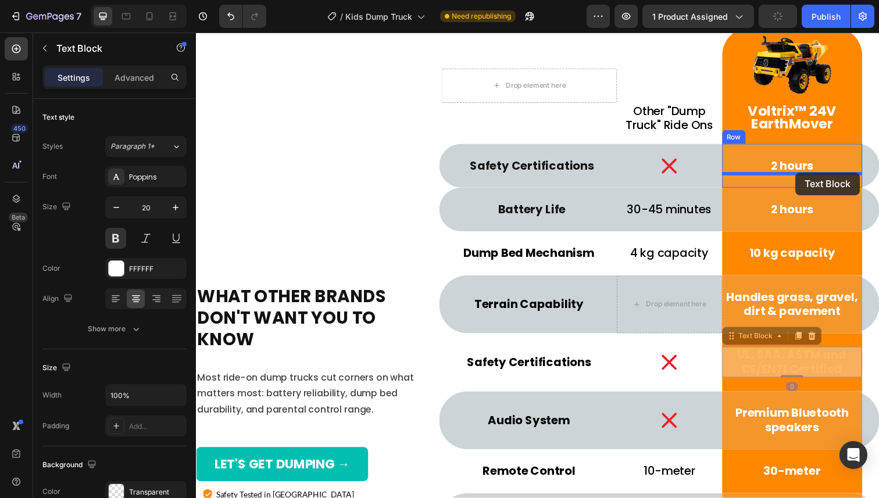
drag, startPoint x: 776, startPoint y: 345, endPoint x: 808, endPoint y: 175, distance: 172.6
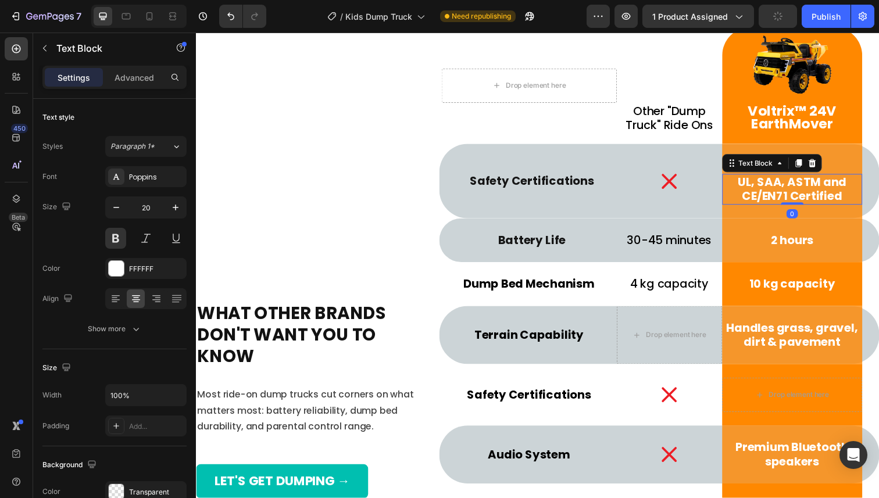
scroll to position [4423, 0]
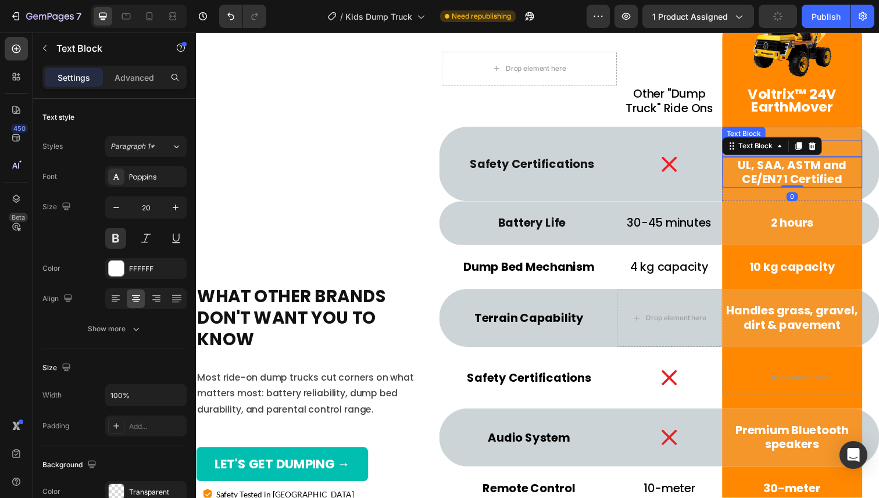
click at [843, 146] on p "2 hours" at bounding box center [804, 151] width 141 height 15
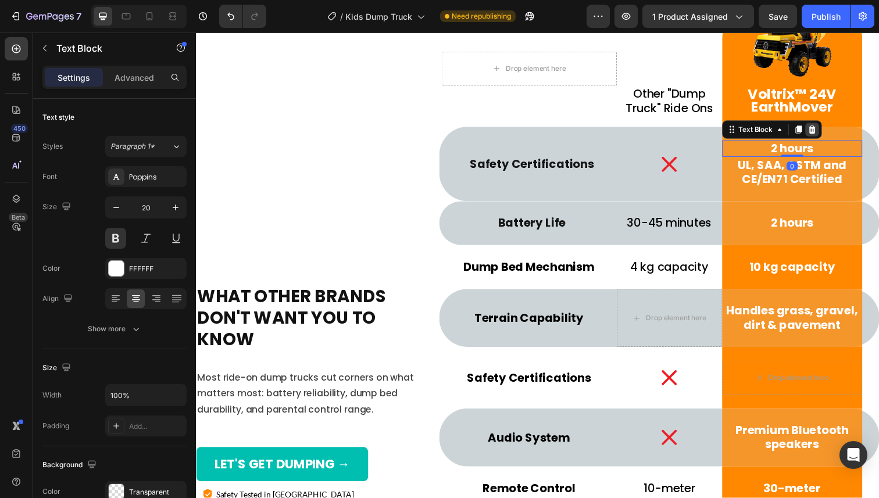
click at [826, 132] on icon at bounding box center [824, 132] width 8 height 8
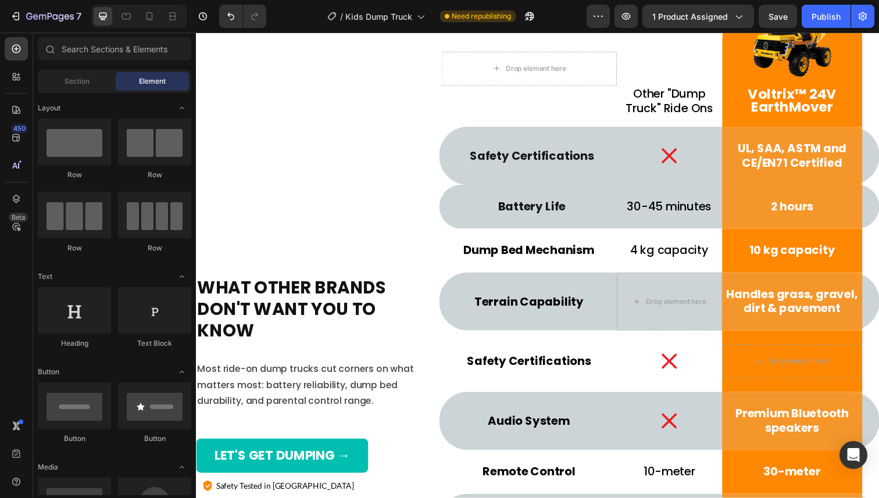
scroll to position [4414, 0]
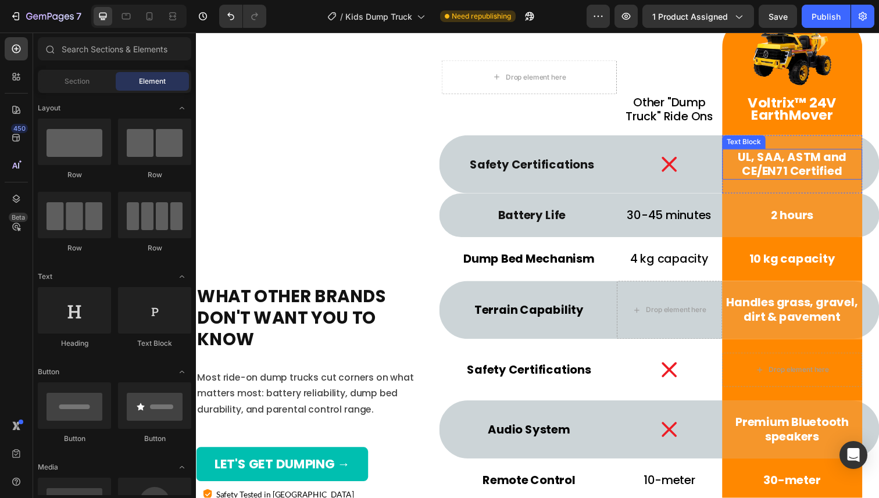
click at [808, 164] on p "UL, SAA, ASTM and CE/EN71 Certified" at bounding box center [804, 167] width 141 height 29
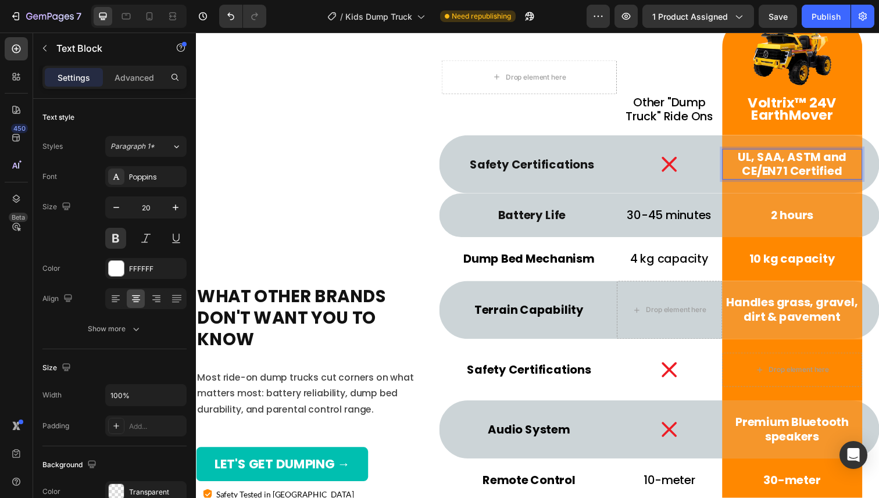
click at [847, 159] on p "UL, SAA, ASTM and CE/EN71 Certified" at bounding box center [804, 167] width 141 height 29
click at [854, 159] on p "UL, SAA, ASTM and CE/EN71 Certified" at bounding box center [804, 167] width 141 height 29
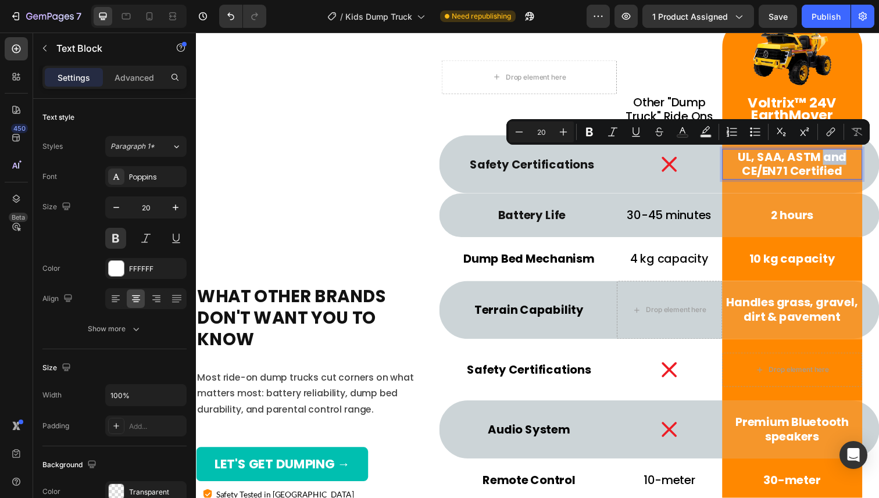
drag, startPoint x: 859, startPoint y: 160, endPoint x: 836, endPoint y: 161, distance: 22.7
click at [836, 161] on p "UL, SAA, ASTM and CE/EN71 Certified" at bounding box center [804, 167] width 141 height 29
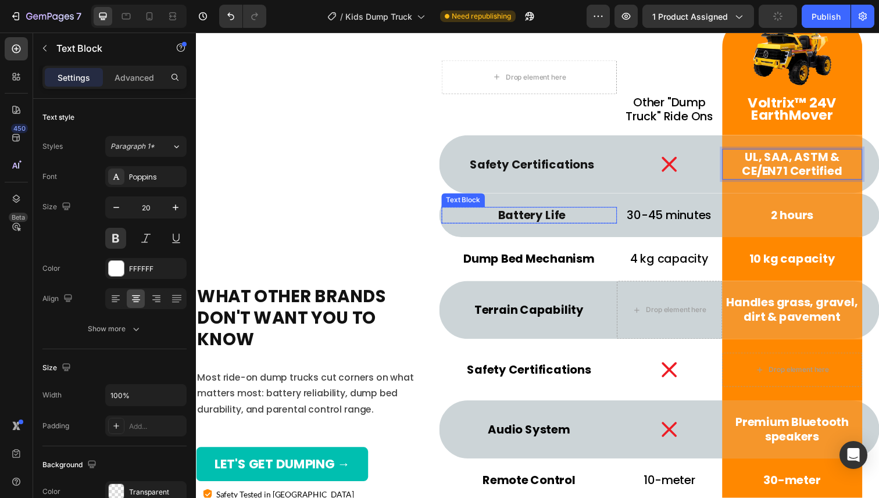
click at [537, 220] on p "Battery Life" at bounding box center [538, 219] width 171 height 15
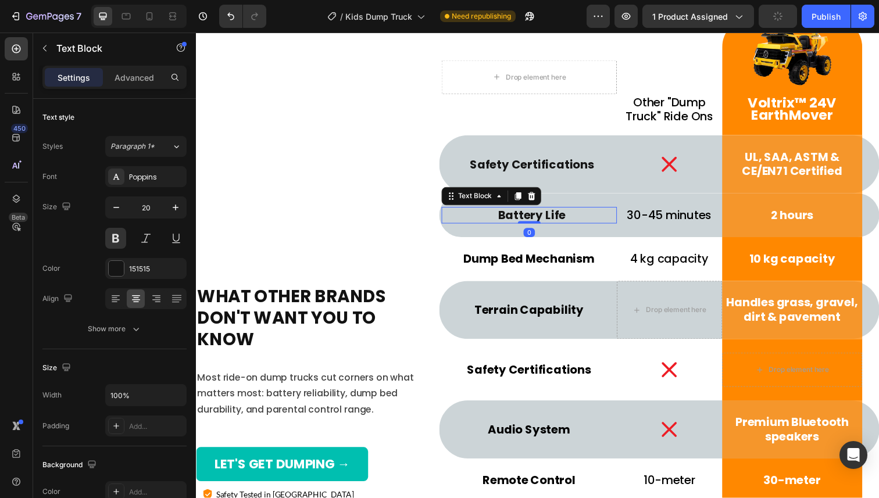
click at [537, 220] on p "Battery Life" at bounding box center [538, 219] width 171 height 15
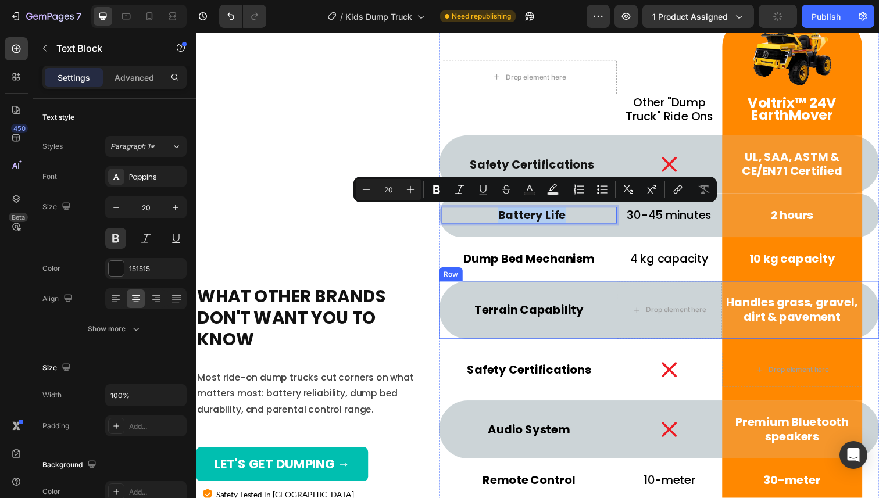
copy p "Battery Life"
click at [522, 317] on p "Terrain Capability" at bounding box center [535, 316] width 177 height 15
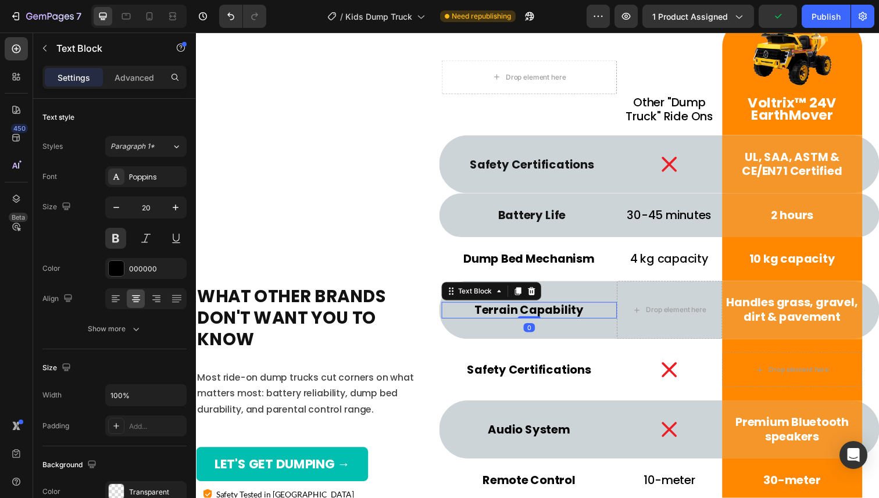
click at [522, 317] on p "Terrain Capability" at bounding box center [535, 316] width 177 height 15
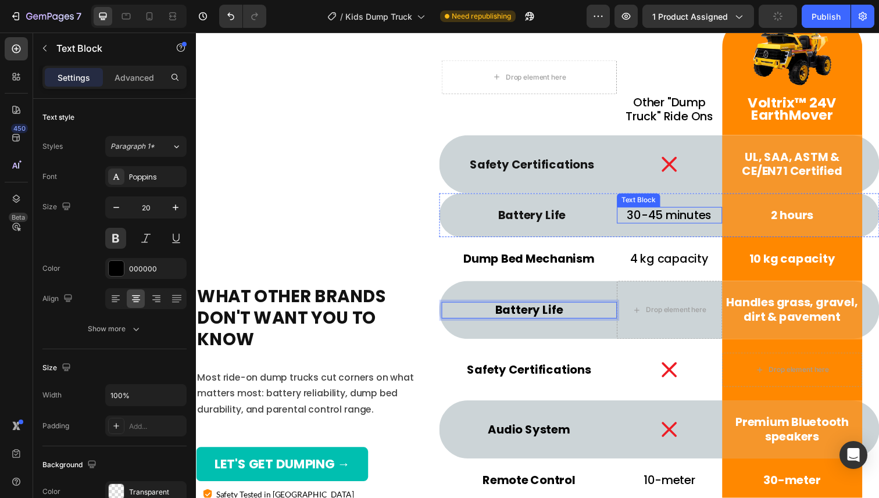
click at [693, 223] on p "30-45 minutes" at bounding box center [678, 219] width 105 height 15
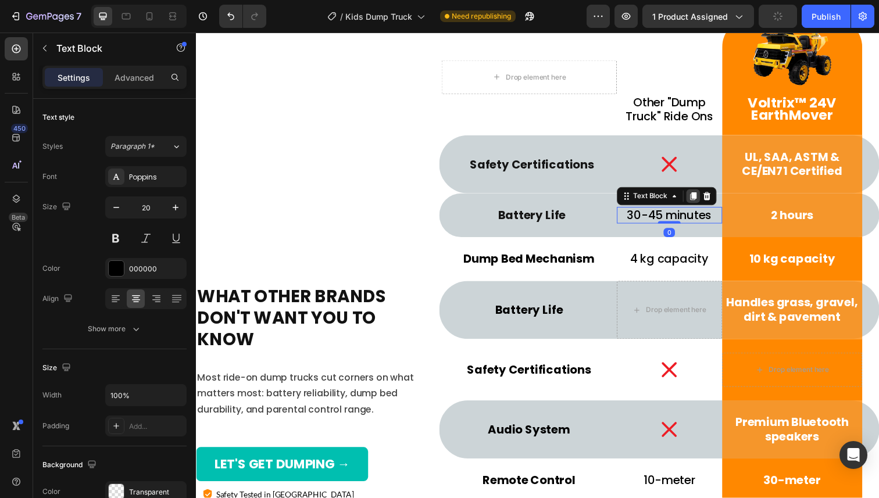
click at [702, 203] on icon at bounding box center [703, 200] width 6 height 8
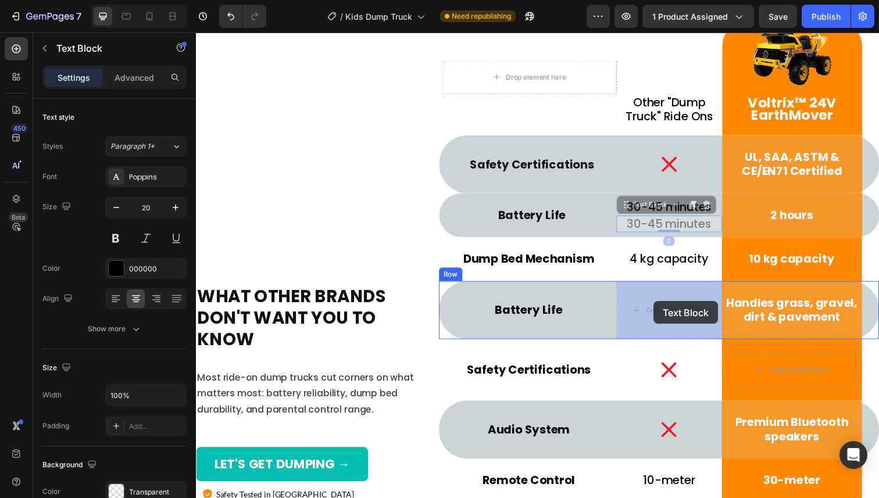
drag, startPoint x: 666, startPoint y: 209, endPoint x: 662, endPoint y: 307, distance: 98.3
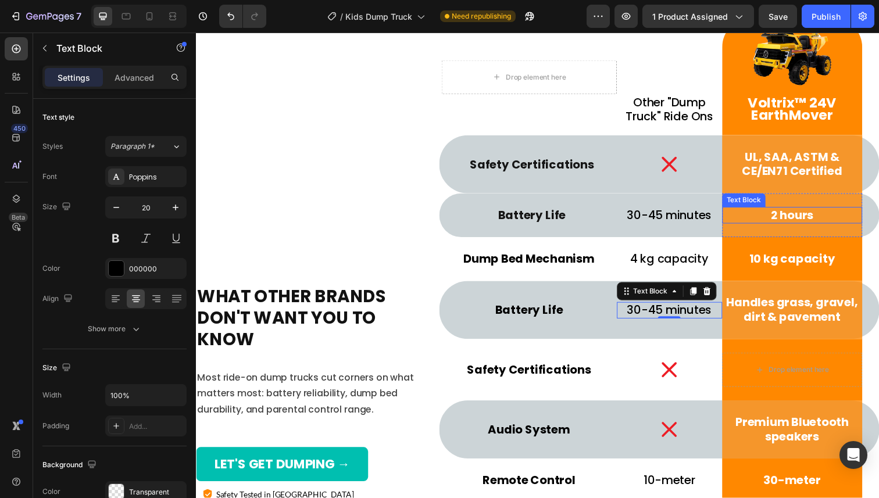
click at [793, 223] on p "2 hours" at bounding box center [804, 219] width 141 height 15
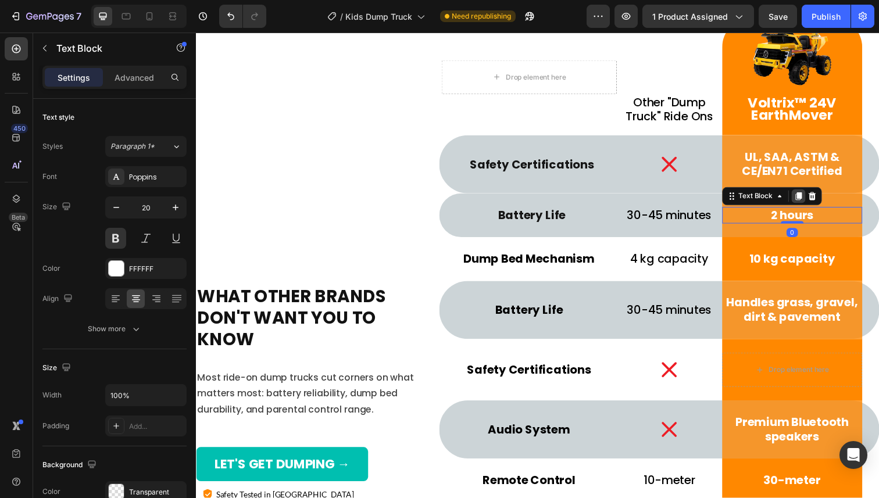
click at [809, 199] on icon at bounding box center [810, 200] width 6 height 8
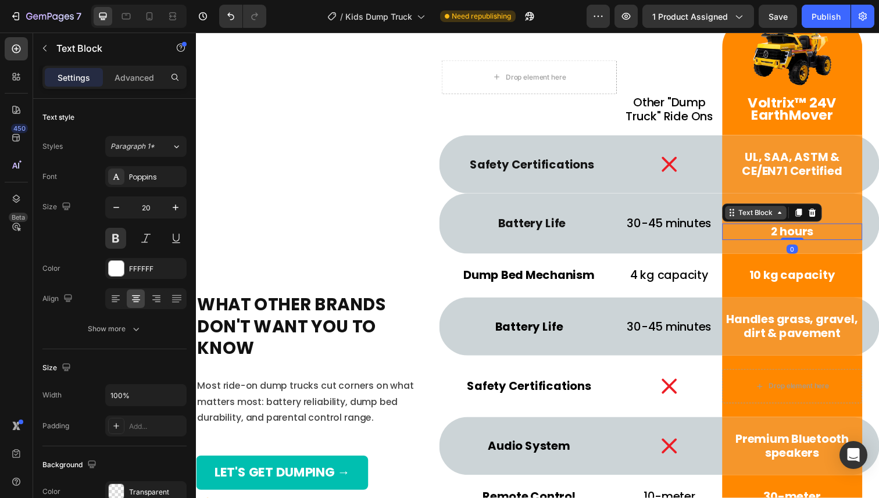
scroll to position [4423, 0]
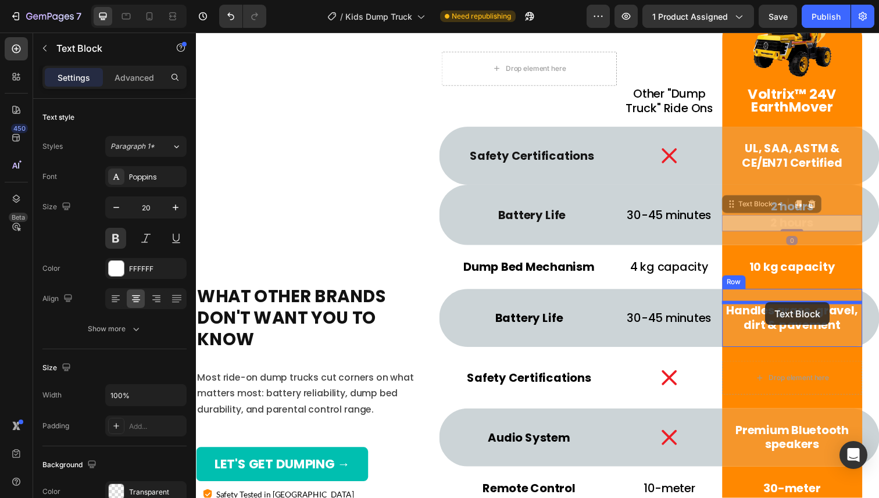
drag, startPoint x: 776, startPoint y: 208, endPoint x: 777, endPoint y: 308, distance: 99.9
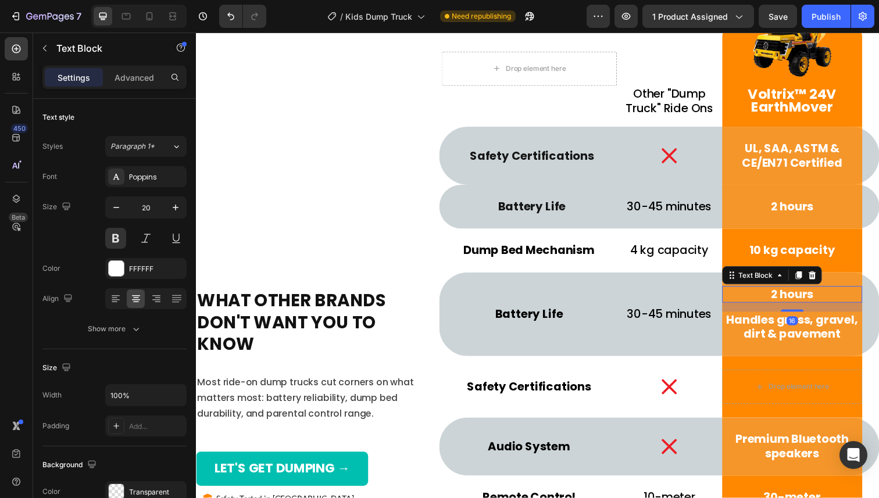
scroll to position [4427, 0]
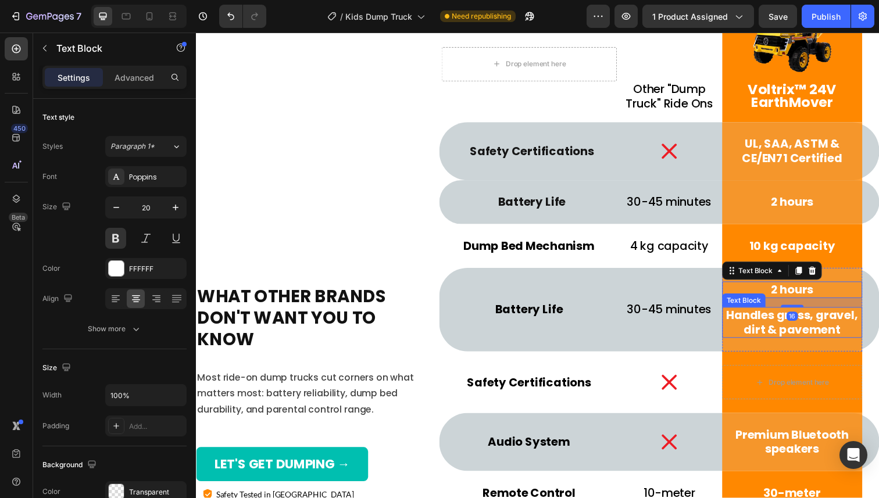
click at [776, 327] on p "Handles grass, gravel, dirt & pavement" at bounding box center [804, 328] width 141 height 29
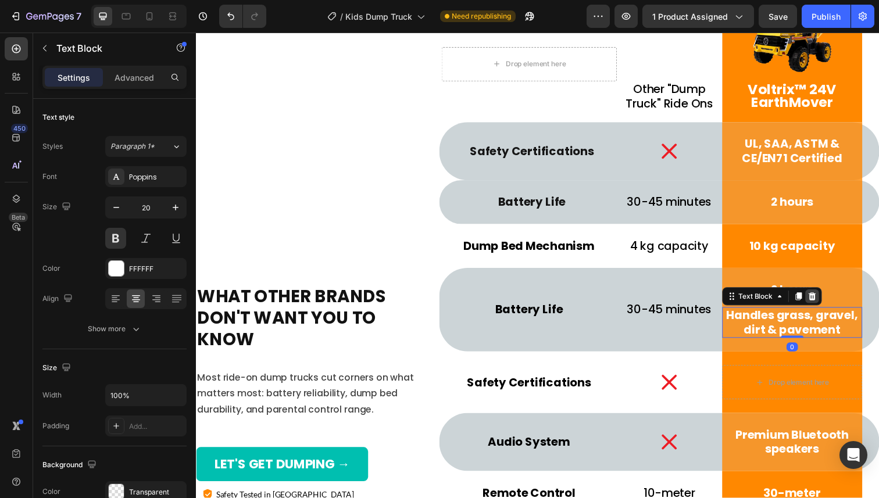
click at [822, 300] on icon at bounding box center [824, 302] width 8 height 8
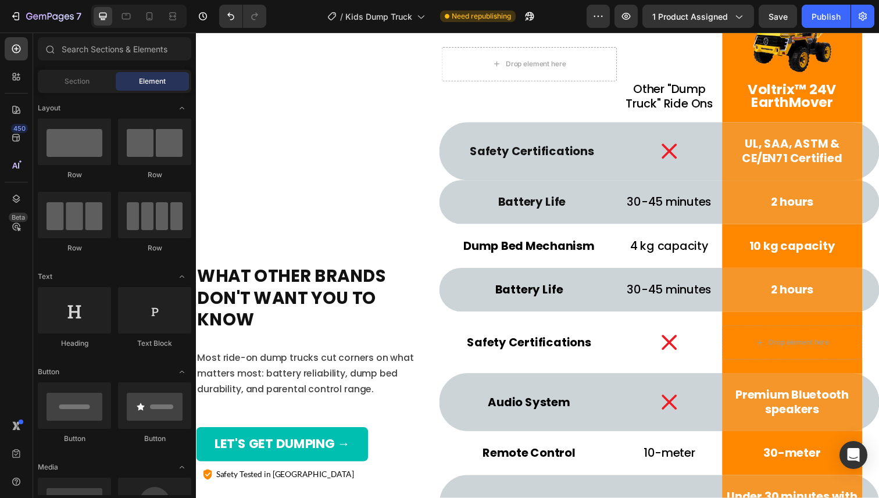
scroll to position [4407, 0]
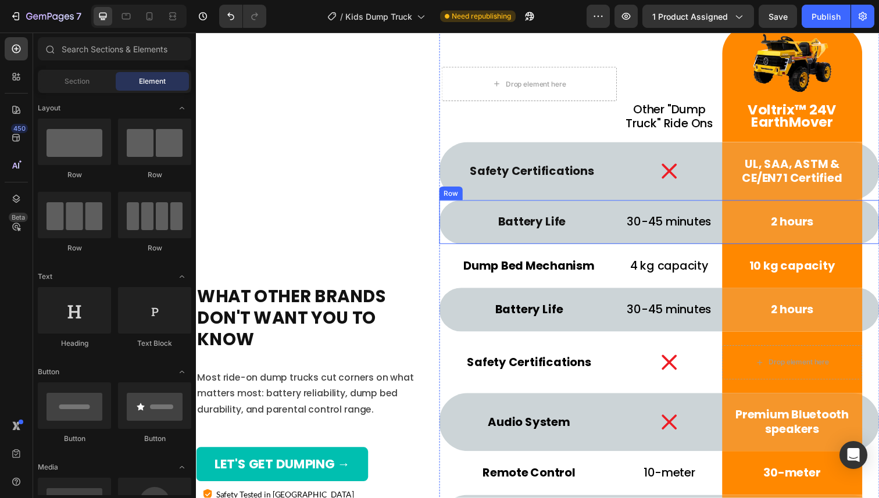
click at [461, 213] on div "Battery Life Text Block Row" at bounding box center [535, 226] width 179 height 45
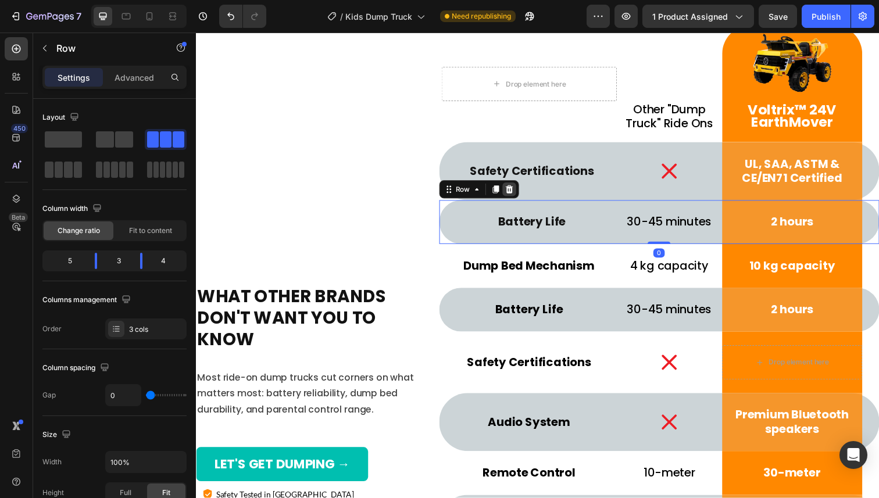
click at [517, 196] on icon at bounding box center [515, 193] width 8 height 8
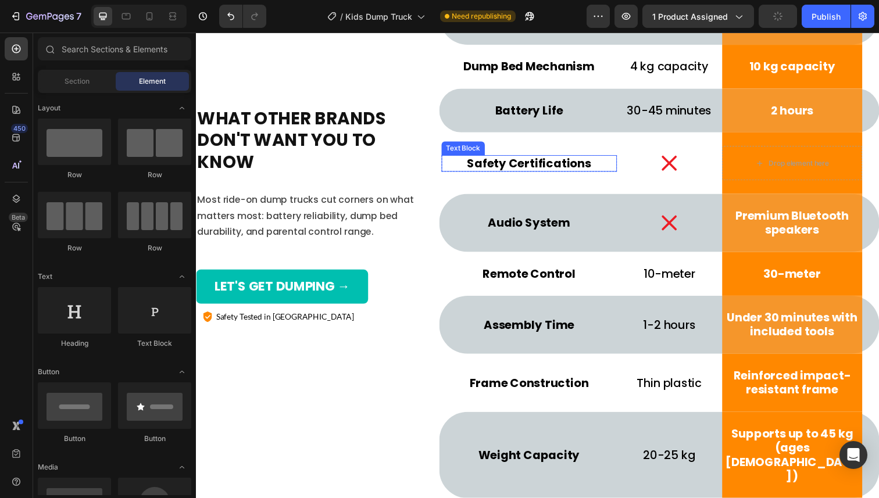
scroll to position [4586, 0]
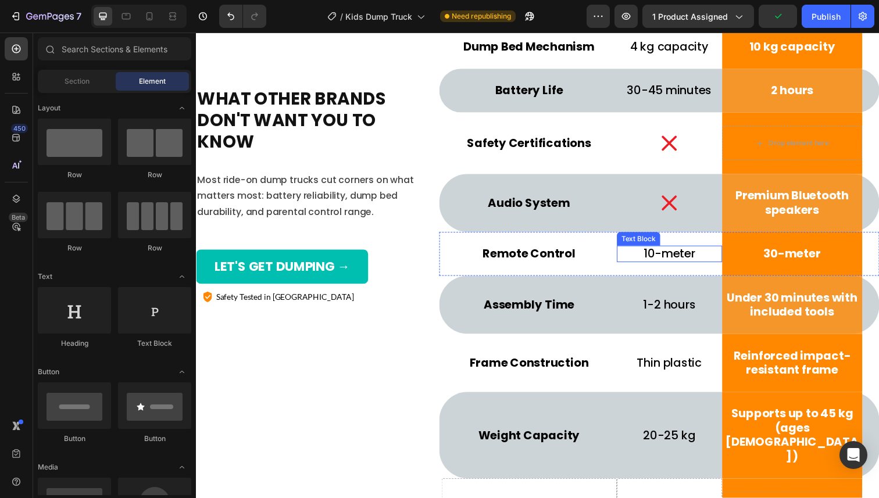
click at [703, 259] on p "10-meter" at bounding box center [678, 259] width 105 height 15
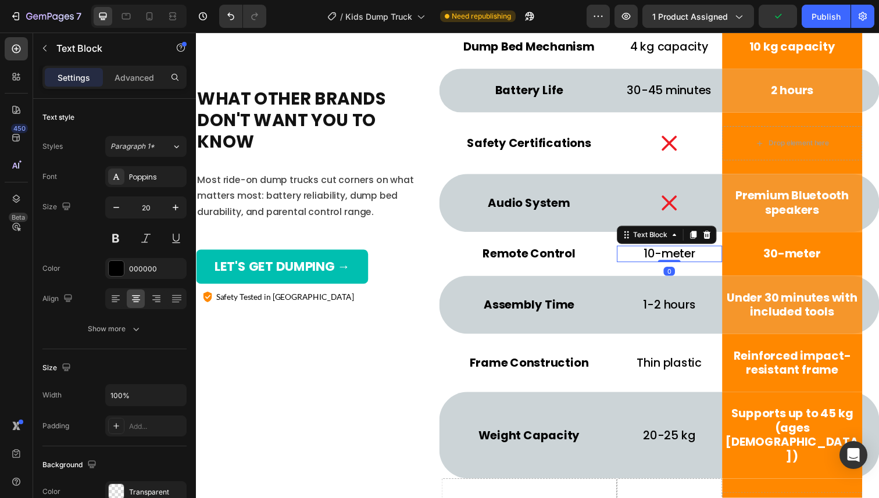
click at [704, 259] on p "10-meter" at bounding box center [678, 259] width 105 height 15
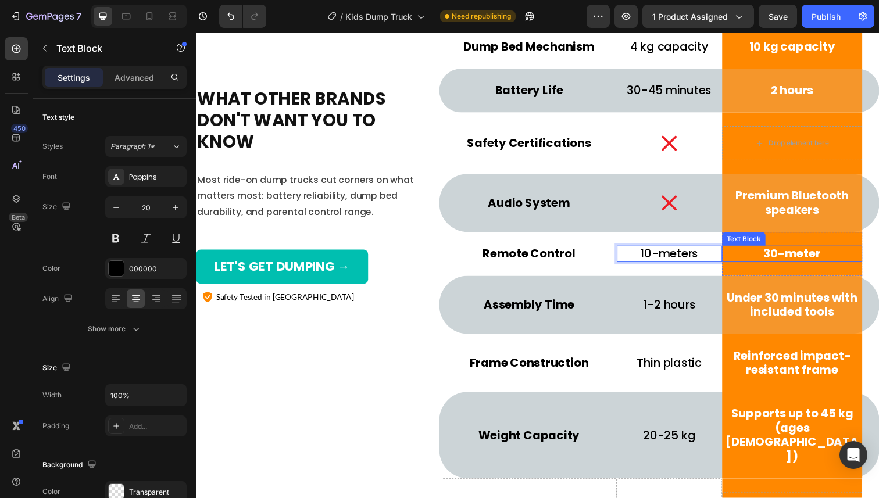
click at [830, 255] on p "30-meter" at bounding box center [804, 259] width 141 height 15
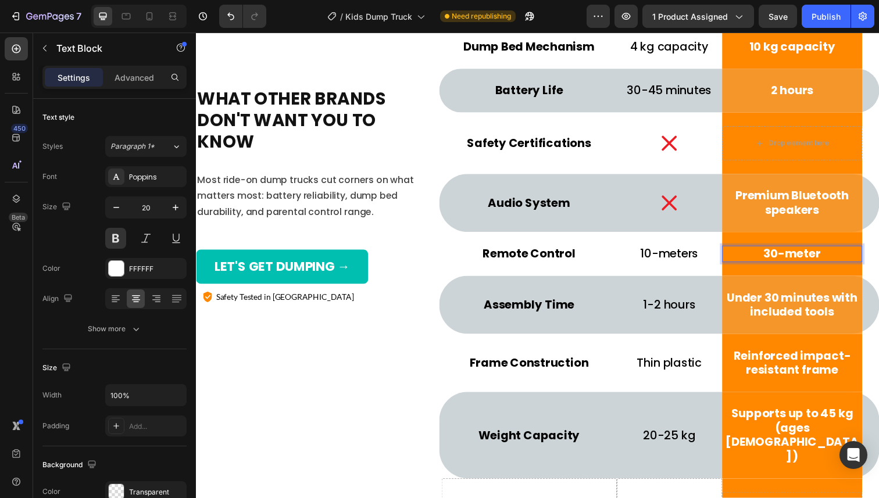
click at [833, 260] on p "30-meter" at bounding box center [804, 259] width 141 height 15
click at [584, 255] on p "Remote Control" at bounding box center [535, 259] width 177 height 15
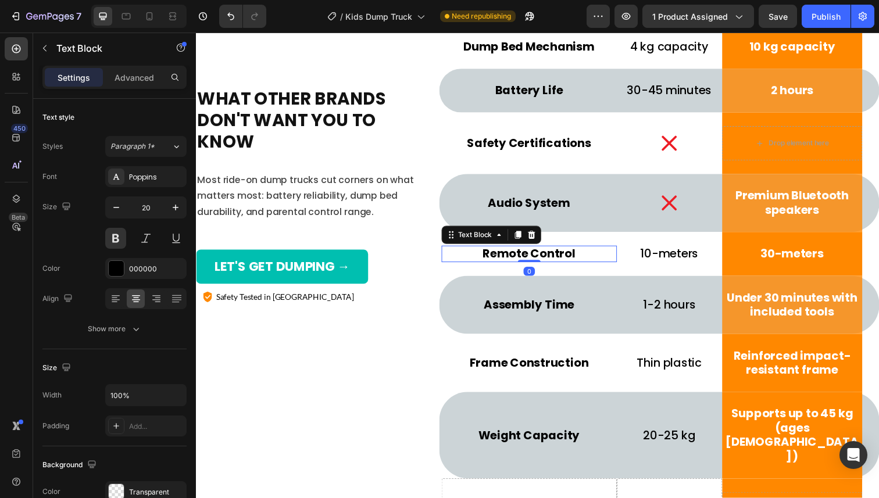
click at [579, 258] on p "Remote Control" at bounding box center [535, 259] width 177 height 15
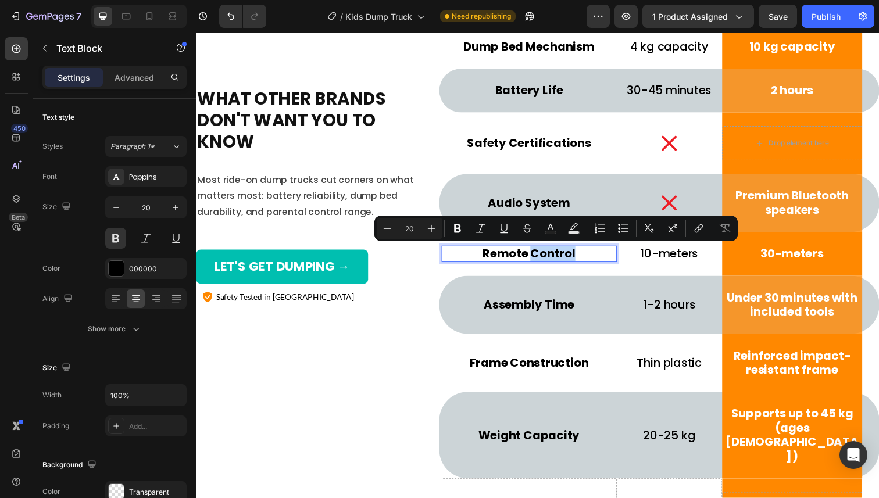
click at [582, 258] on p "Remote Control" at bounding box center [535, 259] width 177 height 15
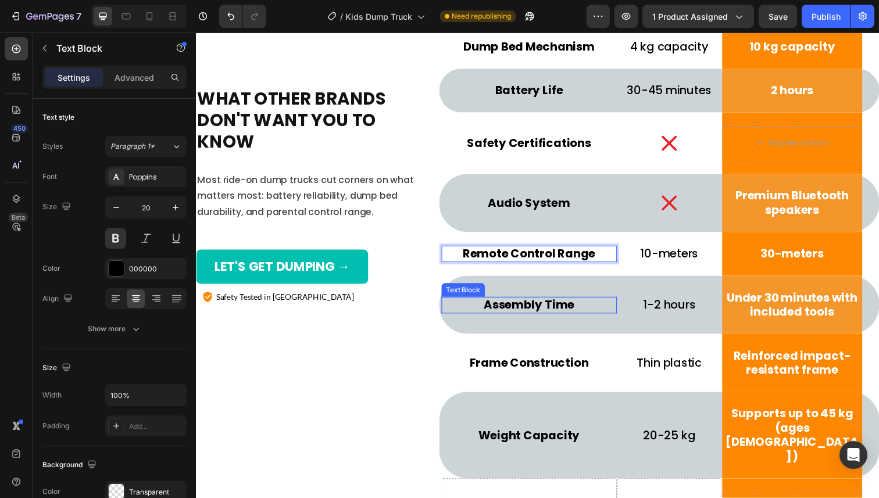
click at [526, 316] on p "Assembly Time" at bounding box center [535, 311] width 177 height 15
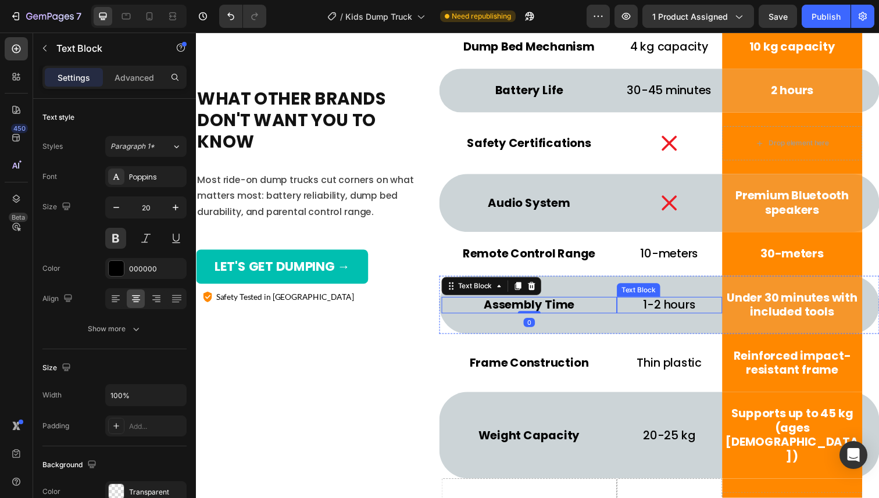
click at [679, 311] on p "1-2 hours" at bounding box center [678, 311] width 105 height 15
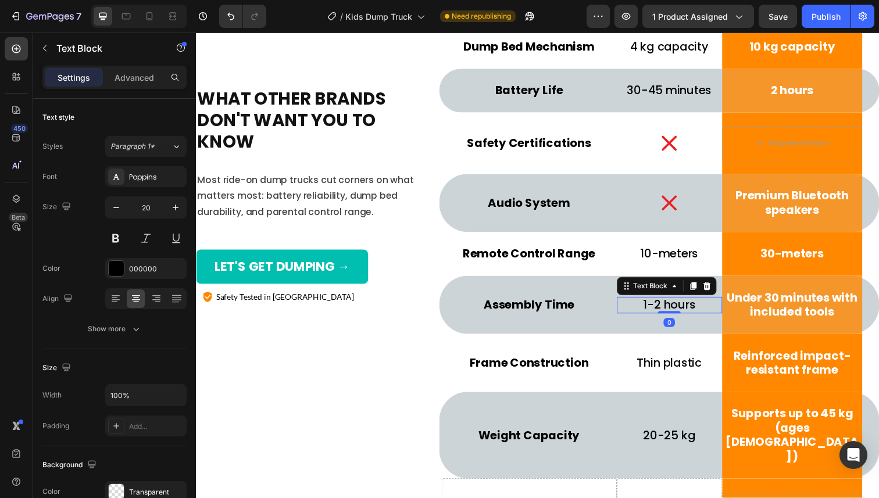
click at [664, 310] on p "1-2 hours" at bounding box center [678, 311] width 105 height 15
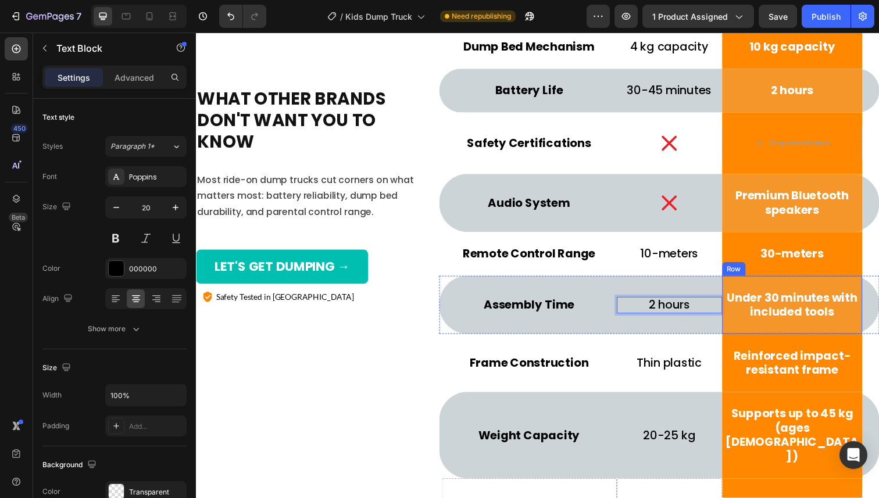
click at [790, 328] on div "Under 30 minutes with included tools Text Block Row" at bounding box center [804, 310] width 143 height 59
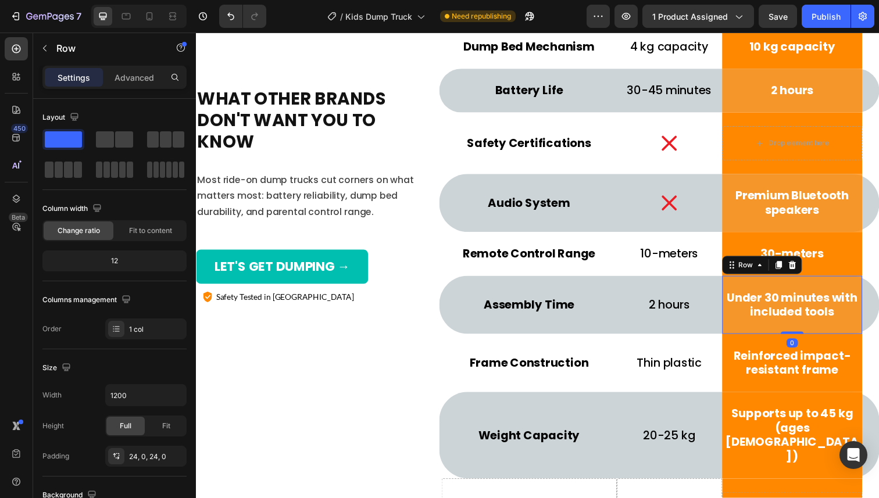
click at [811, 323] on p "Under 30 minutes with included tools" at bounding box center [804, 310] width 141 height 29
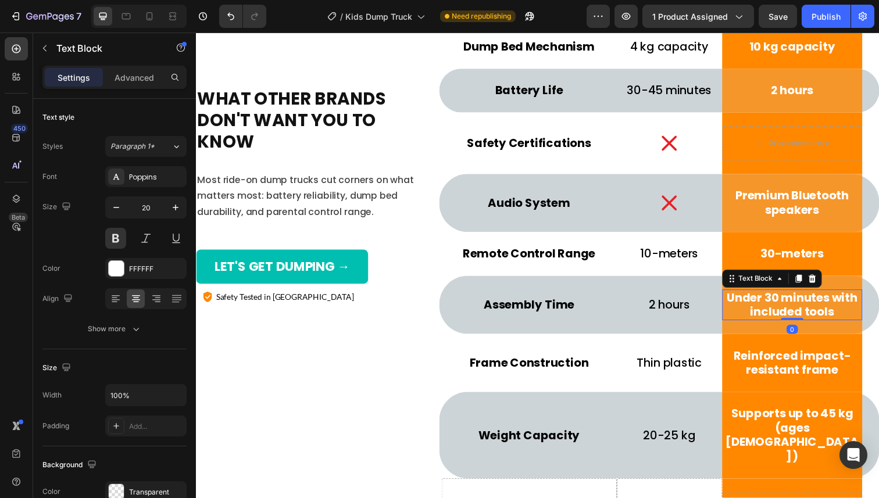
click at [844, 320] on p "Under 30 minutes with included tools" at bounding box center [804, 310] width 141 height 29
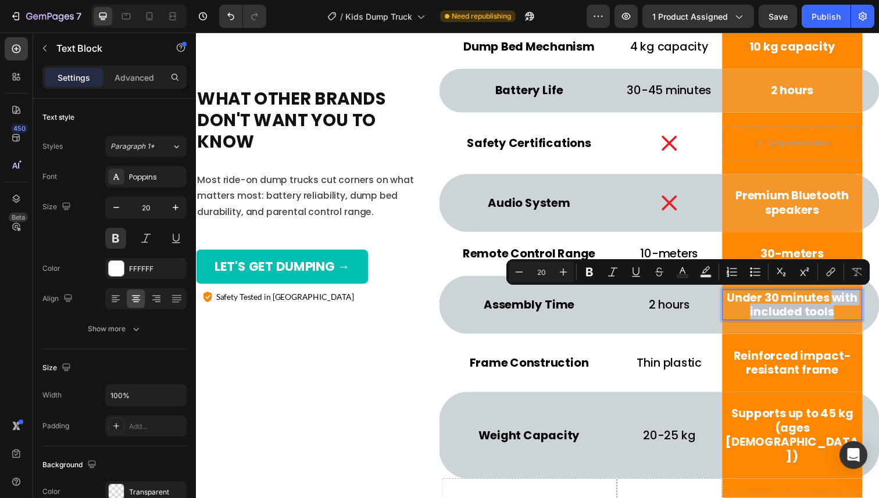
drag, startPoint x: 849, startPoint y: 320, endPoint x: 849, endPoint y: 303, distance: 16.3
click at [849, 303] on p "Under 30 minutes with included tools" at bounding box center [804, 310] width 141 height 29
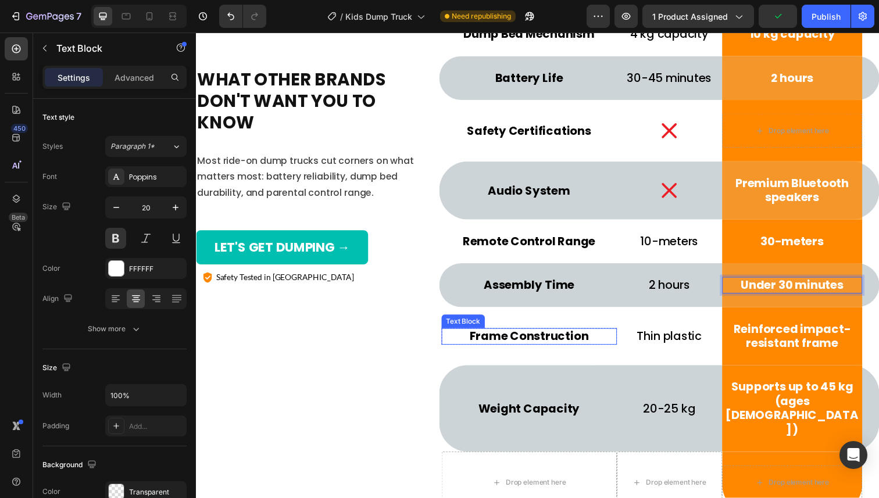
scroll to position [4663, 0]
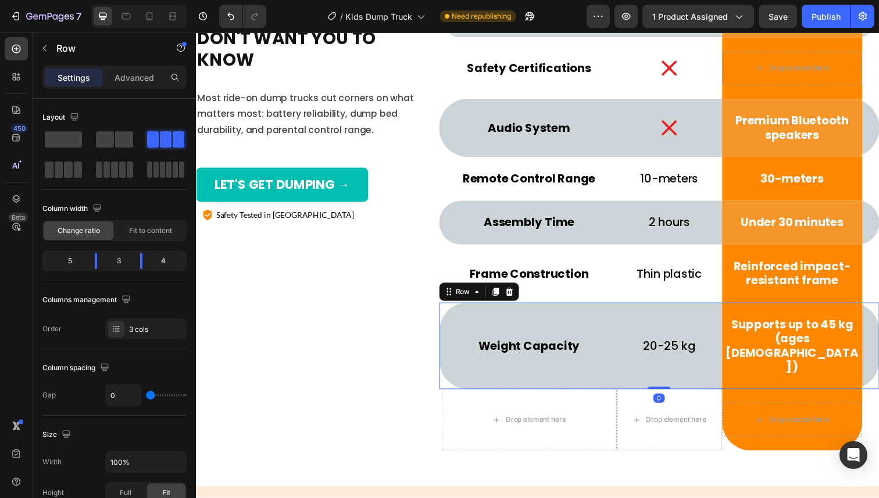
click at [542, 312] on div "Weight Capacity Text Block Row" at bounding box center [535, 353] width 179 height 88
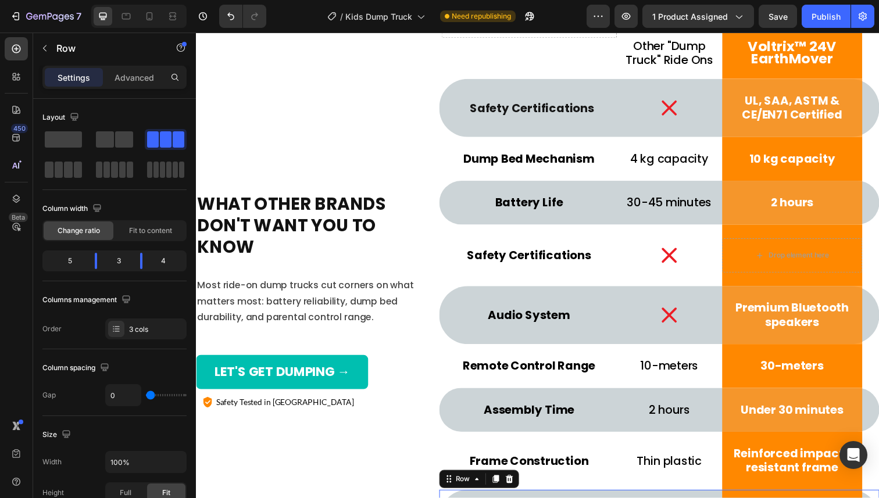
scroll to position [4473, 0]
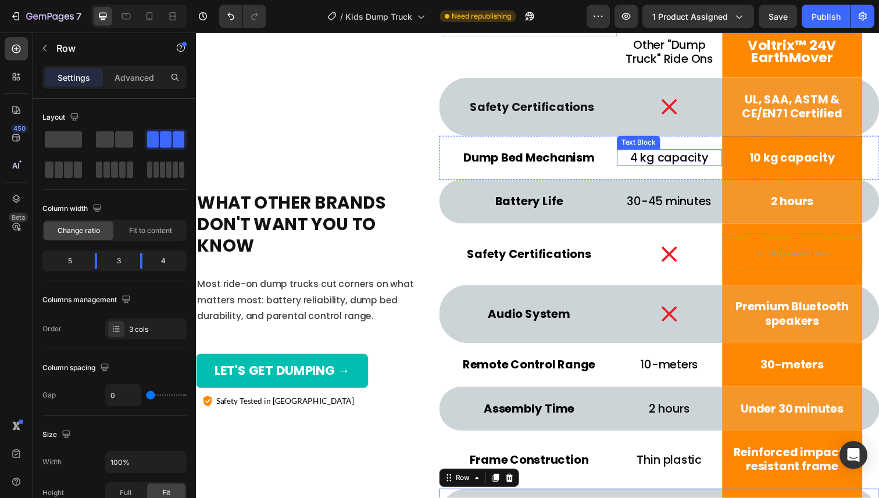
click at [674, 160] on p "4 kg capacity" at bounding box center [678, 160] width 105 height 15
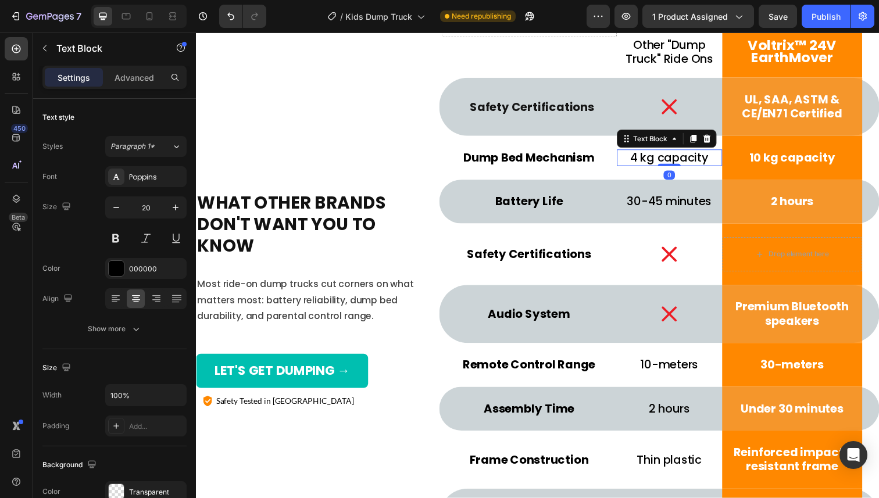
click at [674, 160] on p "4 kg capacity" at bounding box center [678, 160] width 105 height 15
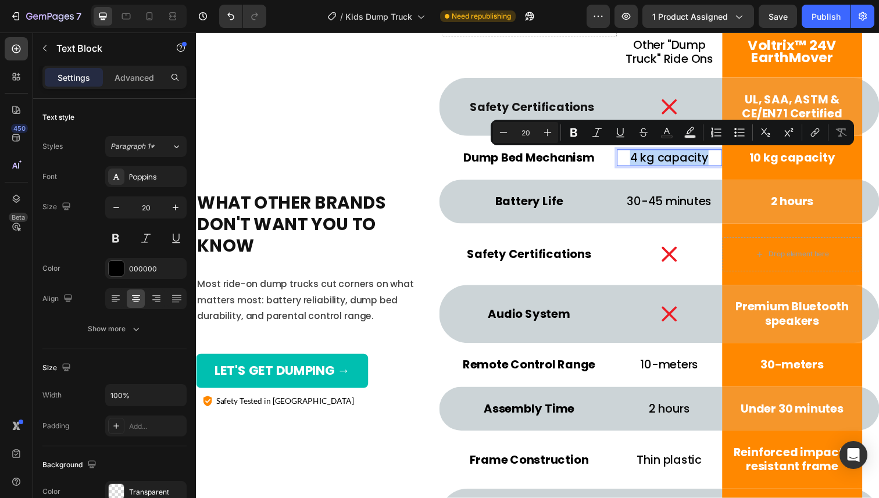
click at [680, 160] on p "4 kg capacity" at bounding box center [678, 160] width 105 height 15
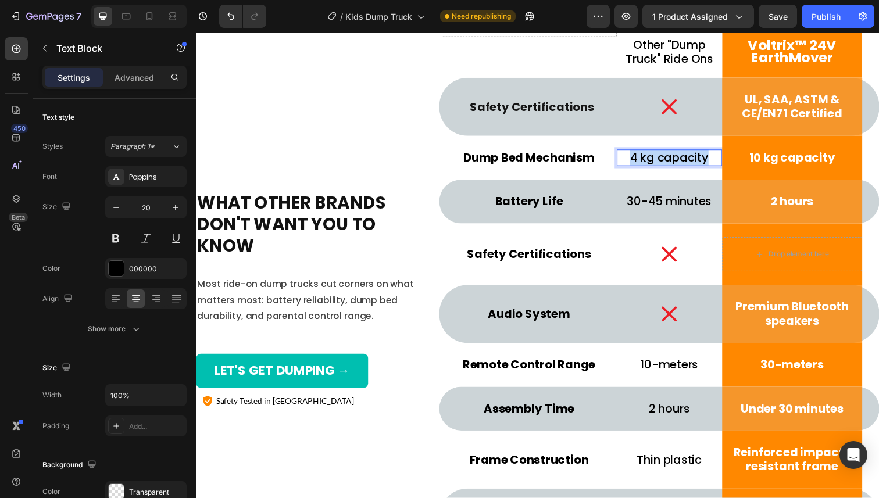
click at [680, 160] on p "4 kg capacity" at bounding box center [678, 160] width 105 height 15
click at [669, 160] on p "4 kg capacity" at bounding box center [678, 160] width 105 height 15
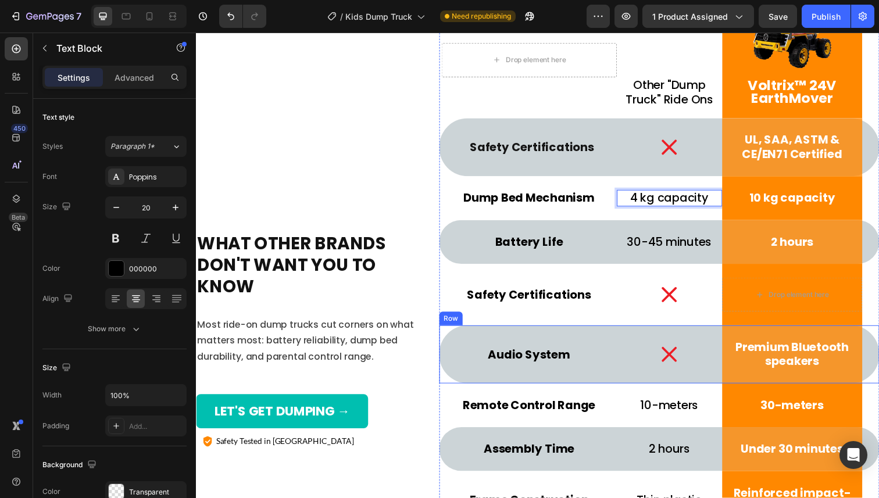
scroll to position [4425, 0]
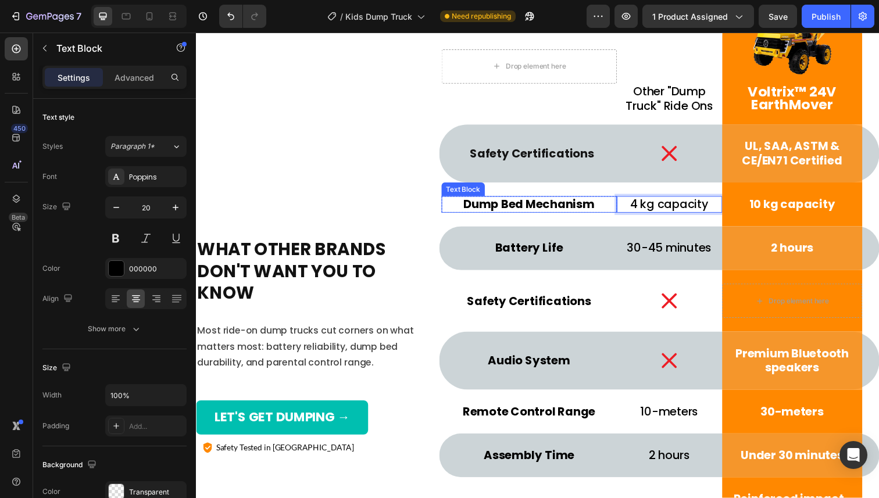
click at [528, 208] on p "Dump Bed Mechanism" at bounding box center [535, 208] width 177 height 15
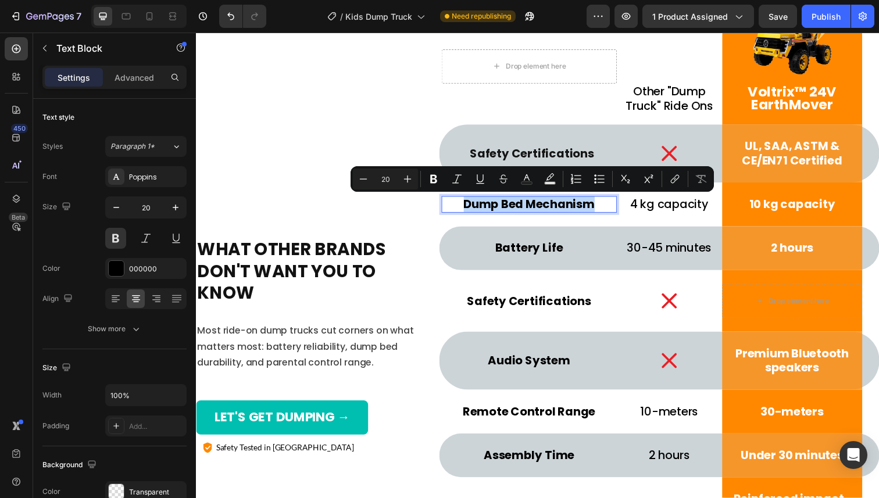
click at [544, 208] on p "Dump Bed Mechanism" at bounding box center [535, 208] width 177 height 15
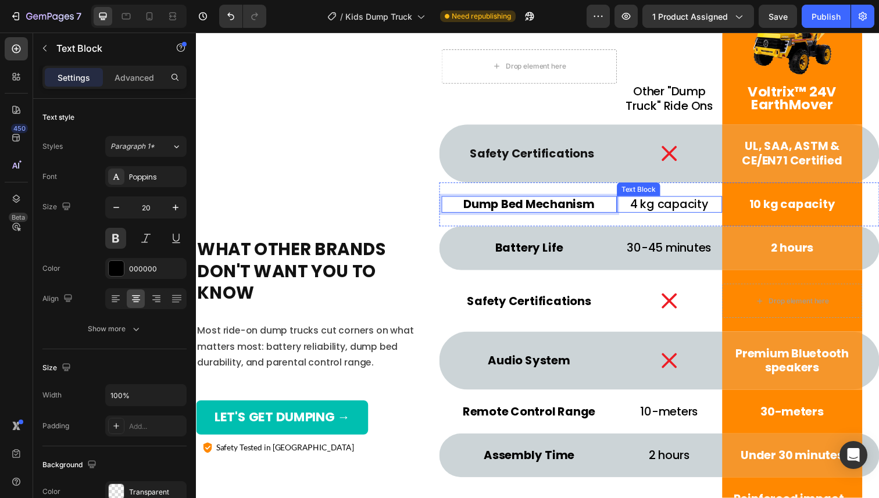
click at [664, 208] on p "4 kg capacity" at bounding box center [678, 208] width 105 height 15
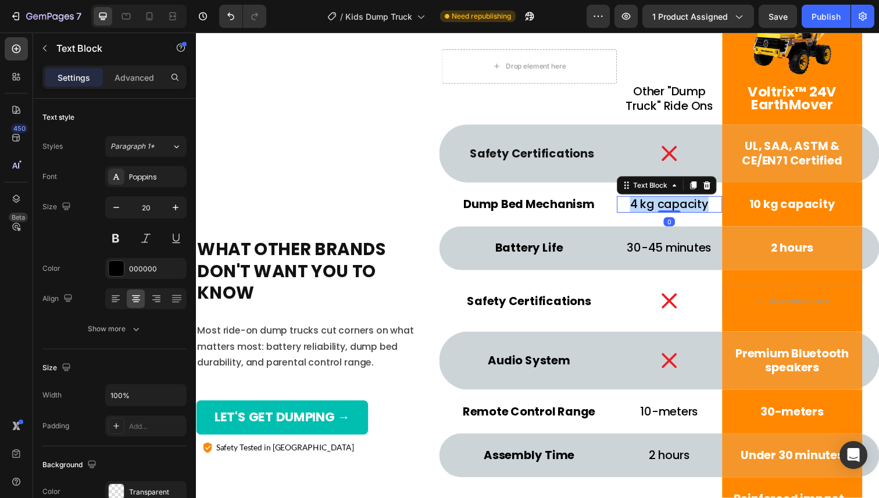
click at [664, 208] on p "4 kg capacity" at bounding box center [678, 208] width 105 height 15
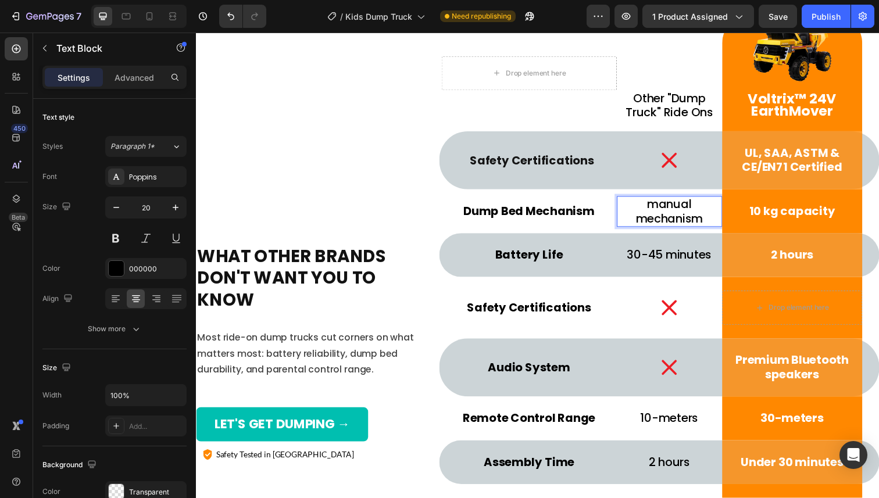
click at [669, 207] on p "manual mechanism" at bounding box center [678, 215] width 105 height 29
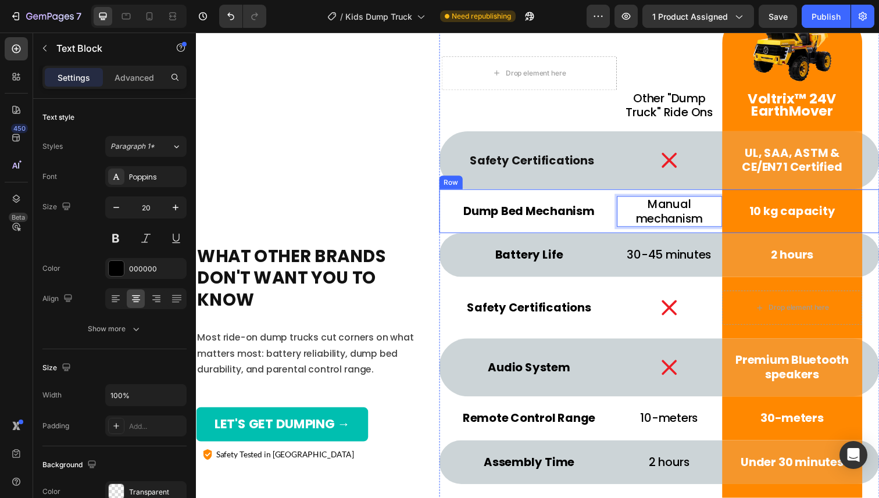
click at [593, 234] on div "Dump Bed Mechanism Text Block Row" at bounding box center [535, 215] width 179 height 45
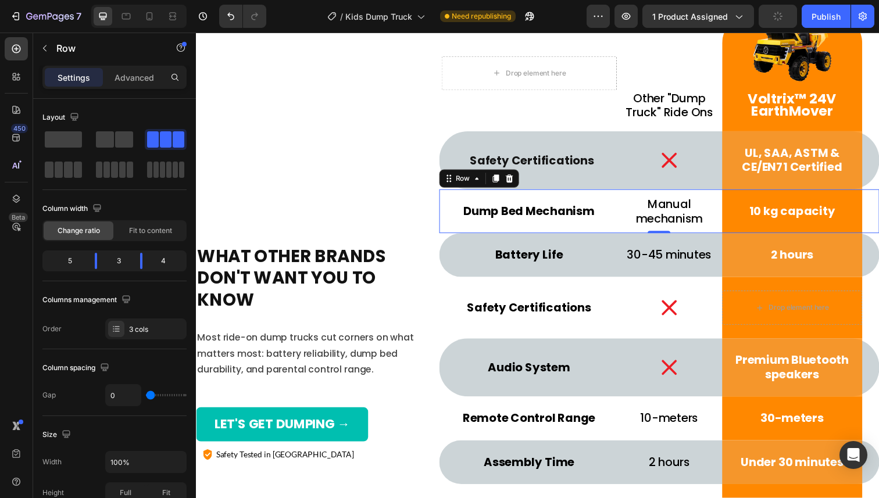
click at [783, 214] on p "10 kg capacity" at bounding box center [804, 215] width 141 height 15
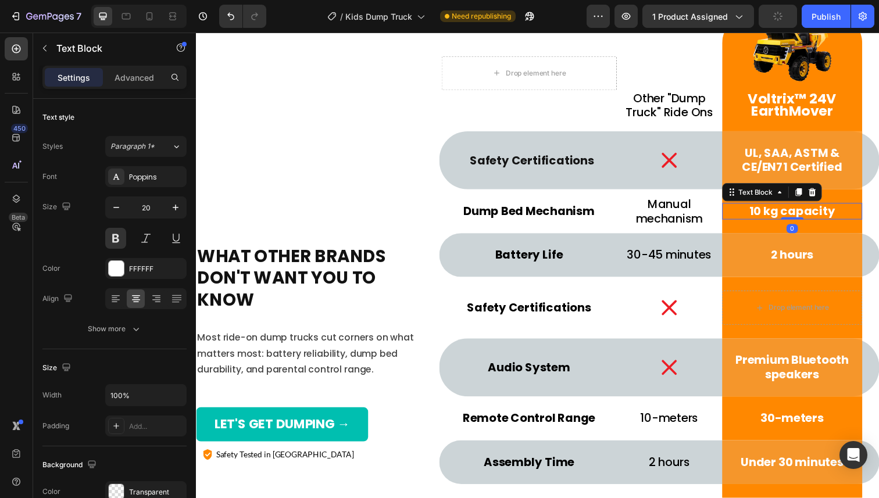
click at [783, 214] on p "10 kg capacity" at bounding box center [804, 215] width 141 height 15
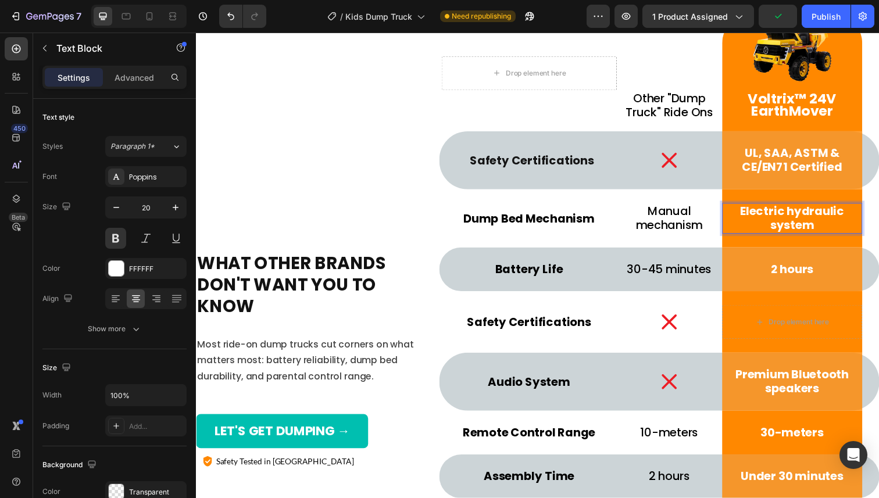
click at [801, 215] on p "Electric hydraulic system" at bounding box center [804, 222] width 141 height 29
click at [808, 220] on p "Electric hydraulic system" at bounding box center [804, 222] width 141 height 29
click at [399, 184] on div "What other brands don't want you to know Heading Most ride-on dump trucks cut c…" at bounding box center [308, 367] width 225 height 704
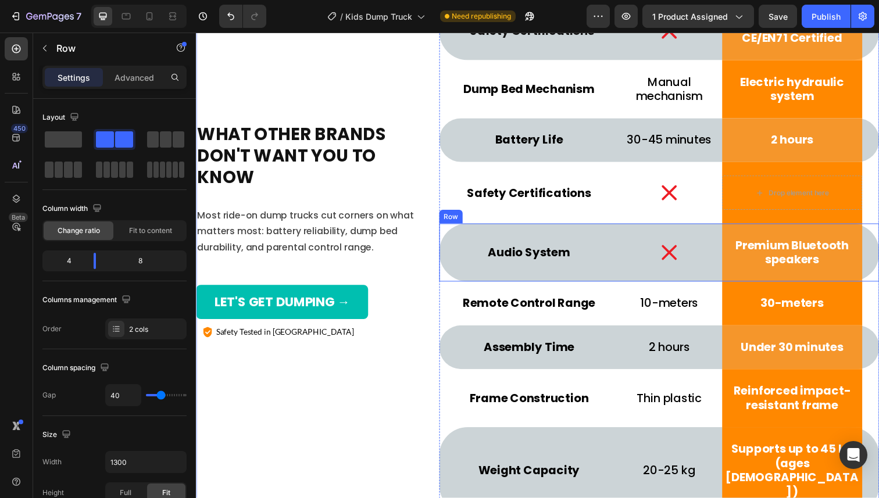
scroll to position [4582, 0]
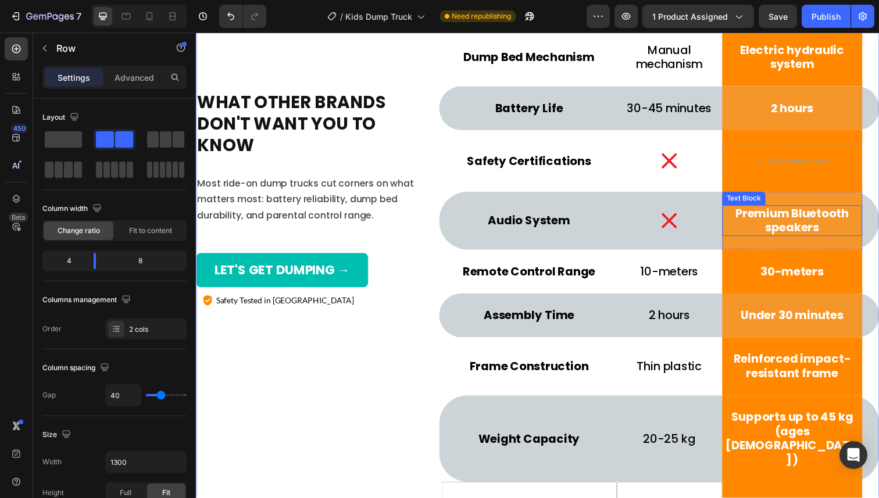
click at [803, 226] on p "Premium Bluetooth speakers" at bounding box center [804, 224] width 141 height 29
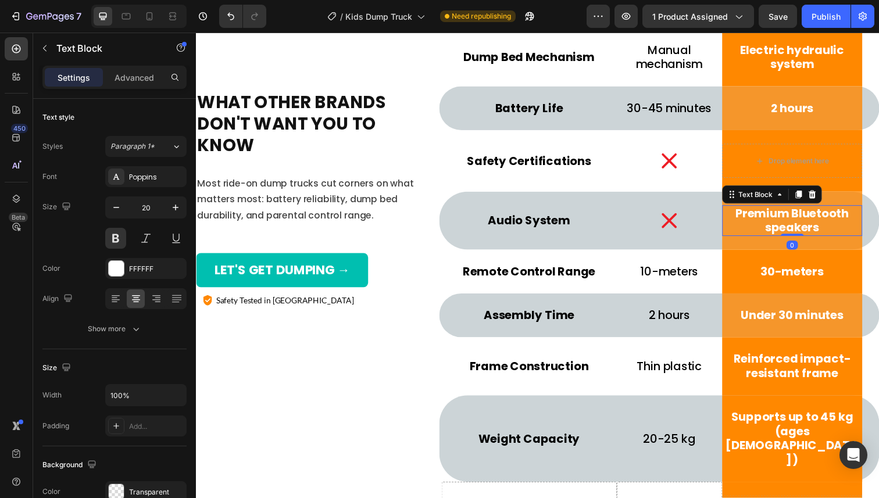
click at [802, 221] on p "Premium Bluetooth speakers" at bounding box center [804, 224] width 141 height 29
click at [801, 221] on p "Premium Bluetooth speakers" at bounding box center [804, 224] width 141 height 29
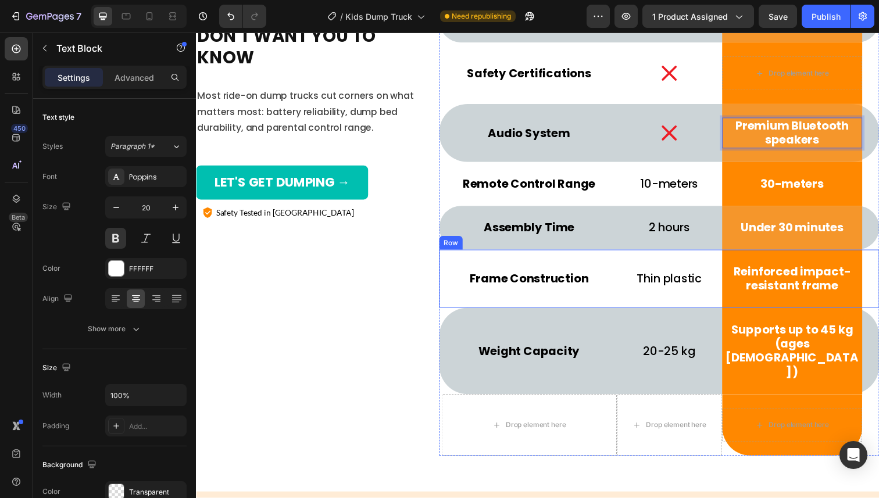
scroll to position [4673, 0]
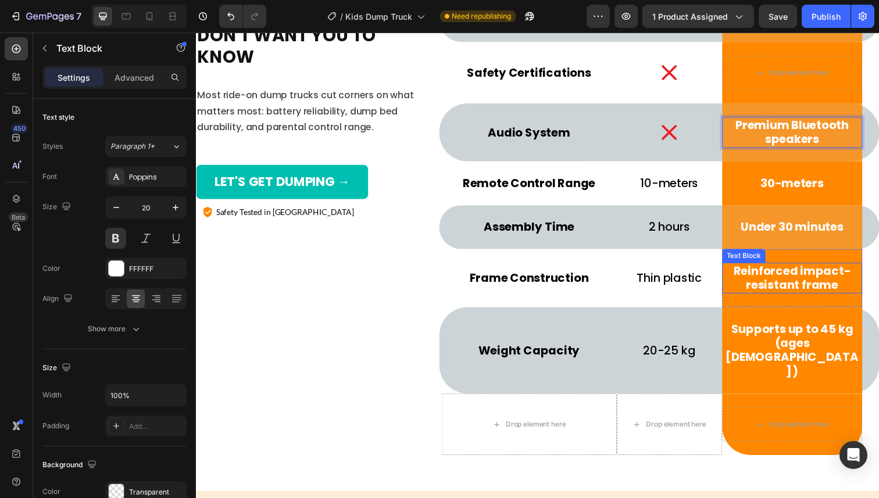
click at [813, 293] on p "Reinforced impact-resistant frame" at bounding box center [804, 283] width 141 height 29
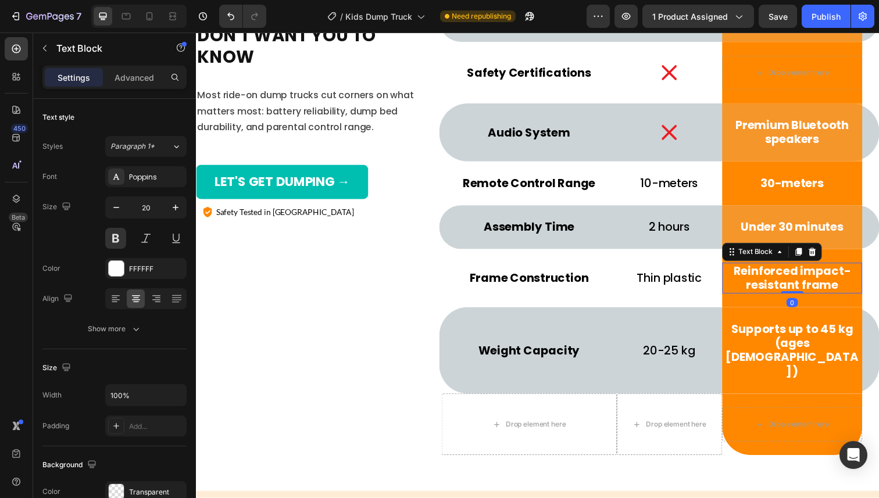
click at [814, 289] on p "Reinforced impact-resistant frame" at bounding box center [804, 283] width 141 height 29
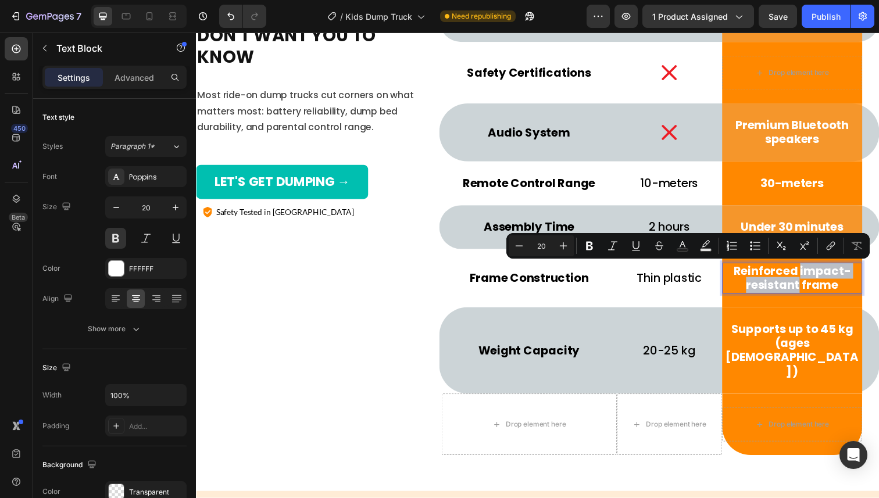
drag, startPoint x: 811, startPoint y: 290, endPoint x: 814, endPoint y: 275, distance: 15.3
click at [814, 275] on p "Reinforced impact-resistant frame" at bounding box center [804, 283] width 141 height 29
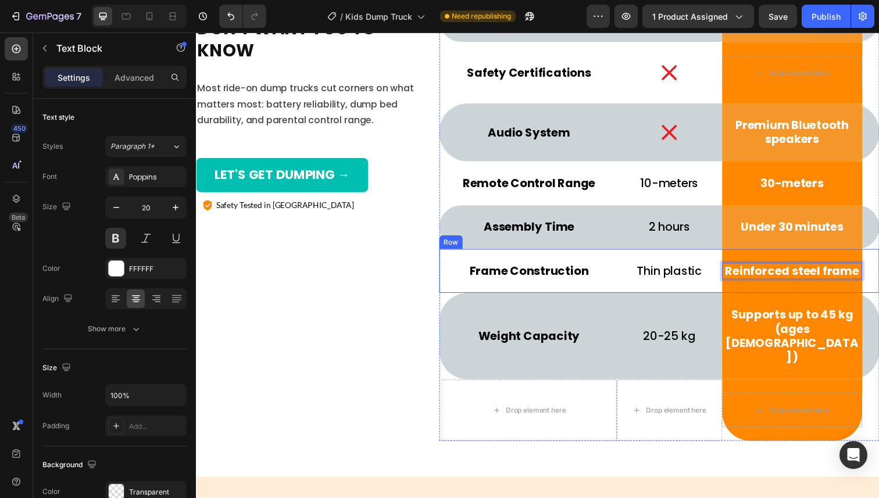
click at [589, 289] on div "Frame Construction Text Block Row" at bounding box center [535, 276] width 179 height 45
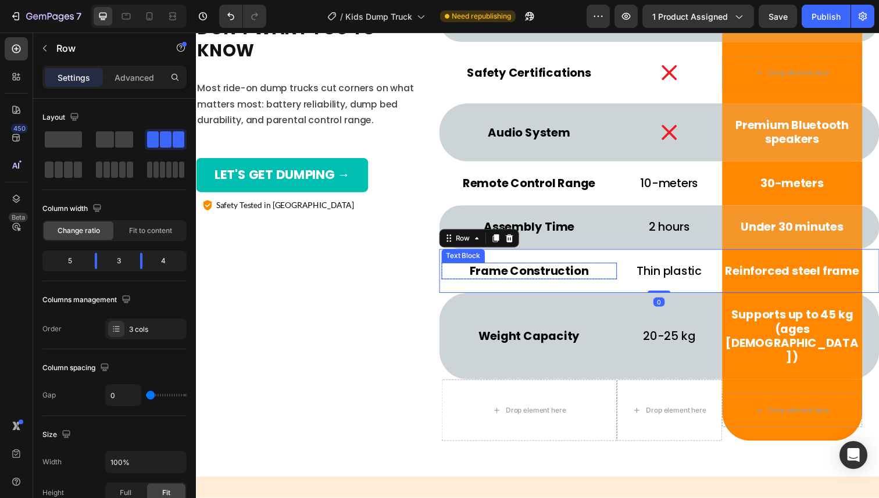
click at [574, 277] on p "Frame Construction" at bounding box center [535, 276] width 177 height 15
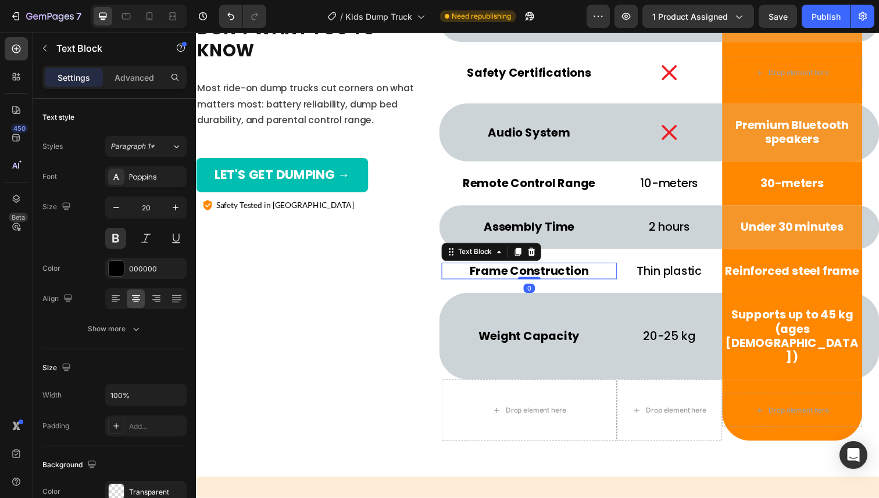
click at [574, 277] on p "Frame Construction" at bounding box center [535, 276] width 177 height 15
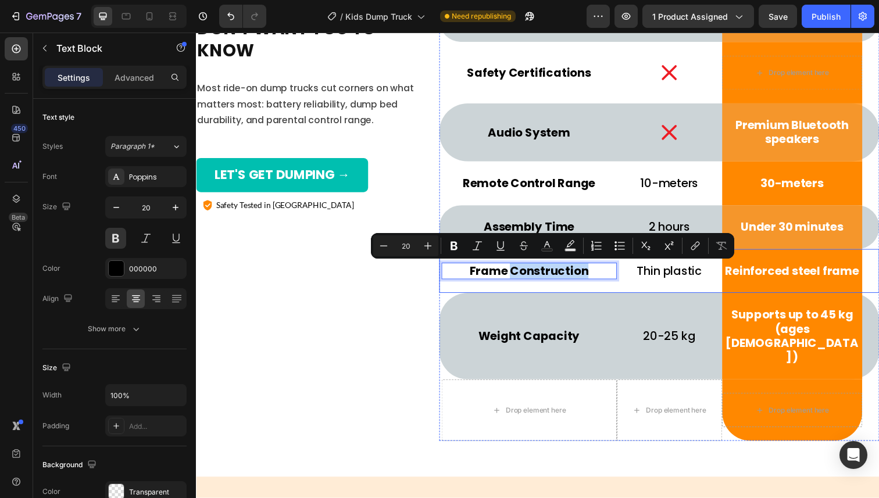
click at [566, 291] on div "Frame Construction Text Block 0 Row" at bounding box center [535, 276] width 179 height 45
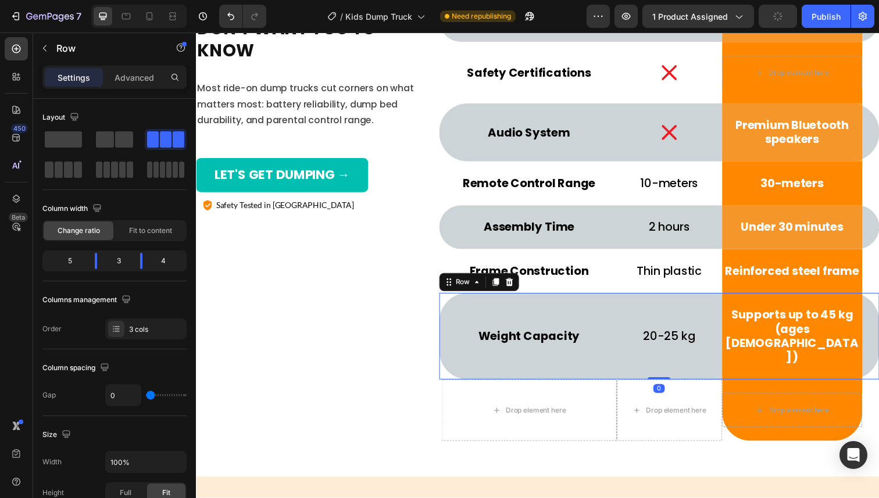
click at [475, 306] on div "Weight Capacity Text Block Row" at bounding box center [535, 343] width 179 height 88
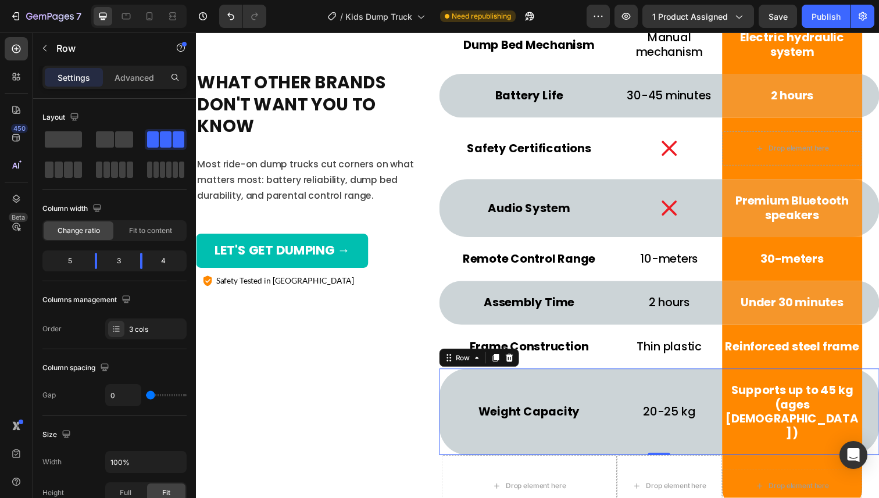
scroll to position [4581, 0]
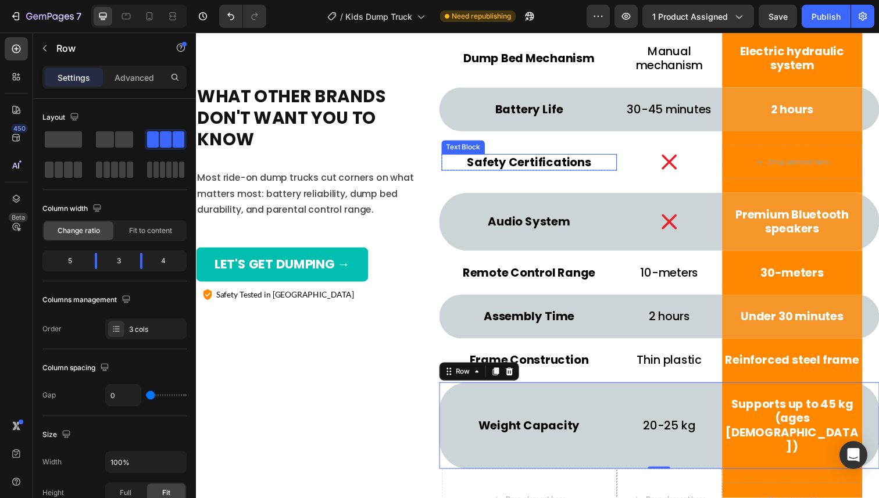
click at [526, 163] on p "Safety Certifications" at bounding box center [535, 165] width 177 height 15
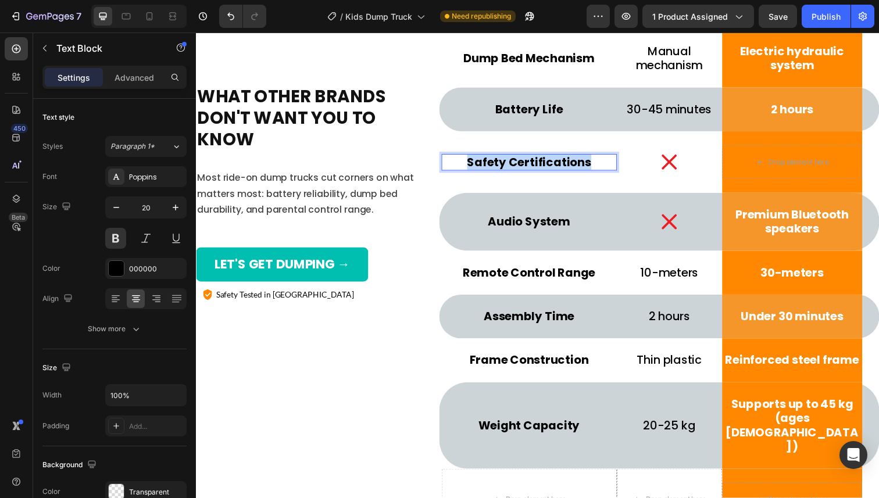
click at [526, 163] on p "Safety Certifications" at bounding box center [535, 165] width 177 height 15
click at [665, 427] on p "20-25 kg" at bounding box center [678, 434] width 105 height 15
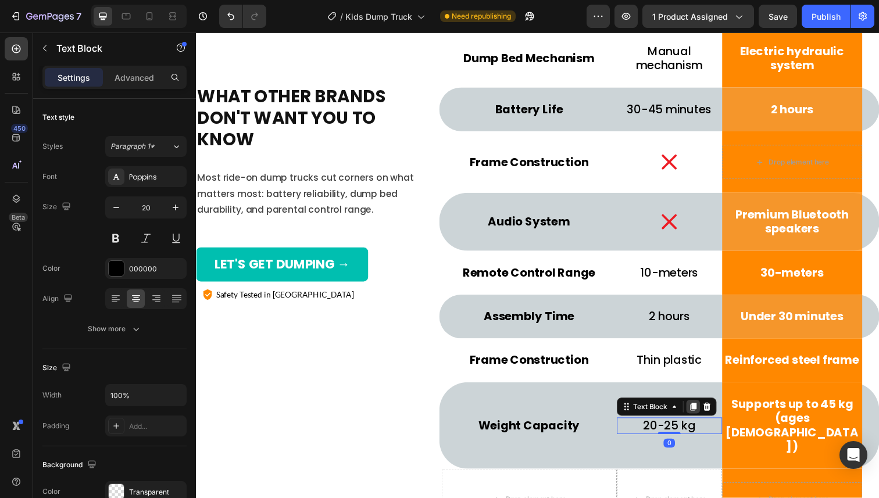
click at [697, 408] on div at bounding box center [703, 415] width 14 height 14
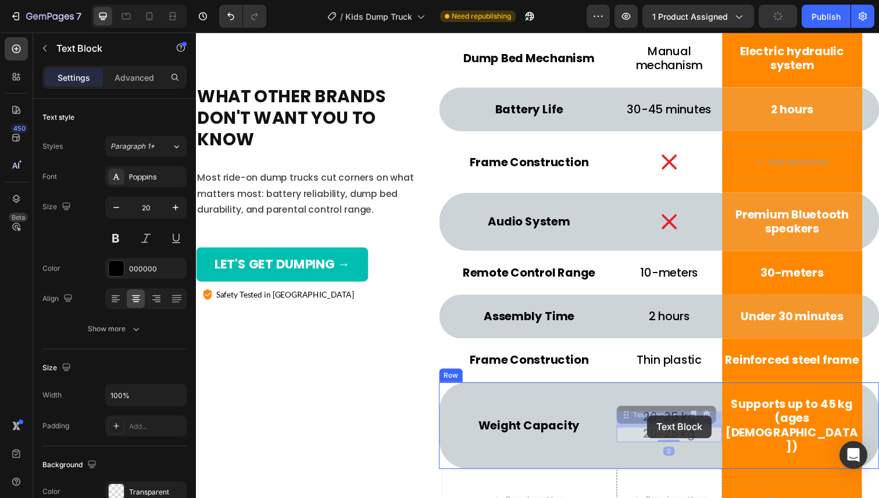
drag, startPoint x: 668, startPoint y: 411, endPoint x: 657, endPoint y: 424, distance: 16.9
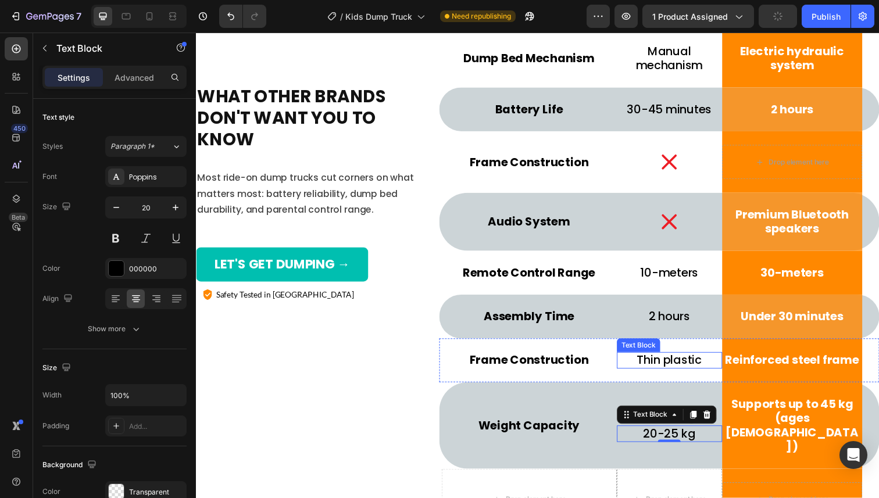
click at [672, 371] on p "Thin plastic" at bounding box center [678, 367] width 105 height 15
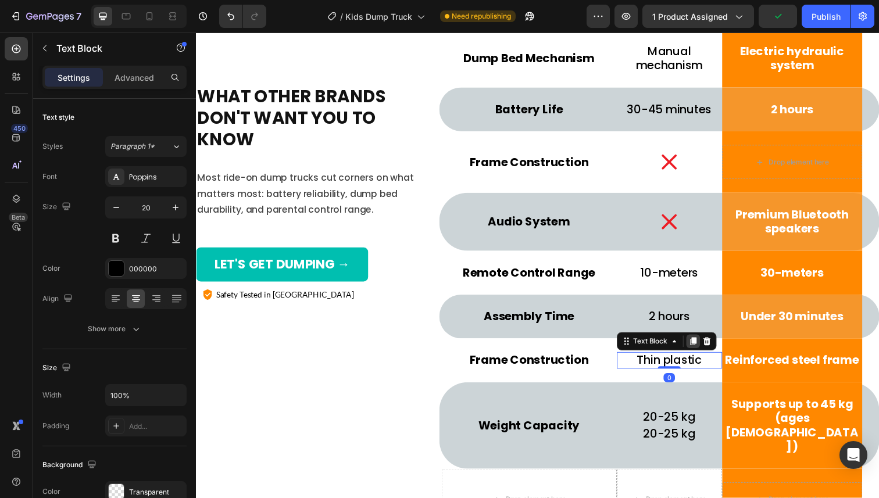
click at [700, 354] on div at bounding box center [703, 348] width 14 height 14
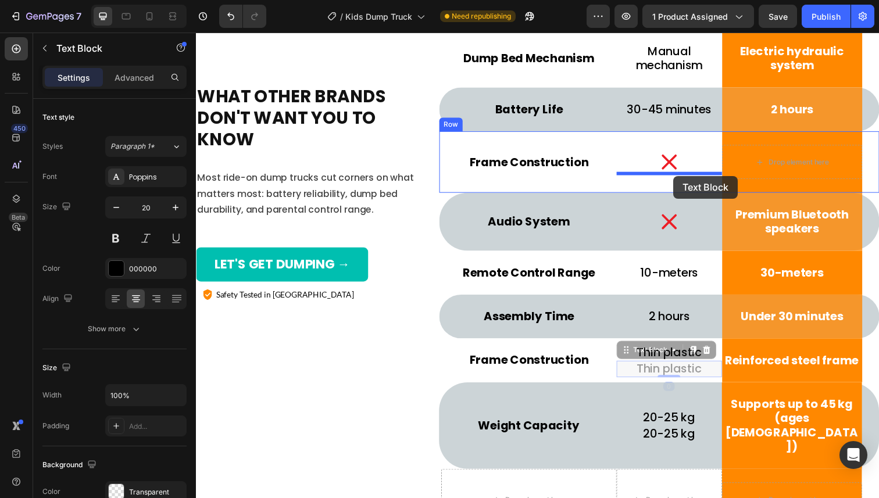
drag, startPoint x: 654, startPoint y: 356, endPoint x: 683, endPoint y: 180, distance: 178.5
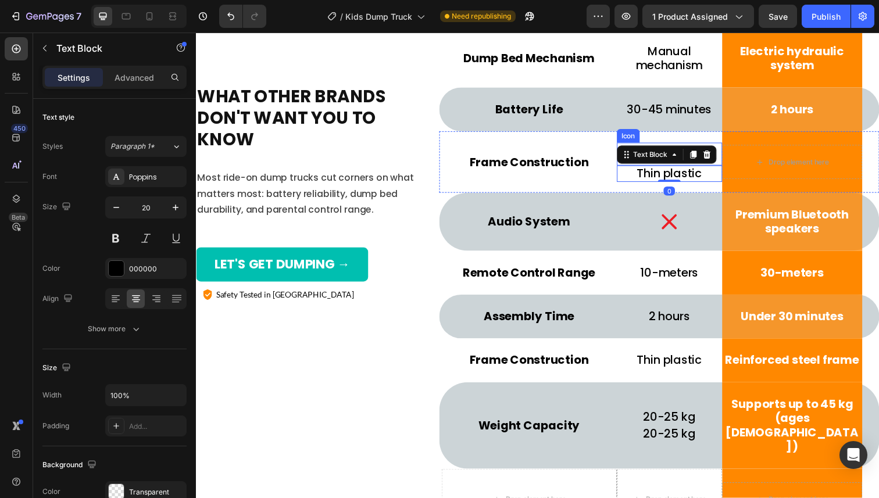
click at [697, 146] on div "Icon" at bounding box center [679, 156] width 108 height 23
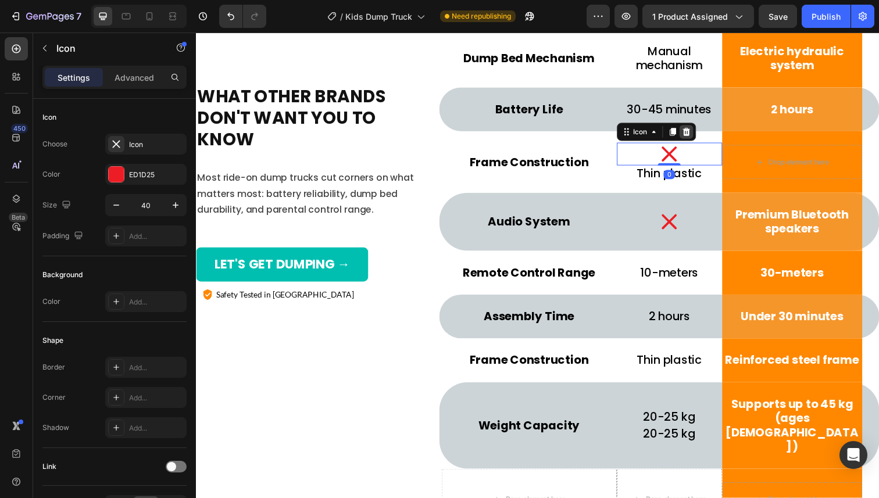
click at [696, 134] on icon at bounding box center [696, 134] width 8 height 8
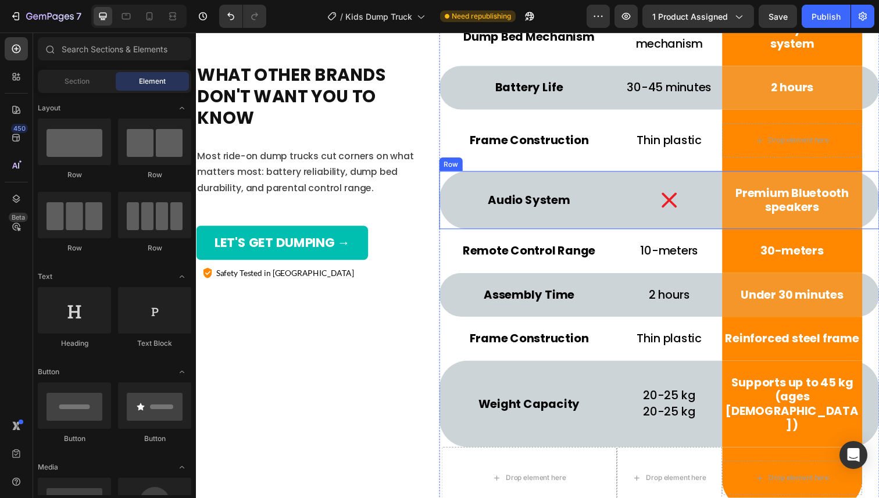
scroll to position [4628, 0]
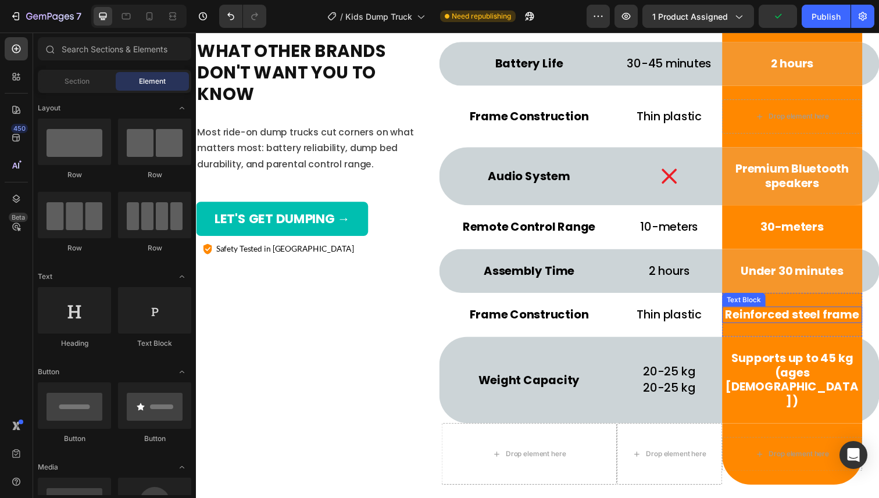
click at [807, 318] on p "Reinforced steel frame" at bounding box center [804, 321] width 141 height 15
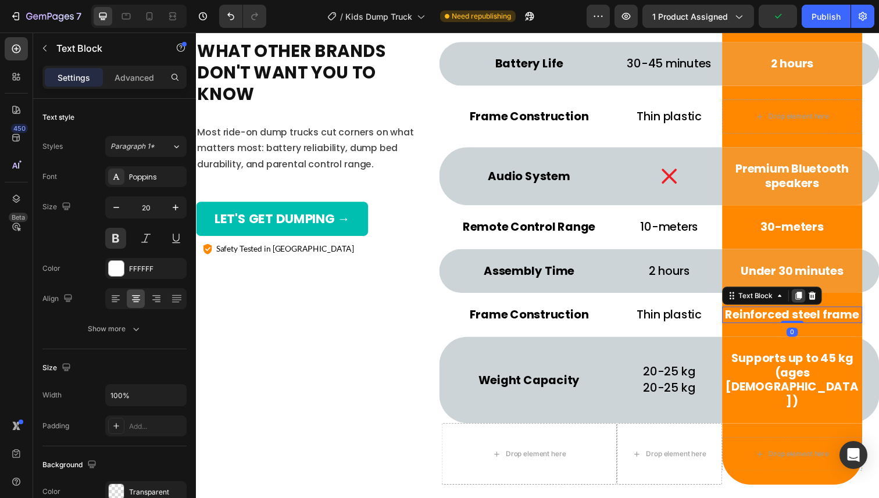
click at [808, 298] on icon at bounding box center [810, 301] width 9 height 9
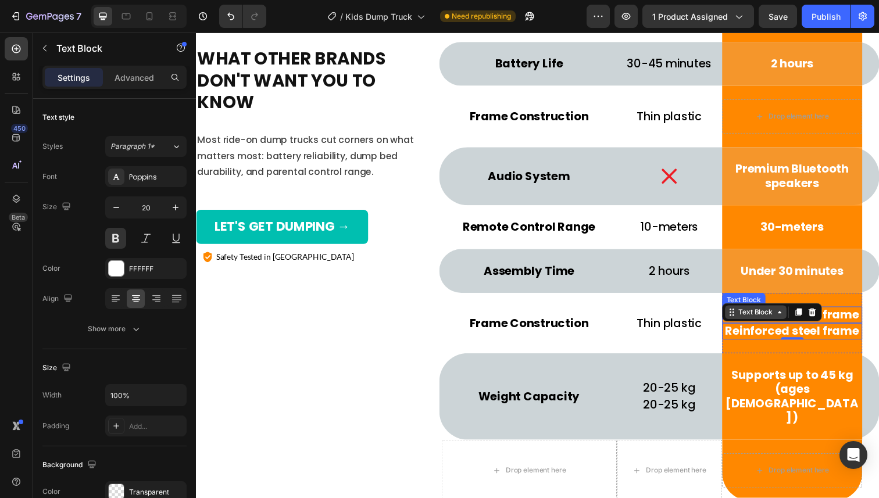
scroll to position [4636, 0]
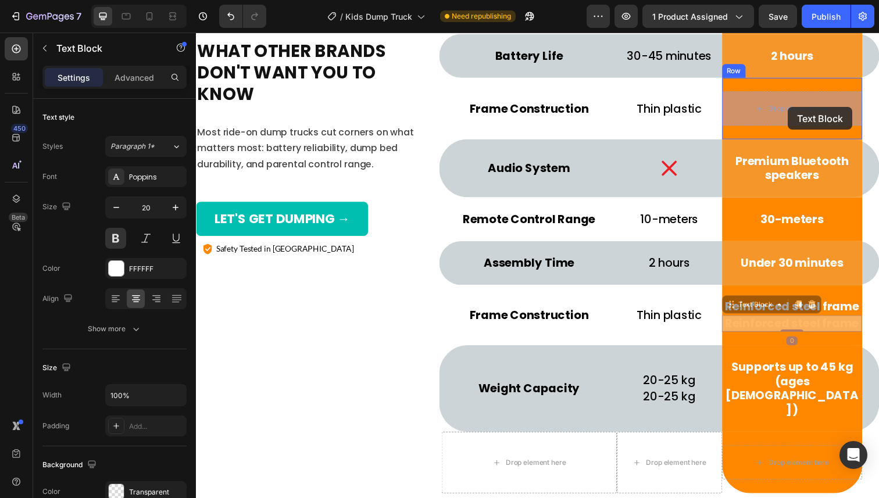
drag, startPoint x: 774, startPoint y: 310, endPoint x: 786, endPoint y: 202, distance: 108.7
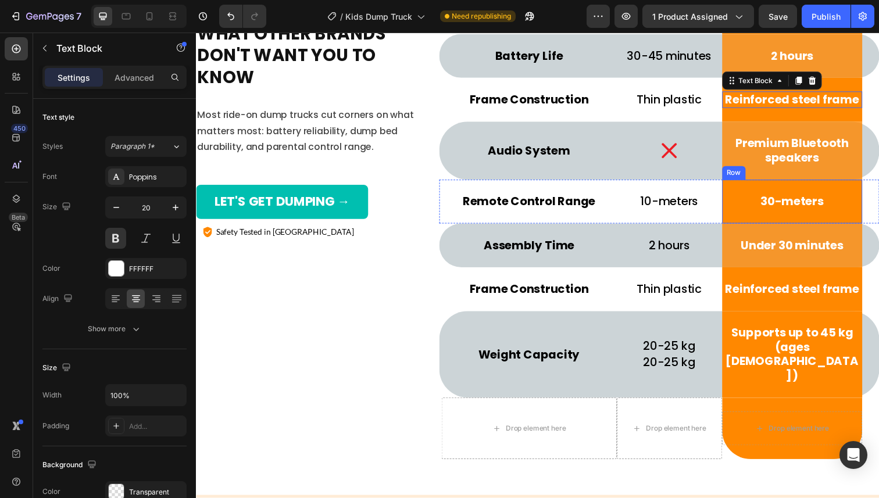
scroll to position [4618, 0]
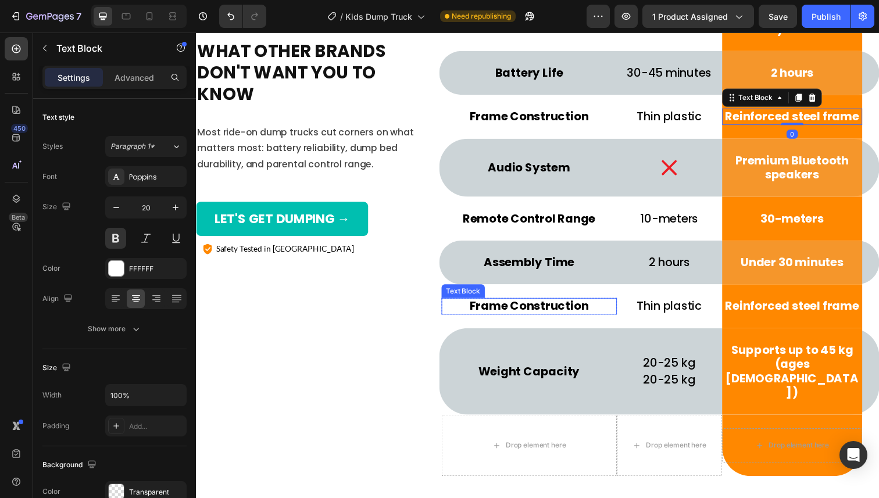
click at [562, 313] on p "Frame Construction" at bounding box center [535, 312] width 177 height 15
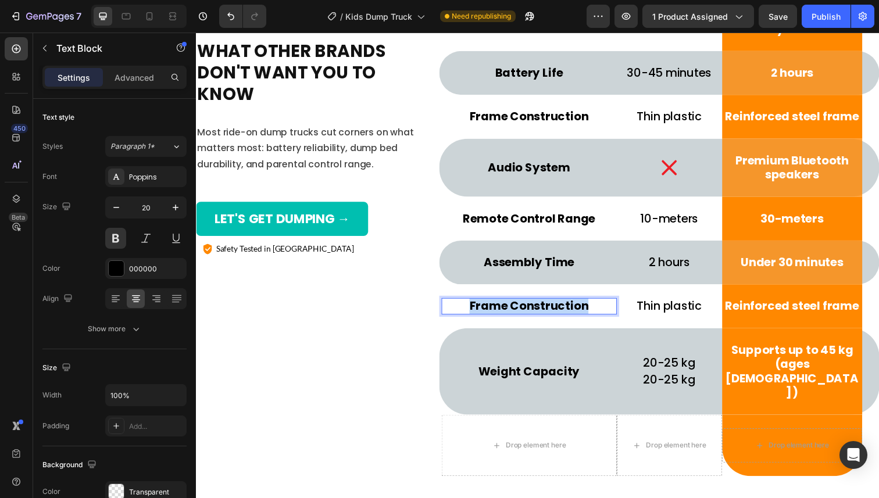
click at [562, 313] on p "Frame Construction" at bounding box center [535, 312] width 177 height 15
click at [672, 311] on p "Thin plastic" at bounding box center [678, 312] width 105 height 15
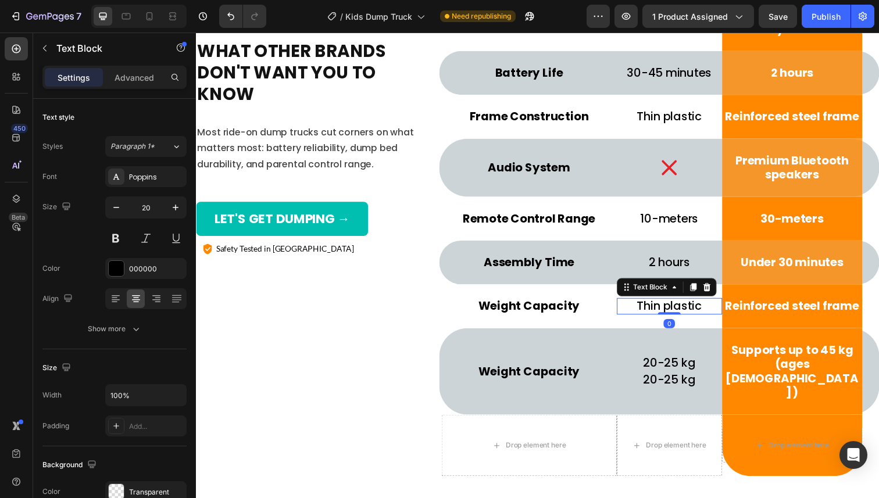
click at [672, 311] on p "Thin plastic" at bounding box center [678, 312] width 105 height 15
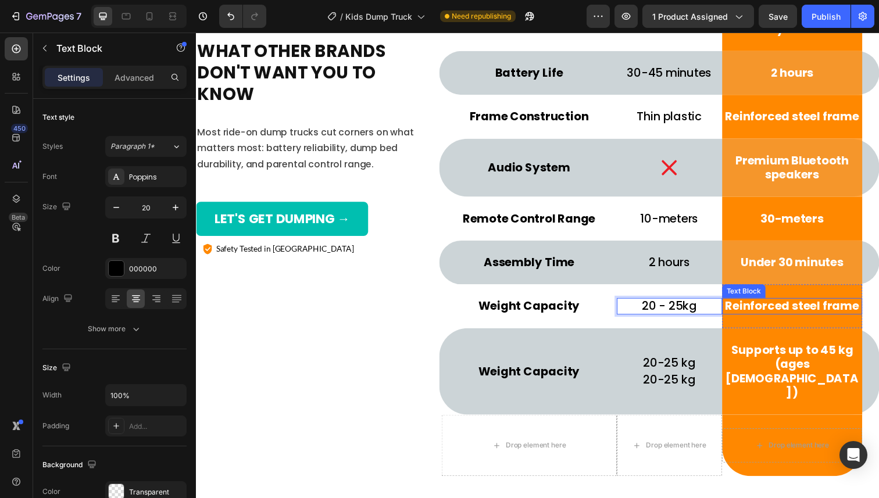
click at [761, 309] on p "Reinforced steel frame" at bounding box center [804, 312] width 141 height 15
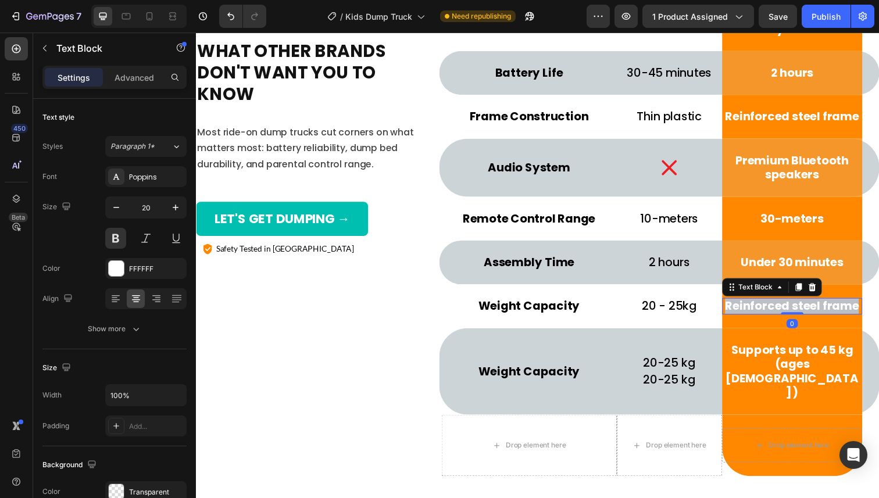
click at [761, 309] on p "Reinforced steel frame" at bounding box center [804, 312] width 141 height 15
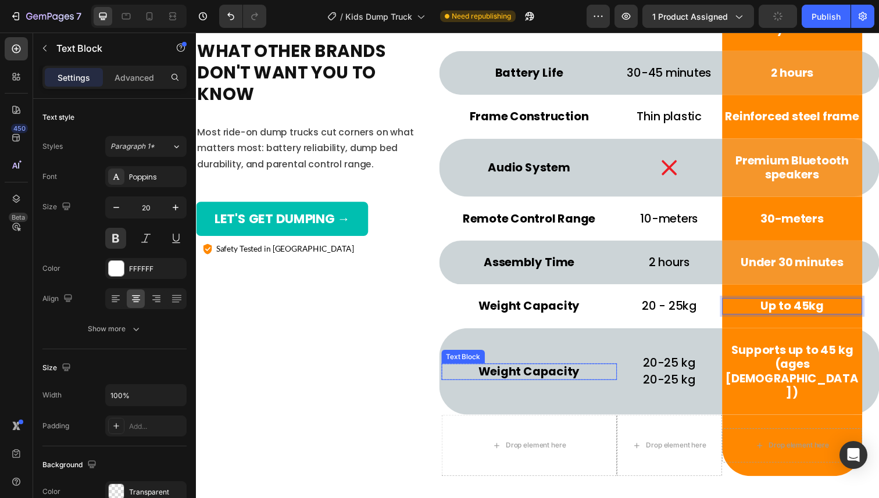
click at [558, 372] on p "Weight Capacity" at bounding box center [535, 379] width 177 height 15
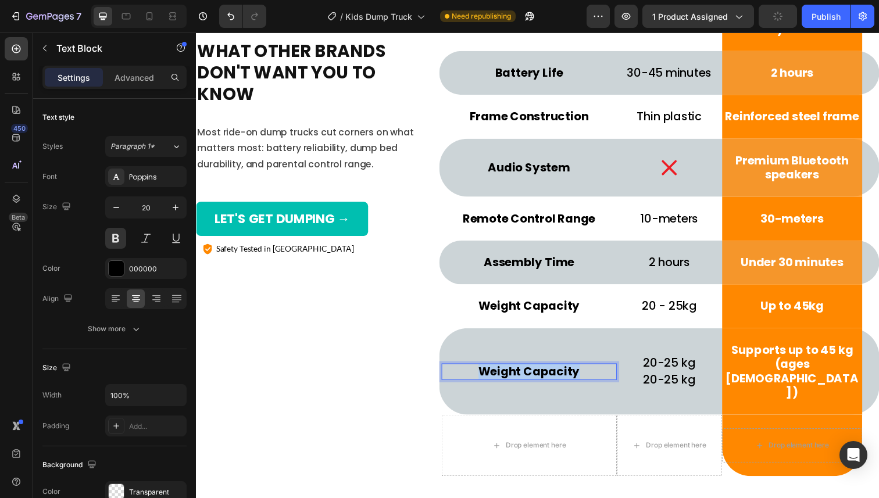
click at [558, 372] on p "Weight Capacity" at bounding box center [535, 379] width 177 height 15
click at [664, 367] on div "Text Block" at bounding box center [648, 372] width 40 height 10
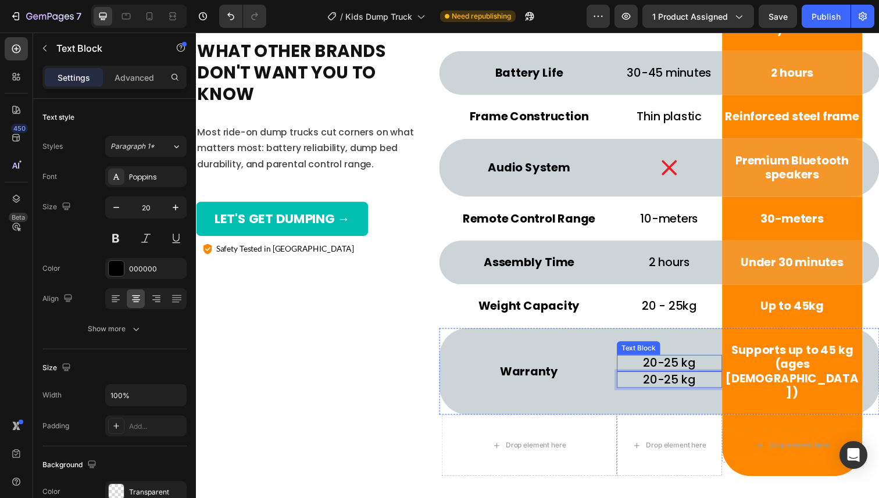
click at [715, 363] on p "20-25 kg" at bounding box center [678, 370] width 105 height 15
click at [718, 347] on icon at bounding box center [717, 351] width 8 height 8
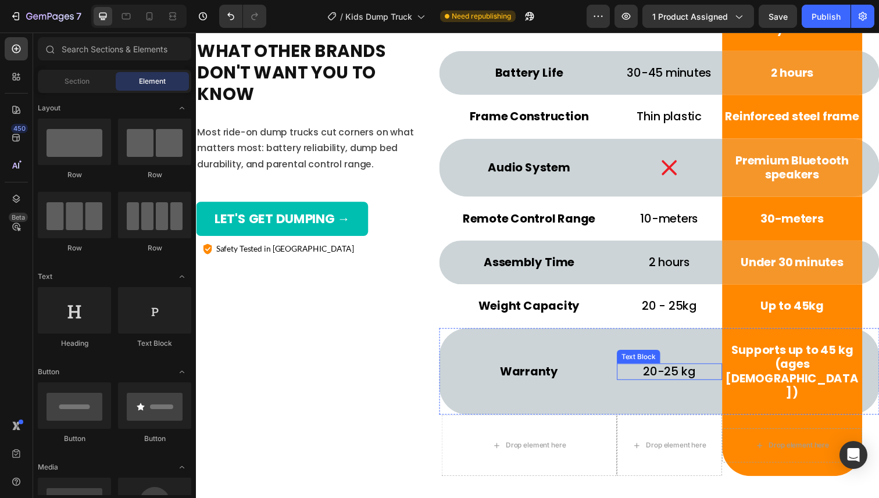
click at [691, 372] on p "20-25 kg" at bounding box center [678, 379] width 105 height 15
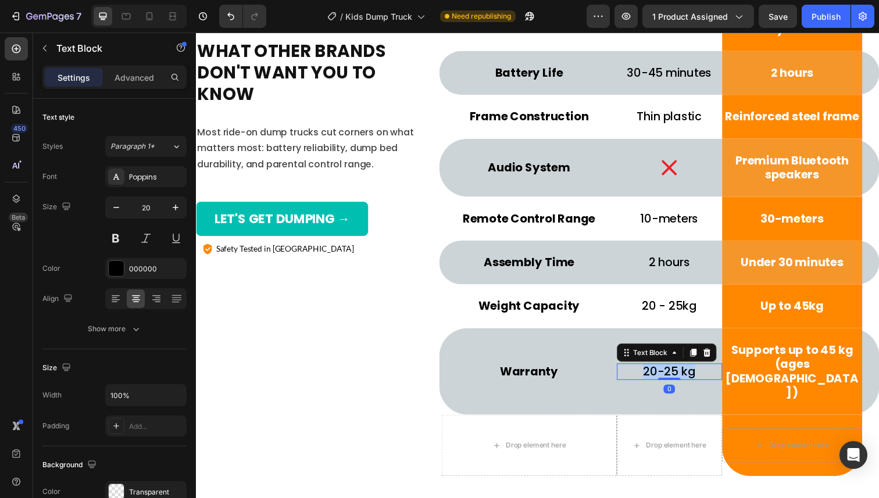
click at [691, 372] on p "20-25 kg" at bounding box center [678, 379] width 105 height 15
click at [685, 371] on div "Rich Text Editor. Editing area: main" at bounding box center [679, 379] width 108 height 17
click at [680, 371] on div "Rich Text Editor. Editing area: main" at bounding box center [679, 379] width 108 height 17
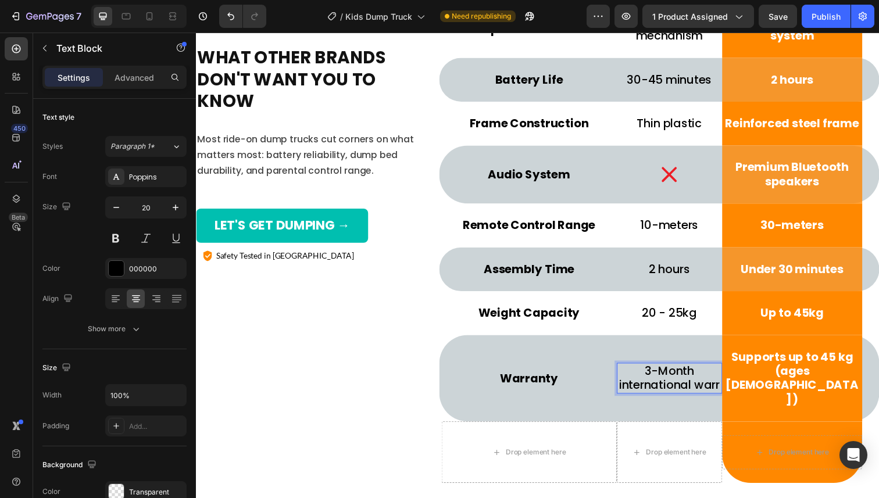
scroll to position [4604, 0]
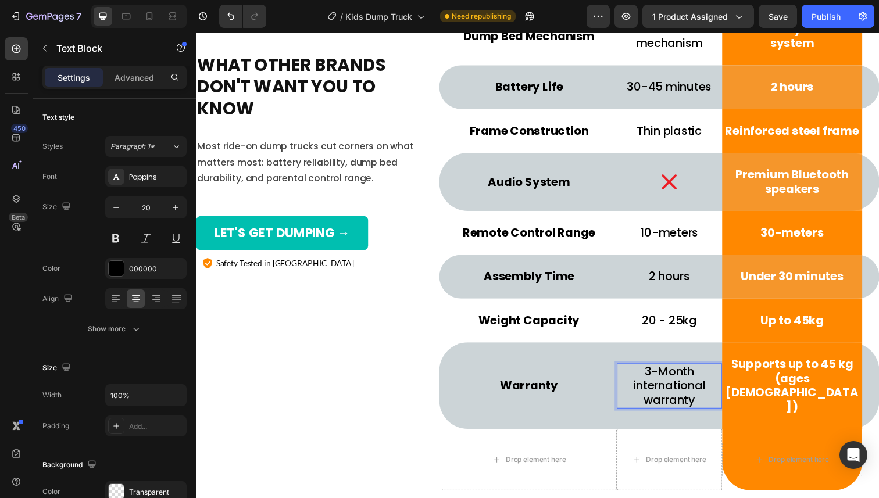
click at [678, 372] on p "3-Month international warranty" at bounding box center [678, 394] width 105 height 44
click at [781, 382] on p "Supports up to 45 kg (ages [DEMOGRAPHIC_DATA])" at bounding box center [804, 393] width 141 height 58
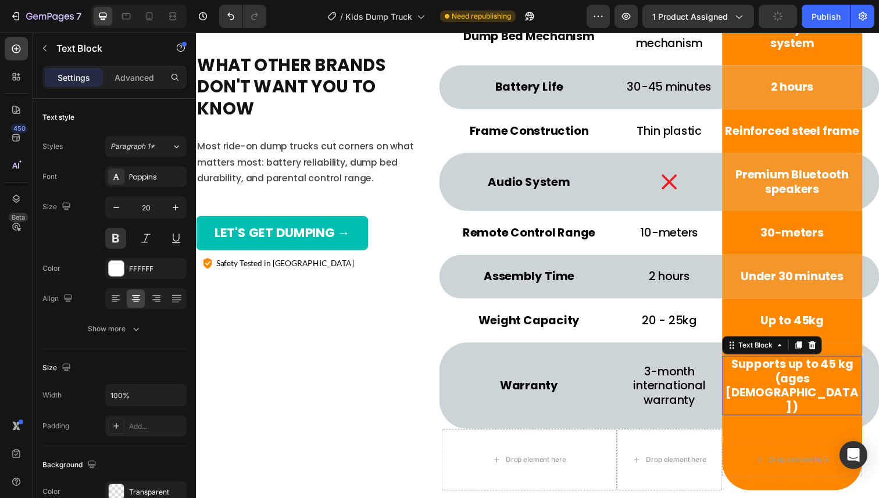
click at [781, 382] on p "Supports up to 45 kg (ages [DEMOGRAPHIC_DATA])" at bounding box center [804, 393] width 141 height 58
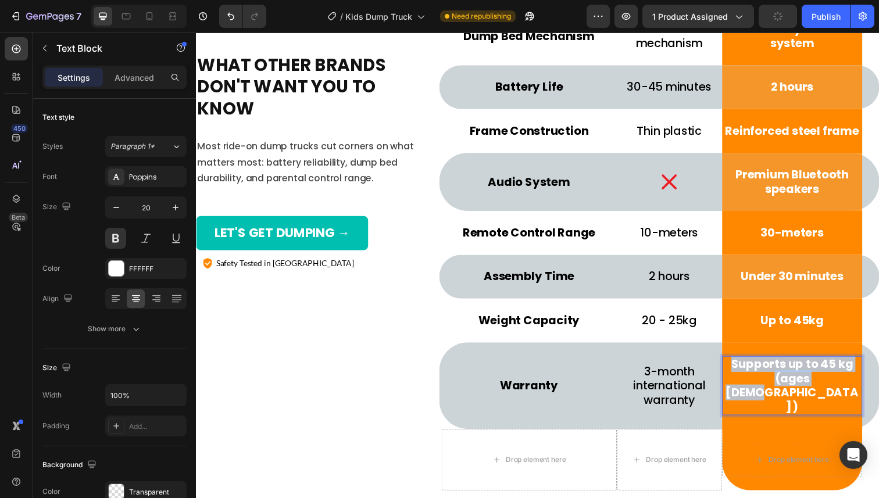
click at [781, 382] on p "Supports up to 45 kg (ages [DEMOGRAPHIC_DATA])" at bounding box center [804, 393] width 141 height 58
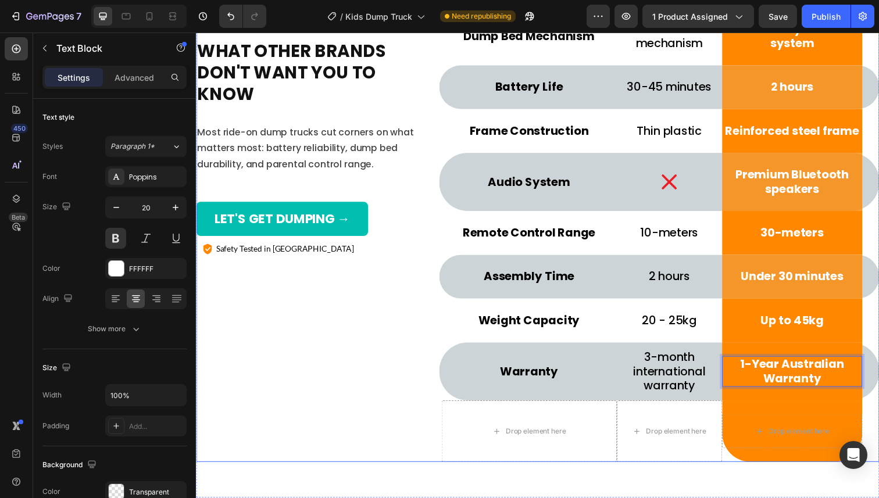
click at [361, 334] on div "What other brands don't want you to know Heading Most ride-on dump trucks cut c…" at bounding box center [308, 150] width 225 height 643
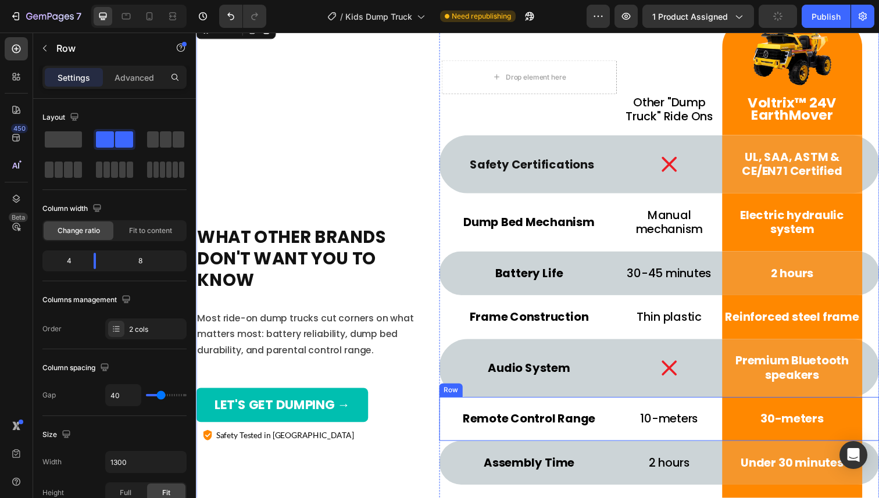
scroll to position [4398, 0]
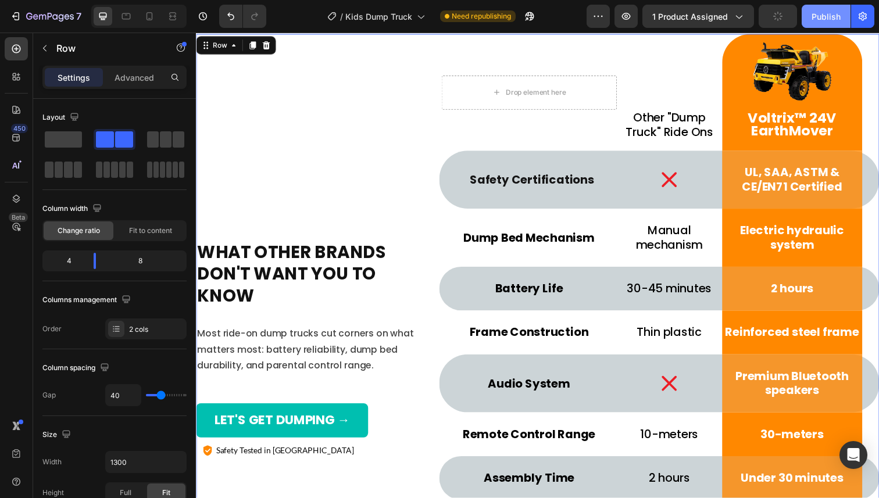
click at [816, 16] on div "Publish" at bounding box center [825, 16] width 29 height 12
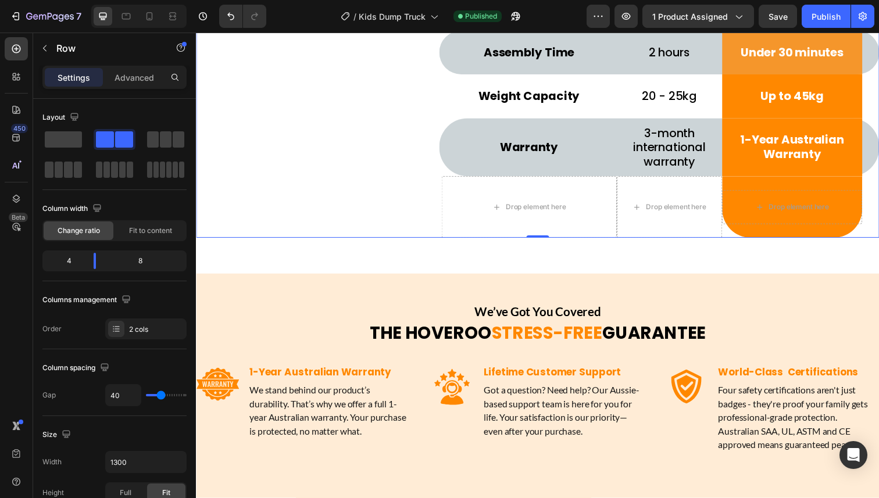
scroll to position [5002, 0]
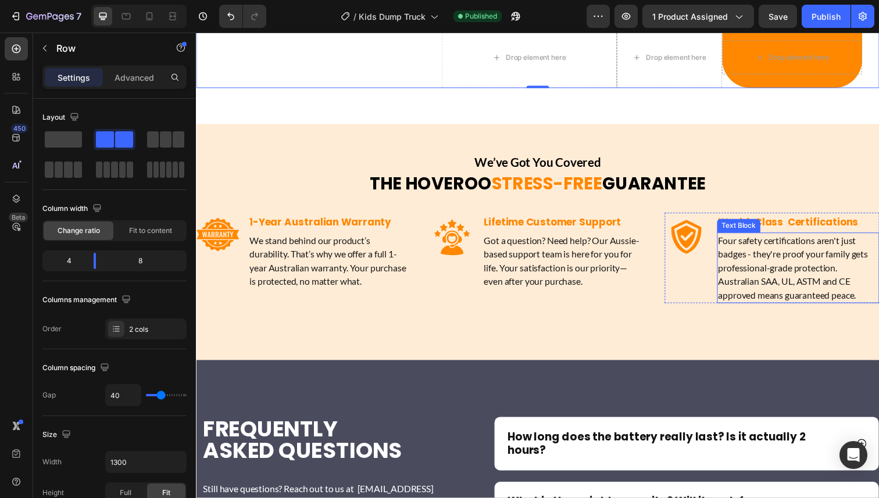
click at [787, 281] on p "Four safety certifications aren't just badges - they're proof your family gets …" at bounding box center [810, 273] width 163 height 70
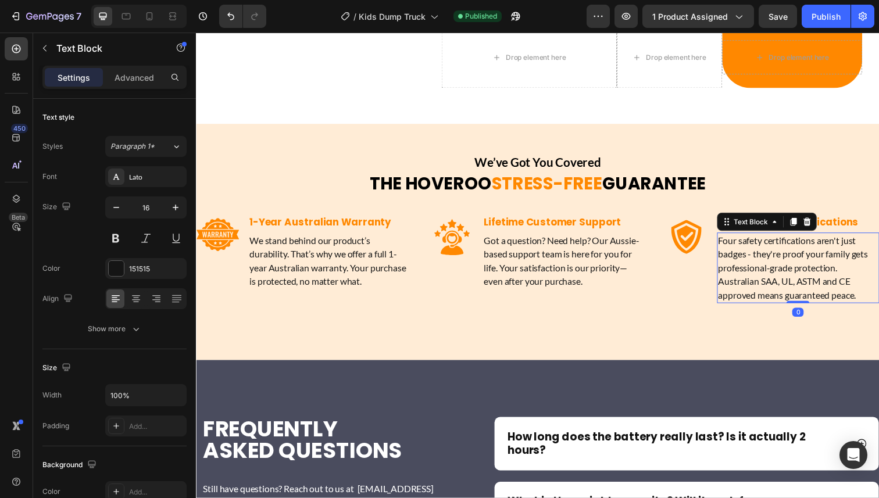
click at [787, 267] on p "Four safety certifications aren't just badges - they're proof your family gets …" at bounding box center [810, 273] width 163 height 70
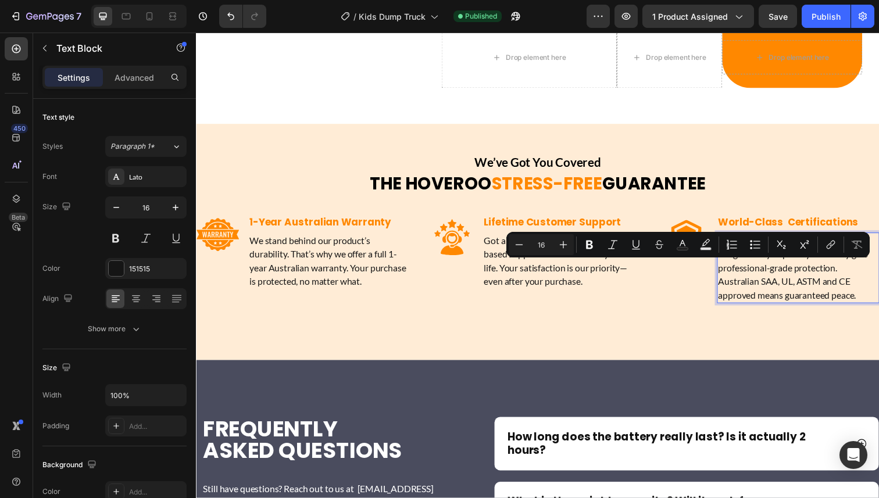
click at [762, 273] on p "Four safety certifications aren't just badges - they're proof your family gets …" at bounding box center [810, 273] width 163 height 70
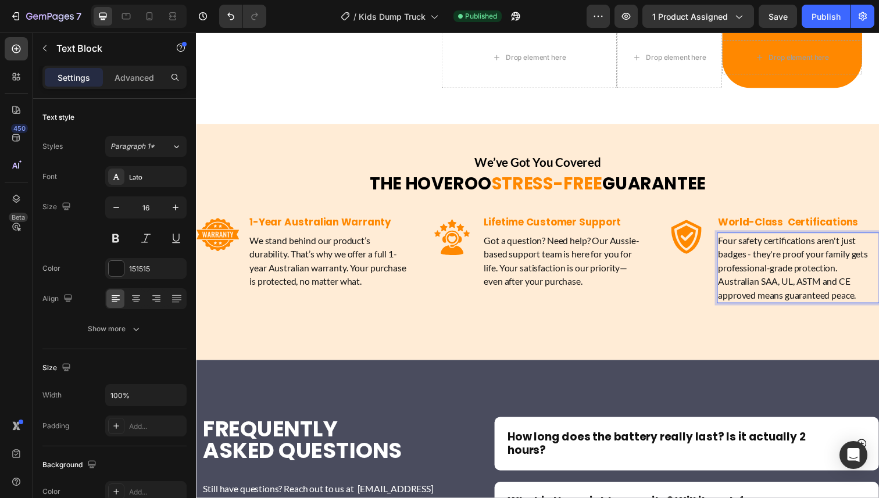
click at [765, 273] on p "Four safety certifications aren't just badges - they're proof your family gets …" at bounding box center [810, 273] width 163 height 70
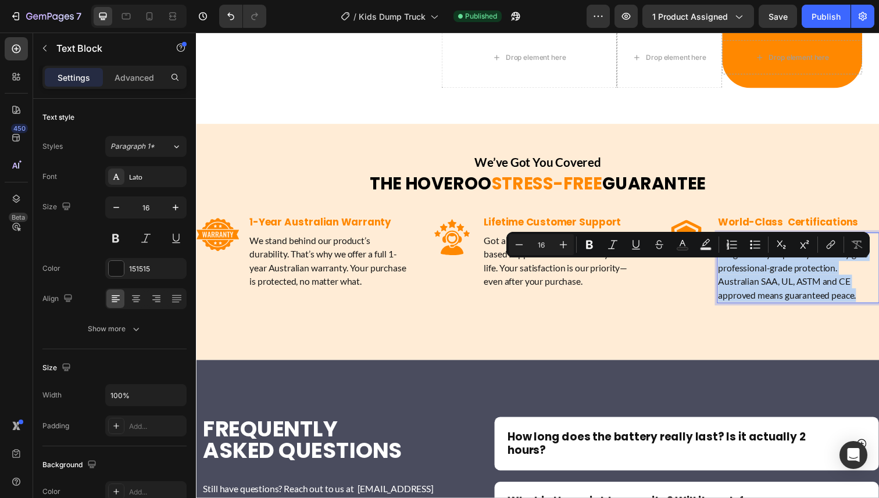
click at [765, 273] on p "Four safety certifications aren't just badges - they're proof your family gets …" at bounding box center [810, 273] width 163 height 70
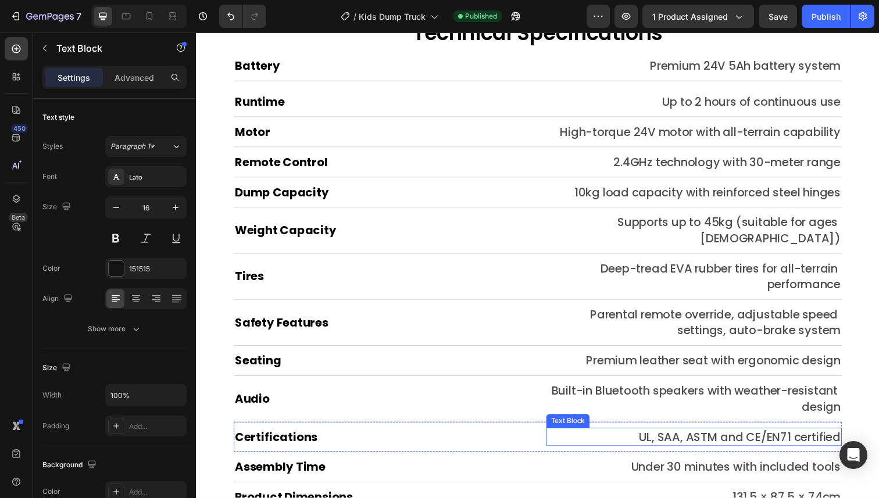
scroll to position [6095, 0]
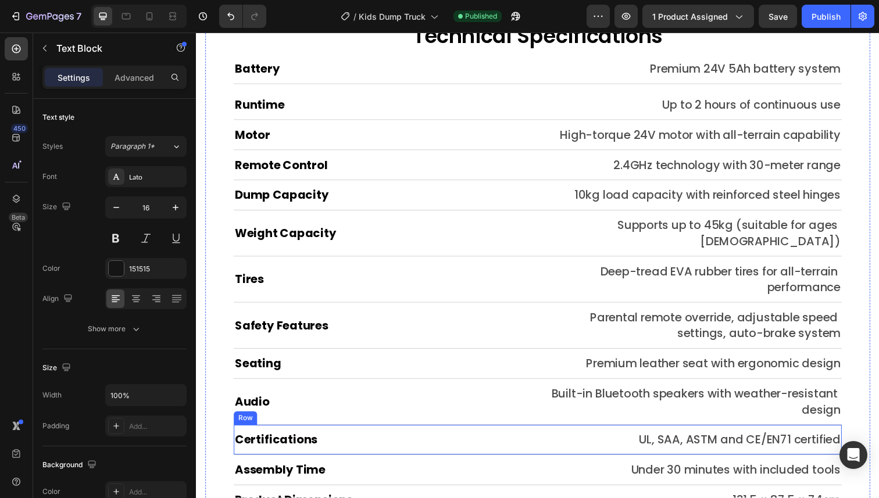
click at [495, 433] on div "Certifications Heading UL, SAA, ASTM and CE/EN71 certified Text Block Row" at bounding box center [544, 448] width 621 height 31
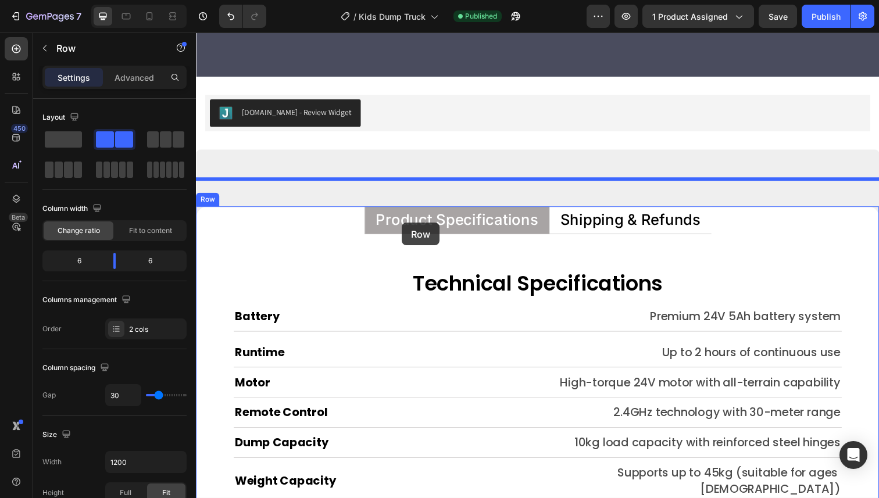
scroll to position [5853, 0]
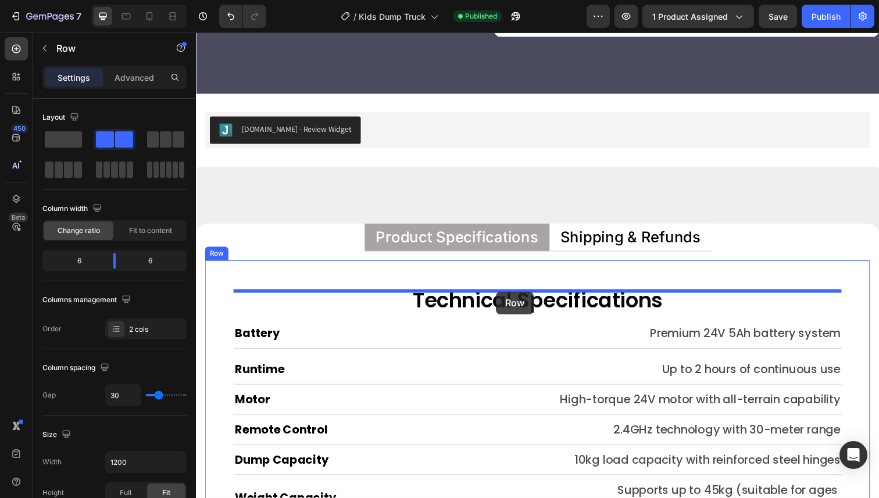
drag, startPoint x: 265, startPoint y: 404, endPoint x: 502, endPoint y: 297, distance: 260.1
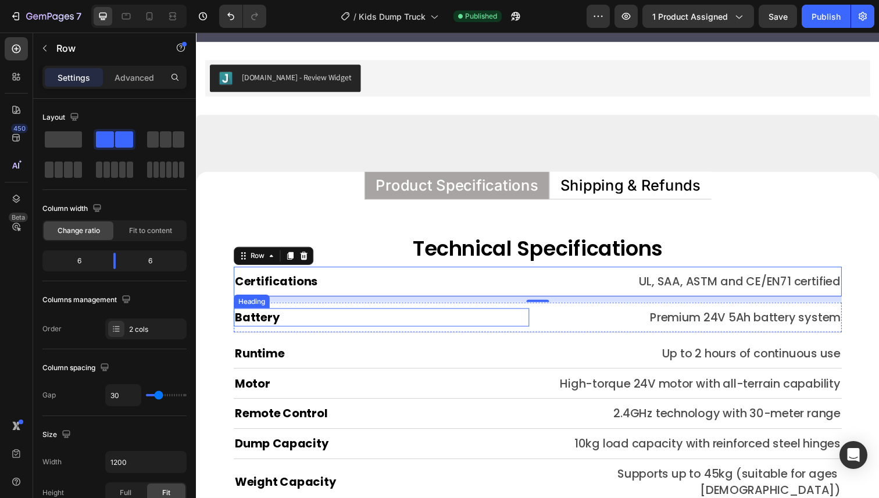
scroll to position [5907, 0]
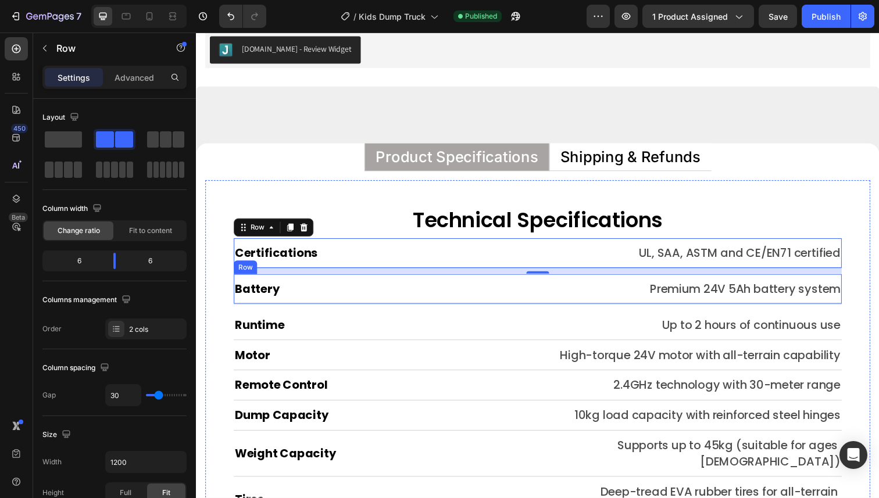
click at [539, 295] on div "Battery Heading Premium 24V 5Ah battery system Text Block Row" at bounding box center [544, 295] width 621 height 31
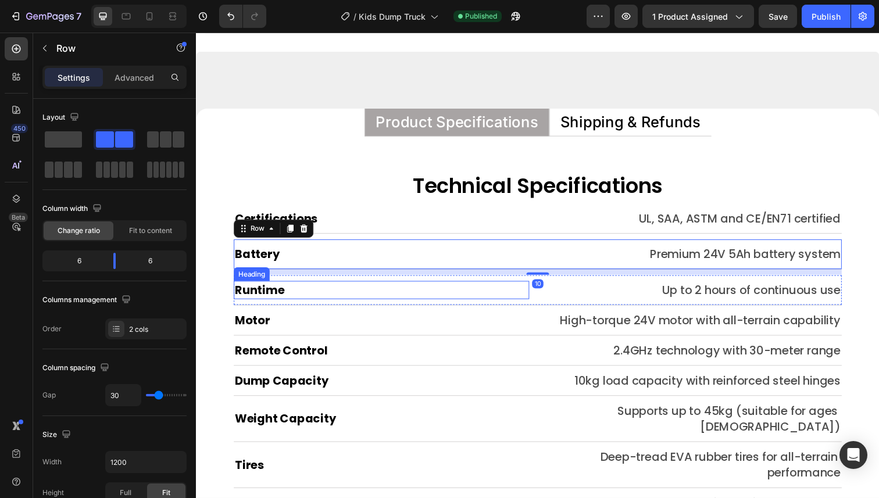
scroll to position [5947, 0]
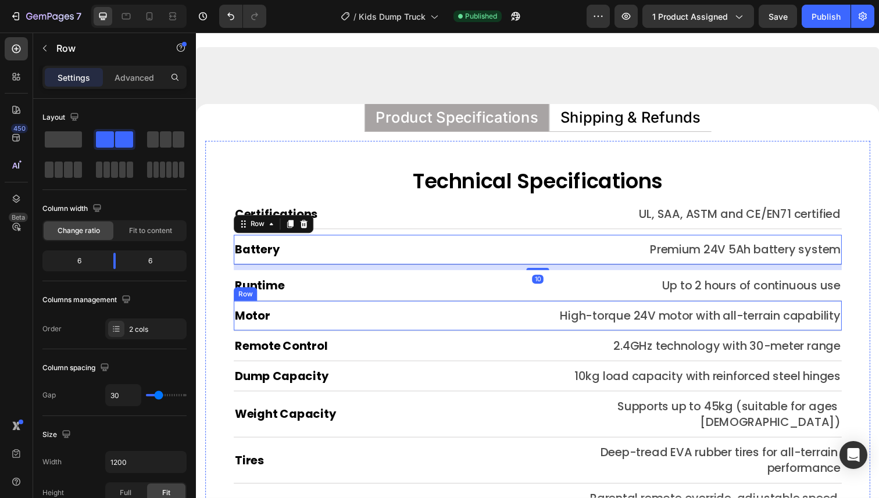
click at [464, 305] on div "Runtime Heading Up to 2 hours of continuous use Text Block Row" at bounding box center [544, 291] width 621 height 31
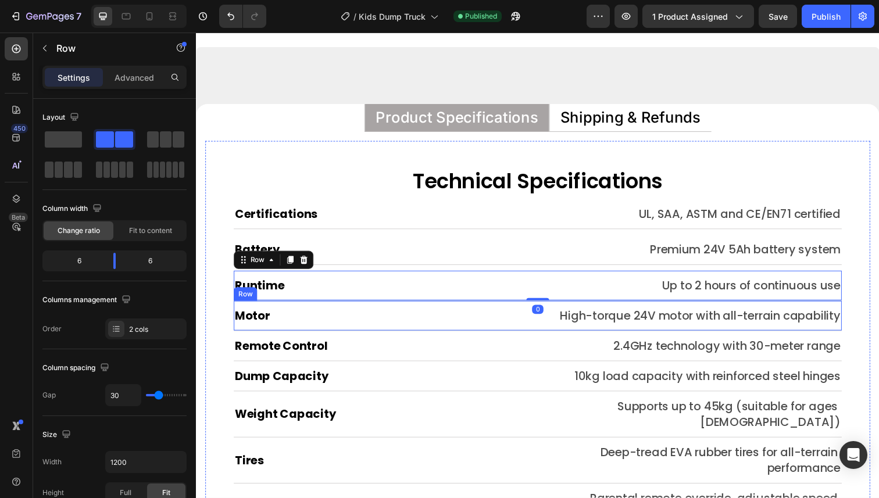
scroll to position [5998, 0]
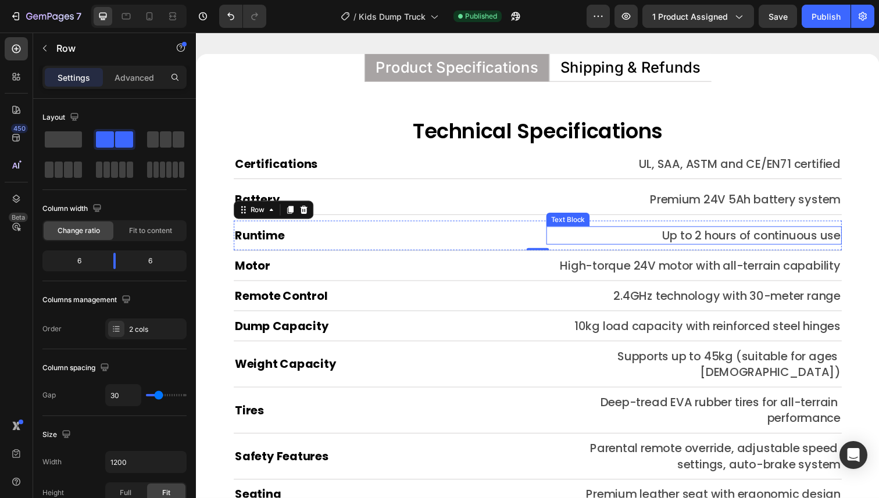
click at [773, 239] on p "Up to 2 hours of continuous use" at bounding box center [703, 240] width 299 height 16
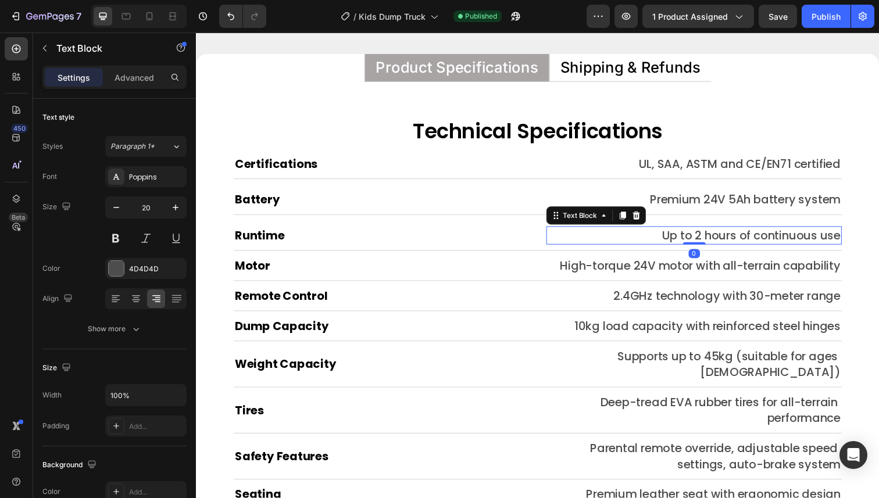
click at [769, 239] on p "Up to 2 hours of continuous use" at bounding box center [703, 240] width 299 height 16
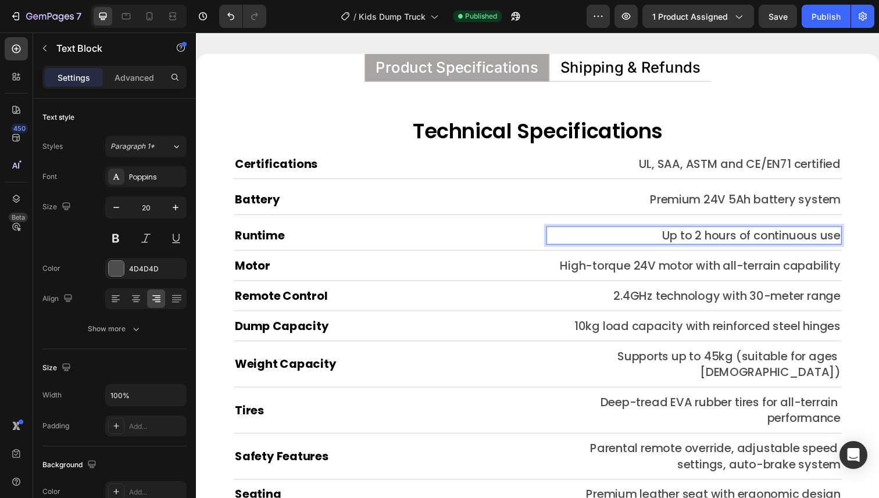
click at [767, 239] on p "Up to 2 hours of continuous use" at bounding box center [703, 240] width 299 height 16
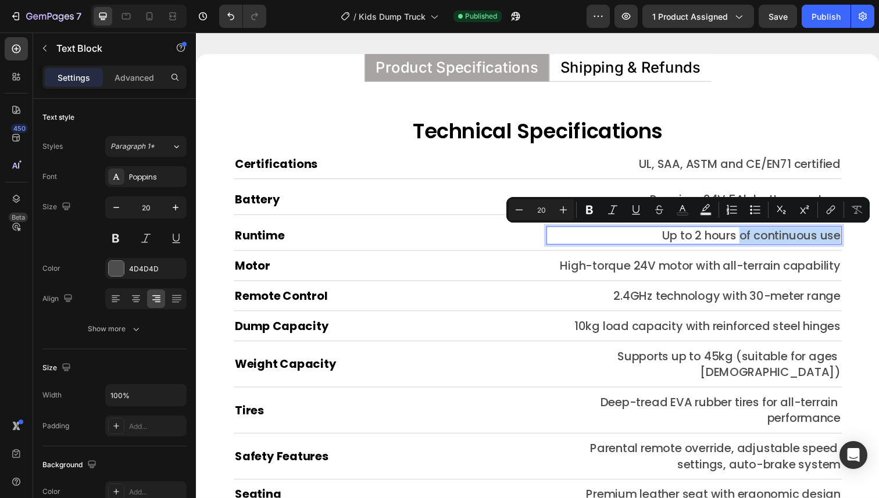
drag, startPoint x: 751, startPoint y: 239, endPoint x: 852, endPoint y: 240, distance: 101.1
click at [852, 240] on p "Up to 2 hours of continuous use" at bounding box center [703, 240] width 299 height 16
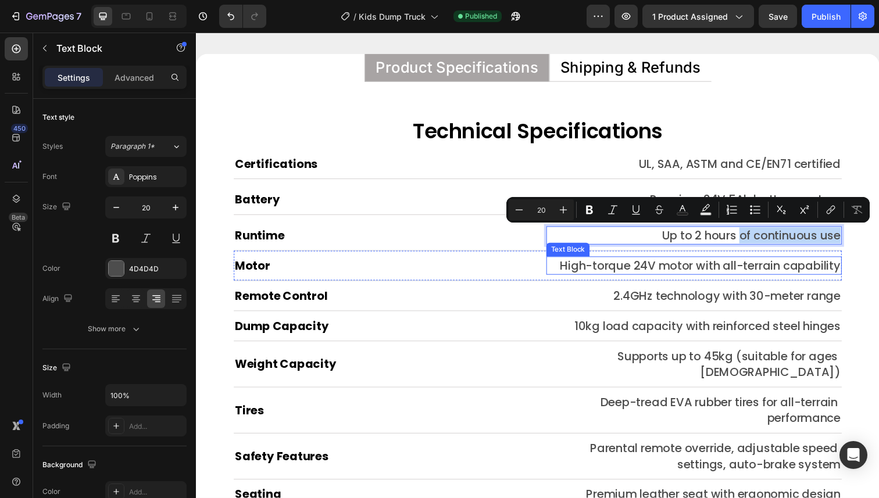
click at [747, 273] on p "High-torque 24V motor with all-terrain capability" at bounding box center [703, 271] width 299 height 16
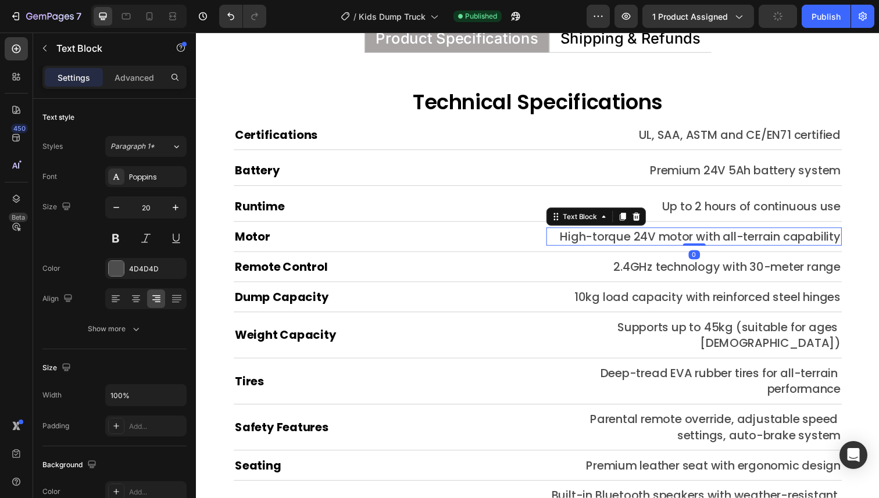
click at [660, 282] on div "Remote Control Heading 2.4GHz technology with 30-meter range Text Block Row" at bounding box center [544, 272] width 621 height 31
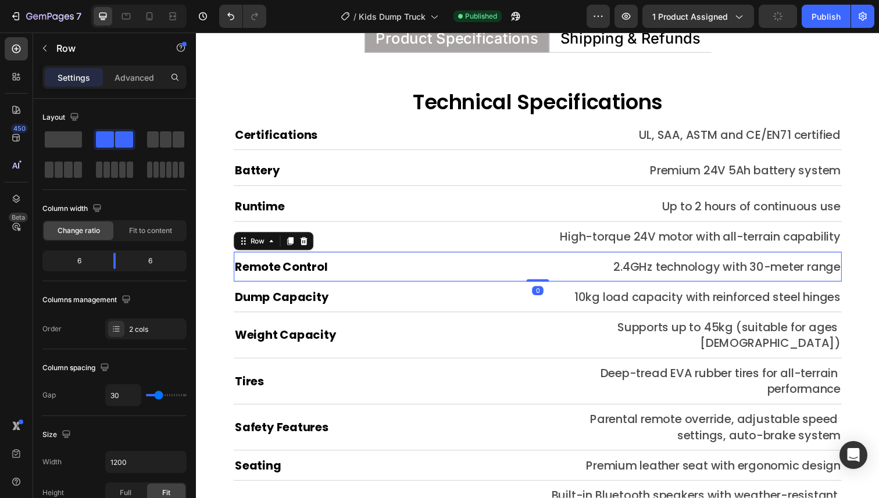
scroll to position [6028, 0]
click at [658, 282] on div "Remote Control Heading 2.4GHz technology with 30-meter range Text Block Row 0" at bounding box center [544, 271] width 621 height 31
click at [662, 274] on p "2.4GHz technology with 30-meter range" at bounding box center [703, 271] width 299 height 16
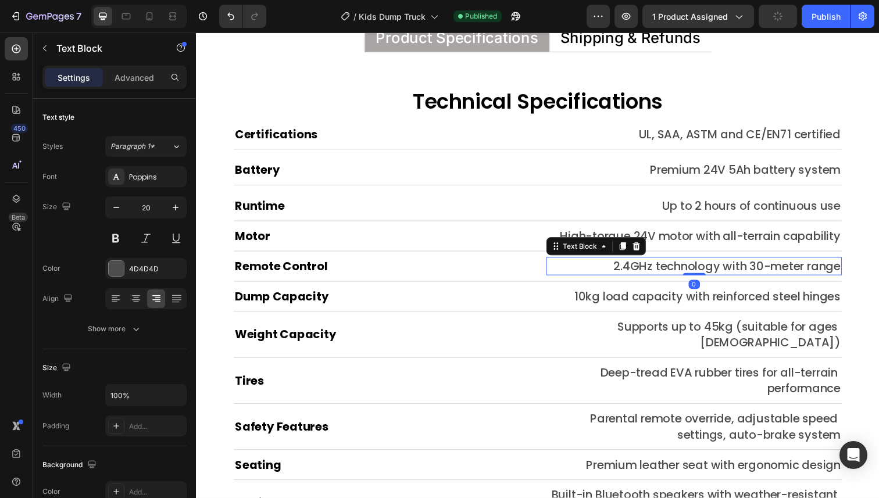
click at [696, 274] on p "2.4GHz technology with 30-meter range" at bounding box center [703, 271] width 299 height 16
click at [671, 274] on p "2.4GHz technology with 30-meter range" at bounding box center [703, 271] width 299 height 16
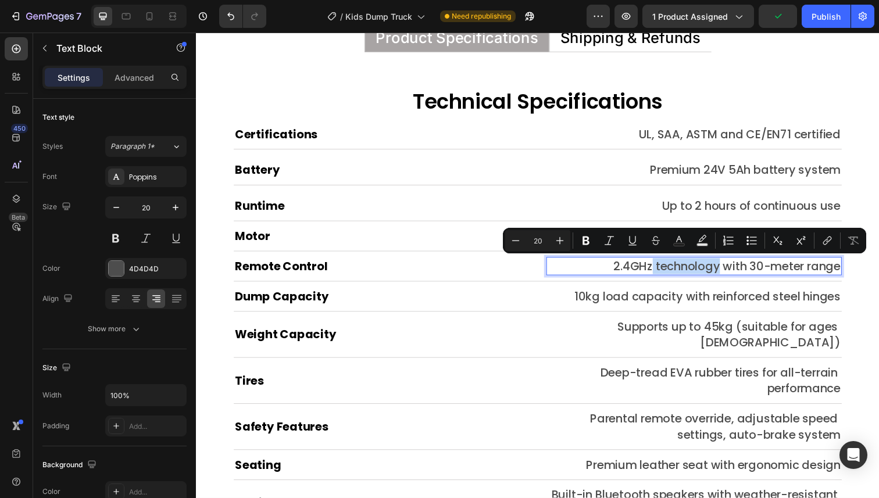
drag, startPoint x: 661, startPoint y: 270, endPoint x: 725, endPoint y: 273, distance: 64.5
click at [725, 273] on p "2.4GHz technology with 30-meter range" at bounding box center [703, 271] width 299 height 16
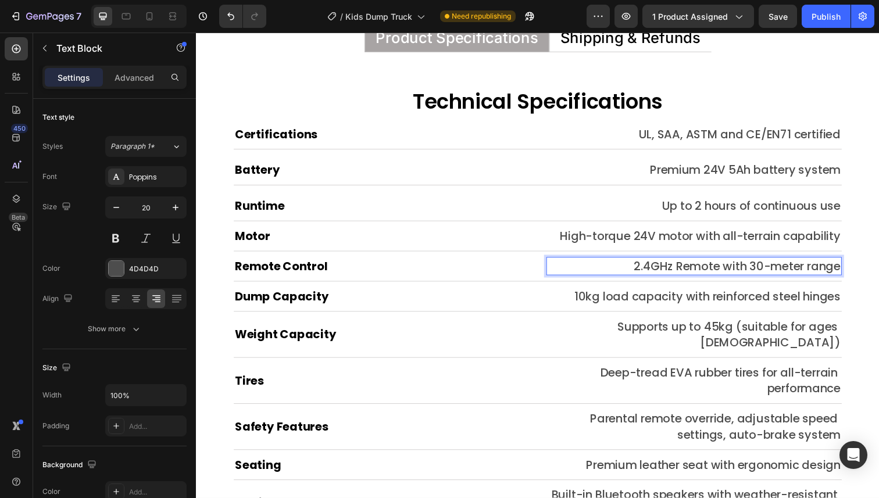
click at [758, 271] on p "2.4GHz Remote with 30-meter range" at bounding box center [703, 271] width 299 height 16
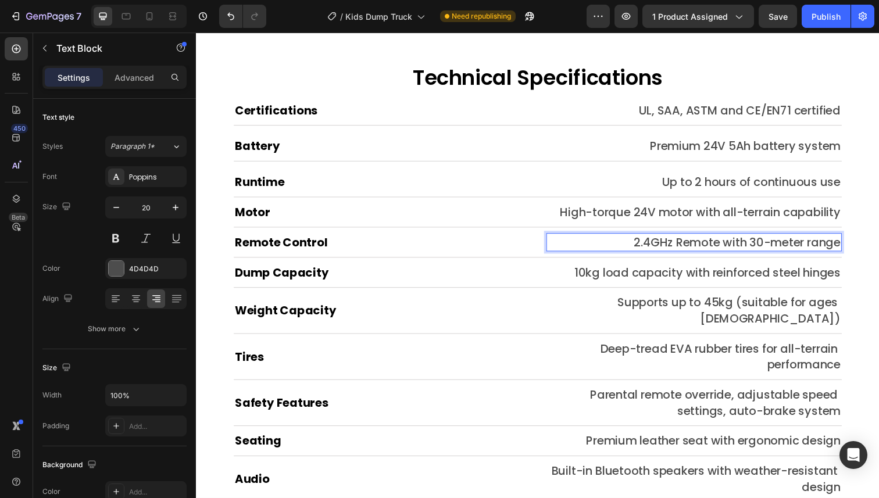
scroll to position [6060, 0]
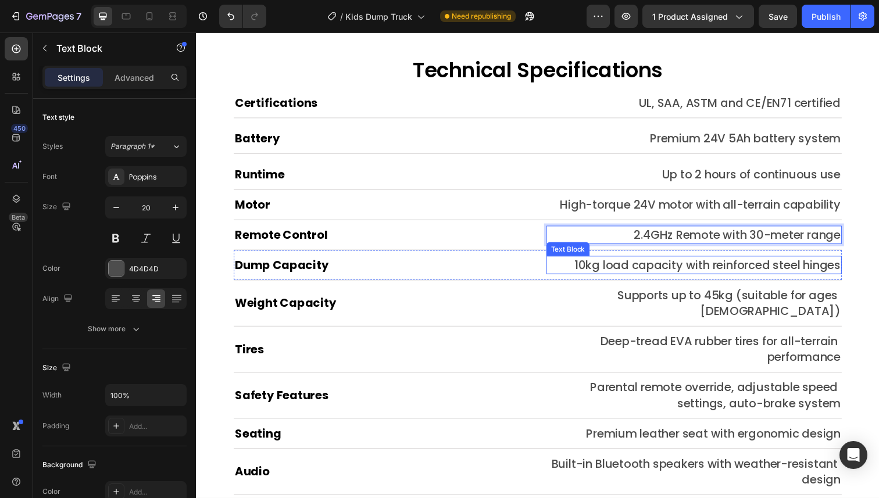
click at [705, 267] on p "10kg load capacity with reinforced steel hinges" at bounding box center [703, 270] width 299 height 16
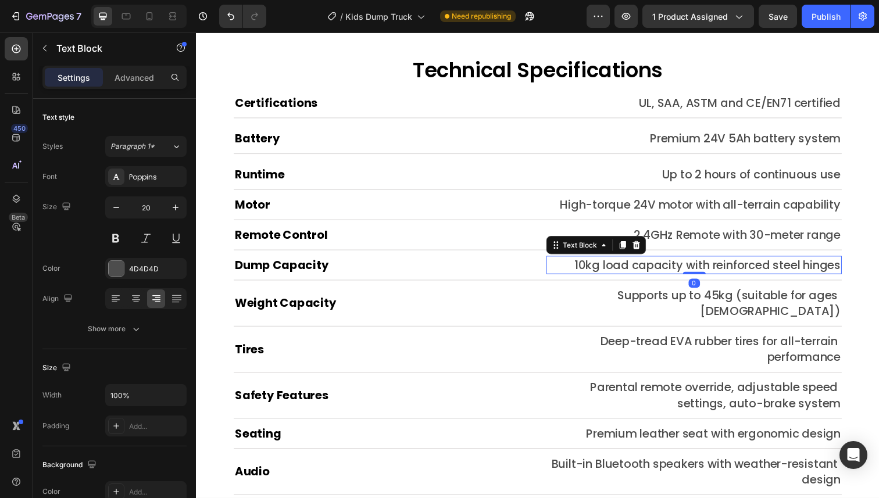
click at [686, 270] on p "10kg load capacity with reinforced steel hinges" at bounding box center [703, 270] width 299 height 16
click at [676, 272] on p "10kg load capacity with reinforced steel hinges" at bounding box center [703, 270] width 299 height 16
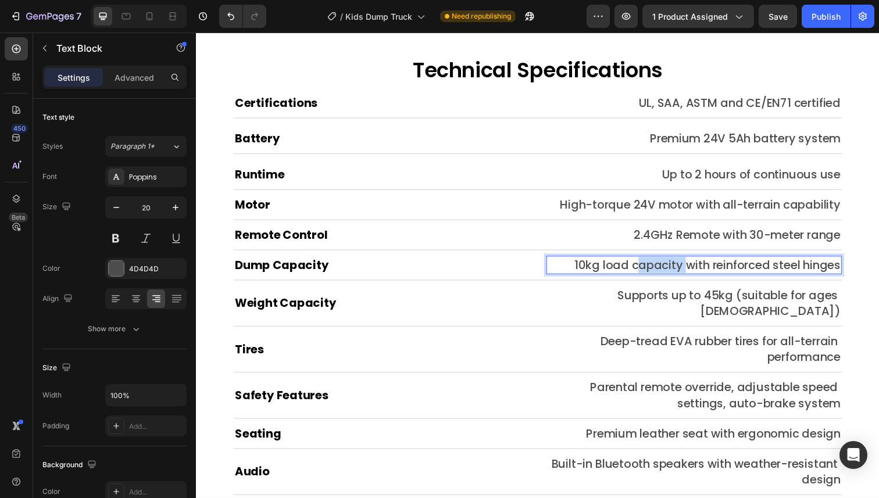
click at [676, 272] on p "10kg load capacity with reinforced steel hinges" at bounding box center [703, 270] width 299 height 16
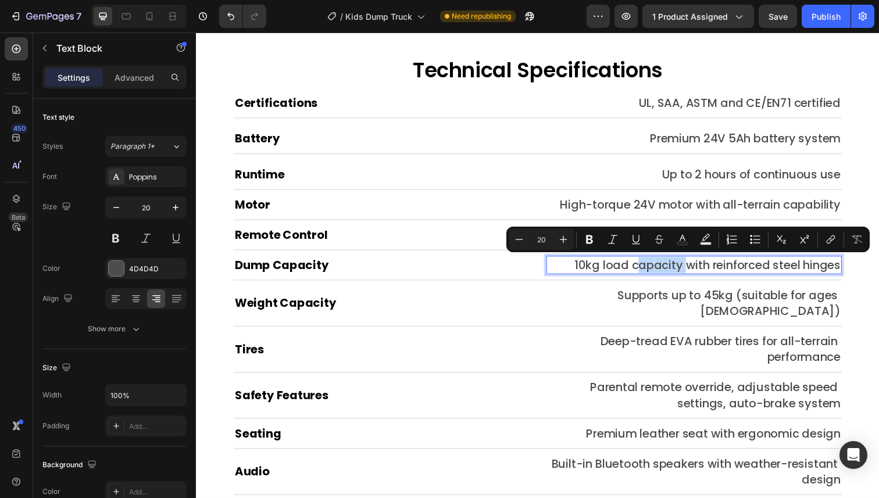
click at [679, 272] on p "10kg load capacity with reinforced steel hinges" at bounding box center [703, 270] width 299 height 16
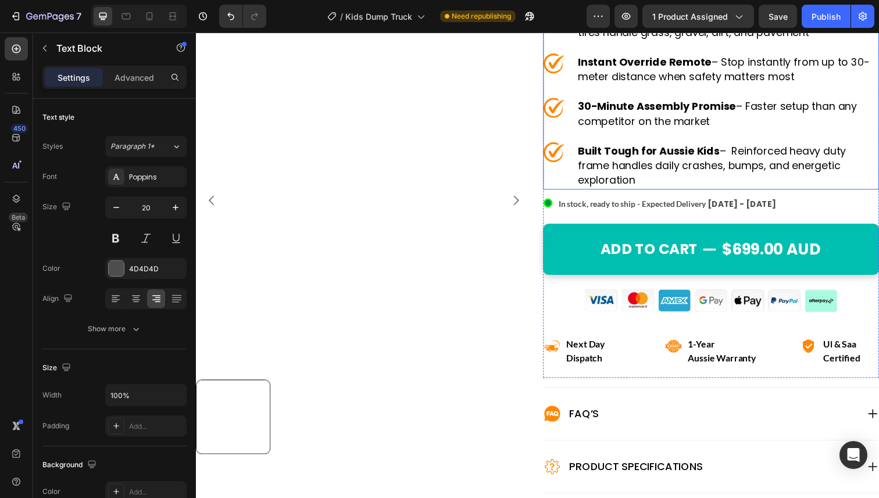
scroll to position [351, 0]
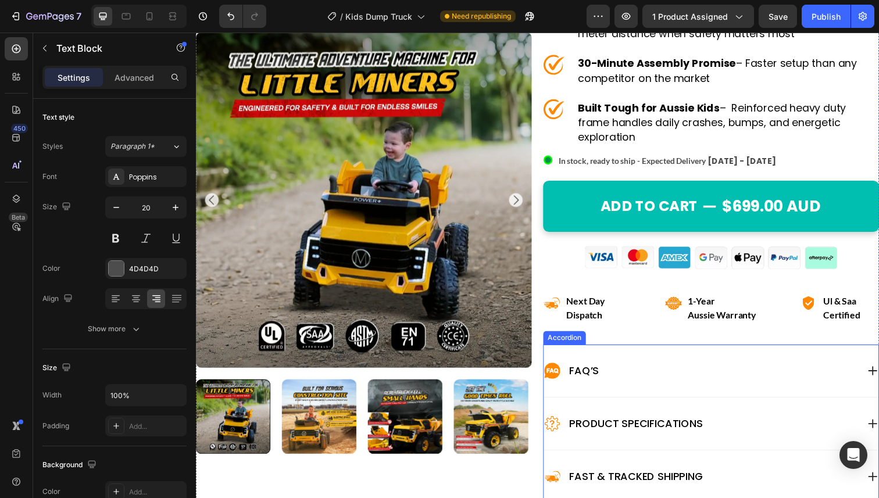
click at [729, 435] on div "Product Specifications" at bounding box center [711, 432] width 321 height 19
click at [729, 430] on div "Product Specifications" at bounding box center [711, 432] width 321 height 19
click at [877, 406] on div "Product Specifications" at bounding box center [722, 432] width 342 height 53
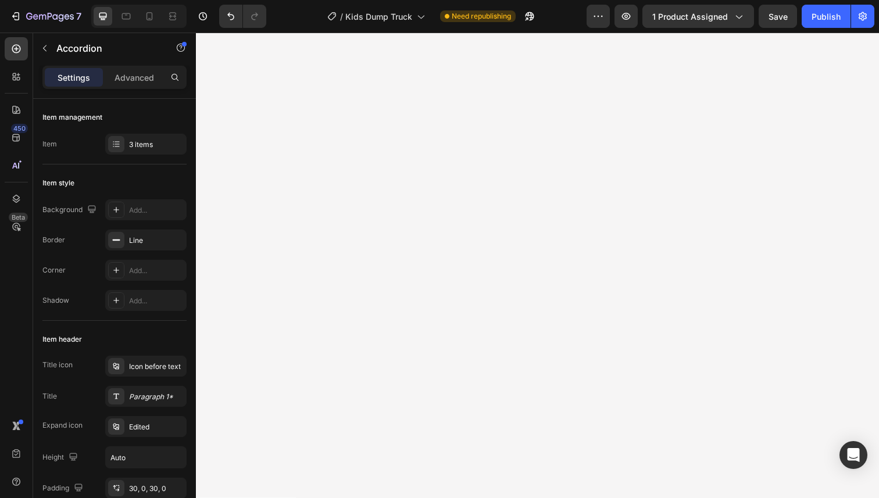
scroll to position [6349, 0]
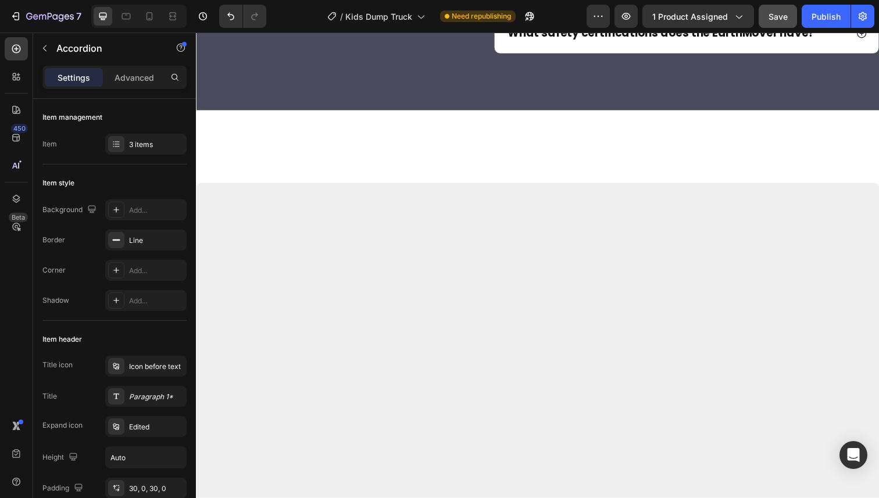
click at [775, 17] on span "Save" at bounding box center [777, 17] width 19 height 10
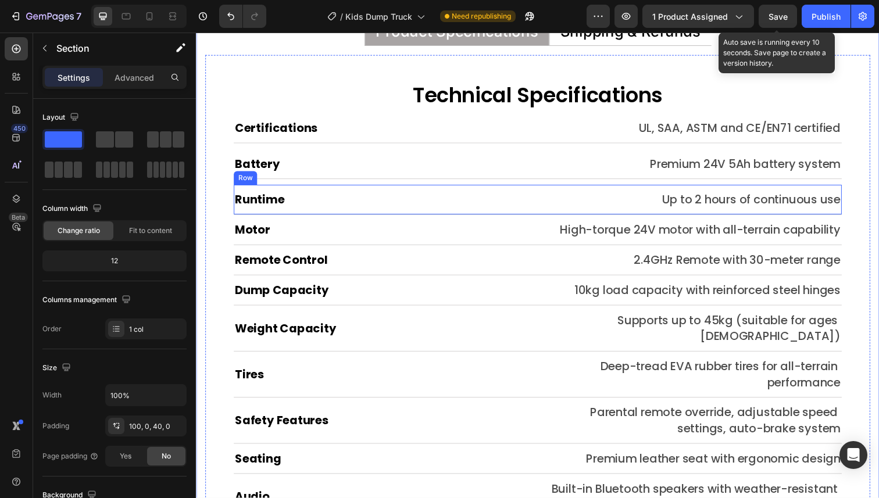
scroll to position [6539, 0]
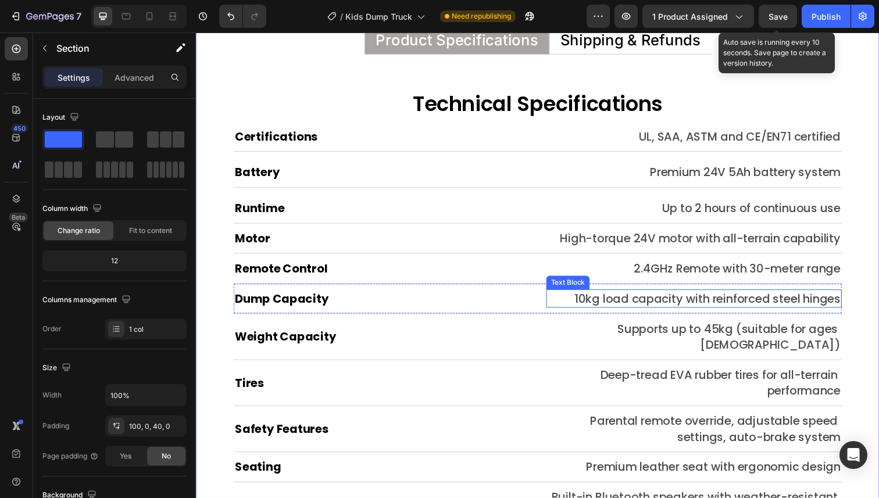
click at [665, 306] on p "10kg load capacity with reinforced steel hinges" at bounding box center [703, 304] width 299 height 16
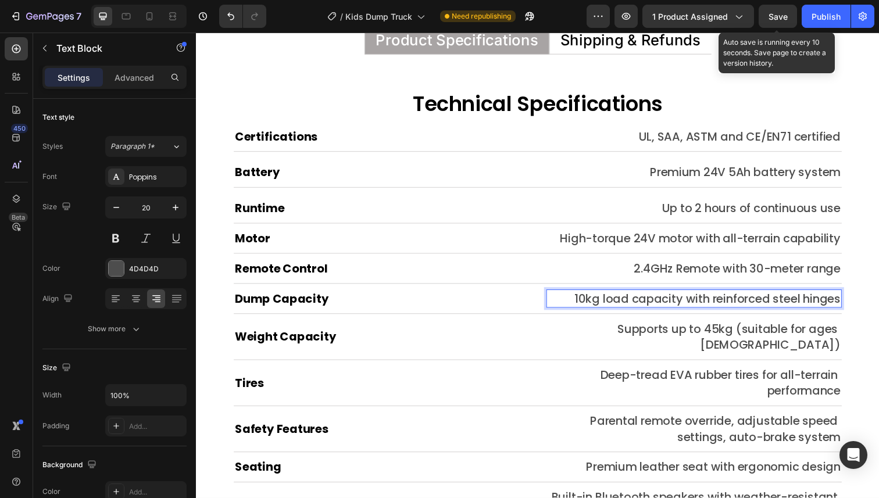
click at [636, 305] on p "10kg load capacity with reinforced steel hinges" at bounding box center [703, 304] width 299 height 16
click at [608, 302] on p "10kg load capacity with reinforced steel hinges" at bounding box center [703, 304] width 299 height 16
click at [706, 306] on p "10kg load capacity with reinforced steel hinges" at bounding box center [703, 304] width 299 height 16
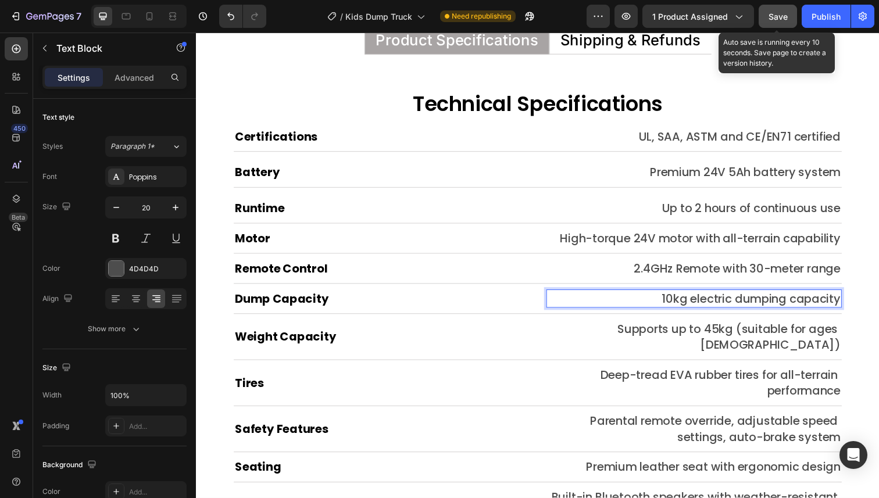
click at [775, 15] on span "Save" at bounding box center [777, 17] width 19 height 10
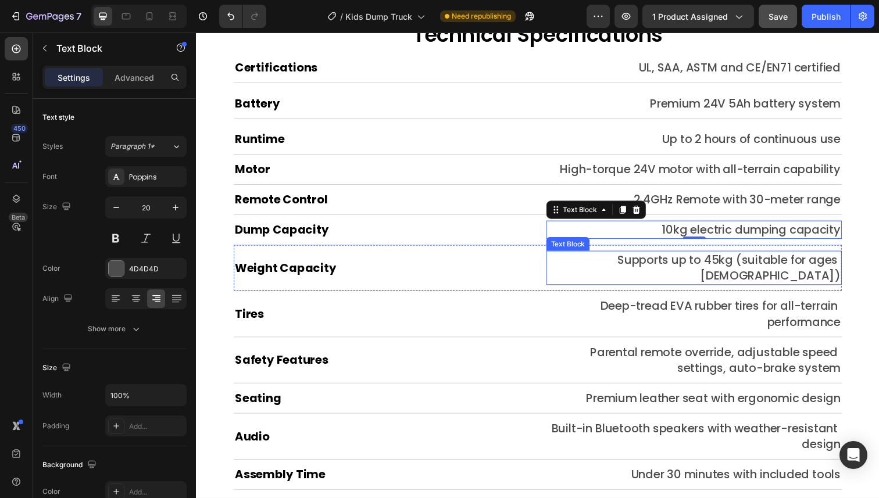
scroll to position [6613, 0]
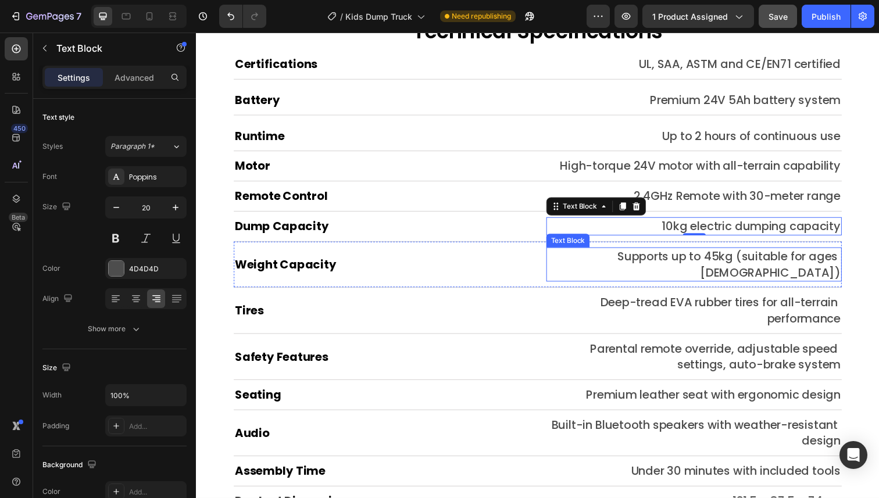
click at [711, 262] on p "Supports up to 45kg (suitable for ages [DEMOGRAPHIC_DATA])" at bounding box center [703, 269] width 299 height 33
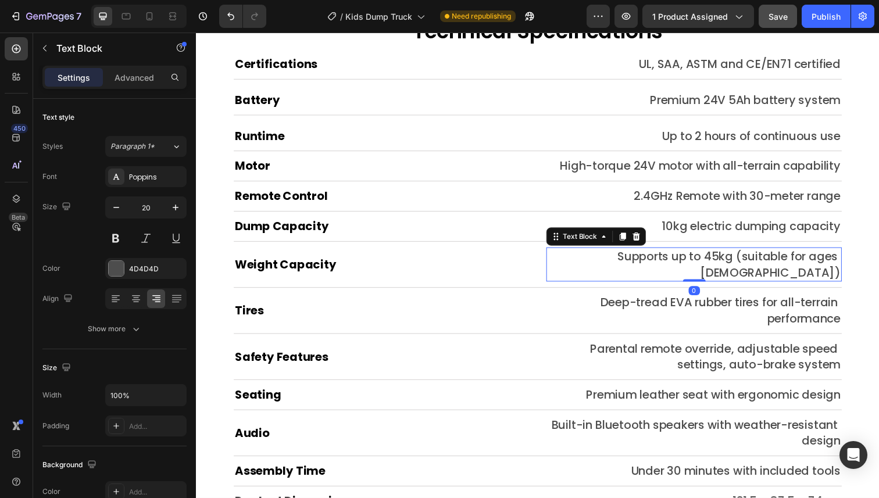
click at [718, 261] on p "Supports up to 45kg (suitable for ages [DEMOGRAPHIC_DATA])" at bounding box center [703, 269] width 299 height 33
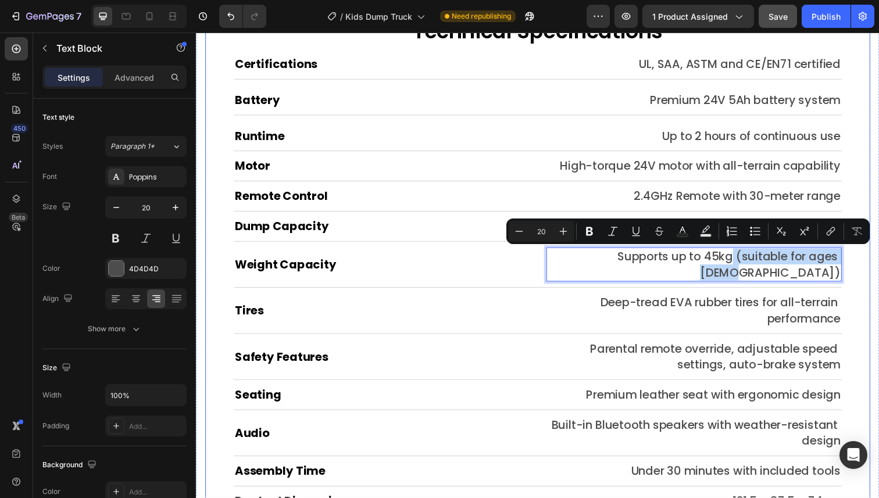
drag, startPoint x: 714, startPoint y: 259, endPoint x: 855, endPoint y: 264, distance: 140.7
click at [855, 264] on div "Technical Specifications Heading Certifications Heading UL, SAA, ASTM and CE/EN…" at bounding box center [544, 360] width 679 height 739
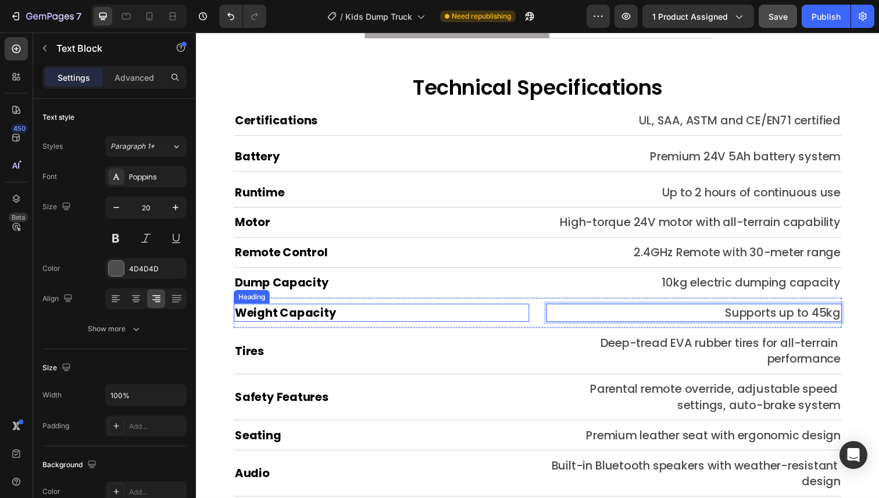
scroll to position [6494, 0]
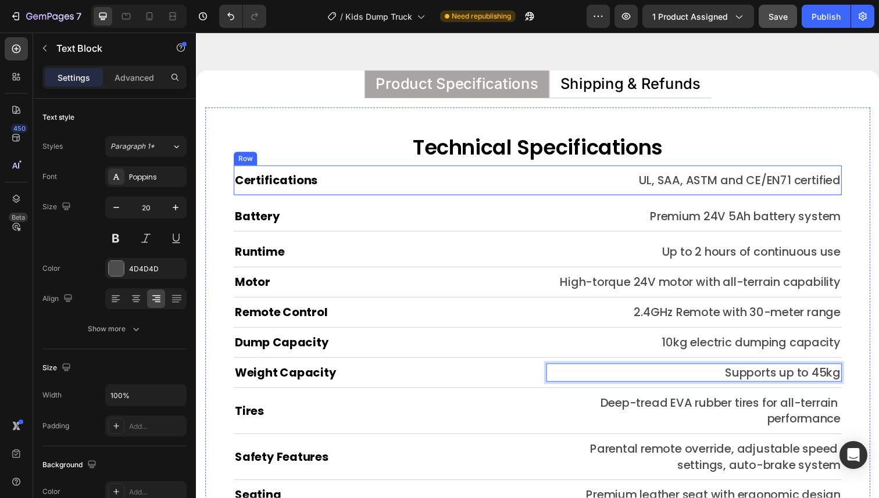
click at [442, 172] on div "Certifications Heading UL, SAA, ASTM and CE/EN71 certified Text Block Row" at bounding box center [544, 184] width 621 height 31
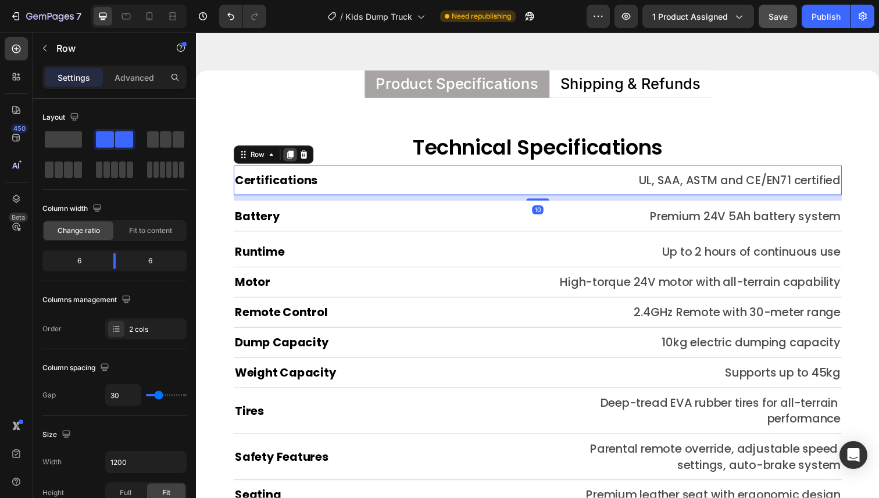
click at [288, 157] on icon at bounding box center [291, 157] width 9 height 9
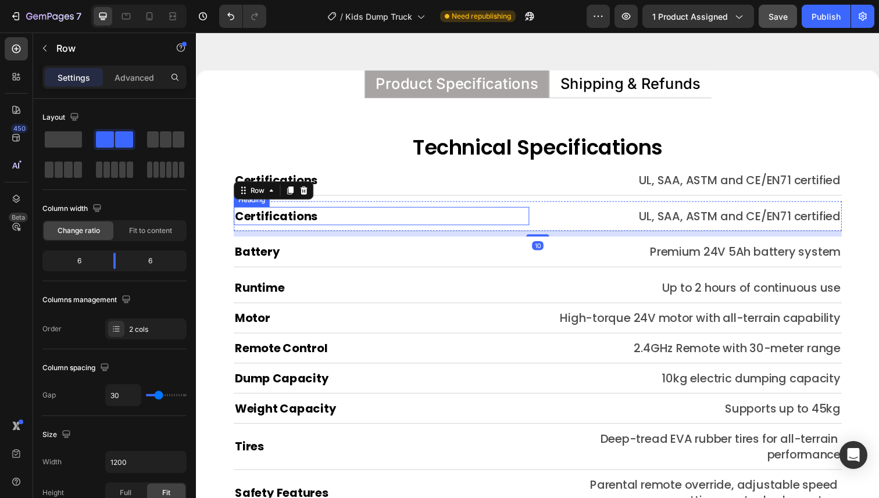
click at [281, 216] on h2 "Certifications" at bounding box center [385, 220] width 302 height 19
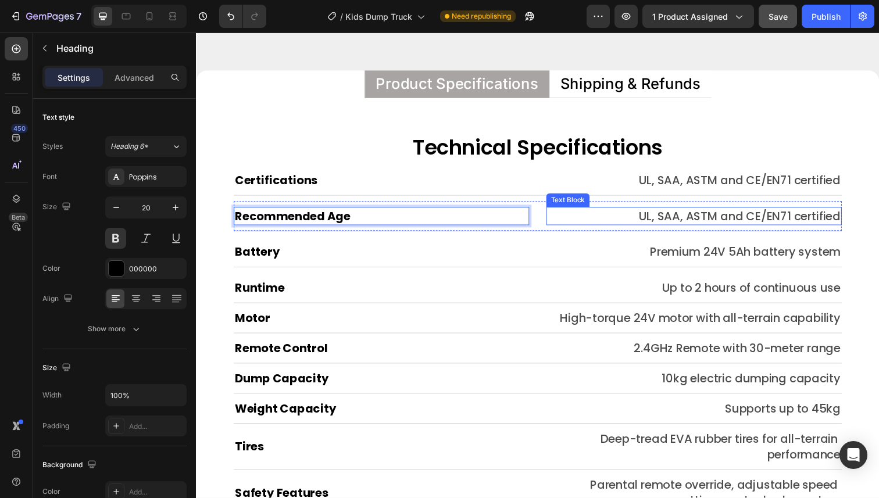
click at [664, 220] on p "UL, SAA, ASTM and CE/EN71 certified" at bounding box center [703, 220] width 299 height 16
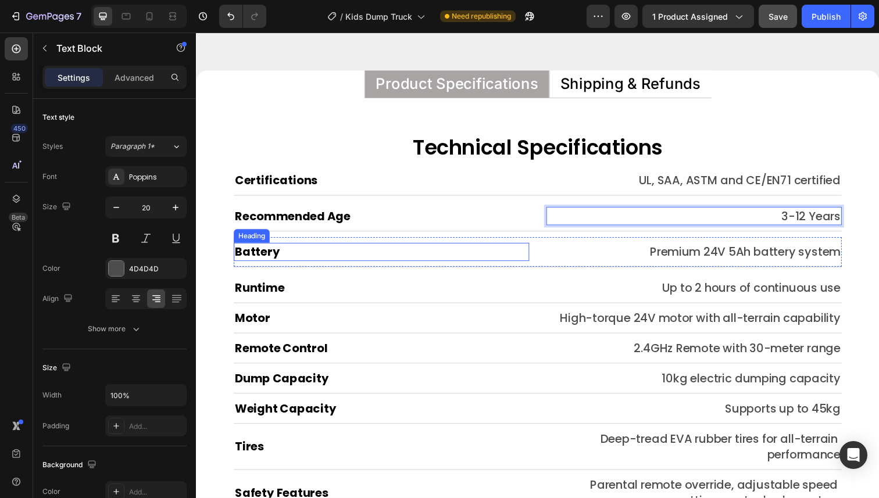
click at [504, 254] on h2 "Battery" at bounding box center [385, 257] width 302 height 19
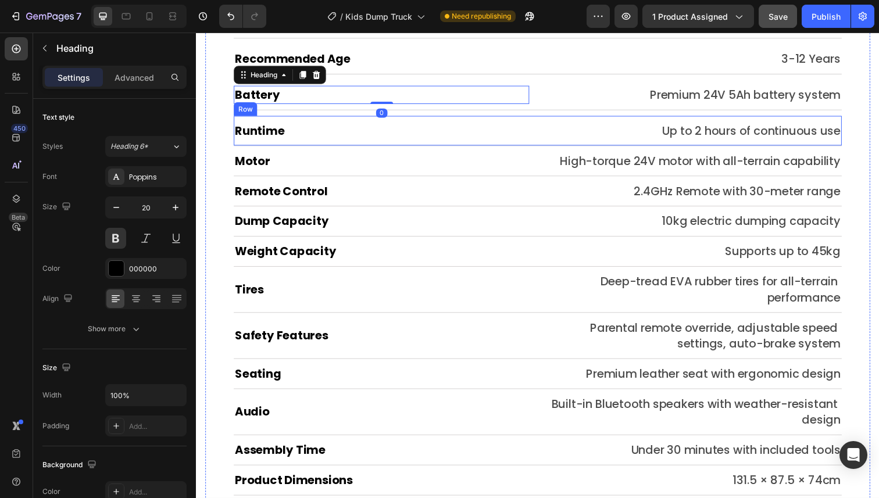
scroll to position [6657, 0]
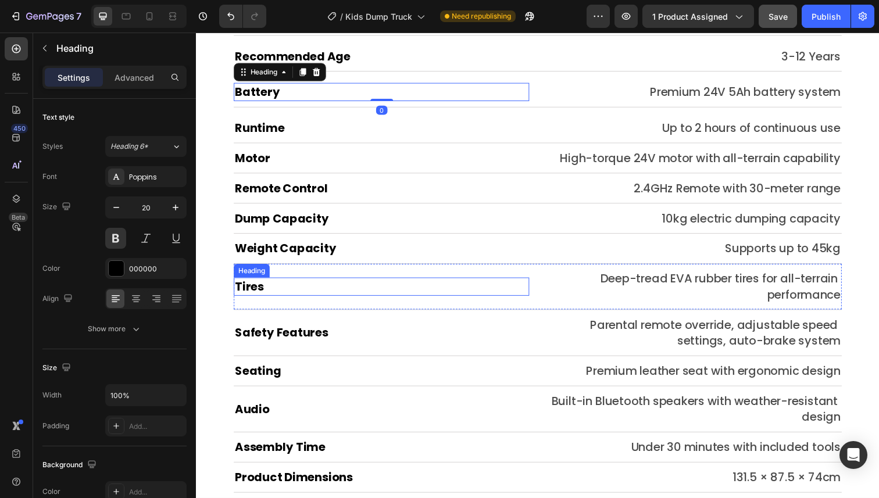
click at [528, 291] on h2 "Tires" at bounding box center [385, 292] width 302 height 19
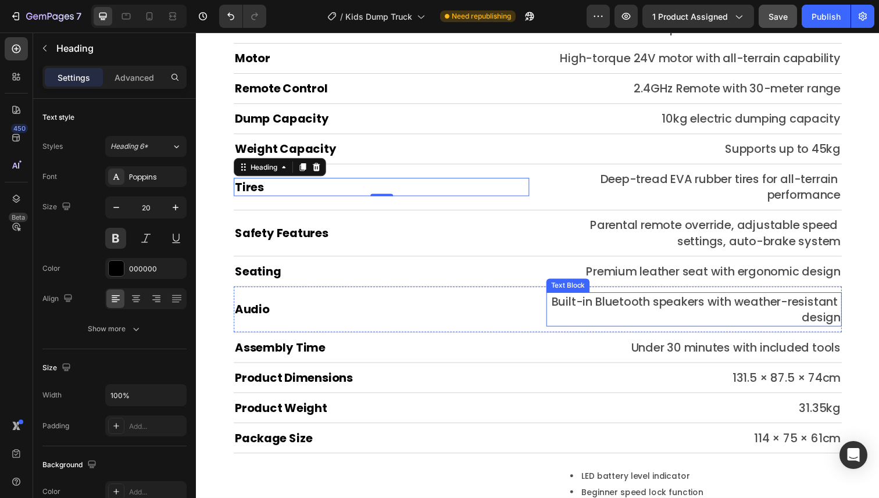
scroll to position [6761, 0]
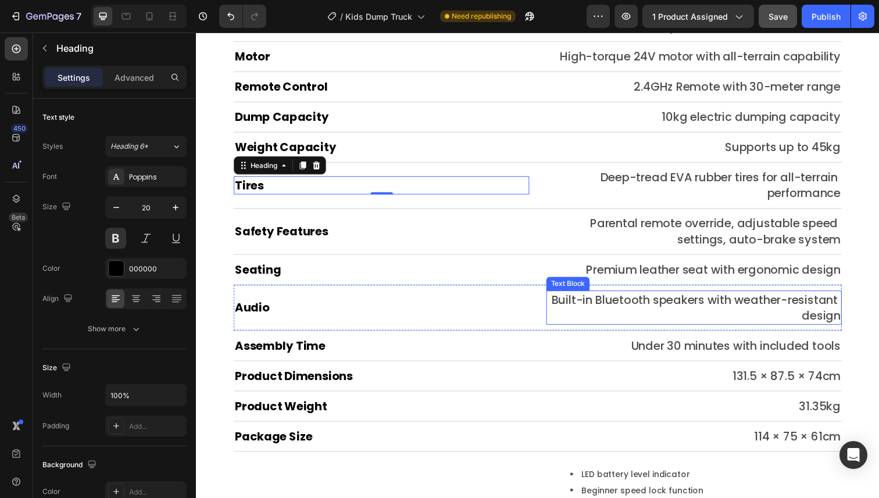
click at [617, 310] on p "Built-in Bluetooth speakers with weather-resistant design" at bounding box center [703, 314] width 299 height 33
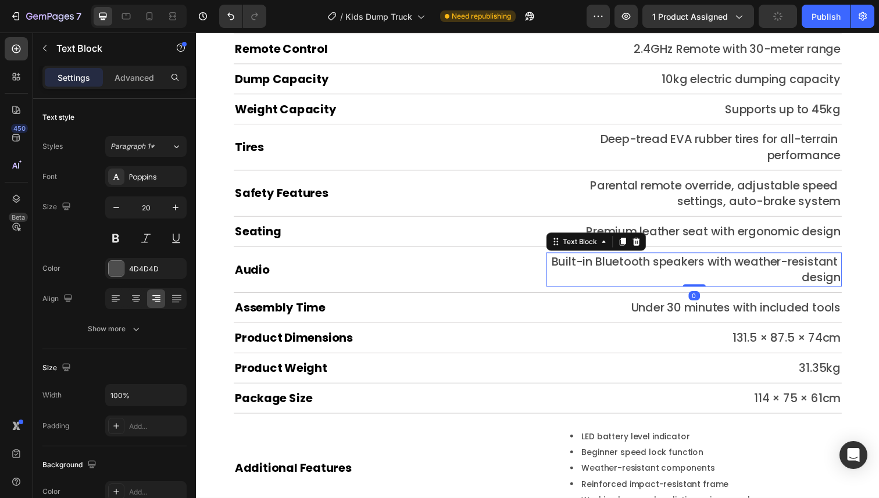
scroll to position [6814, 0]
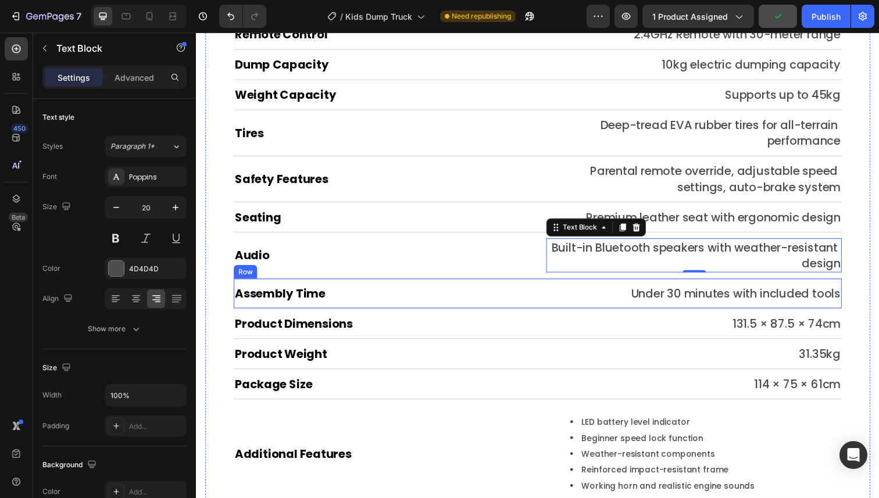
click at [543, 289] on div "Assembly Time Heading Under 30 minutes with included tools Text Block Row" at bounding box center [544, 299] width 621 height 31
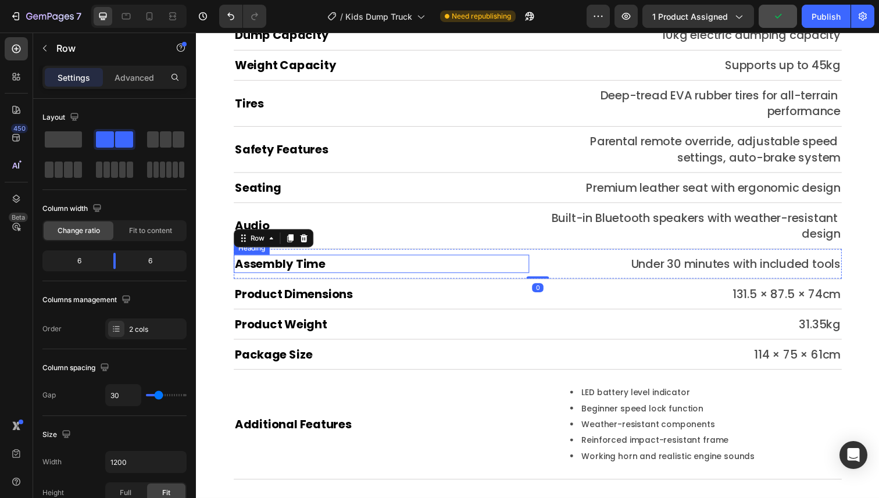
scroll to position [6852, 0]
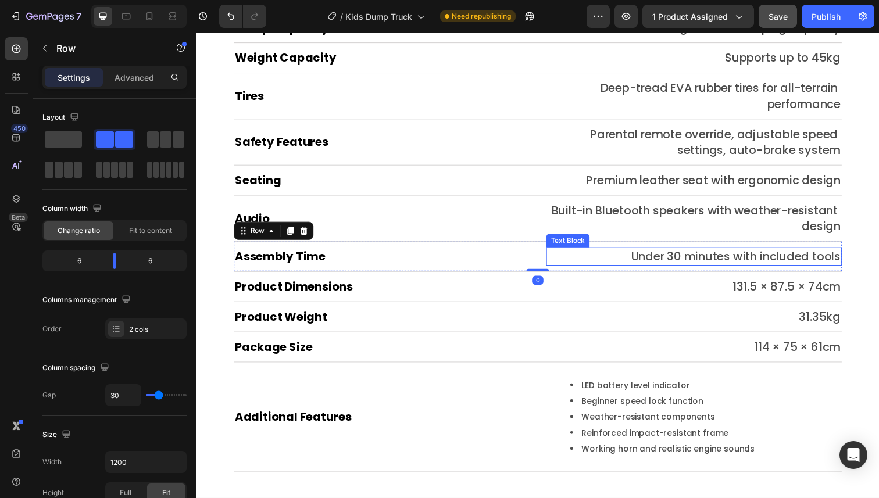
click at [746, 255] on p "Under 30 minutes with included tools" at bounding box center [703, 261] width 299 height 16
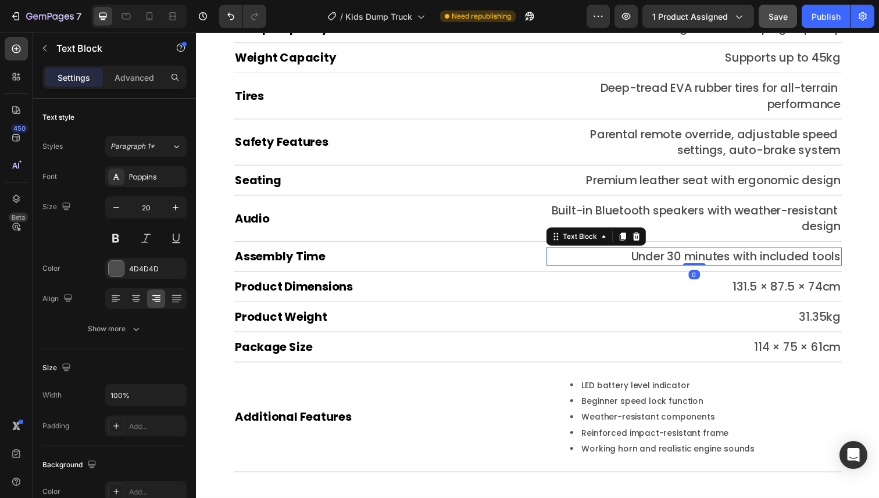
click at [743, 263] on p "Under 30 minutes with included tools" at bounding box center [703, 261] width 299 height 16
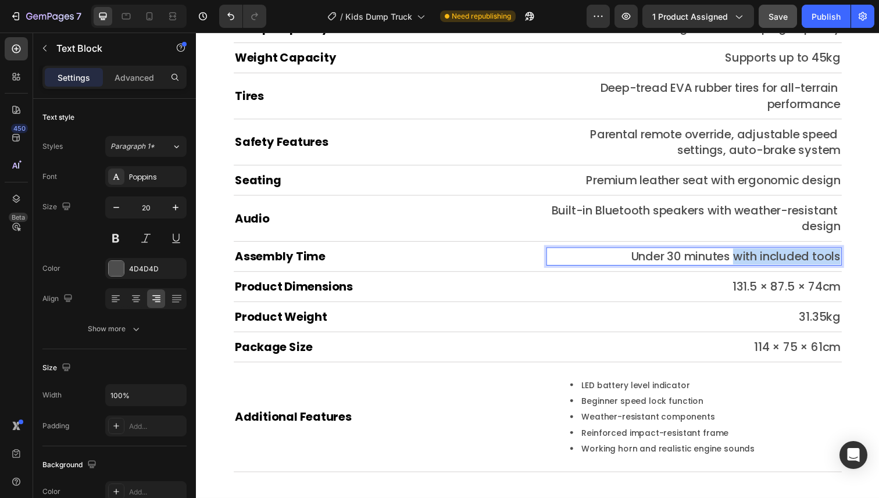
drag, startPoint x: 743, startPoint y: 260, endPoint x: 852, endPoint y: 262, distance: 109.3
click at [852, 262] on p "Under 30 minutes with included tools" at bounding box center [703, 261] width 299 height 16
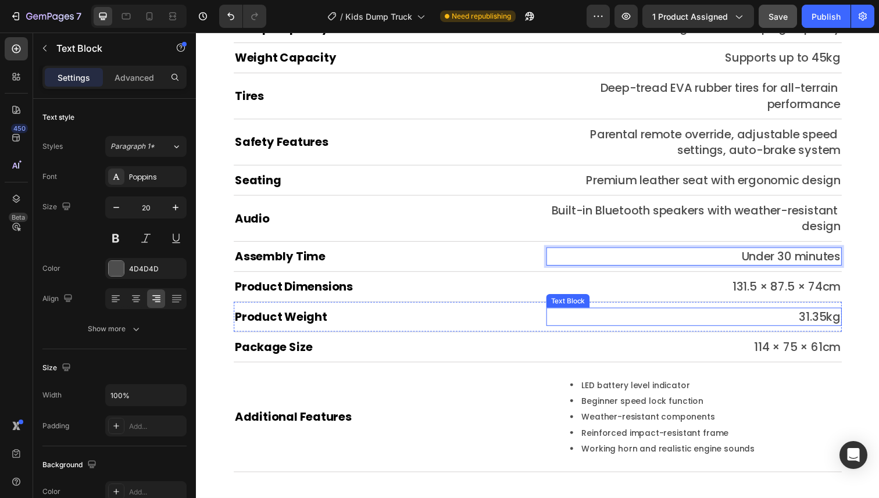
click at [461, 308] on div "Product Weight Heading 31.35kg Text Block Row" at bounding box center [544, 323] width 621 height 31
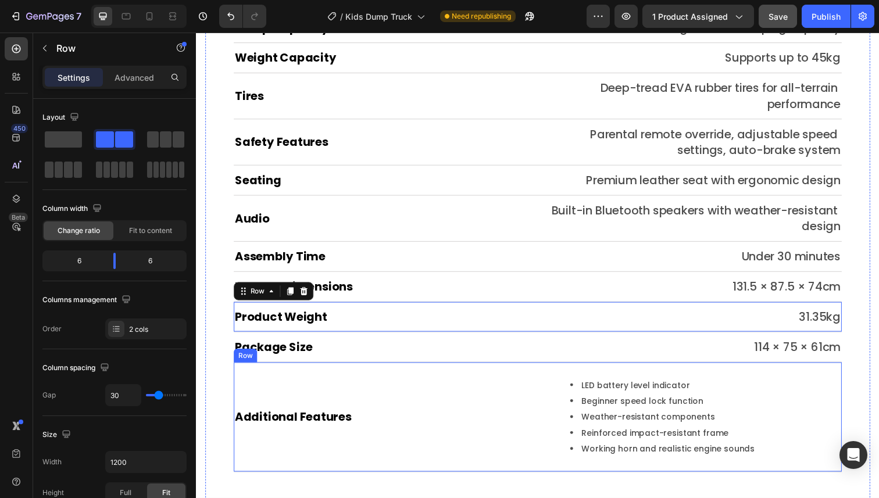
scroll to position [6979, 0]
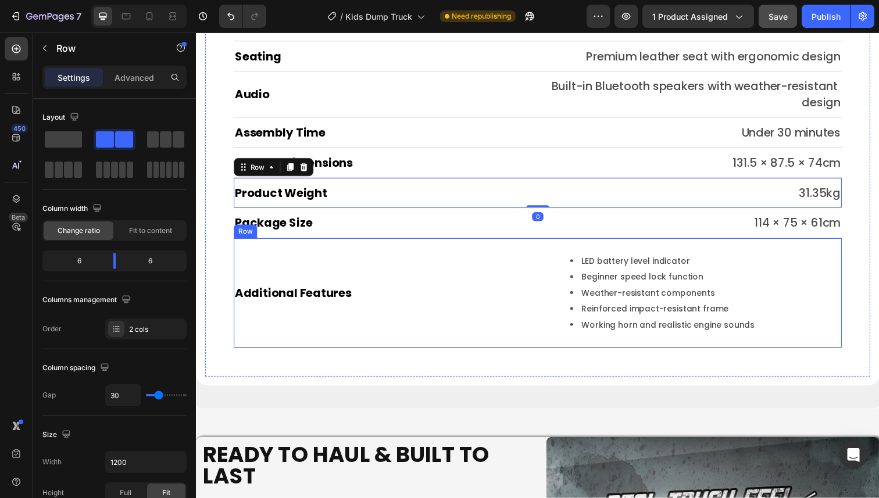
click at [524, 267] on div "Additional Features Heading" at bounding box center [385, 299] width 302 height 100
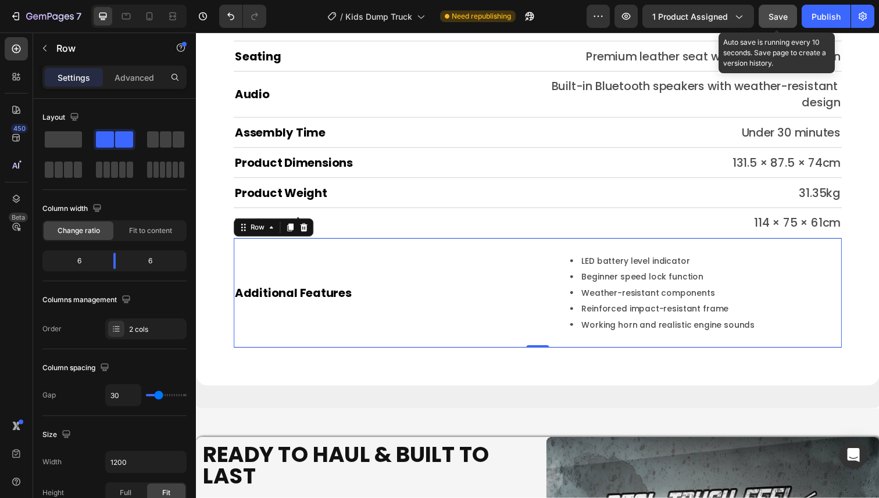
click at [770, 15] on span "Save" at bounding box center [777, 17] width 19 height 10
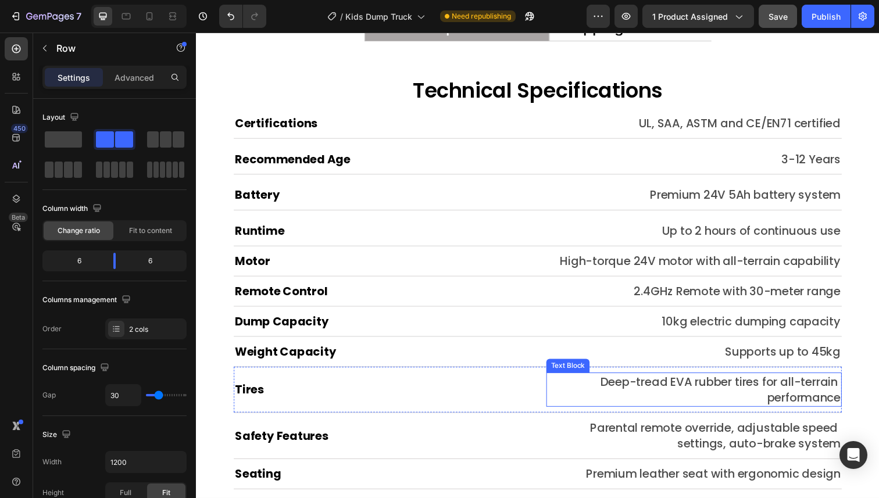
scroll to position [6548, 0]
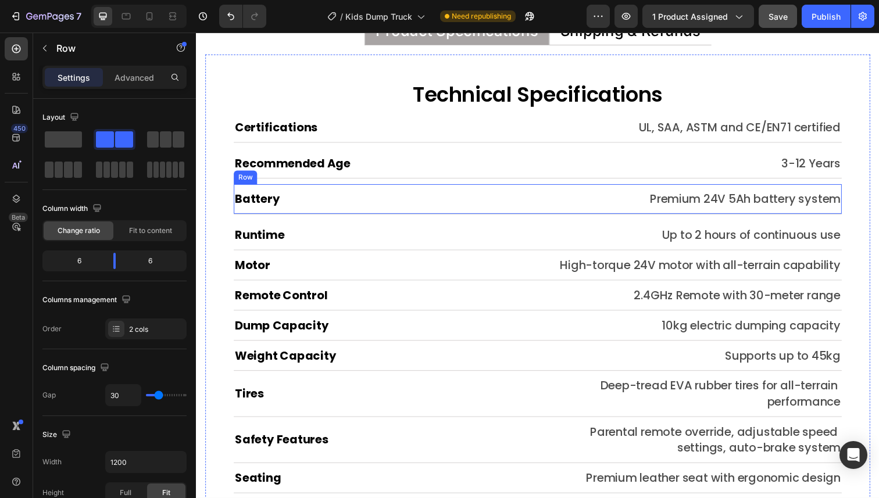
click at [518, 191] on div "Battery Heading Premium 24V 5Ah battery system Text Block Row" at bounding box center [544, 203] width 621 height 31
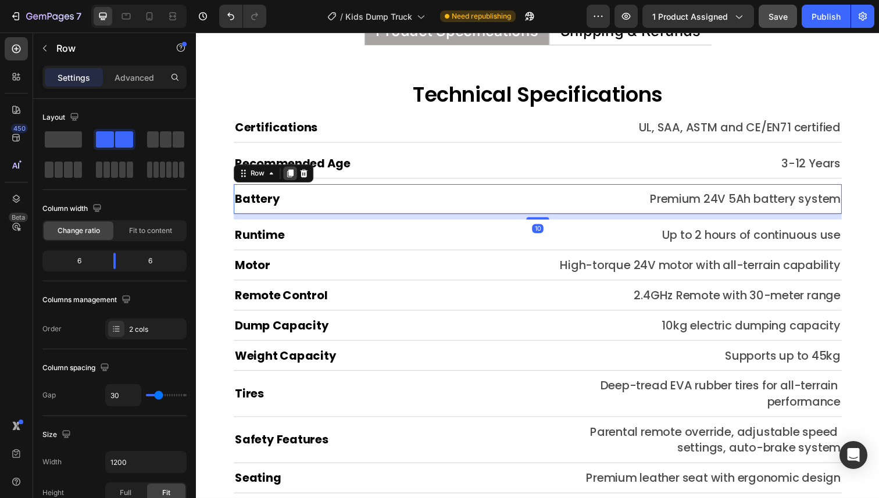
click at [289, 178] on icon at bounding box center [292, 177] width 6 height 8
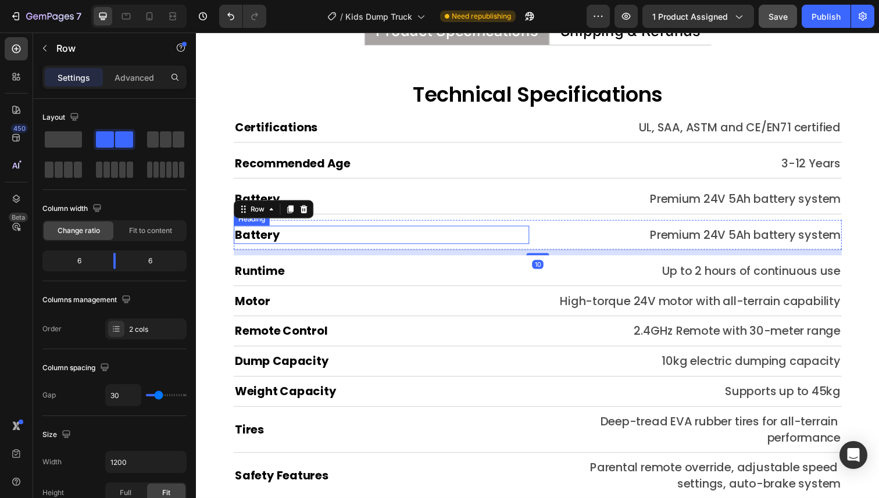
click at [260, 240] on h2 "Battery" at bounding box center [385, 239] width 302 height 19
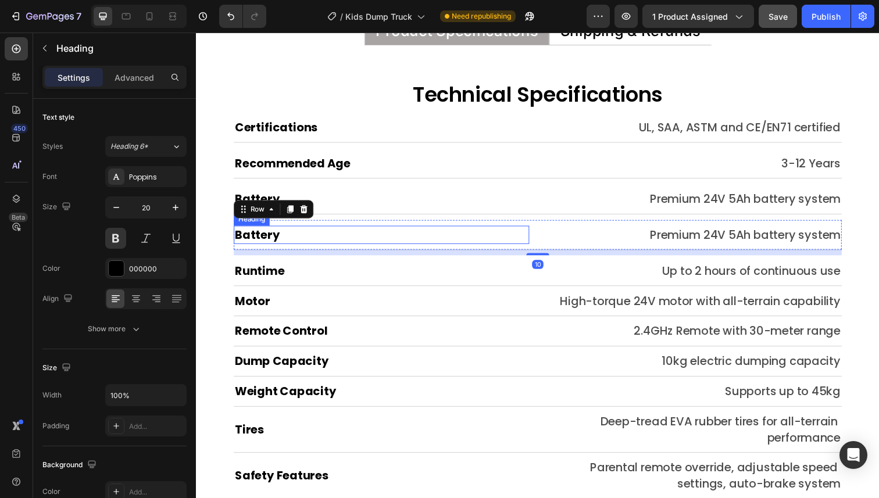
click at [260, 240] on h2 "Battery" at bounding box center [385, 239] width 302 height 19
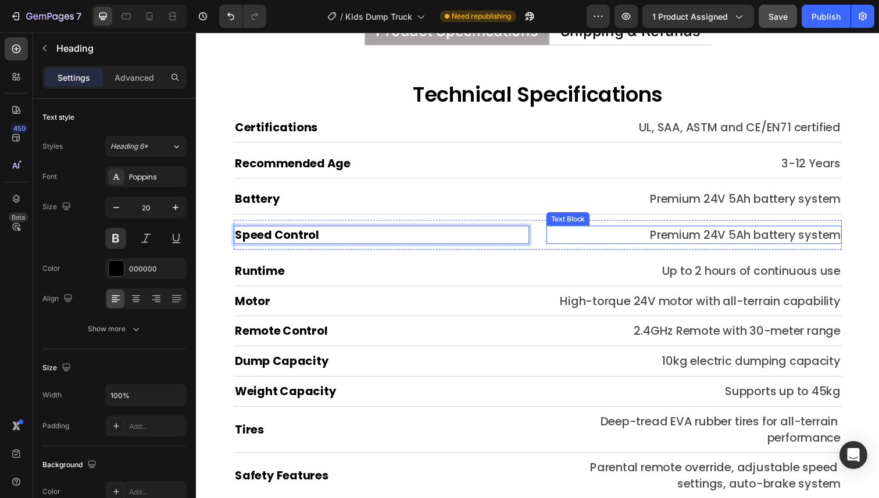
click at [697, 242] on p "Premium 24V 5Ah battery system" at bounding box center [703, 239] width 299 height 16
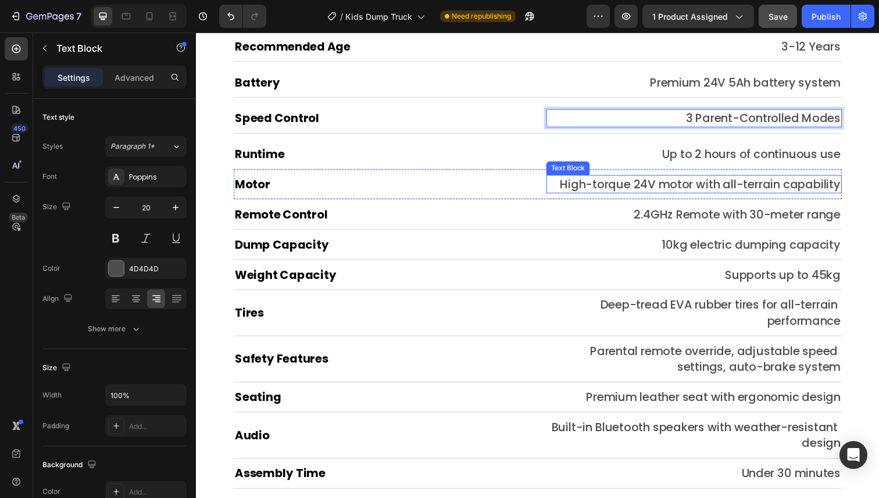
scroll to position [6924, 0]
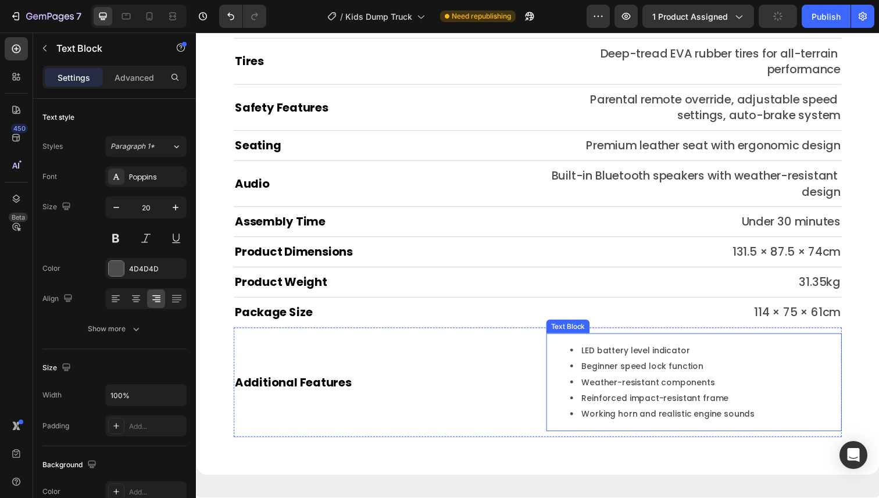
click at [597, 355] on li "LED battery level indicator" at bounding box center [716, 357] width 276 height 16
click at [593, 359] on li "LED battery level indicator" at bounding box center [716, 357] width 276 height 16
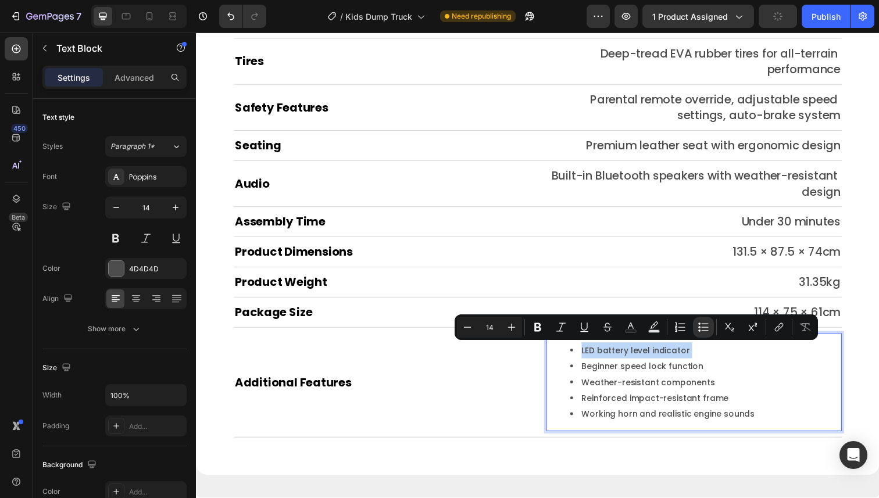
click at [586, 355] on li "LED battery level indicator" at bounding box center [716, 357] width 276 height 16
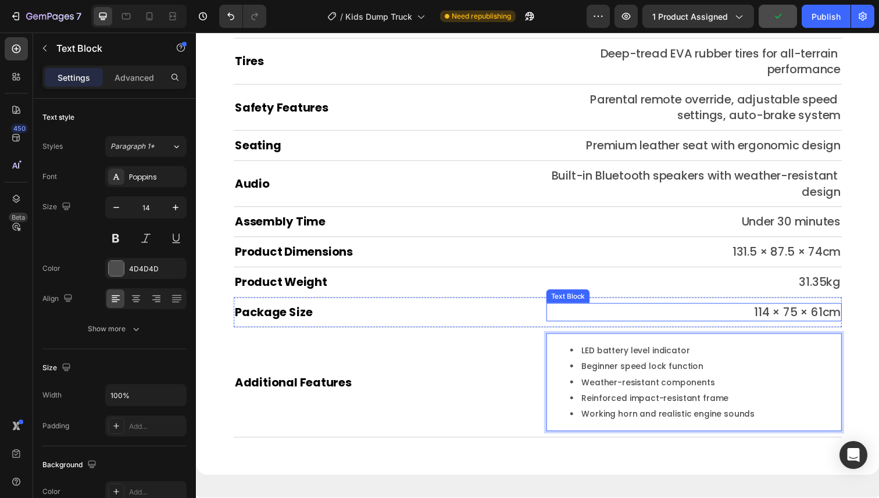
click at [715, 311] on p "114 × 75 × 61cm" at bounding box center [703, 318] width 299 height 16
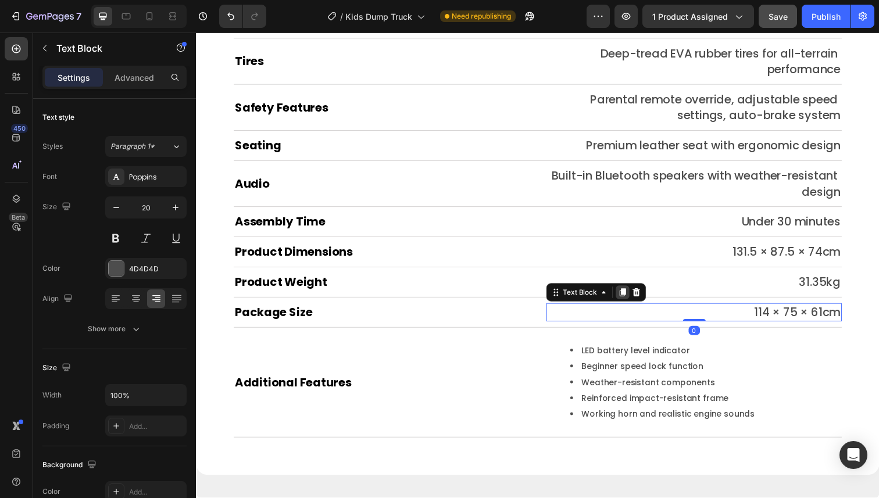
click at [632, 297] on icon at bounding box center [631, 298] width 6 height 8
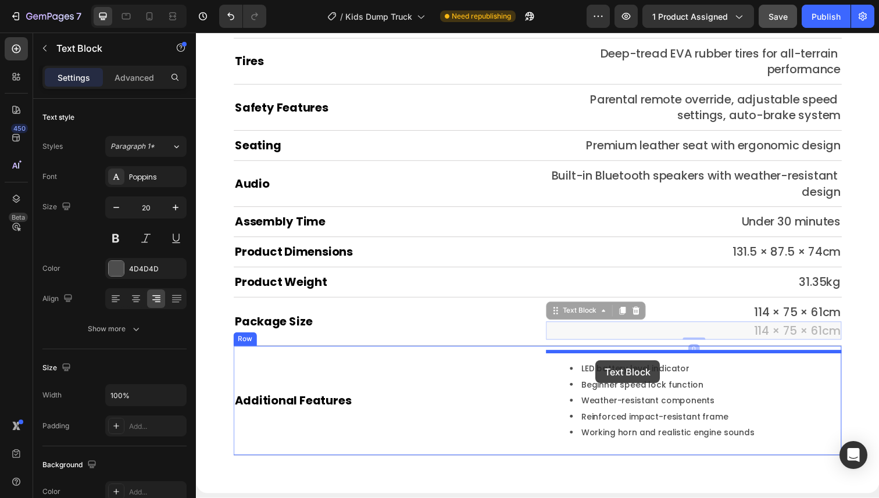
drag, startPoint x: 599, startPoint y: 317, endPoint x: 604, endPoint y: 367, distance: 50.2
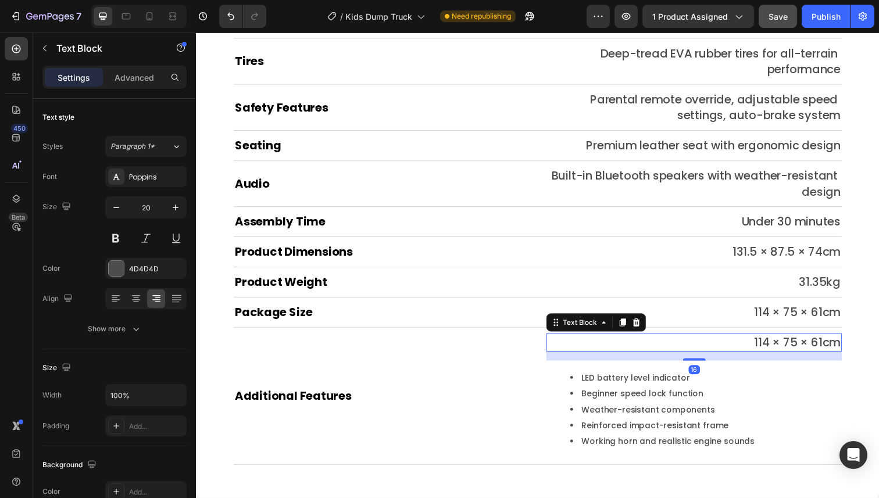
click at [792, 346] on p "114 × 75 × 61cm" at bounding box center [703, 349] width 299 height 16
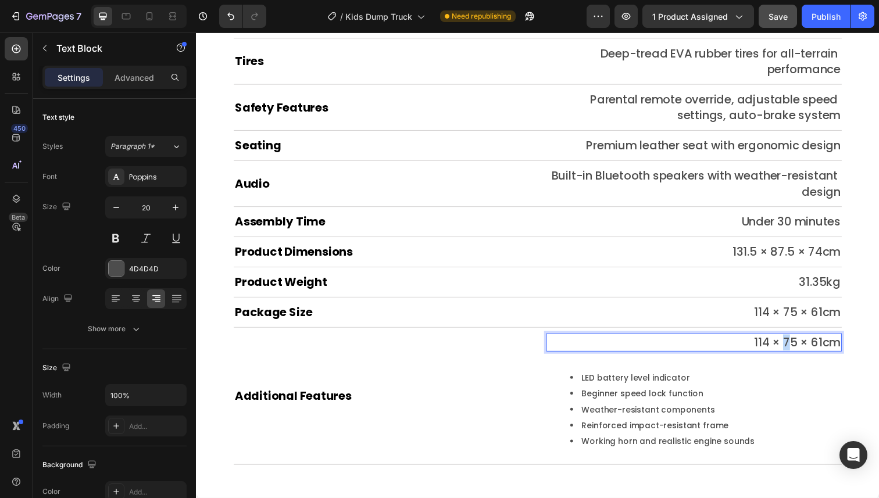
click at [792, 346] on p "114 × 75 × 61cm" at bounding box center [703, 349] width 299 height 16
click at [826, 352] on p "LED battery Level" at bounding box center [703, 349] width 299 height 16
click at [852, 349] on p "LED battery level" at bounding box center [703, 349] width 299 height 16
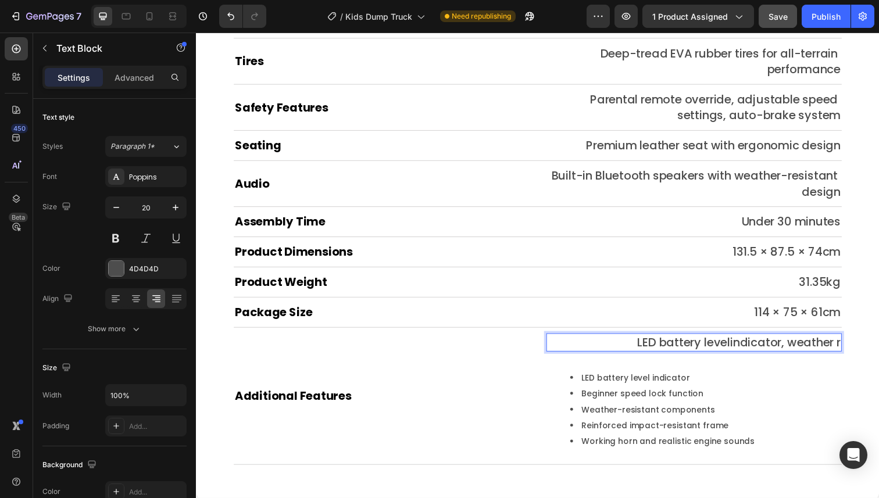
click at [740, 347] on p "LED battery levelindicator, weather r" at bounding box center [703, 349] width 299 height 16
click at [851, 348] on p "LED battery level indicator, weather r" at bounding box center [703, 349] width 299 height 16
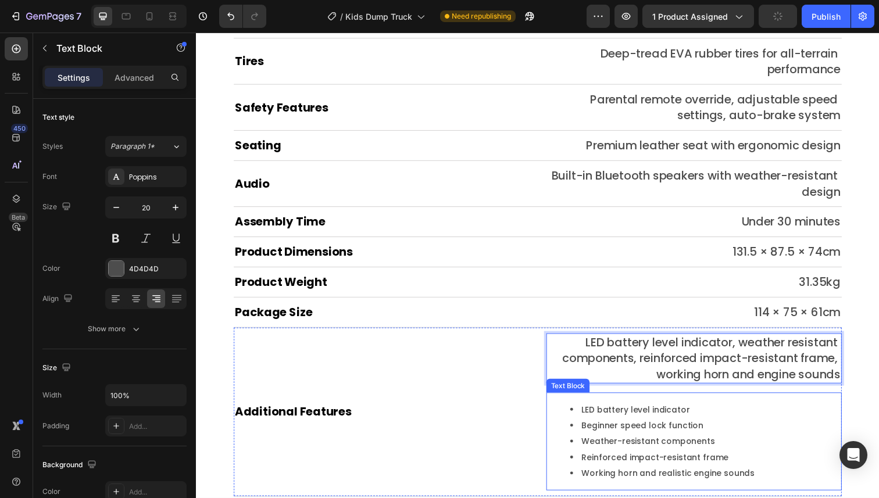
click at [755, 426] on li "Beginner speed lock function" at bounding box center [716, 434] width 276 height 16
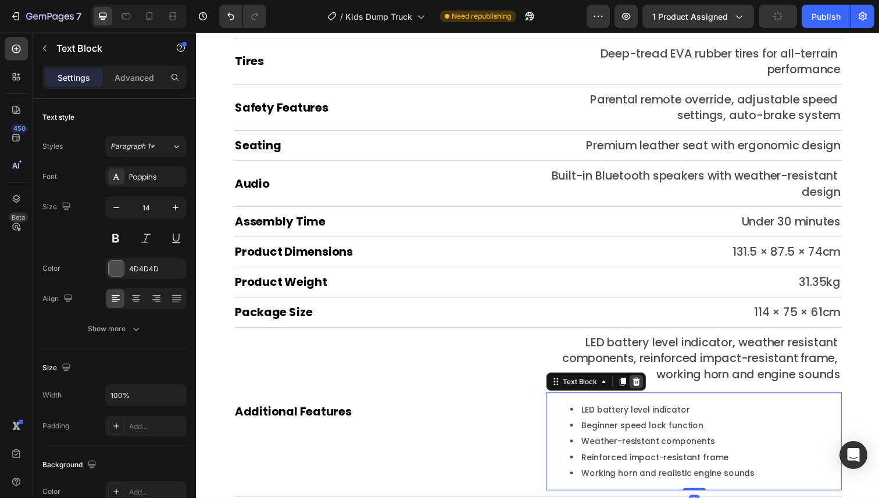
click at [646, 390] on icon at bounding box center [644, 389] width 9 height 9
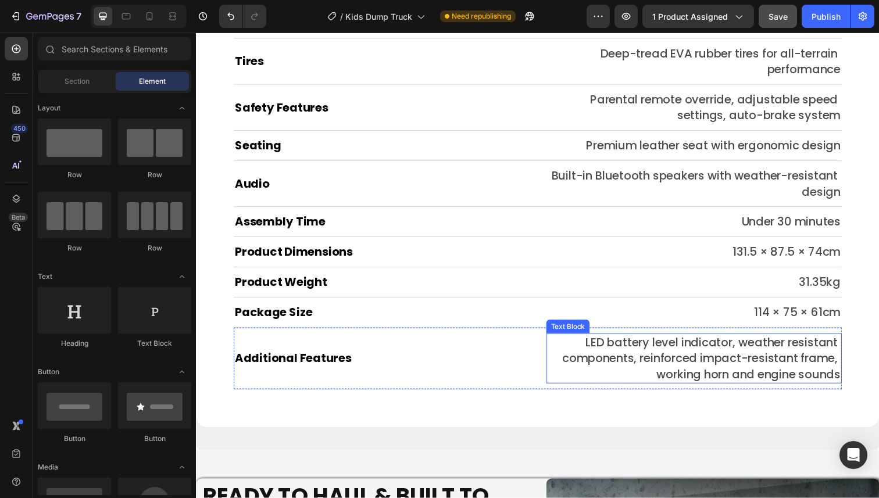
click at [753, 379] on p "LED battery level indicator, weather resistant components, reinforced impact-re…" at bounding box center [703, 365] width 299 height 49
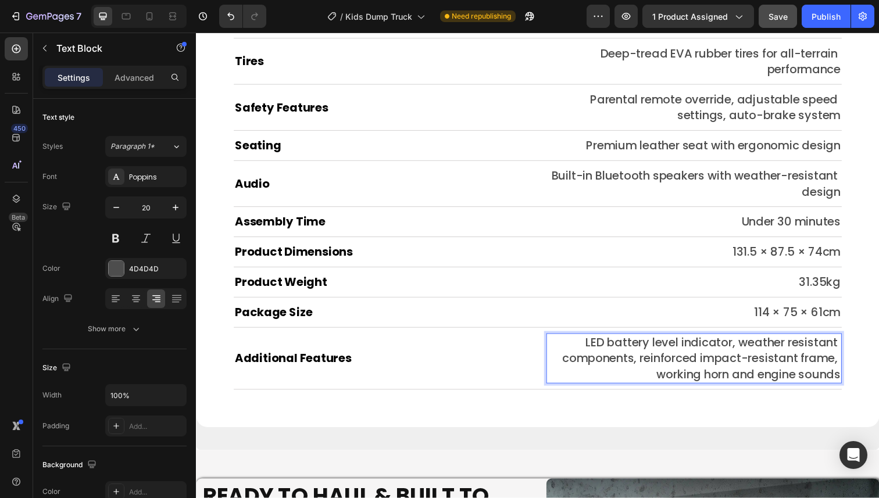
click at [634, 357] on p "LED battery level indicator, weather resistant components, reinforced impact-re…" at bounding box center [703, 365] width 299 height 49
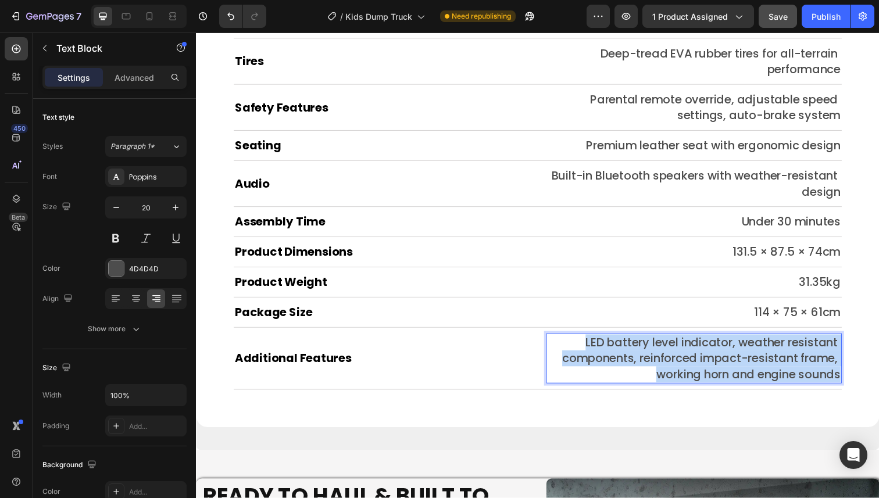
click at [634, 357] on p "LED battery level indicator, weather resistant components, reinforced impact-re…" at bounding box center [703, 365] width 299 height 49
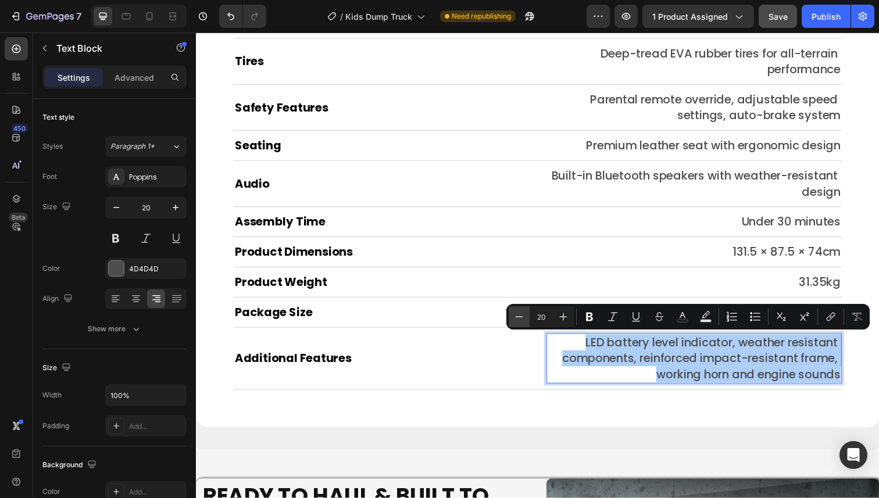
click at [517, 318] on icon "Editor contextual toolbar" at bounding box center [519, 317] width 12 height 12
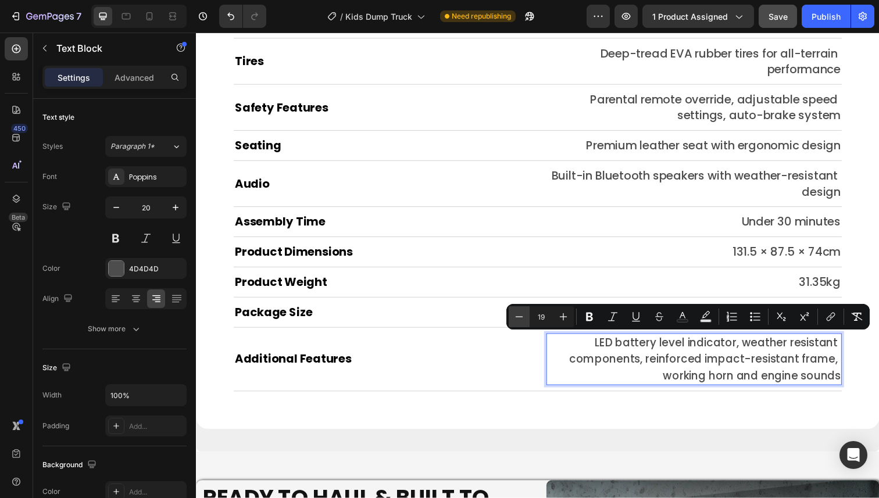
click at [517, 318] on icon "Editor contextual toolbar" at bounding box center [519, 317] width 12 height 12
type input "17"
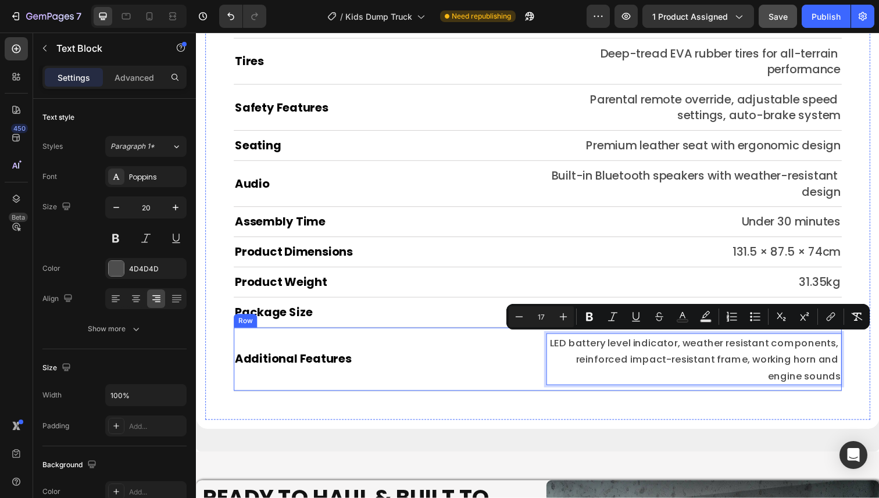
click at [540, 397] on div "Additional Features Heading LED battery level indicator, weather resistant comp…" at bounding box center [544, 366] width 621 height 65
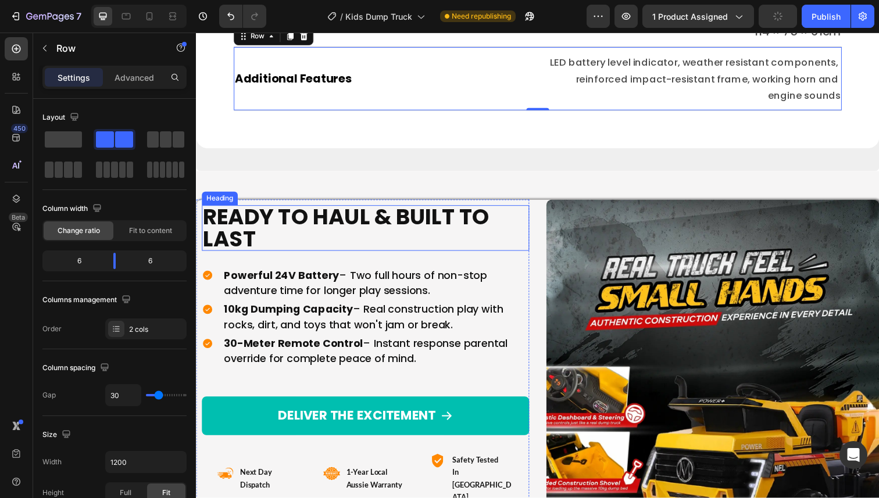
scroll to position [7241, 0]
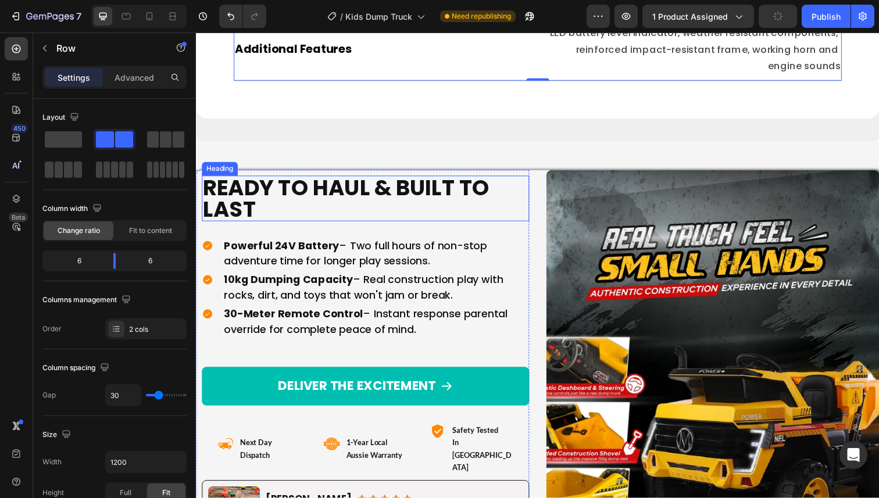
click at [386, 205] on h2 "Ready To Haul & Built To Last" at bounding box center [369, 202] width 334 height 46
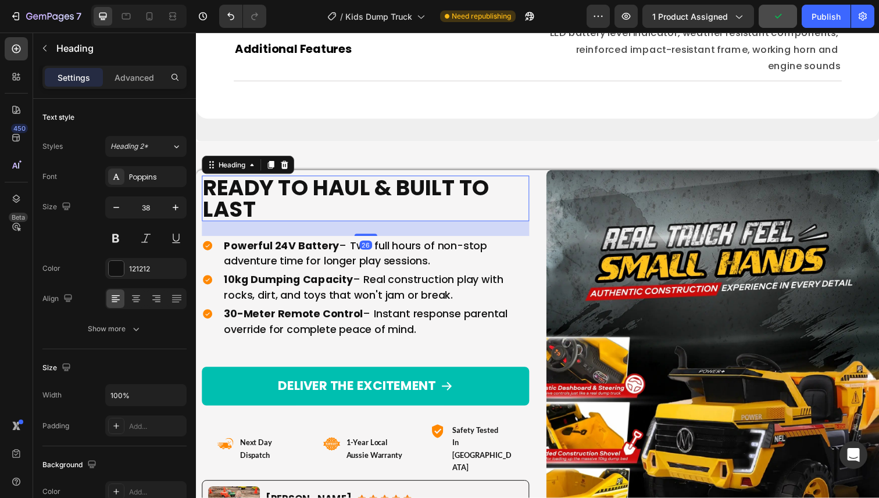
scroll to position [7275, 0]
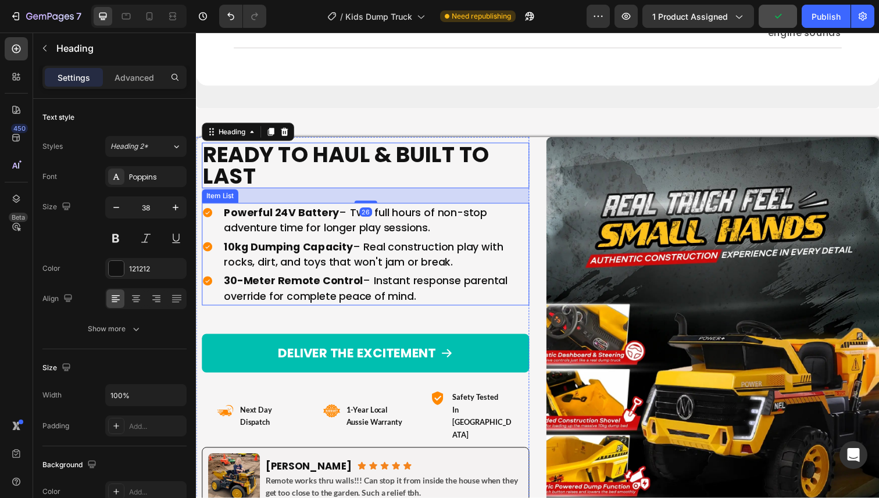
click at [331, 230] on p "Powerful 24V Battery – Two full hours of non-stop adventure time for longer pla…" at bounding box center [379, 224] width 310 height 31
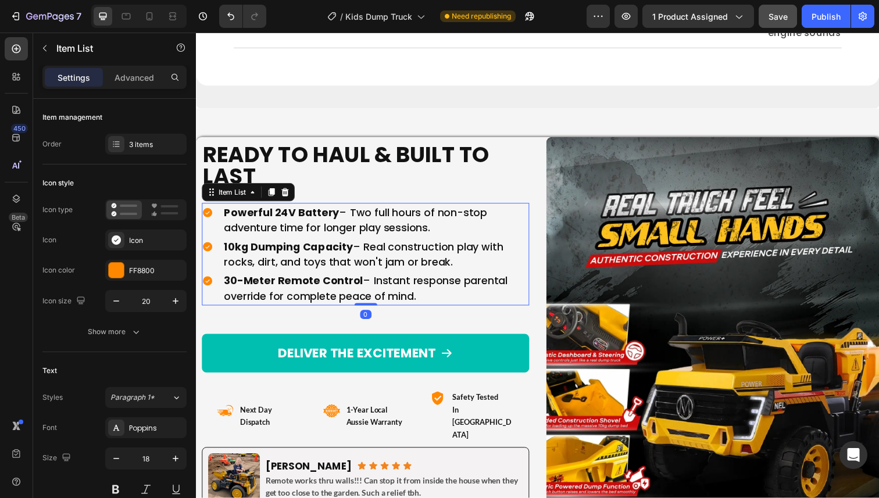
click at [332, 230] on p "Powerful 24V Battery – Two full hours of non-stop adventure time for longer pla…" at bounding box center [379, 224] width 310 height 31
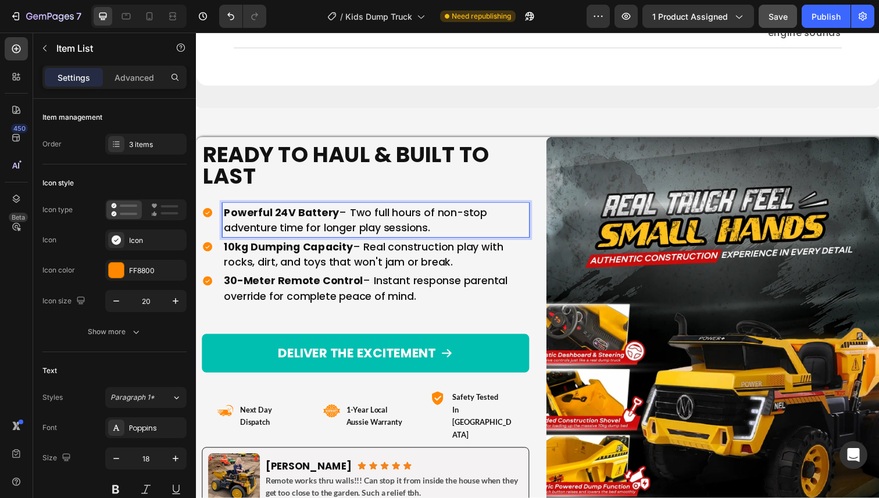
click at [356, 228] on p "Powerful 24V Battery – Two full hours of non-stop adventure time for longer pla…" at bounding box center [379, 224] width 310 height 31
click at [373, 230] on p "Powerful 24V Battery – Two full hours of non-stop adventure time for longer pla…" at bounding box center [379, 224] width 310 height 31
click at [363, 256] on p "10kg Dumping Capacity – Real construction play with rocks, dirt, and toys that …" at bounding box center [379, 258] width 310 height 31
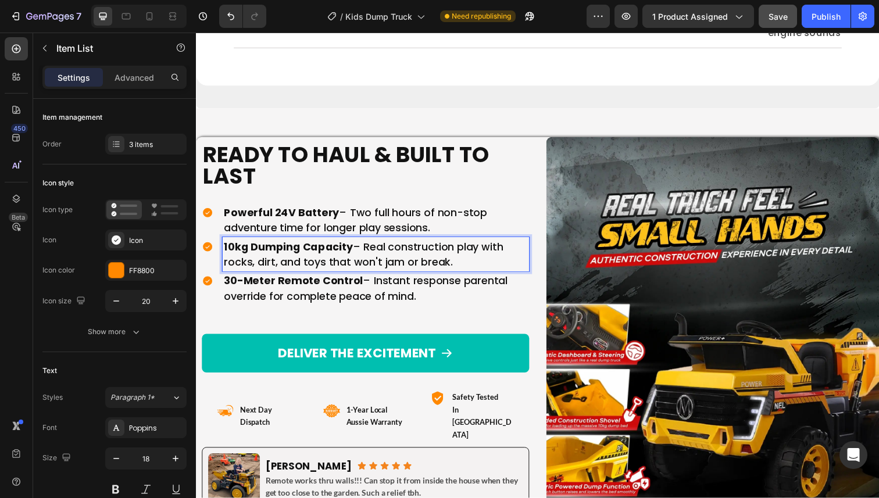
click at [371, 250] on p "10kg Dumping Capacity – Real construction play with rocks, dirt, and toys that …" at bounding box center [379, 258] width 310 height 31
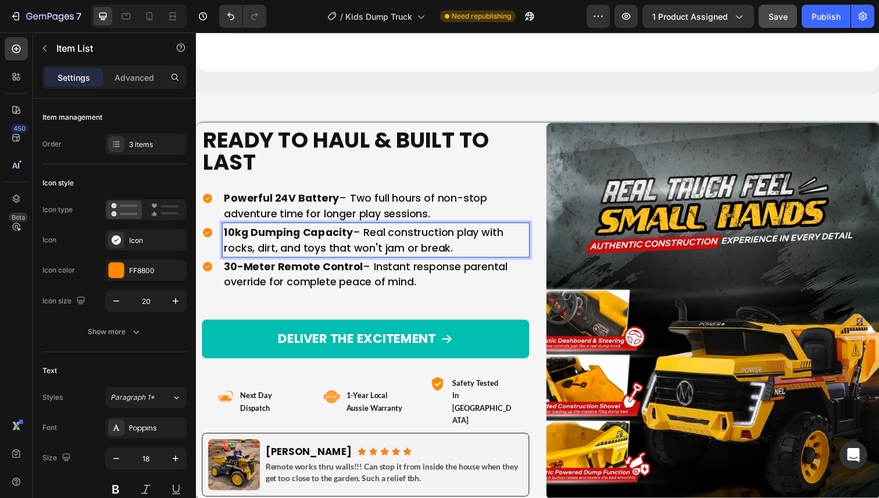
scroll to position [7290, 0]
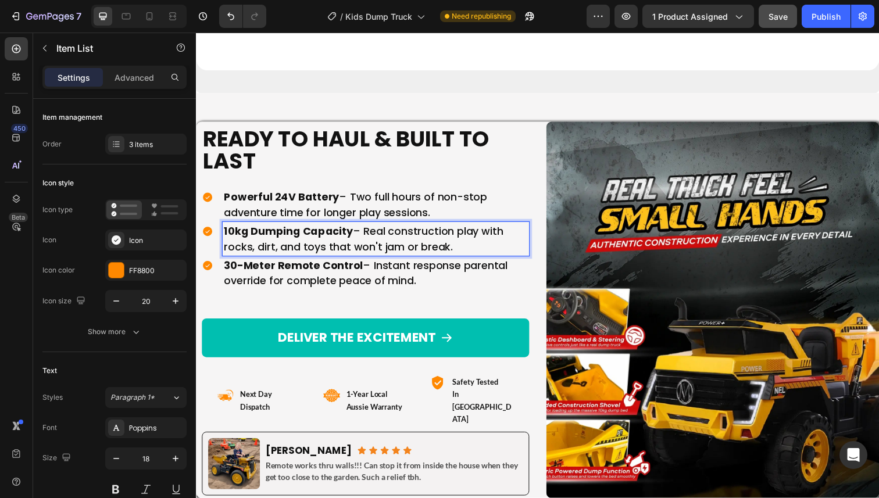
click at [456, 251] on p "10kg Dumping Capacity – Real construction play with rocks, dirt, and toys that …" at bounding box center [379, 243] width 310 height 31
drag, startPoint x: 459, startPoint y: 251, endPoint x: 331, endPoint y: 249, distance: 127.9
click at [331, 249] on p "10kg Dumping Capacity – Real construction play with rocks, dirt, and toys that …" at bounding box center [379, 243] width 310 height 31
click at [362, 272] on p "30-Meter Remote Control – Instant response parental override for complete peace…" at bounding box center [379, 278] width 310 height 31
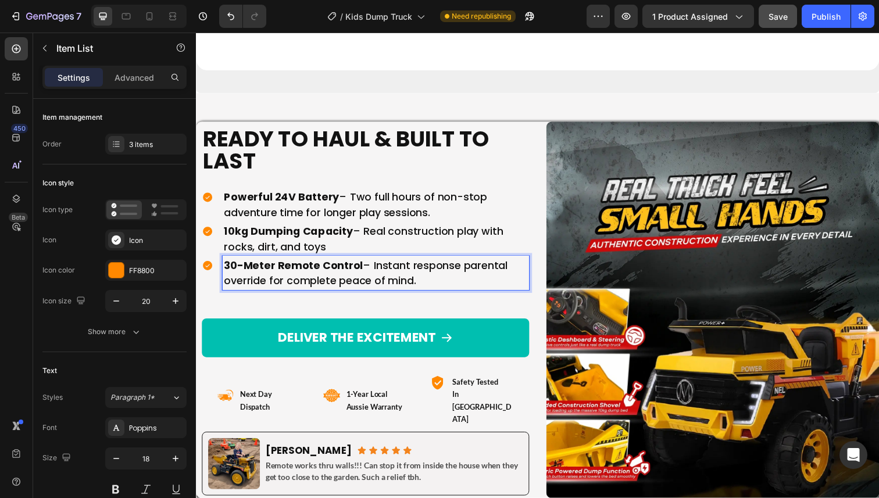
click at [429, 286] on p "30-Meter Remote Control – Instant response parental override for complete peace…" at bounding box center [379, 278] width 310 height 31
click at [402, 305] on div "DELIVER THE EXCITEMENT Button" at bounding box center [369, 330] width 334 height 69
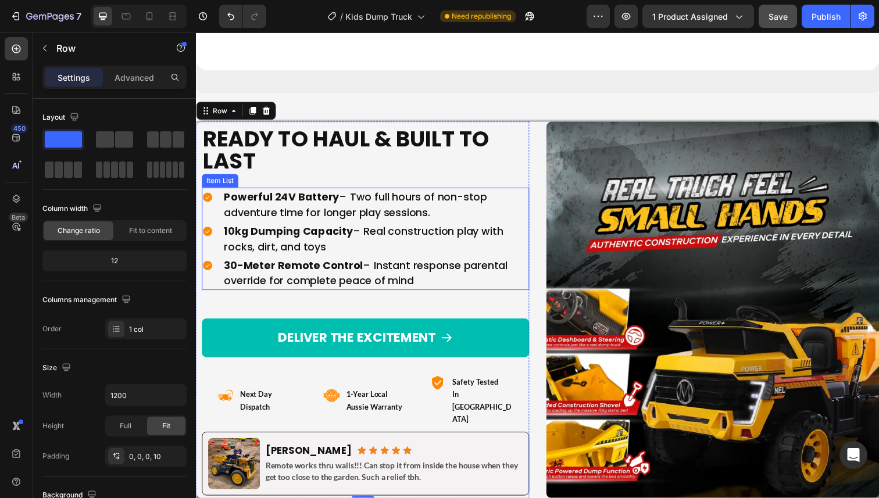
click at [439, 211] on p "Powerful 24V Battery – Two full hours of non-stop adventure time for longer pla…" at bounding box center [379, 208] width 310 height 31
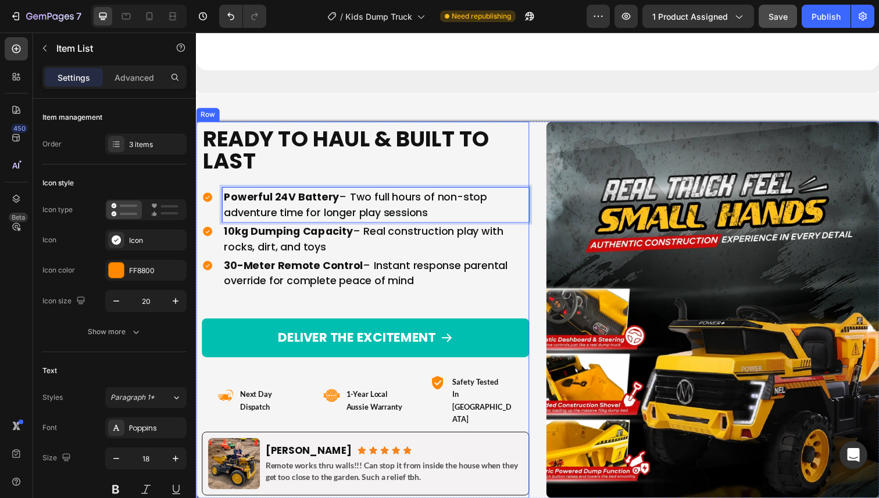
click at [400, 311] on div "DELIVER THE EXCITEMENT Button" at bounding box center [369, 330] width 334 height 69
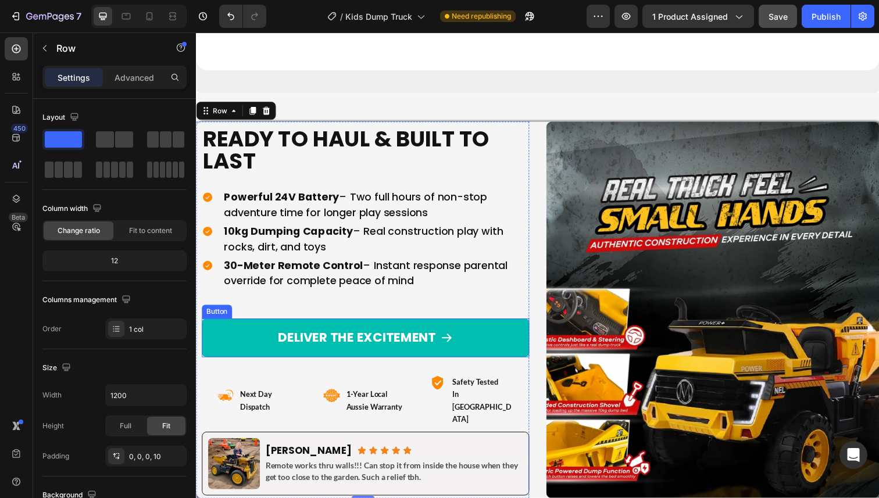
click at [780, 18] on span "Save" at bounding box center [777, 17] width 19 height 10
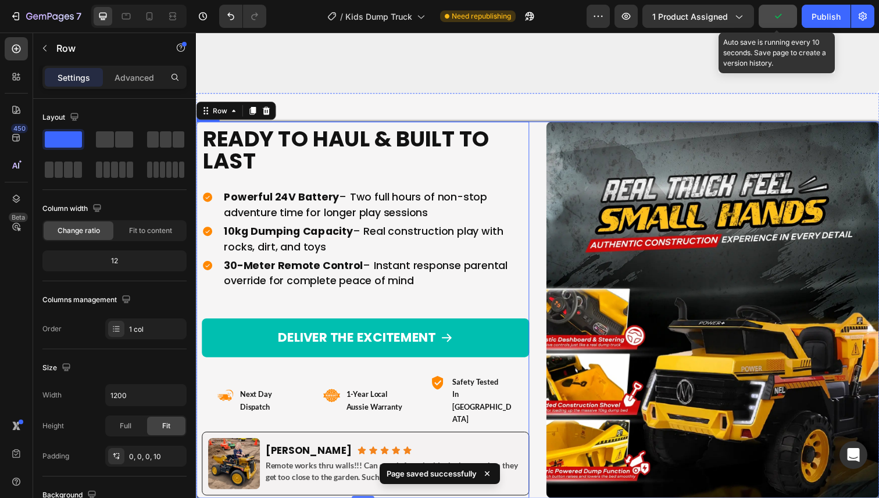
scroll to position [7566, 0]
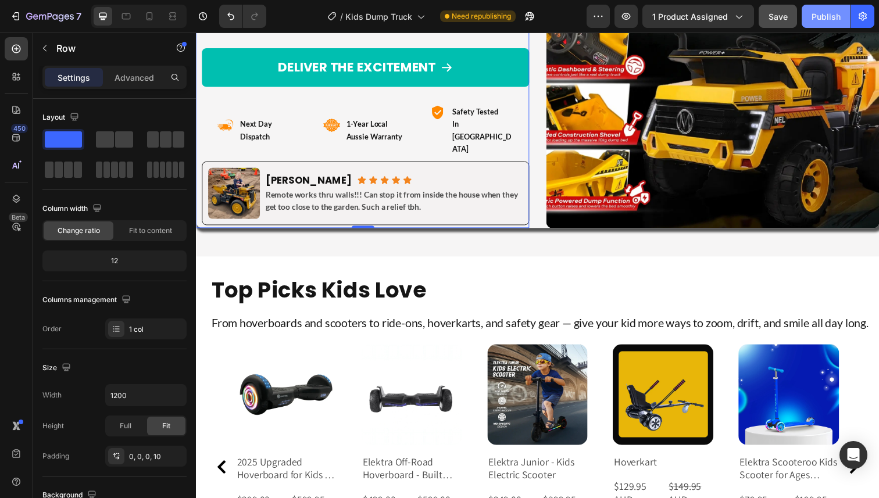
click at [812, 24] on button "Publish" at bounding box center [825, 16] width 49 height 23
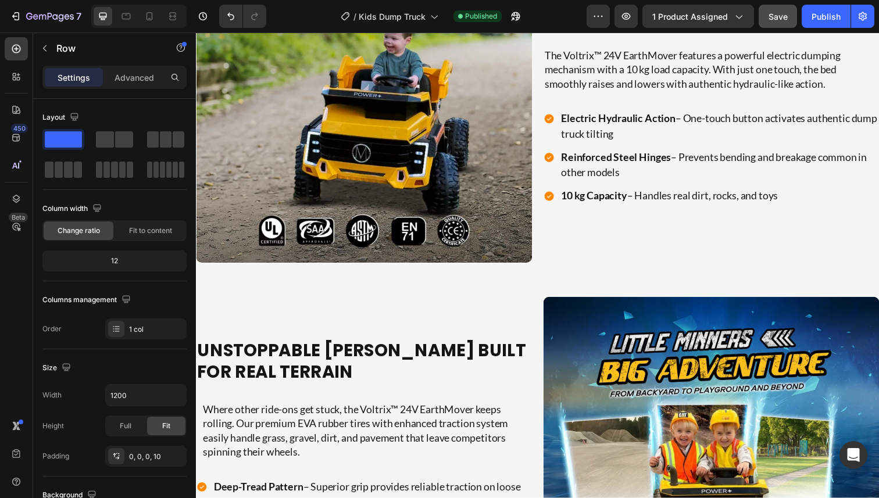
scroll to position [1580, 0]
